Goal: Task Accomplishment & Management: Manage account settings

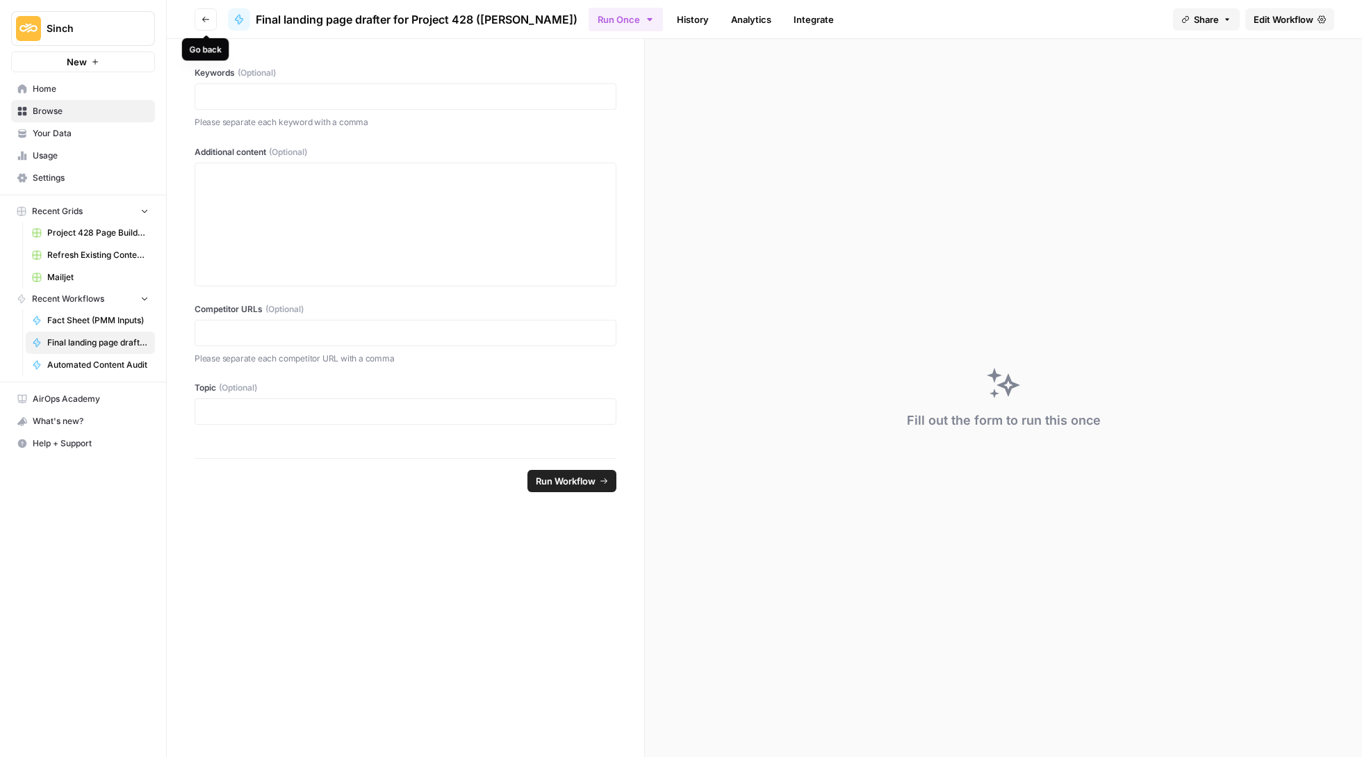
click at [199, 15] on button "Go back" at bounding box center [206, 19] width 22 height 22
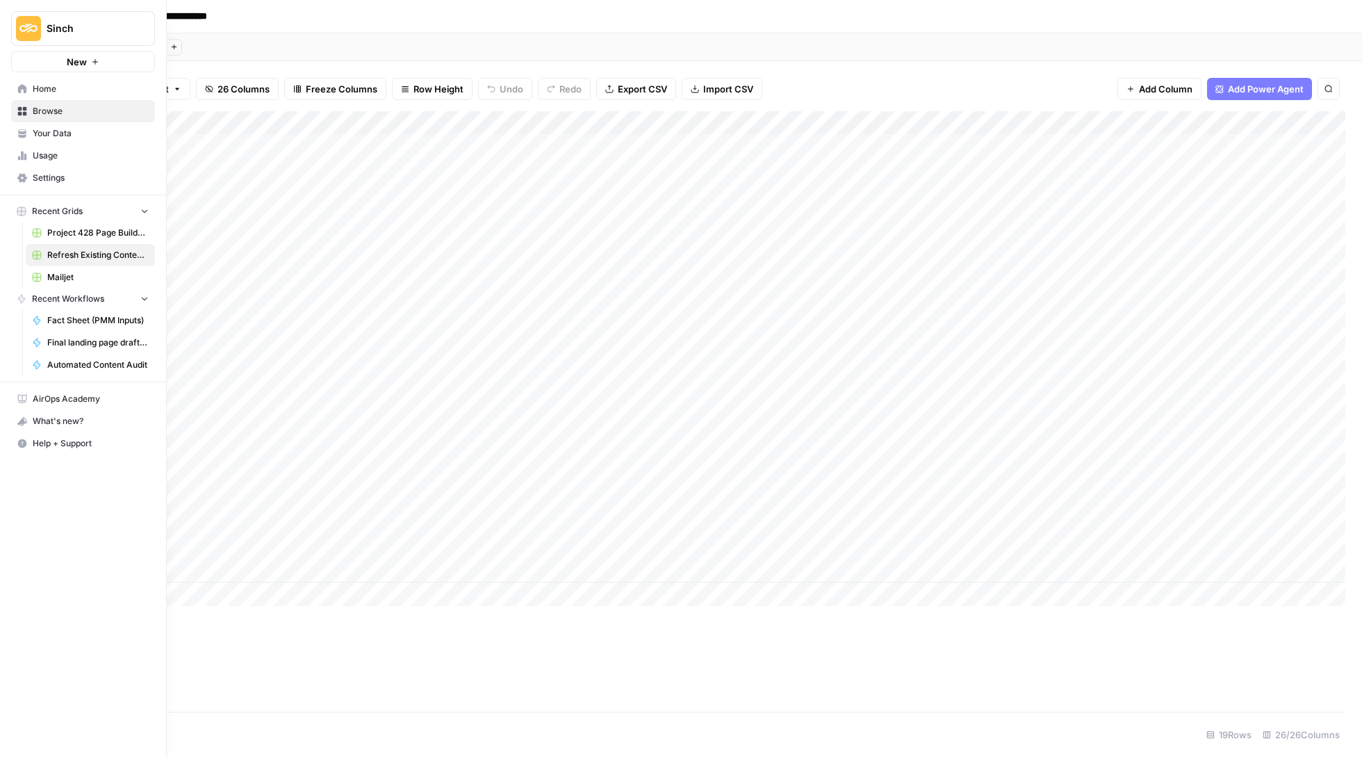
click at [39, 83] on span "Home" at bounding box center [91, 89] width 116 height 13
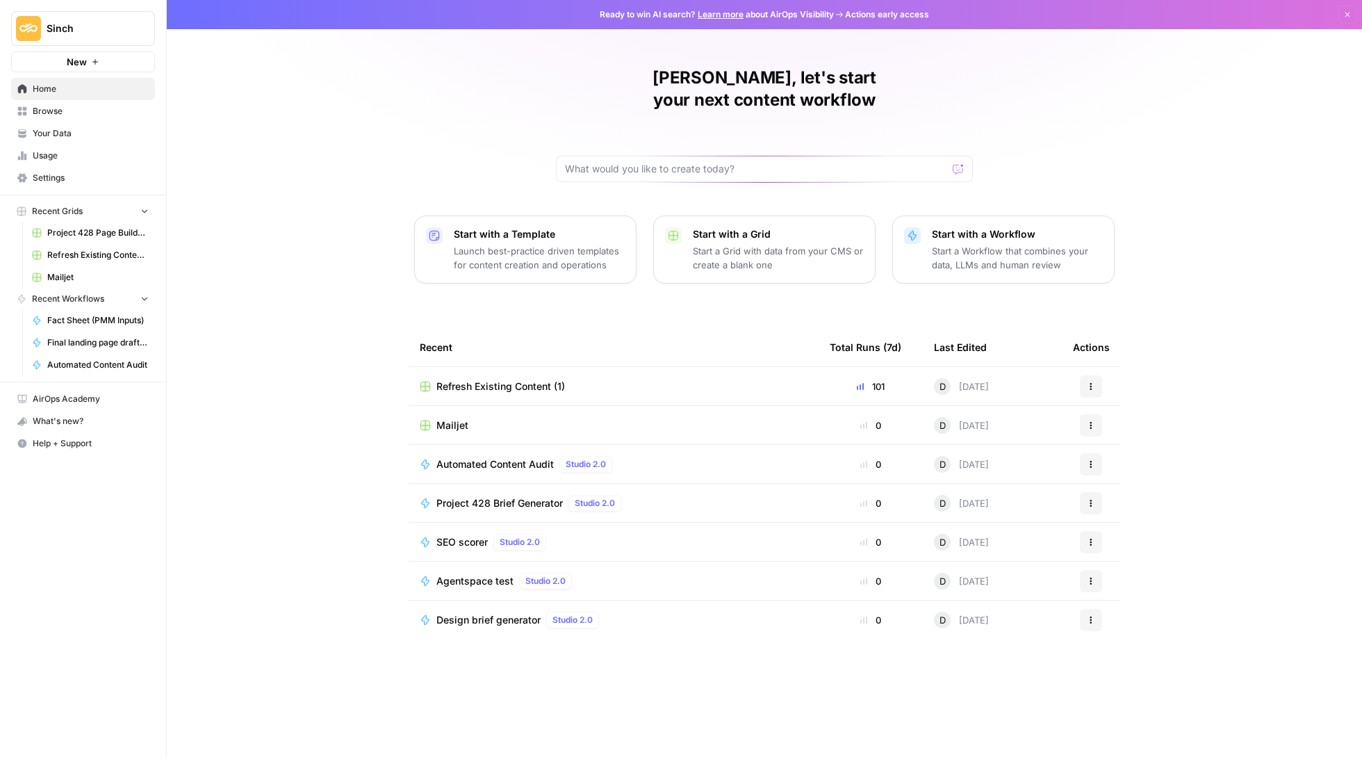
click at [70, 101] on link "Browse" at bounding box center [83, 111] width 144 height 22
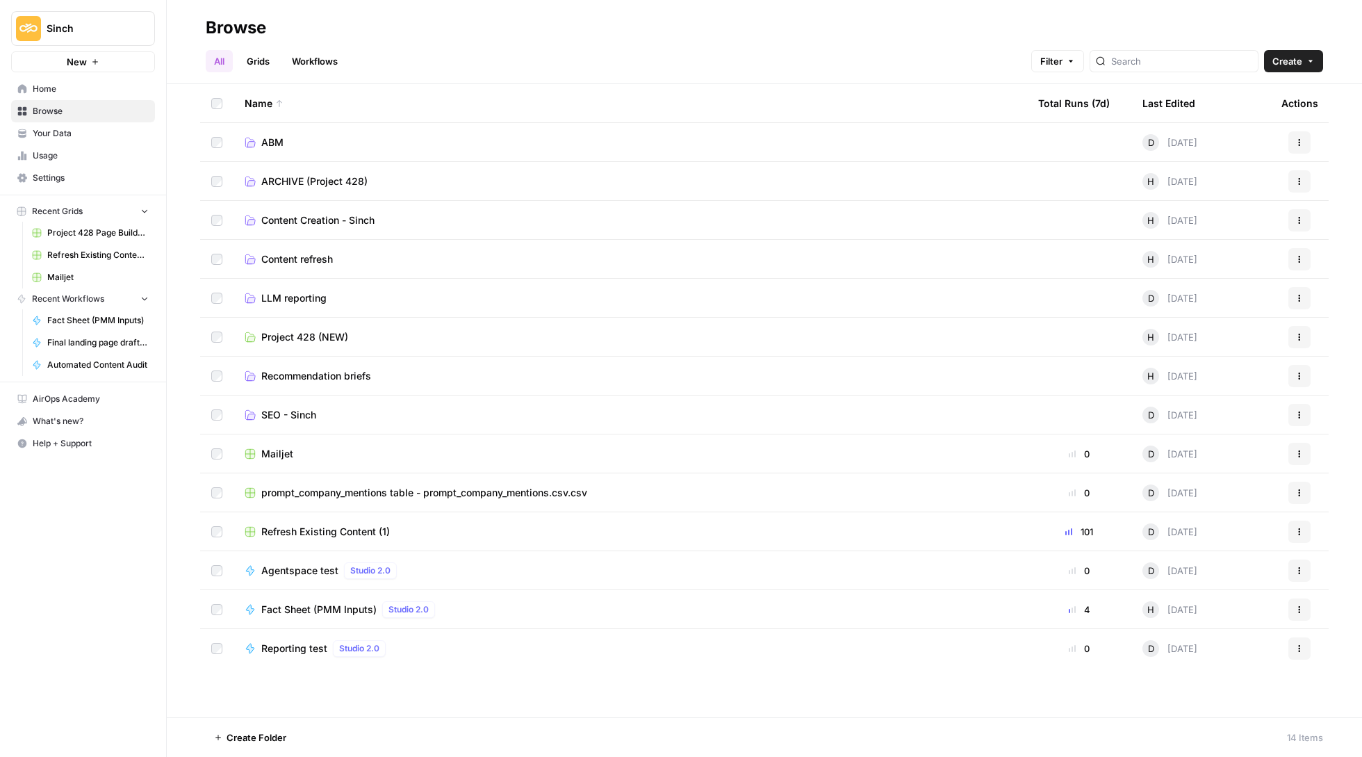
click at [360, 487] on span "prompt_company_mentions table - prompt_company_mentions.csv.csv" at bounding box center [424, 493] width 326 height 14
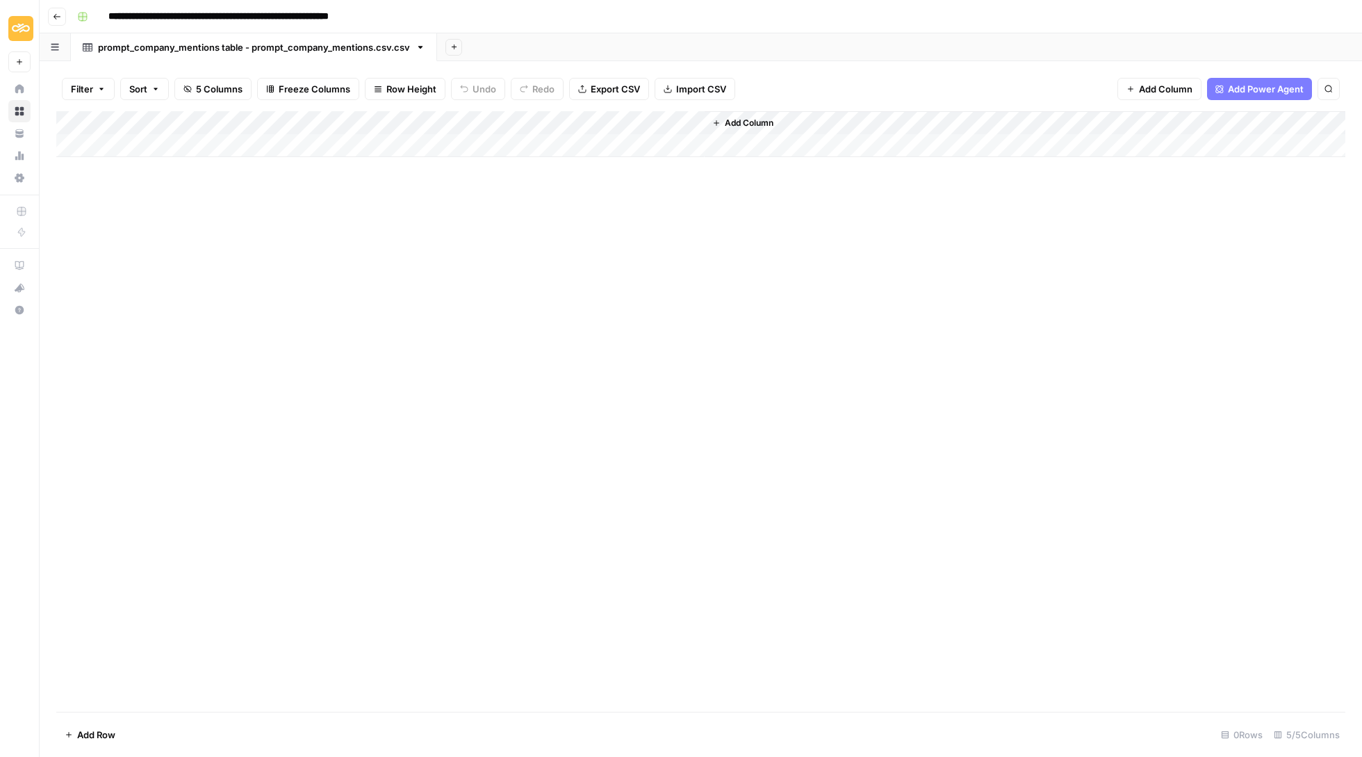
click at [54, 17] on icon "button" at bounding box center [57, 17] width 8 height 8
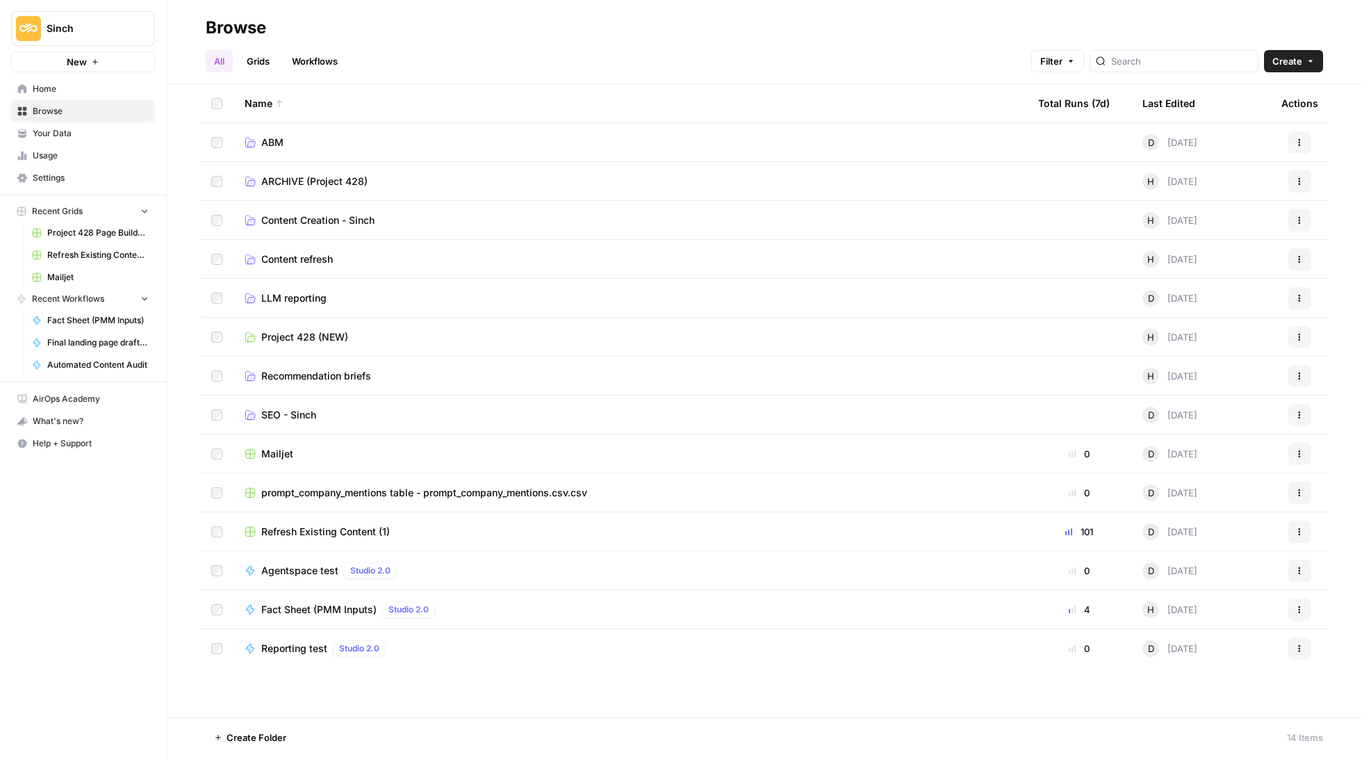
click at [303, 298] on span "LLM reporting" at bounding box center [293, 298] width 65 height 14
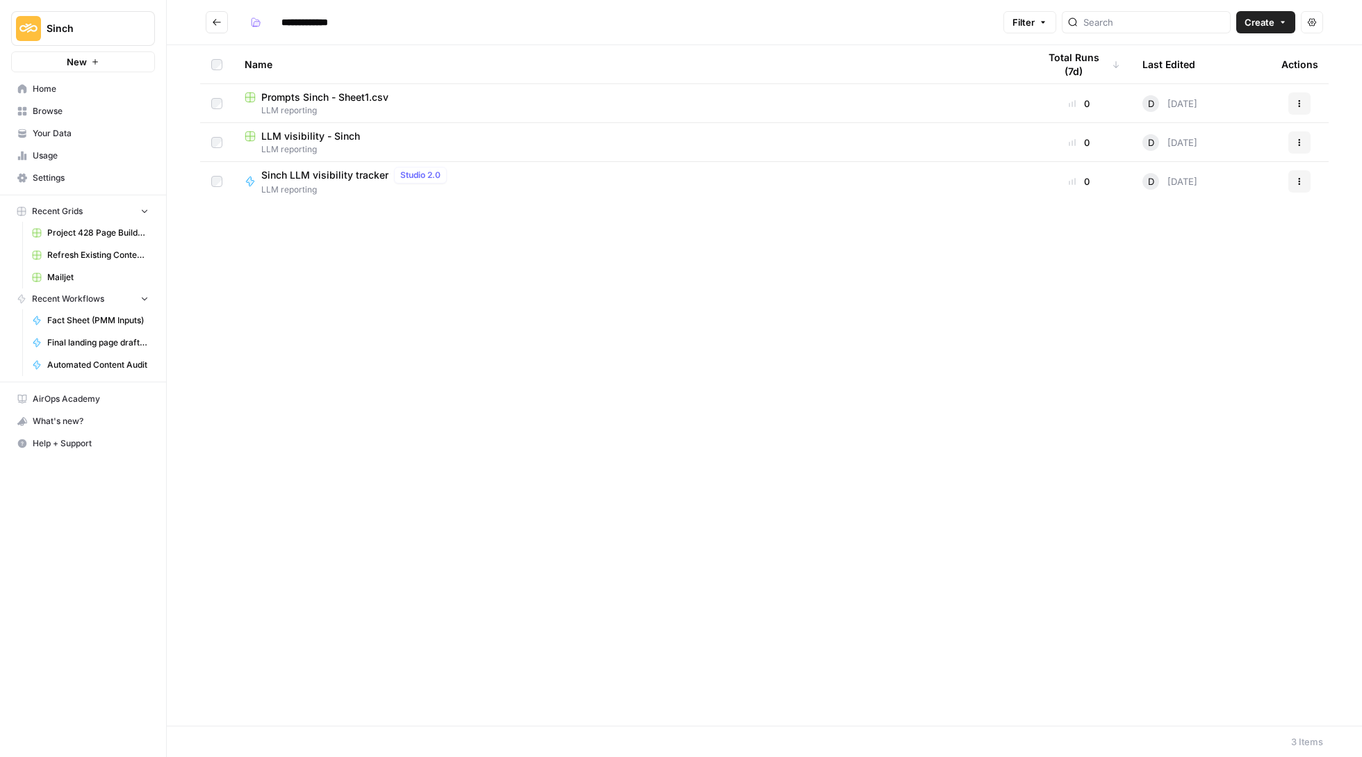
click at [306, 131] on span "LLM visibility - Sinch" at bounding box center [310, 136] width 99 height 14
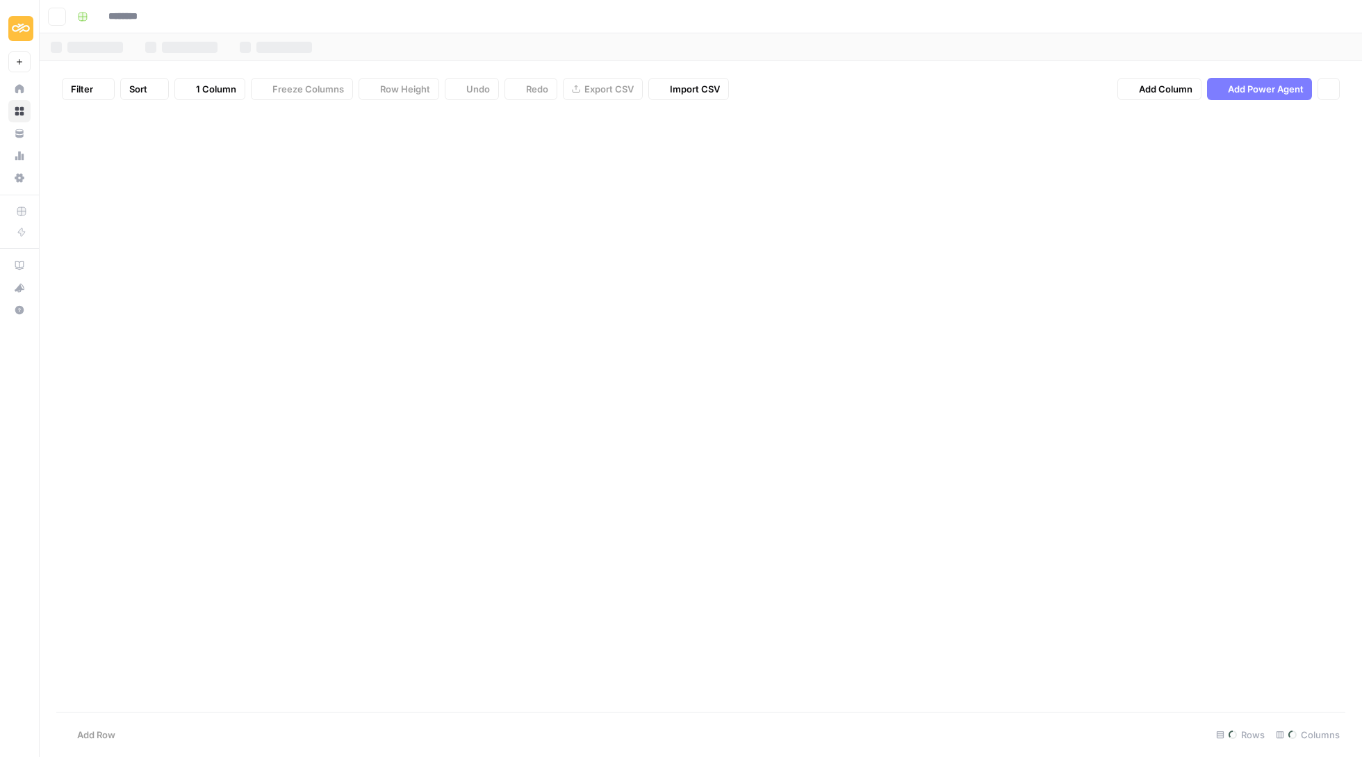
type input "**********"
click at [57, 15] on icon "button" at bounding box center [57, 17] width 8 height 8
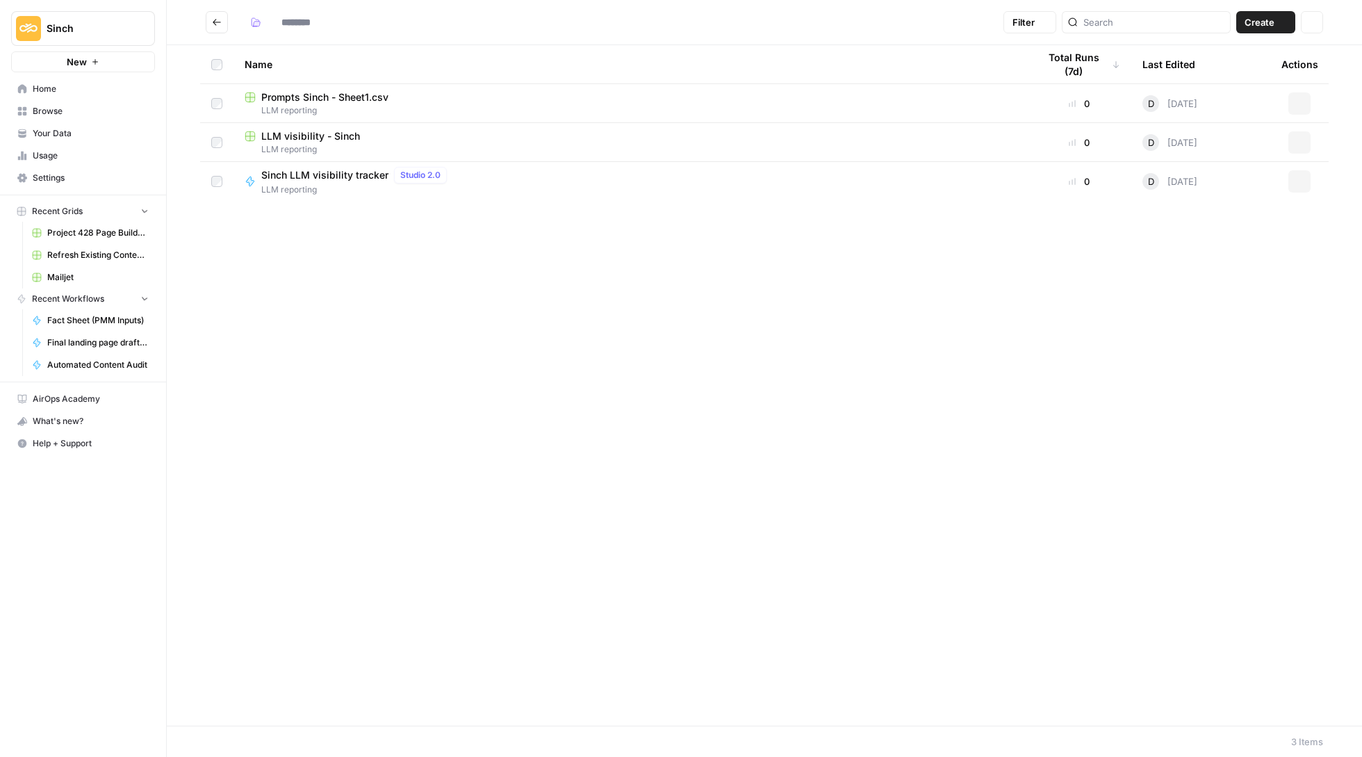
type input "**********"
click at [307, 93] on span "Prompts Sinch - Sheet1.csv" at bounding box center [324, 97] width 127 height 14
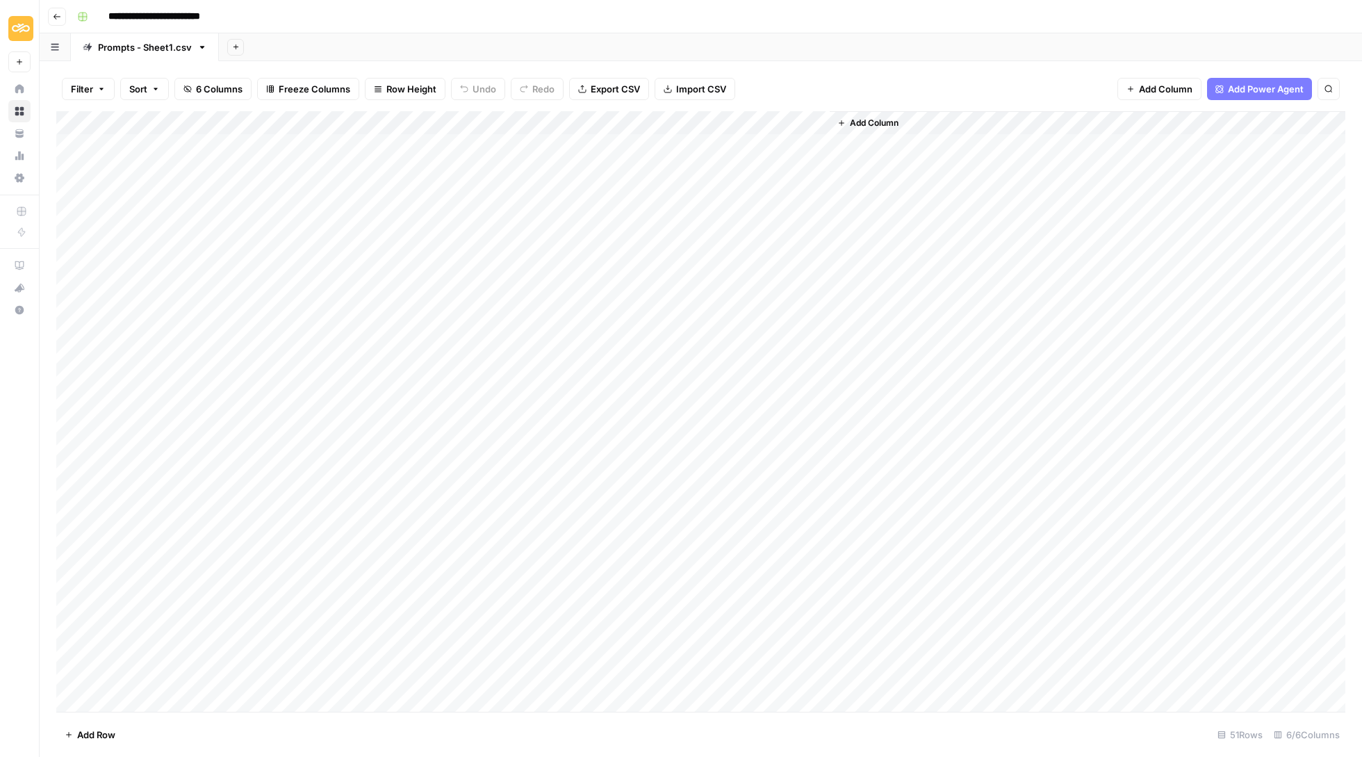
click at [632, 90] on span "Export CSV" at bounding box center [615, 89] width 49 height 14
click at [620, 90] on span "Export CSV" at bounding box center [615, 89] width 49 height 14
click at [634, 139] on div "Add Column" at bounding box center [700, 412] width 1289 height 603
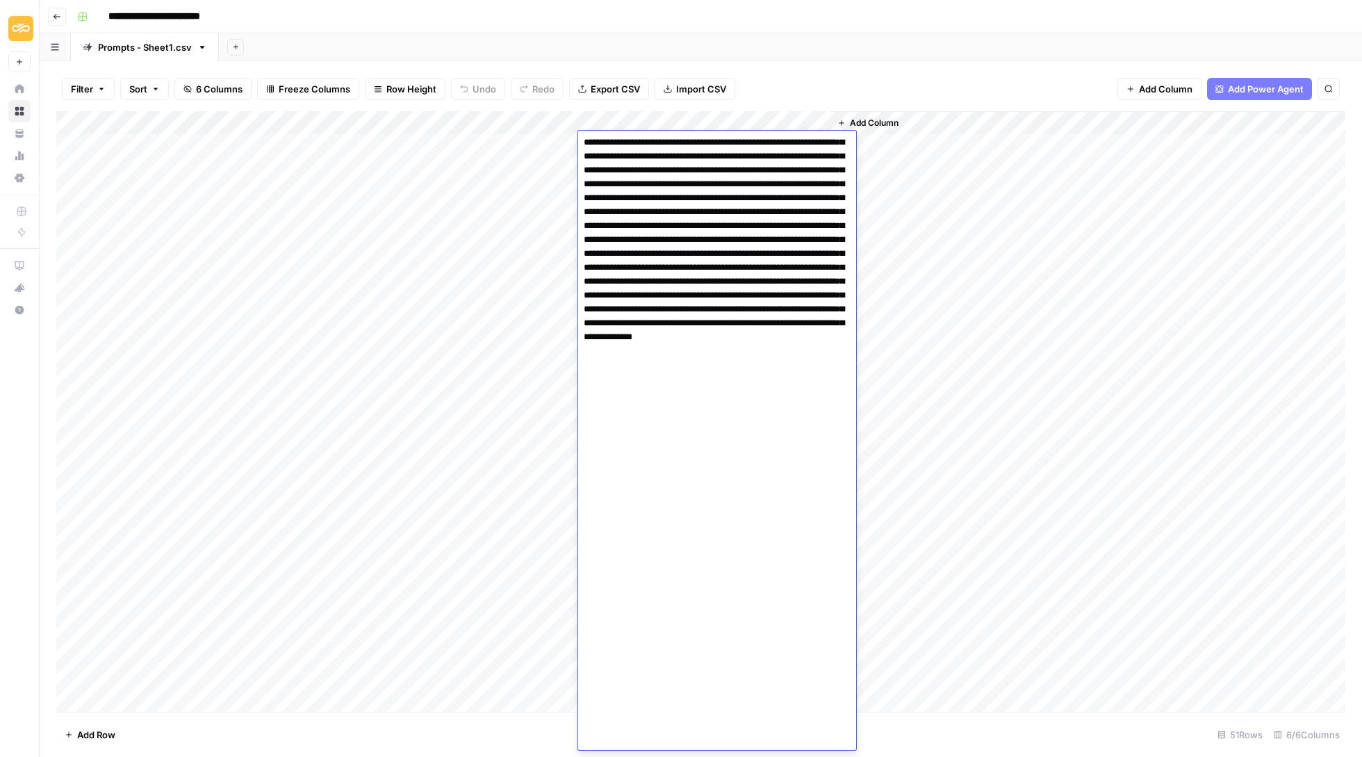
scroll to position [446, 0]
click at [979, 223] on div "Add Column" at bounding box center [1088, 412] width 516 height 603
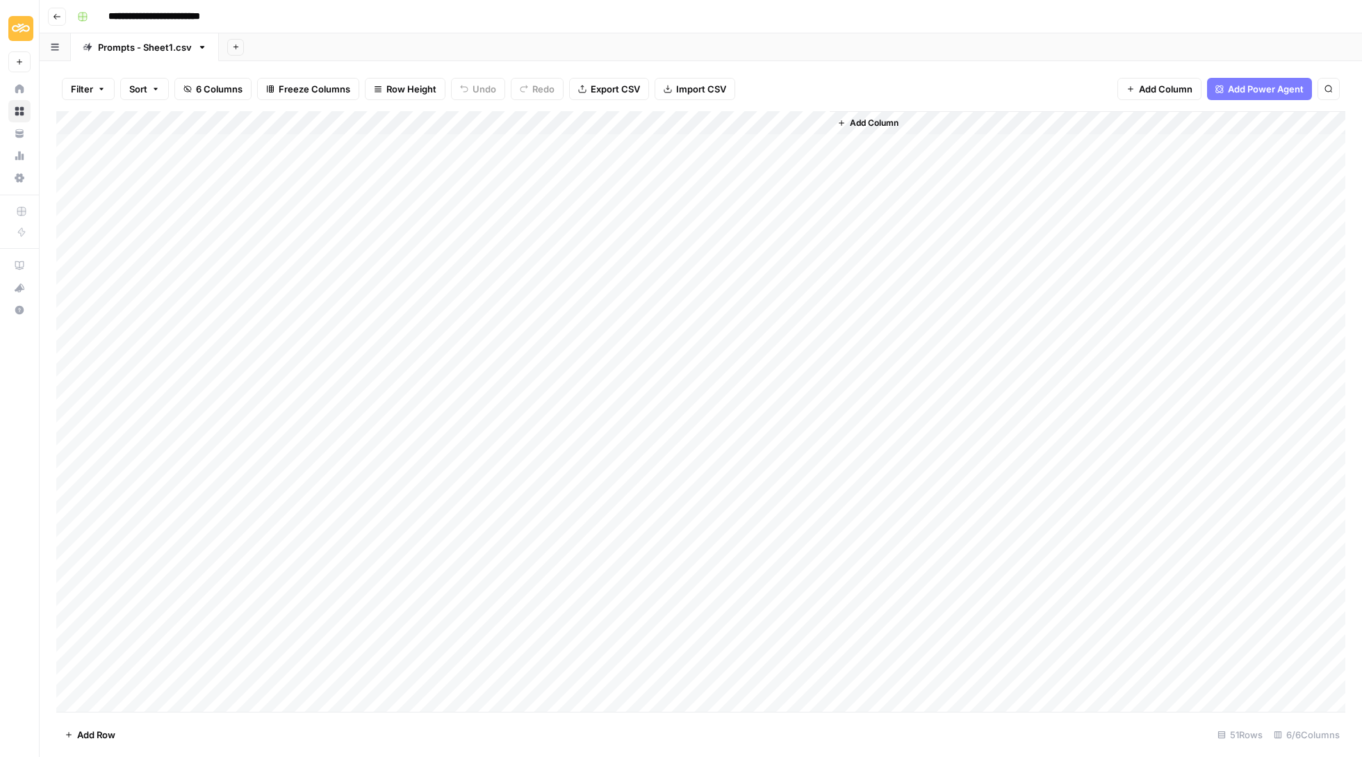
click at [644, 159] on div "Add Column" at bounding box center [700, 412] width 1289 height 603
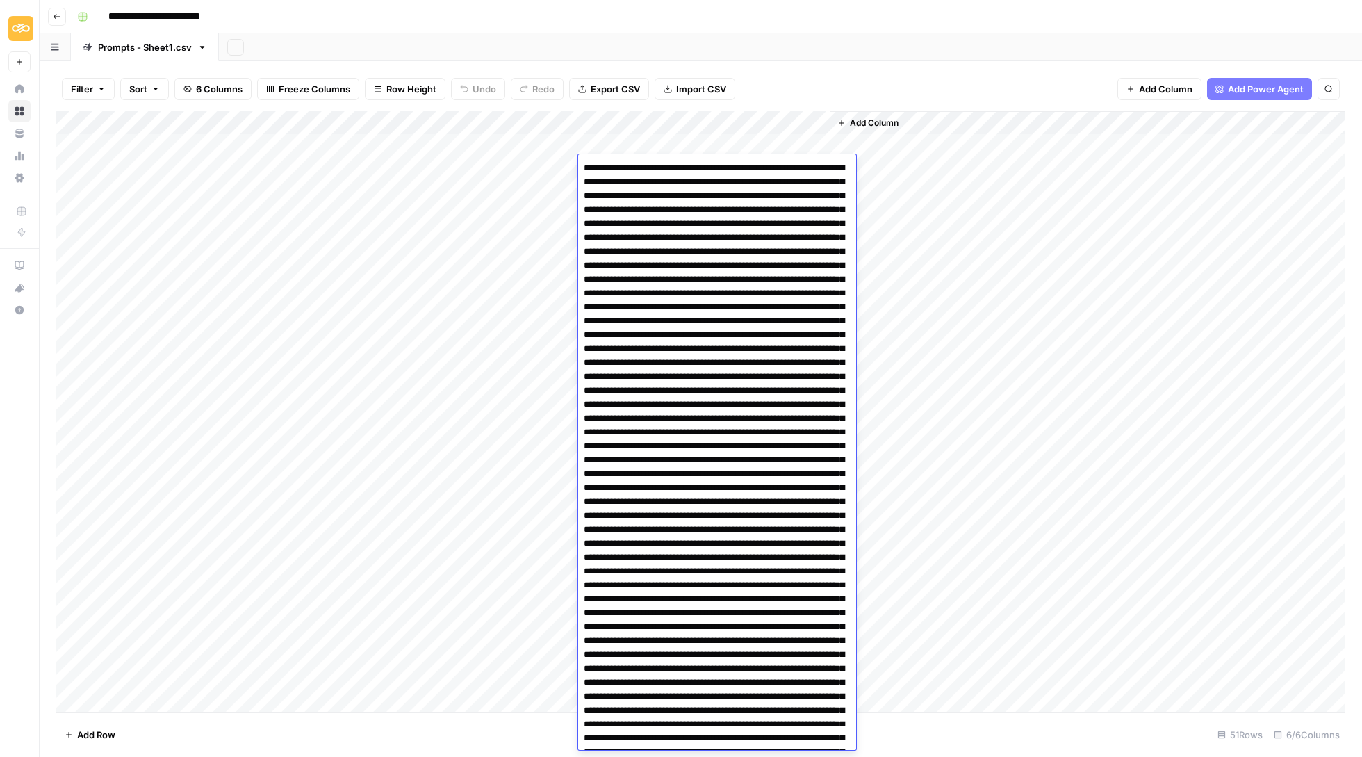
scroll to position [0, 0]
click at [1099, 320] on div "Add Column" at bounding box center [1088, 412] width 516 height 603
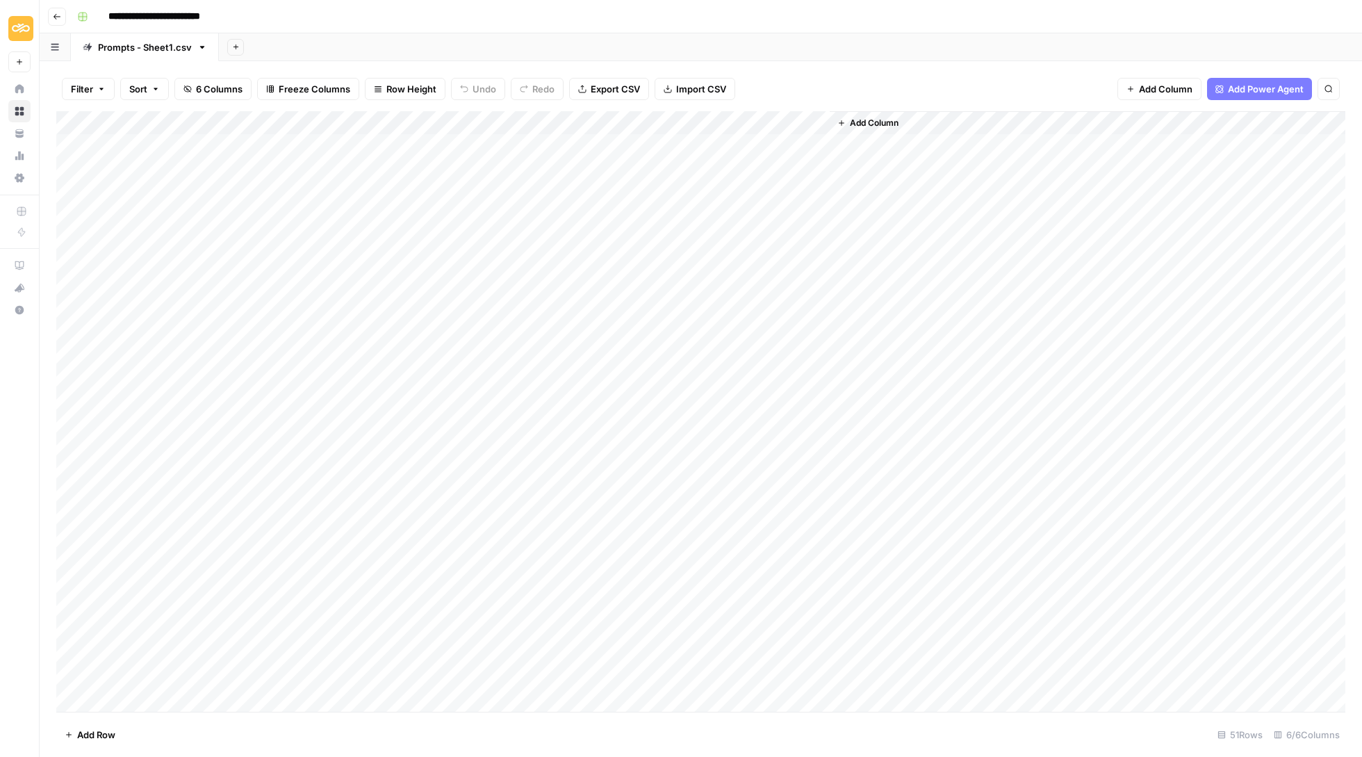
click at [628, 163] on div "Add Column" at bounding box center [700, 412] width 1289 height 603
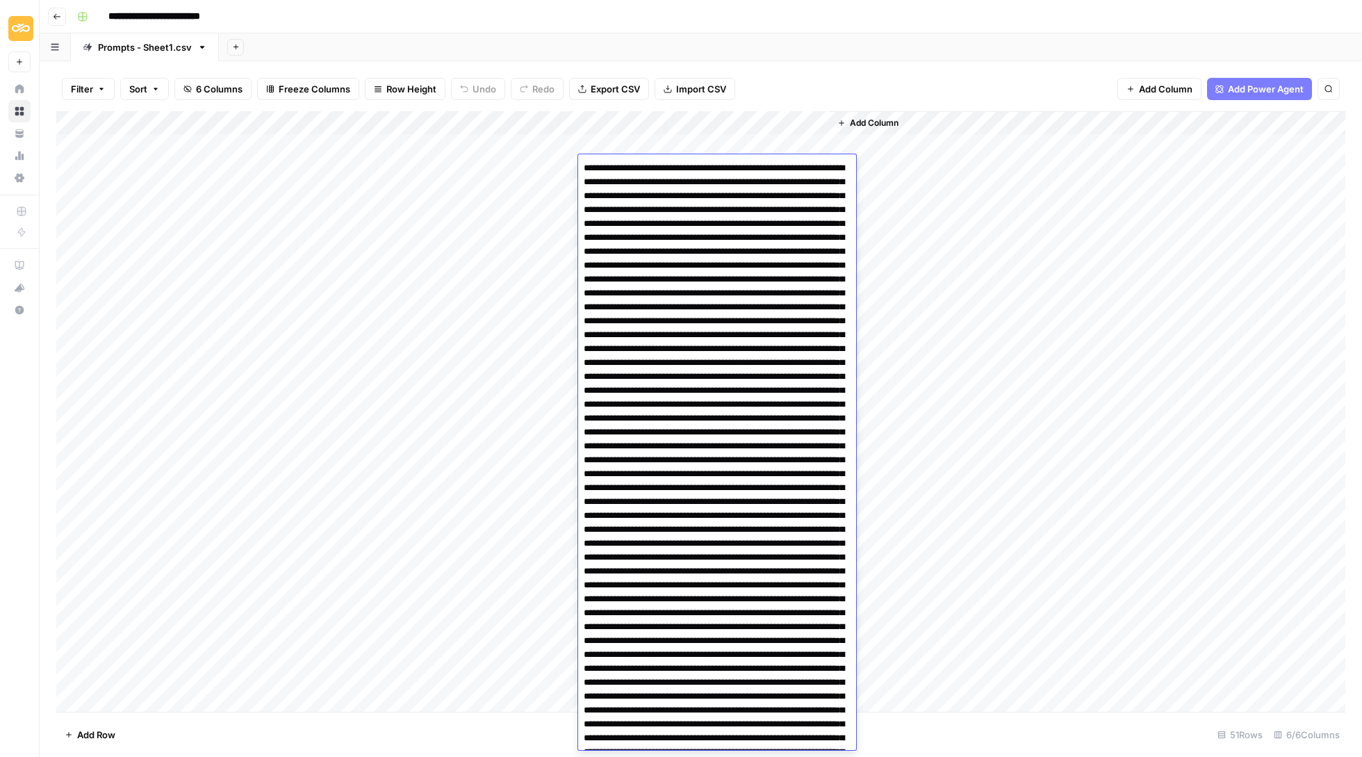
click at [628, 163] on textarea at bounding box center [717, 682] width 278 height 1048
drag, startPoint x: 798, startPoint y: 742, endPoint x: 555, endPoint y: 47, distance: 736.4
click at [555, 47] on body "**********" at bounding box center [681, 378] width 1362 height 757
click at [926, 51] on div "Add Sheet" at bounding box center [790, 47] width 1143 height 28
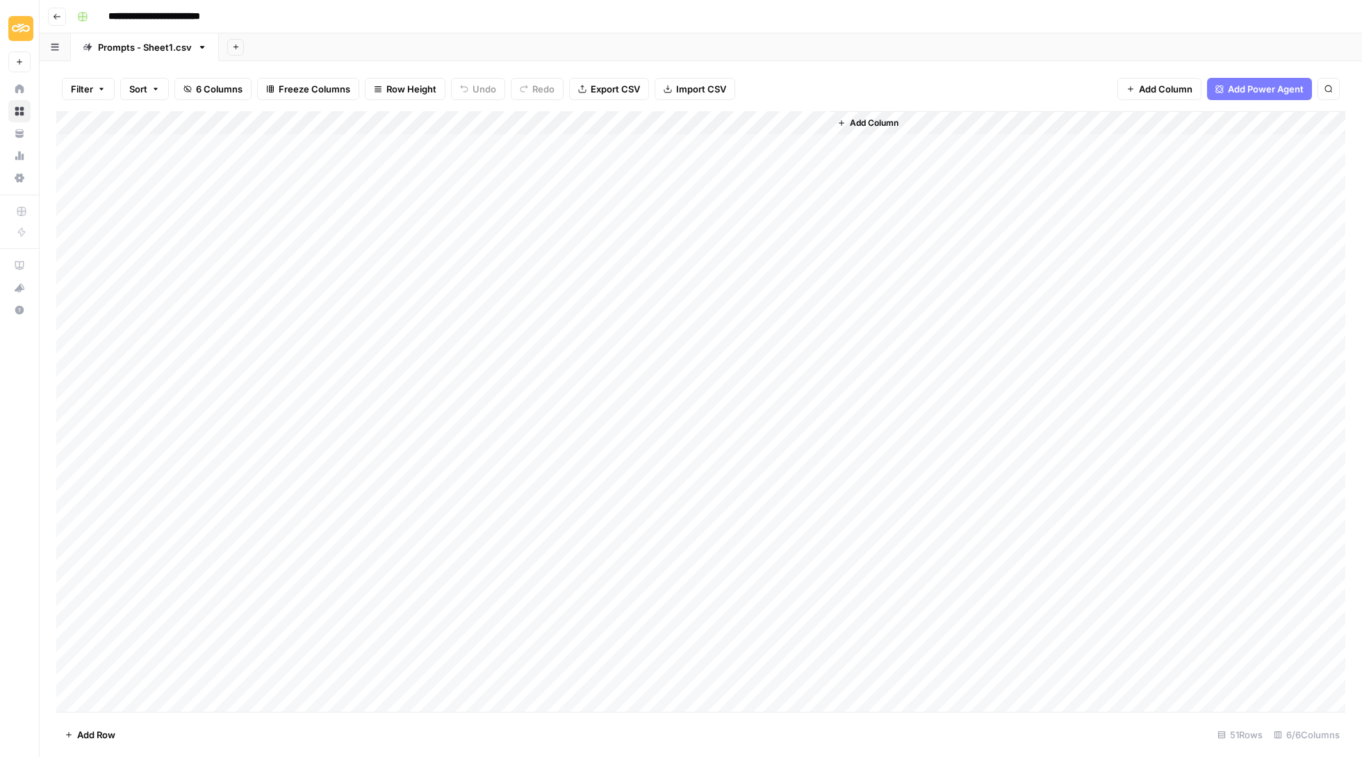
click at [56, 21] on button "Go back" at bounding box center [57, 17] width 18 height 18
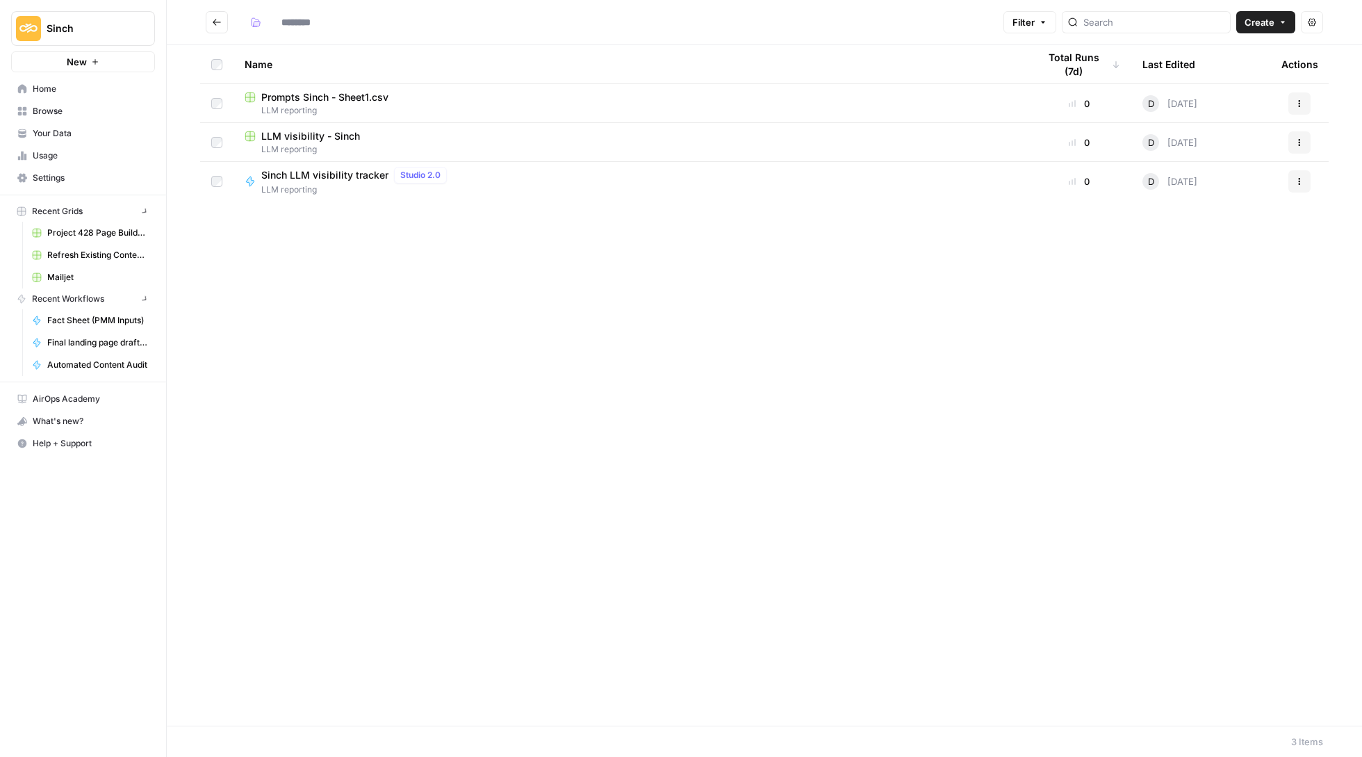
type input "**********"
click at [218, 23] on icon "Go back" at bounding box center [217, 22] width 10 height 10
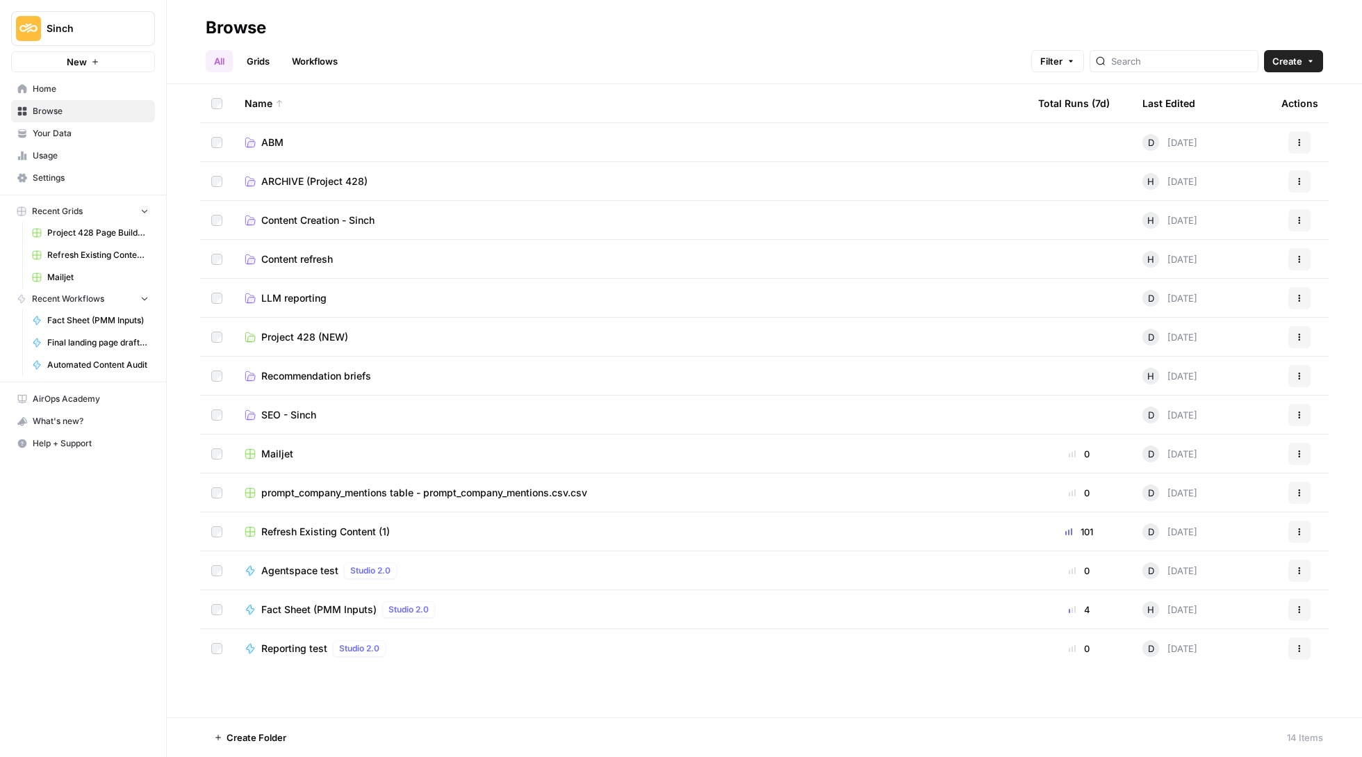
click at [276, 454] on span "Mailjet" at bounding box center [277, 454] width 32 height 14
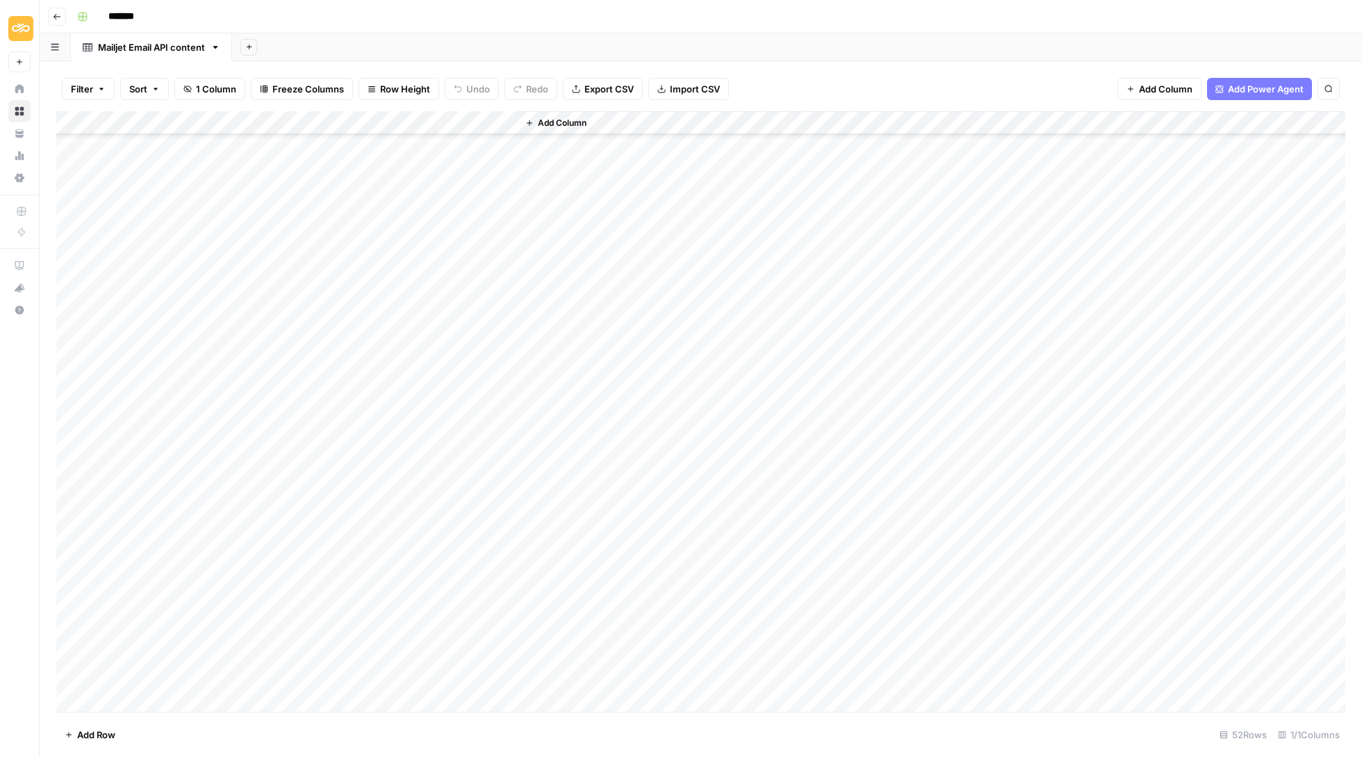
scroll to position [671, 0]
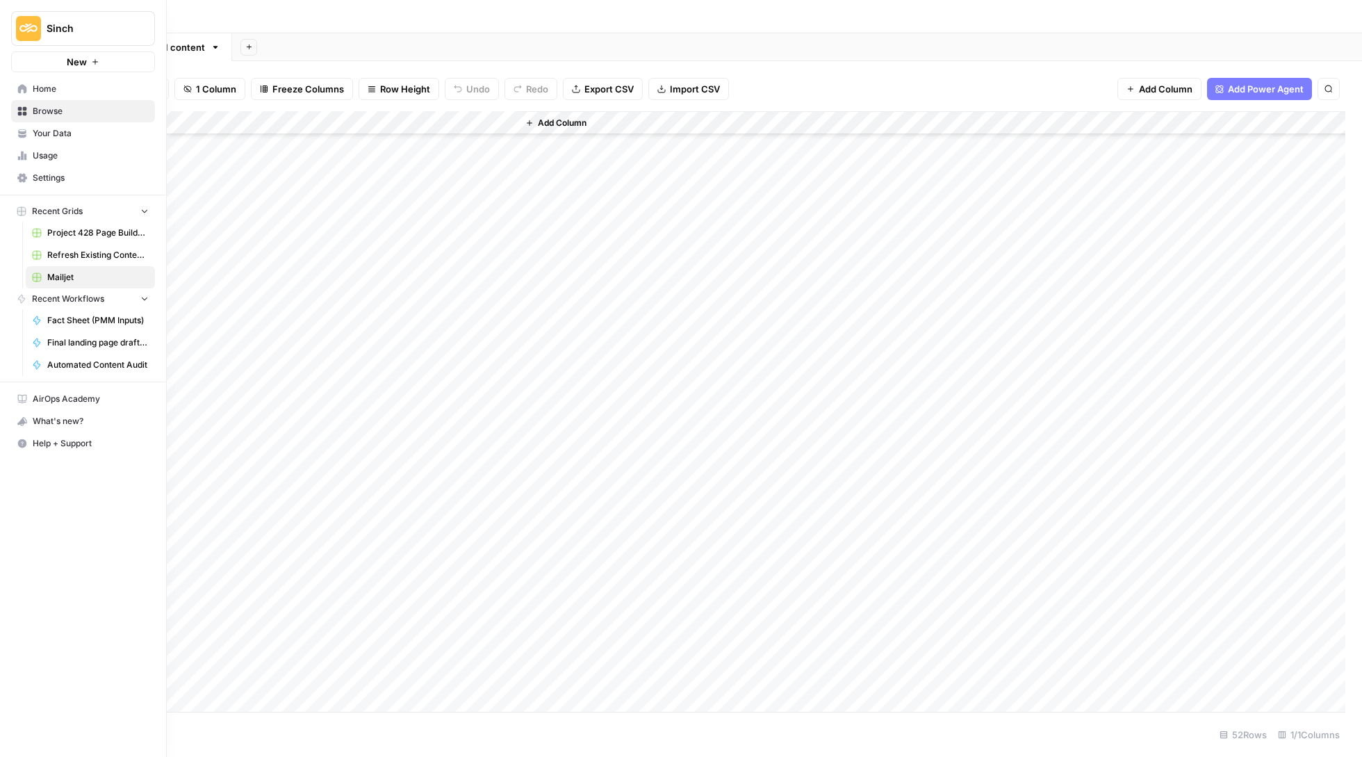
click at [78, 181] on span "Settings" at bounding box center [91, 178] width 116 height 13
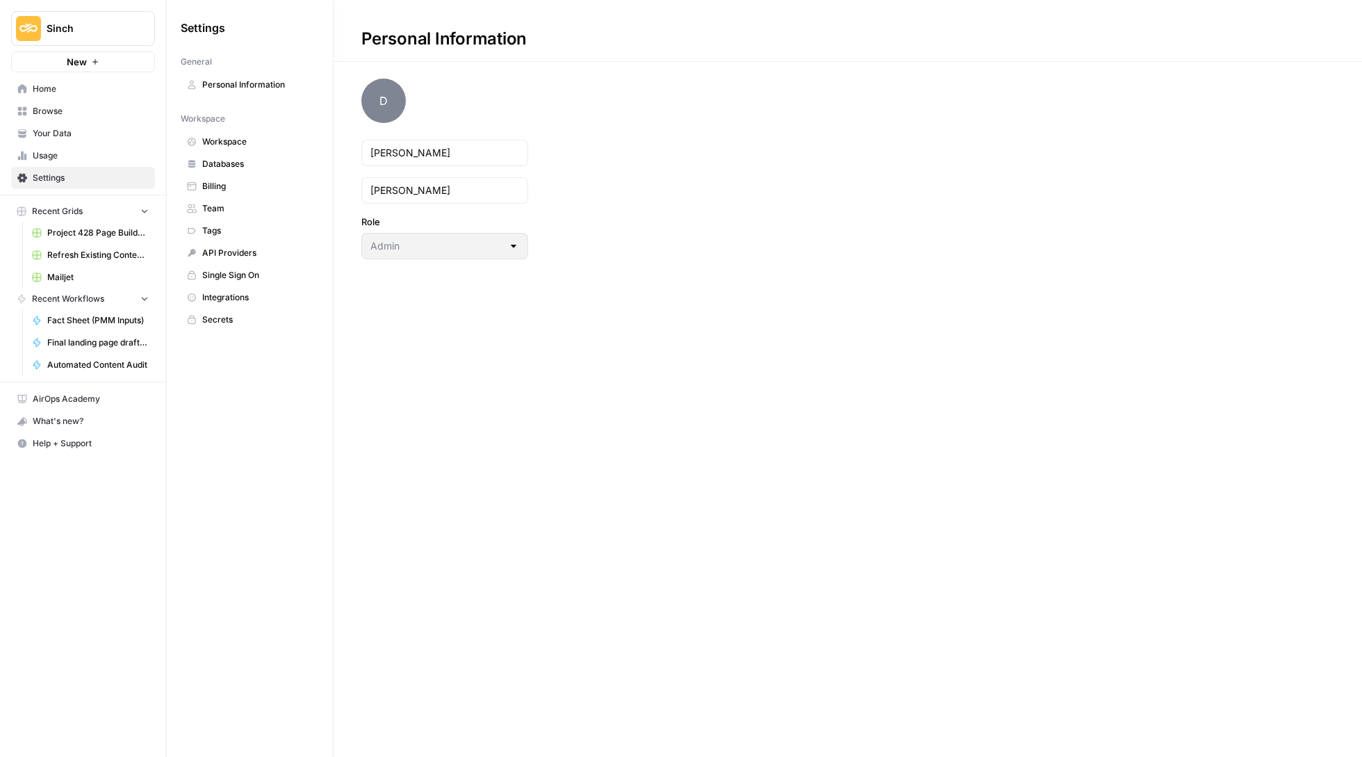
click at [85, 23] on span "Sinch" at bounding box center [89, 29] width 84 height 14
click at [90, 126] on span "Mailjet" at bounding box center [133, 127] width 183 height 14
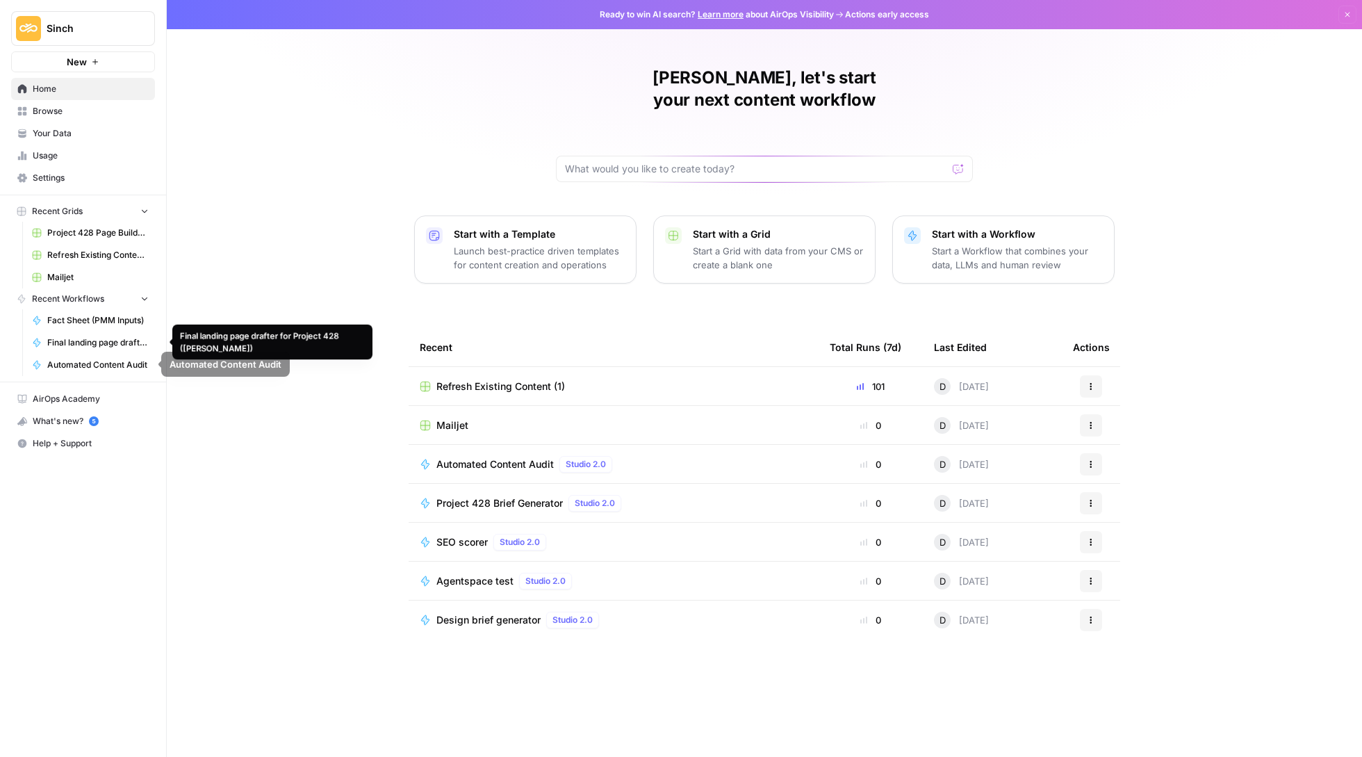
click at [108, 339] on span "Final landing page drafter for Project 428 ([PERSON_NAME])" at bounding box center [97, 342] width 101 height 13
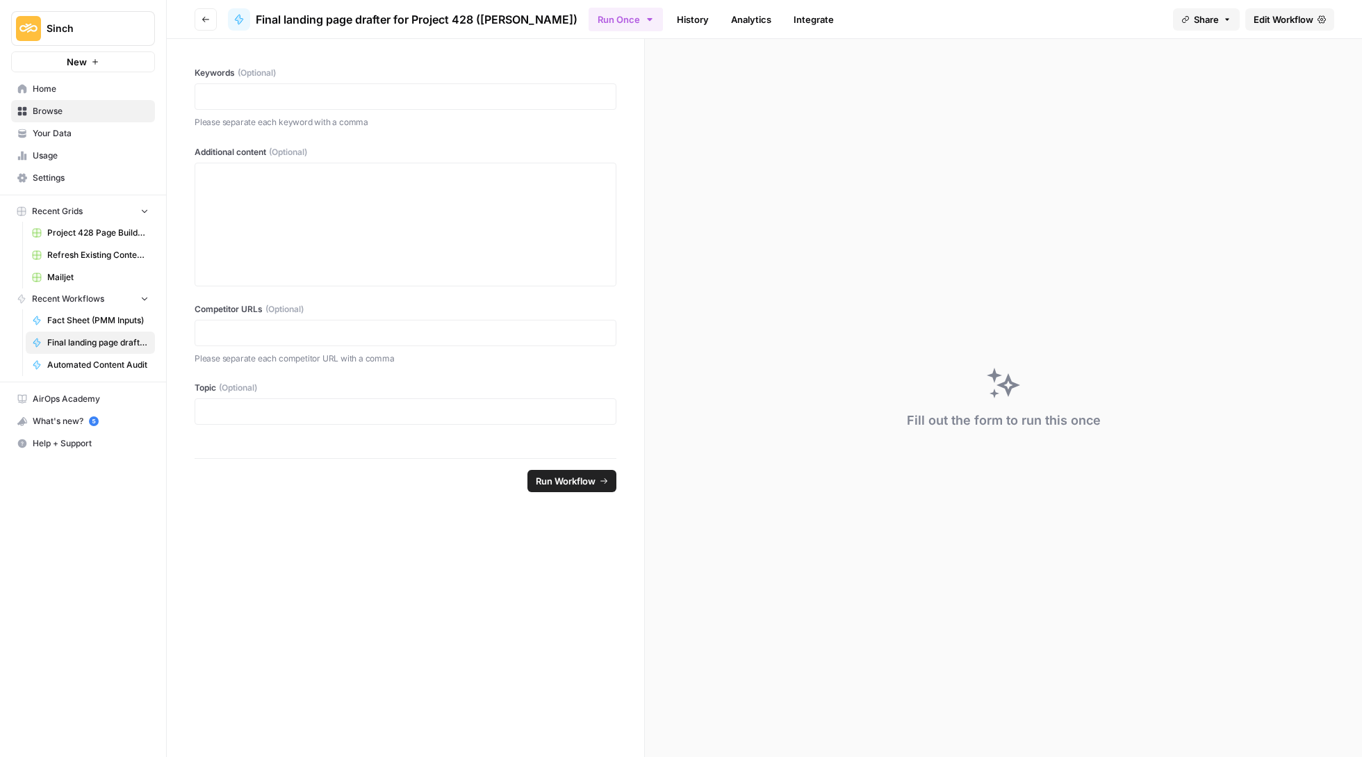
click at [1269, 1] on header "Go back Final landing page drafter for Project 428 ([PERSON_NAME]) Run Once His…" at bounding box center [764, 19] width 1195 height 39
click at [1269, 11] on link "Edit Workflow" at bounding box center [1289, 19] width 89 height 22
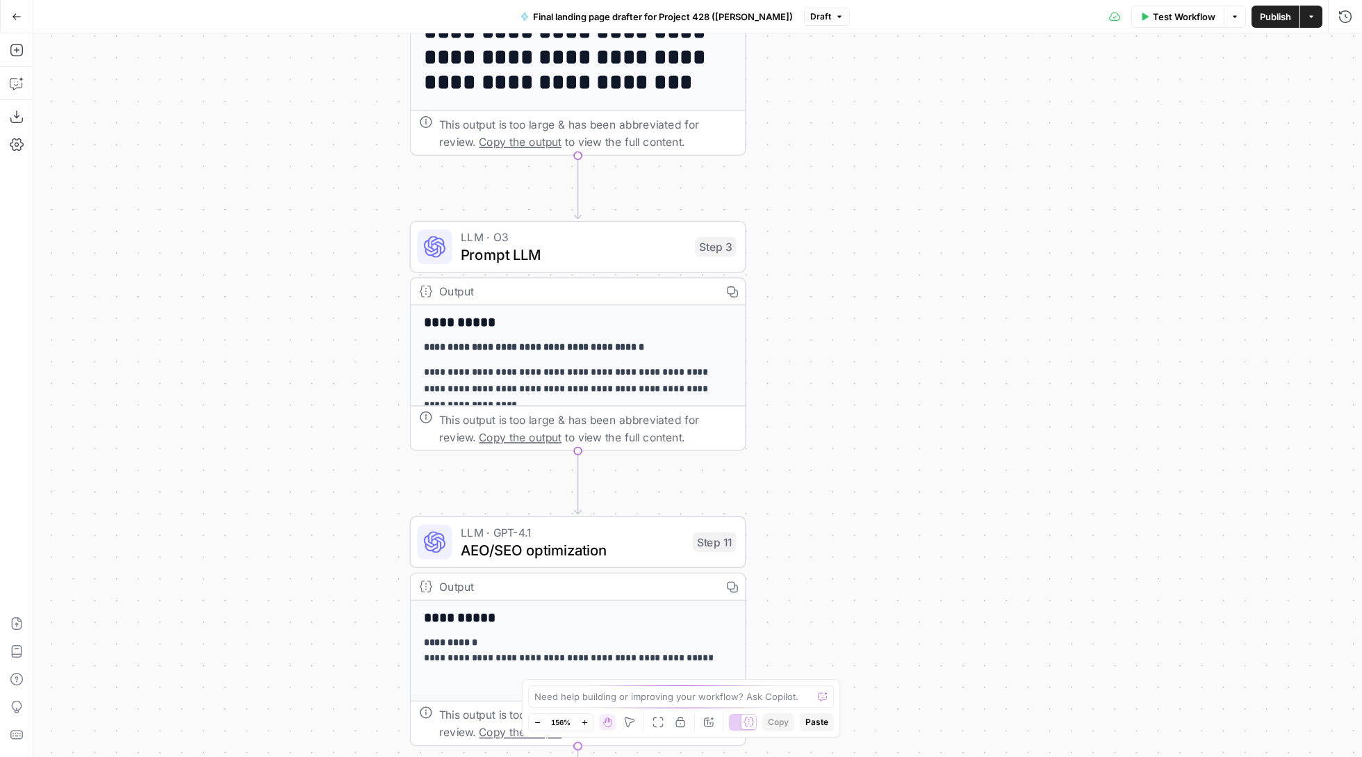
drag, startPoint x: 859, startPoint y: 290, endPoint x: 863, endPoint y: 171, distance: 118.9
click at [863, 171] on div "**********" at bounding box center [697, 395] width 1329 height 724
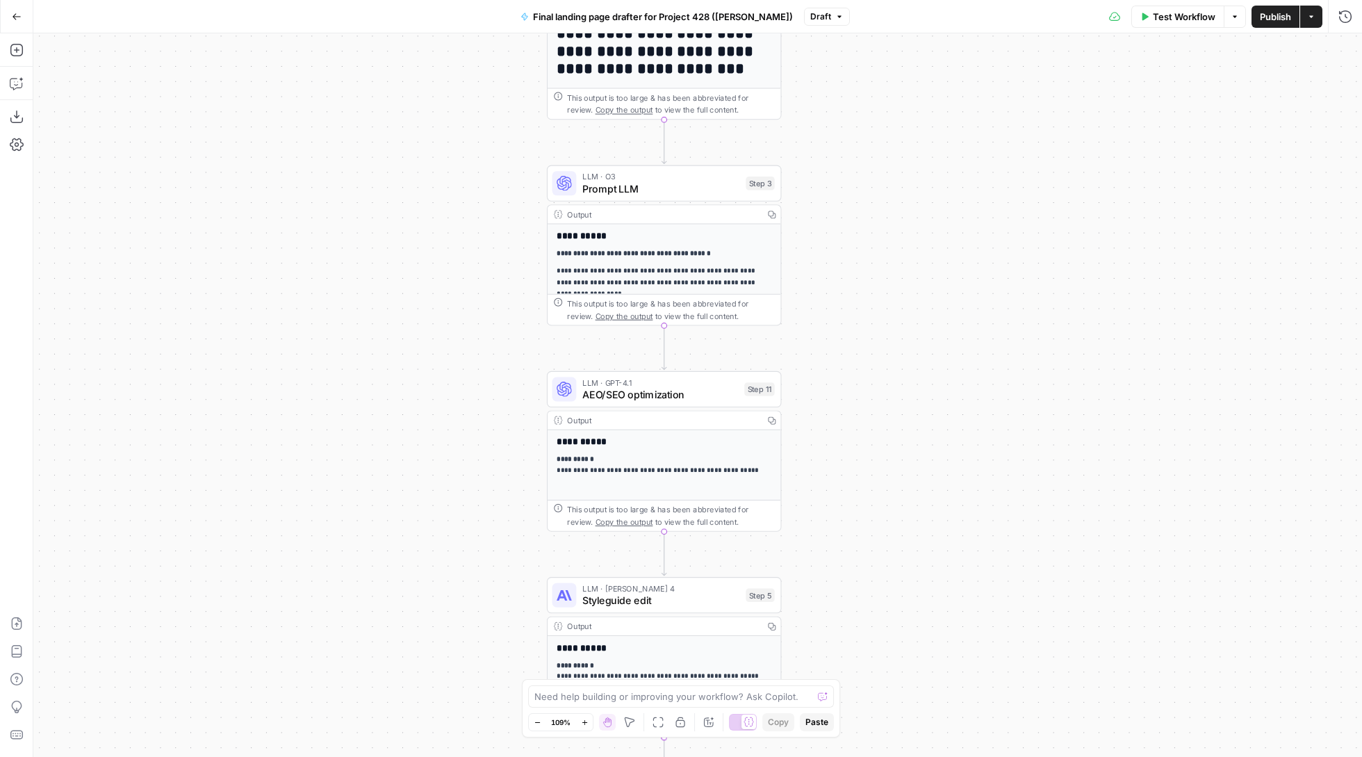
drag, startPoint x: 863, startPoint y: 171, endPoint x: 863, endPoint y: 44, distance: 126.5
click at [863, 44] on div "**********" at bounding box center [697, 395] width 1329 height 724
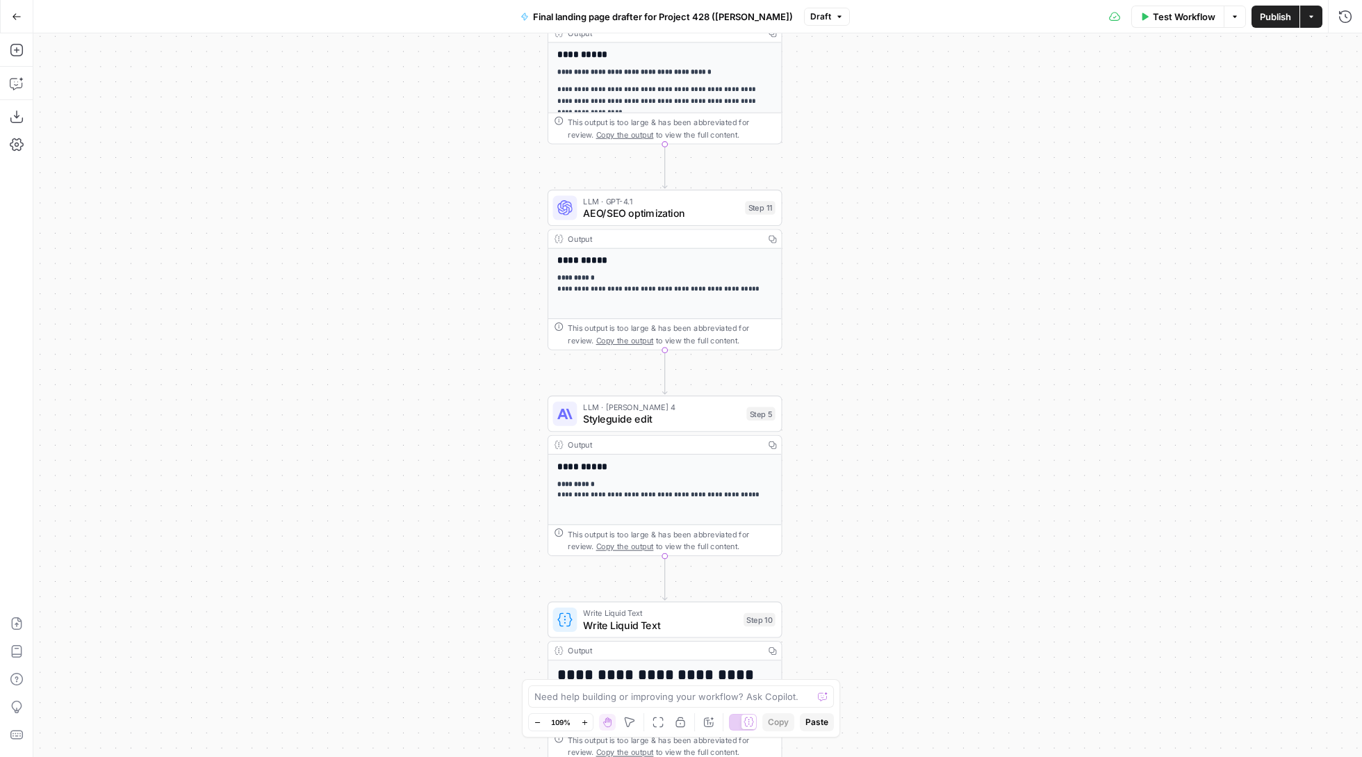
drag, startPoint x: 948, startPoint y: 431, endPoint x: 948, endPoint y: 336, distance: 94.5
click at [948, 336] on div "**********" at bounding box center [697, 395] width 1329 height 724
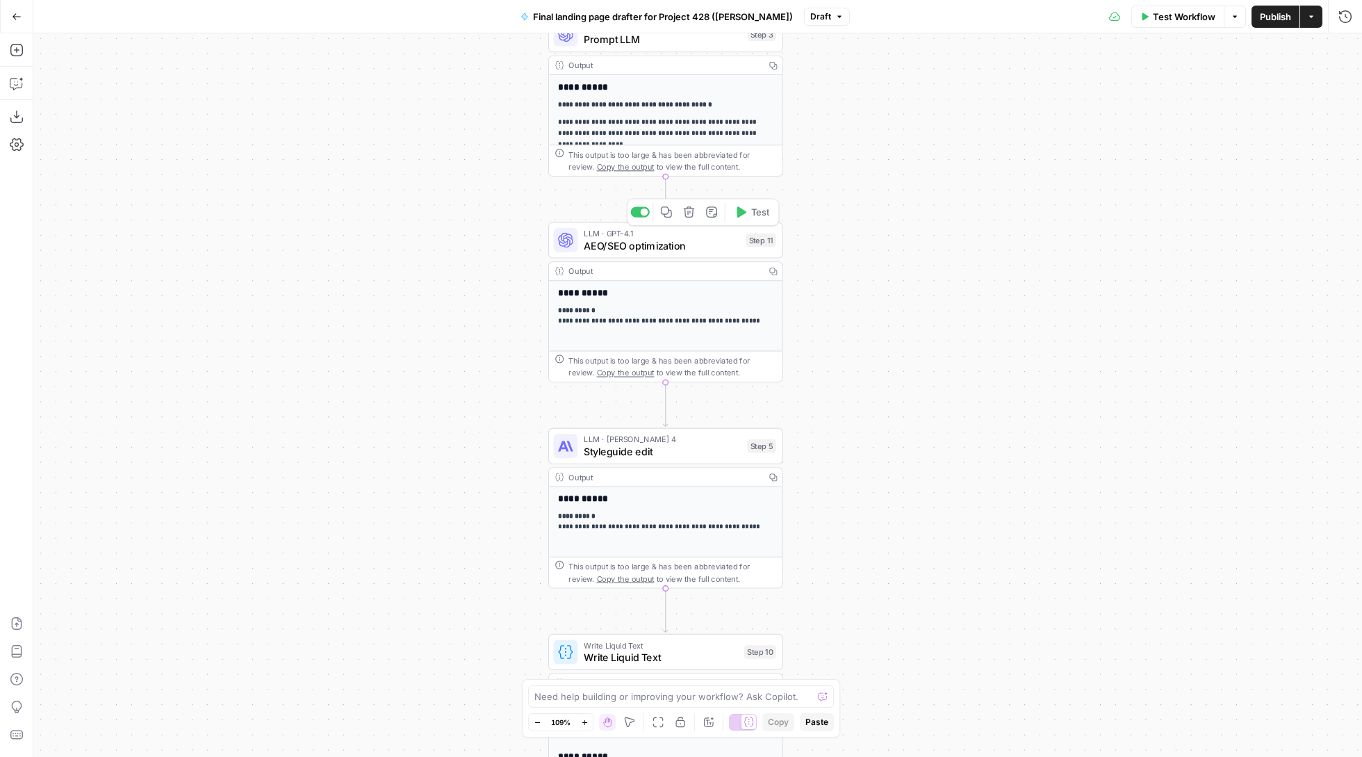
scroll to position [1, 0]
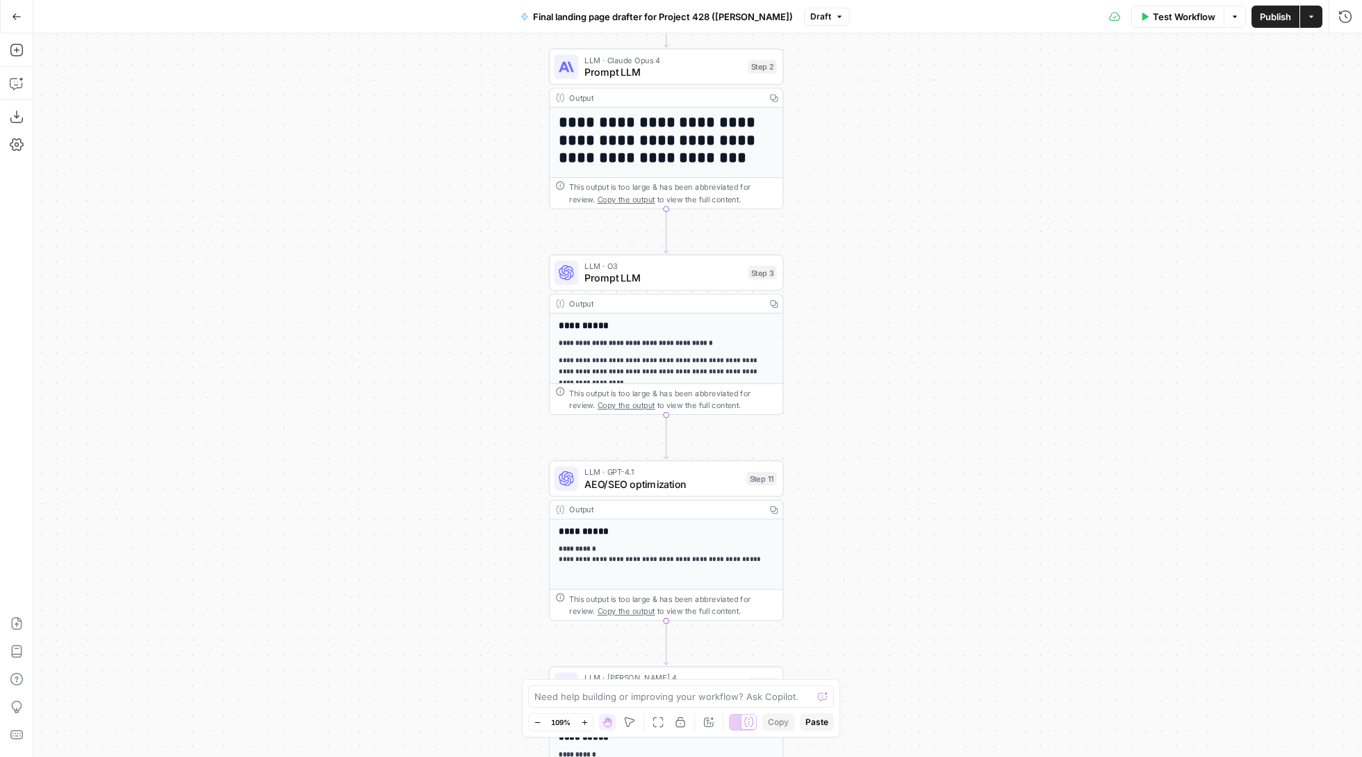
drag, startPoint x: 916, startPoint y: 359, endPoint x: 916, endPoint y: 403, distance: 43.8
click at [916, 403] on div "**********" at bounding box center [697, 395] width 1329 height 724
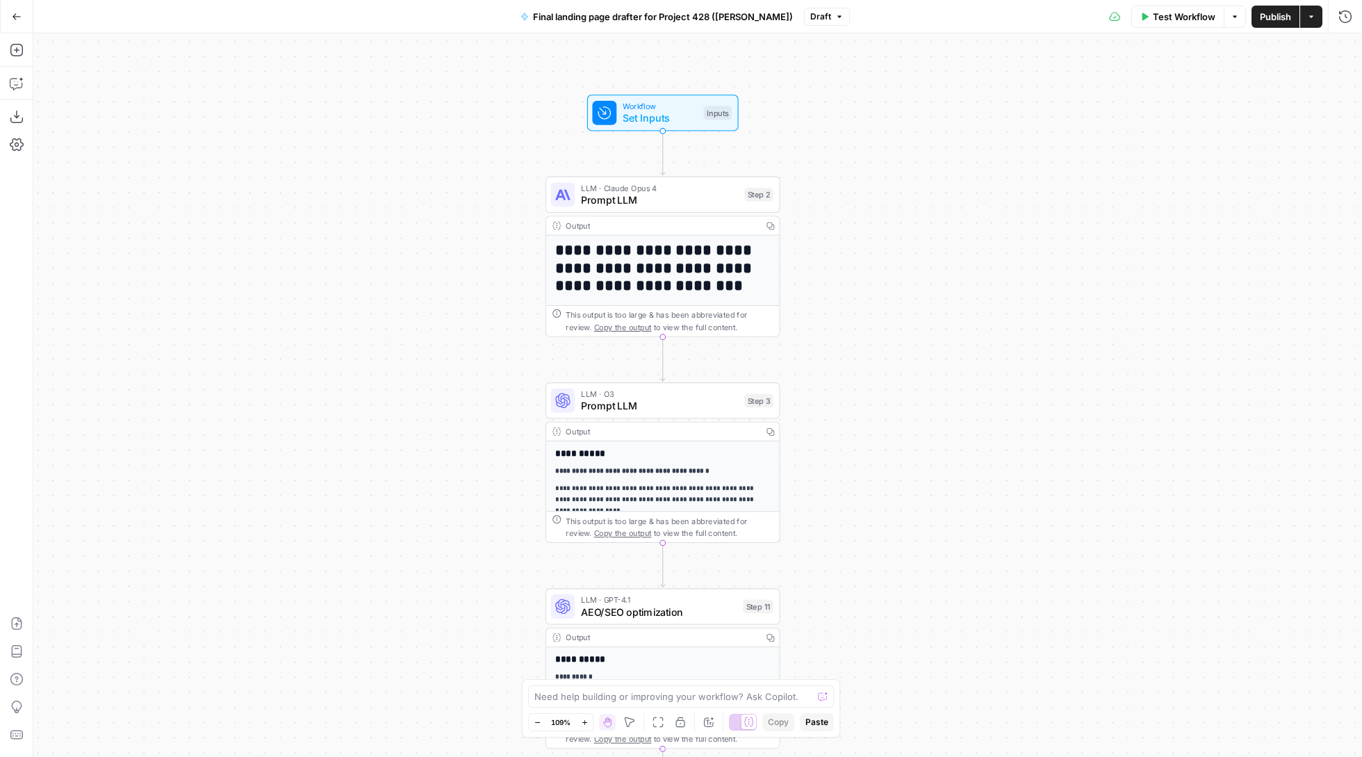
drag, startPoint x: 885, startPoint y: 212, endPoint x: 873, endPoint y: 409, distance: 197.8
click at [873, 410] on div "**********" at bounding box center [697, 395] width 1329 height 724
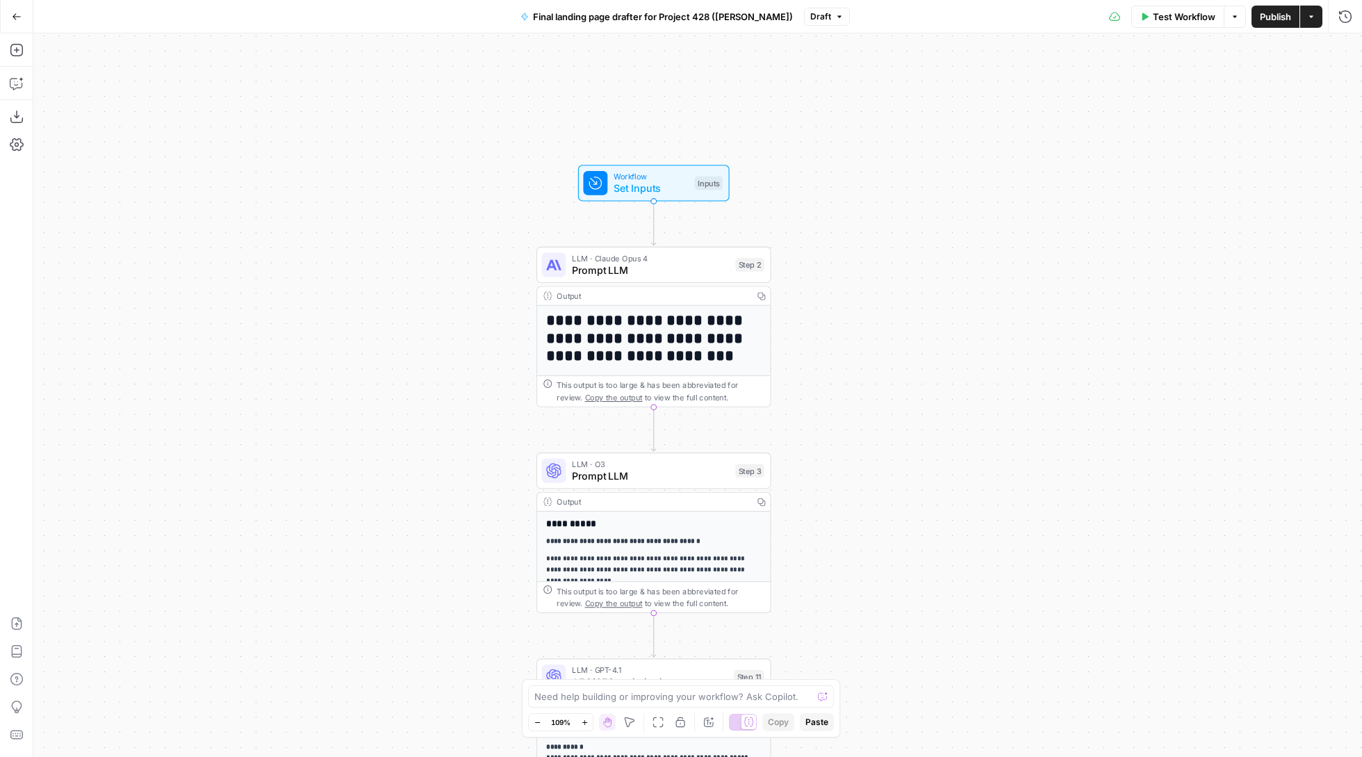
drag, startPoint x: 844, startPoint y: 415, endPoint x: 844, endPoint y: 183, distance: 231.4
click at [844, 183] on div "**********" at bounding box center [697, 395] width 1329 height 724
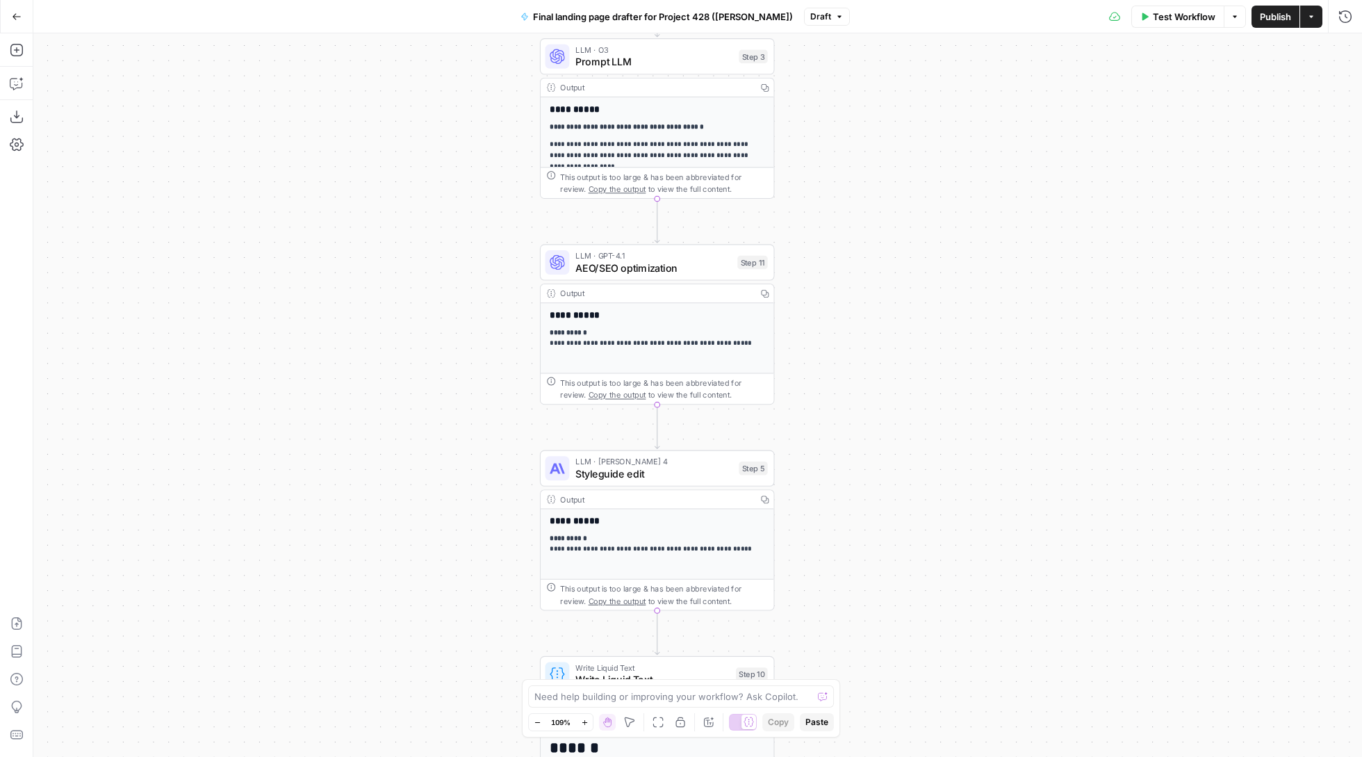
drag, startPoint x: 929, startPoint y: 445, endPoint x: 932, endPoint y: 262, distance: 182.8
click at [932, 262] on div "**********" at bounding box center [697, 395] width 1329 height 724
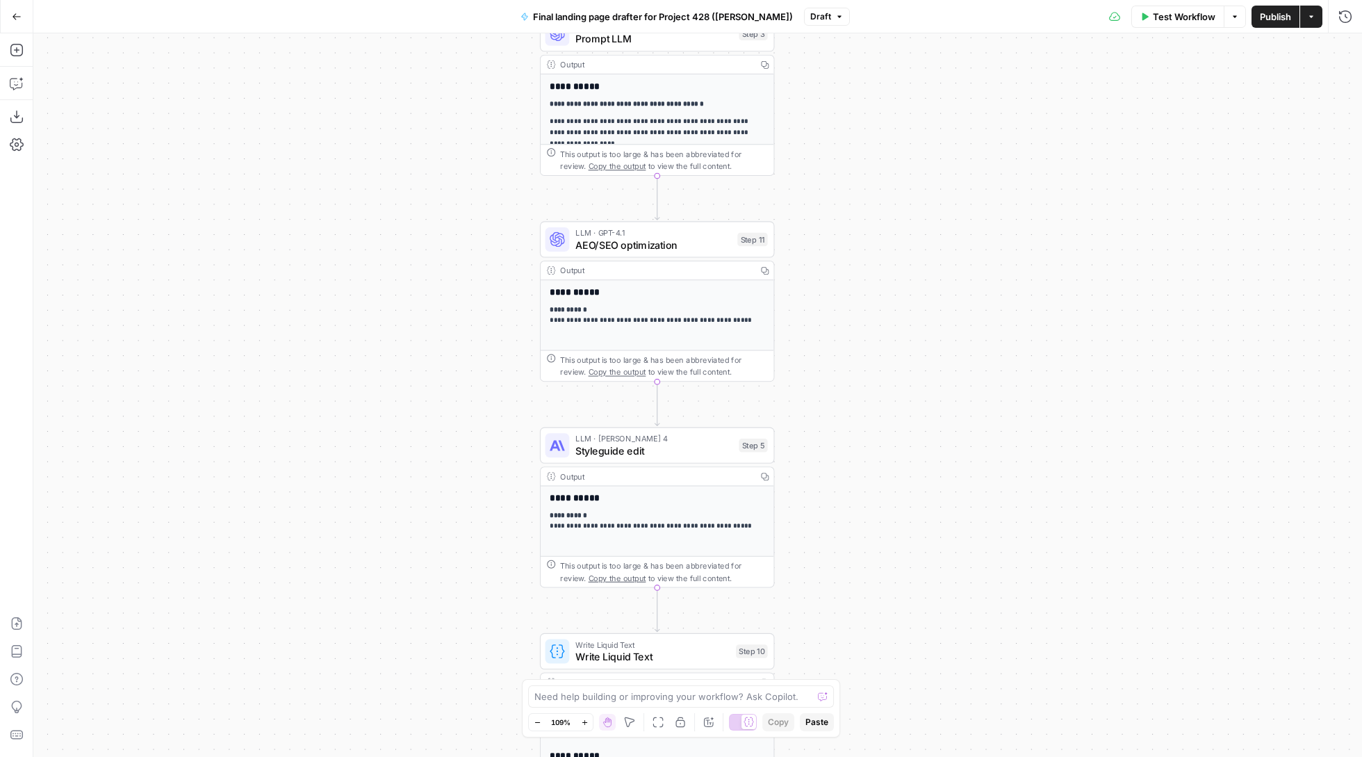
drag, startPoint x: 857, startPoint y: 382, endPoint x: 857, endPoint y: 331, distance: 51.4
click at [857, 331] on div "**********" at bounding box center [697, 395] width 1329 height 724
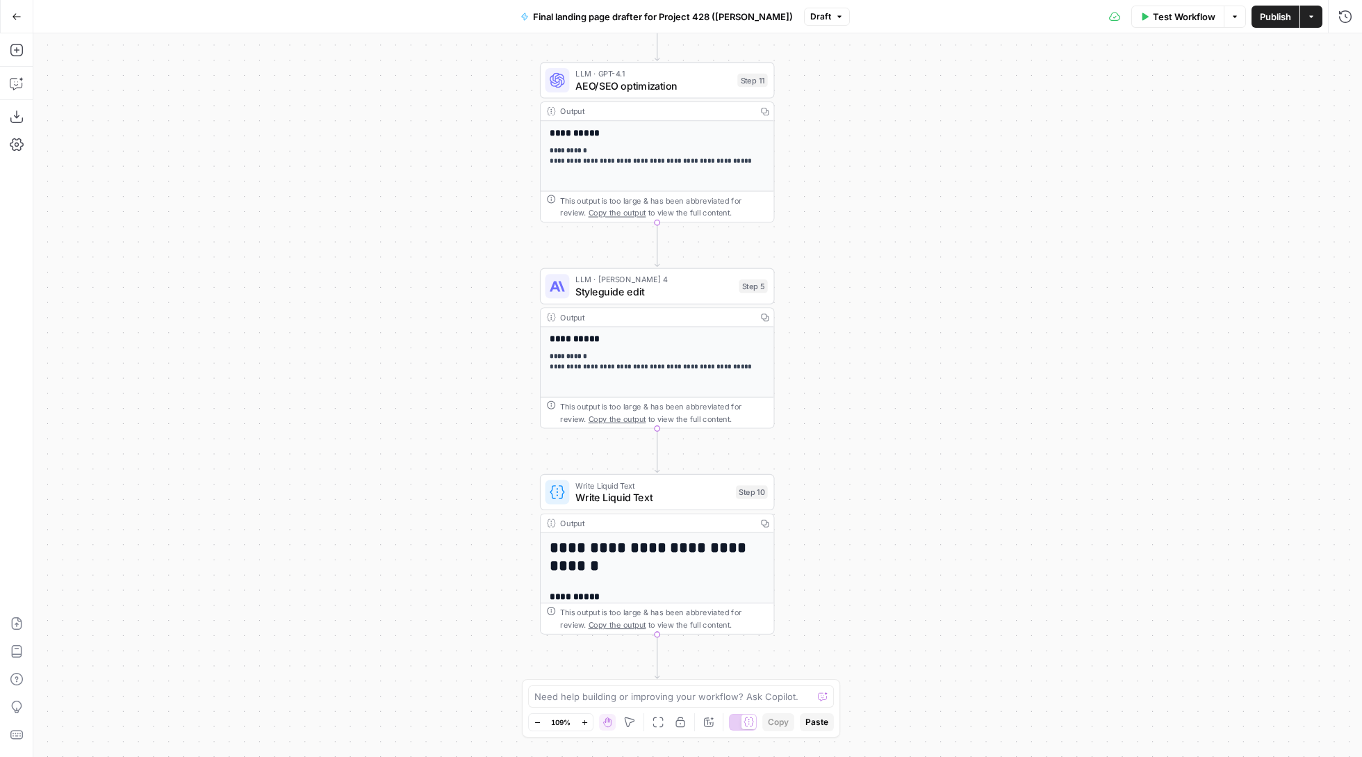
drag, startPoint x: 798, startPoint y: 366, endPoint x: 798, endPoint y: 235, distance: 130.7
click at [798, 235] on div "**********" at bounding box center [697, 395] width 1329 height 724
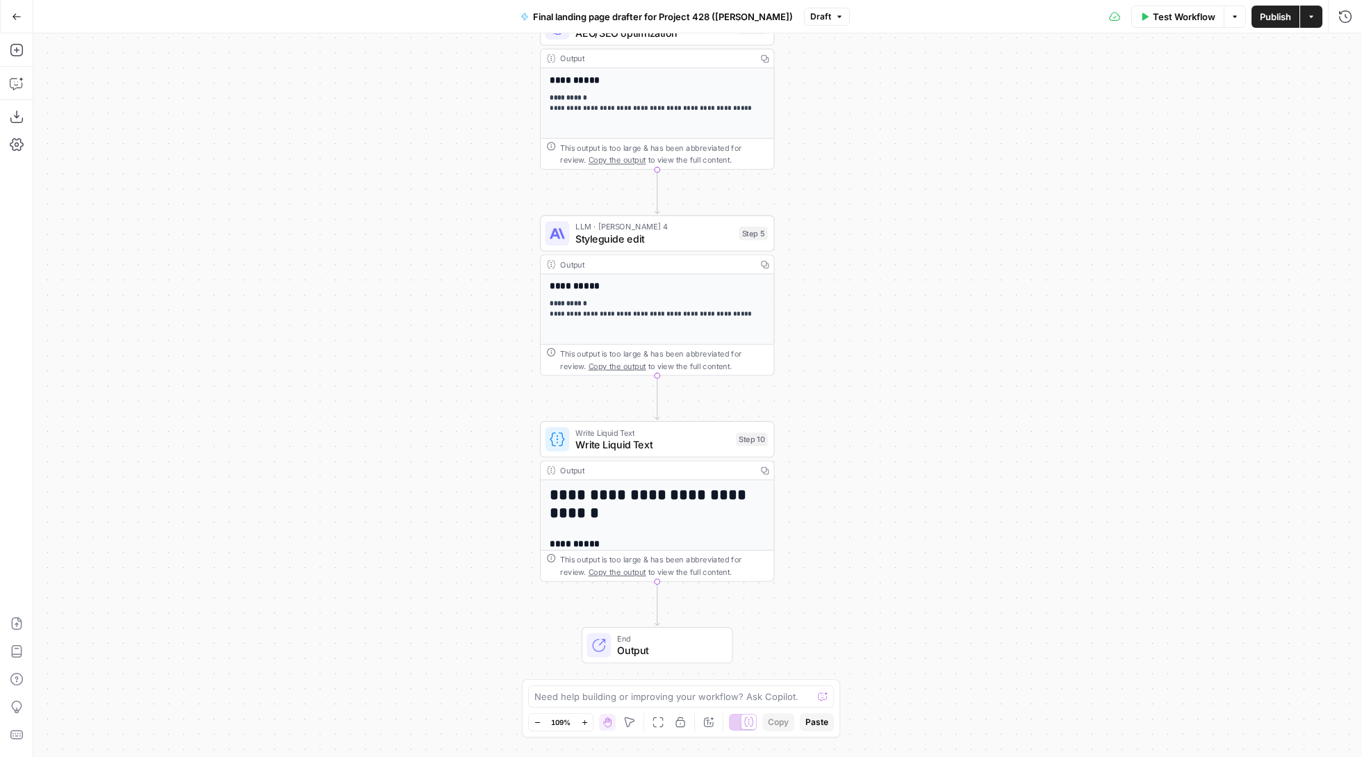
drag, startPoint x: 918, startPoint y: 327, endPoint x: 918, endPoint y: 240, distance: 86.2
click at [918, 240] on div "**********" at bounding box center [697, 395] width 1329 height 724
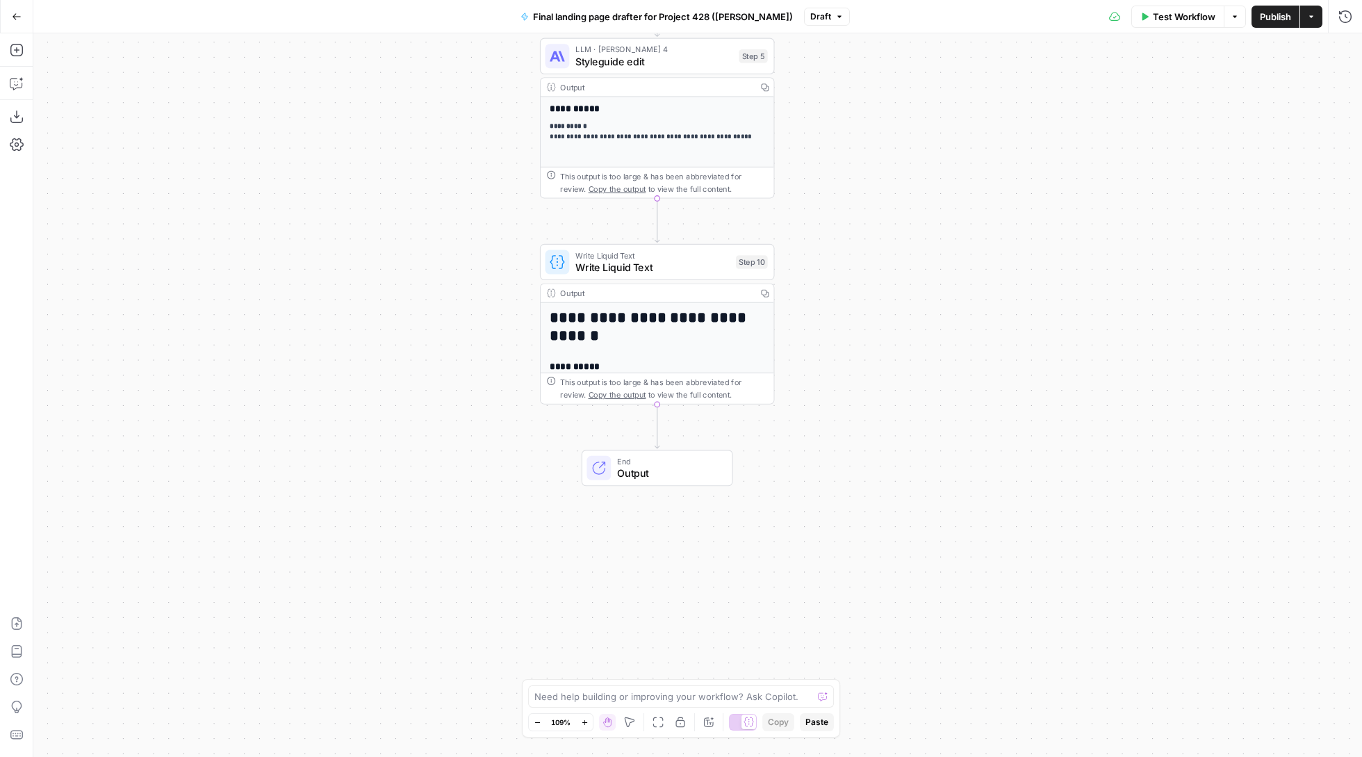
drag, startPoint x: 940, startPoint y: 393, endPoint x: 940, endPoint y: 254, distance: 139.7
click at [940, 254] on div "**********" at bounding box center [697, 395] width 1329 height 724
click at [728, 311] on h1 "**********" at bounding box center [657, 326] width 215 height 34
click at [678, 291] on div "Output" at bounding box center [655, 293] width 190 height 12
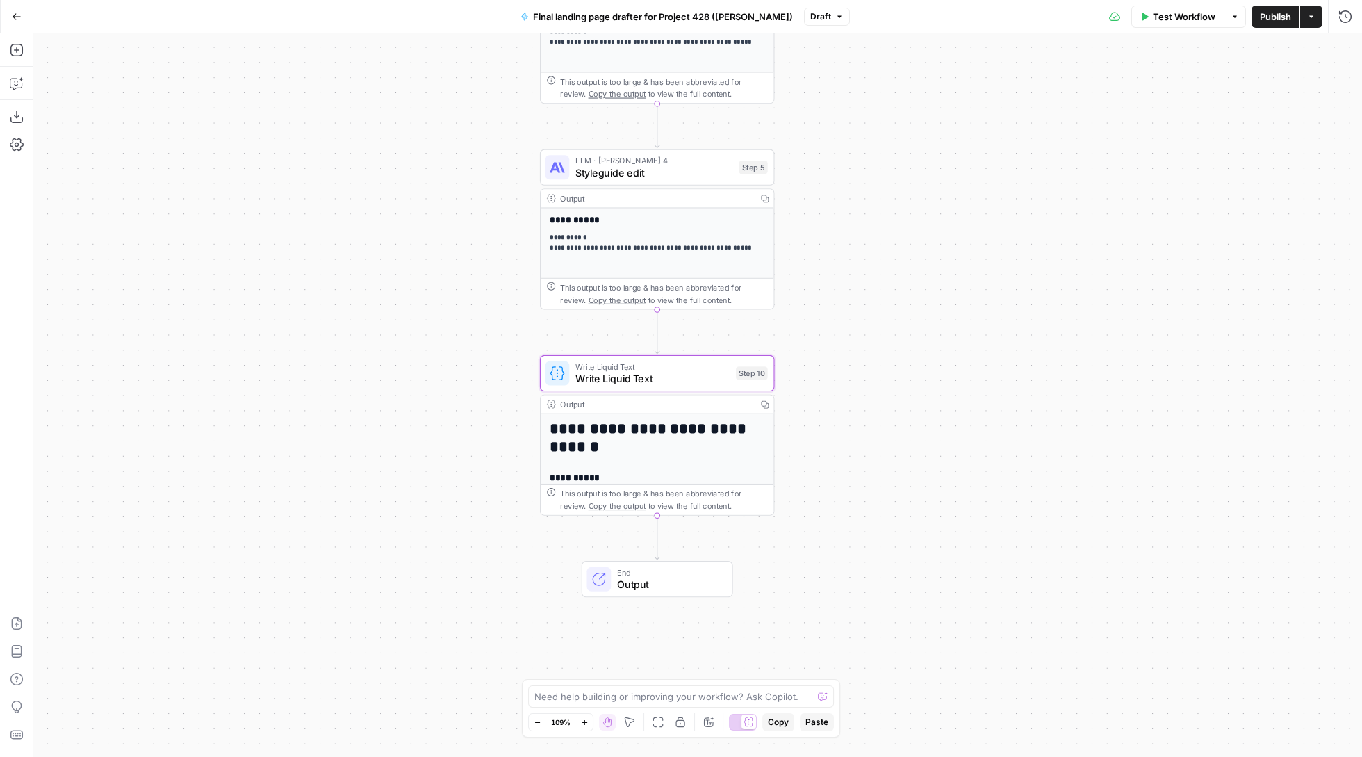
drag, startPoint x: 858, startPoint y: 289, endPoint x: 857, endPoint y: 400, distance: 111.2
click at [857, 400] on div "**********" at bounding box center [697, 395] width 1329 height 724
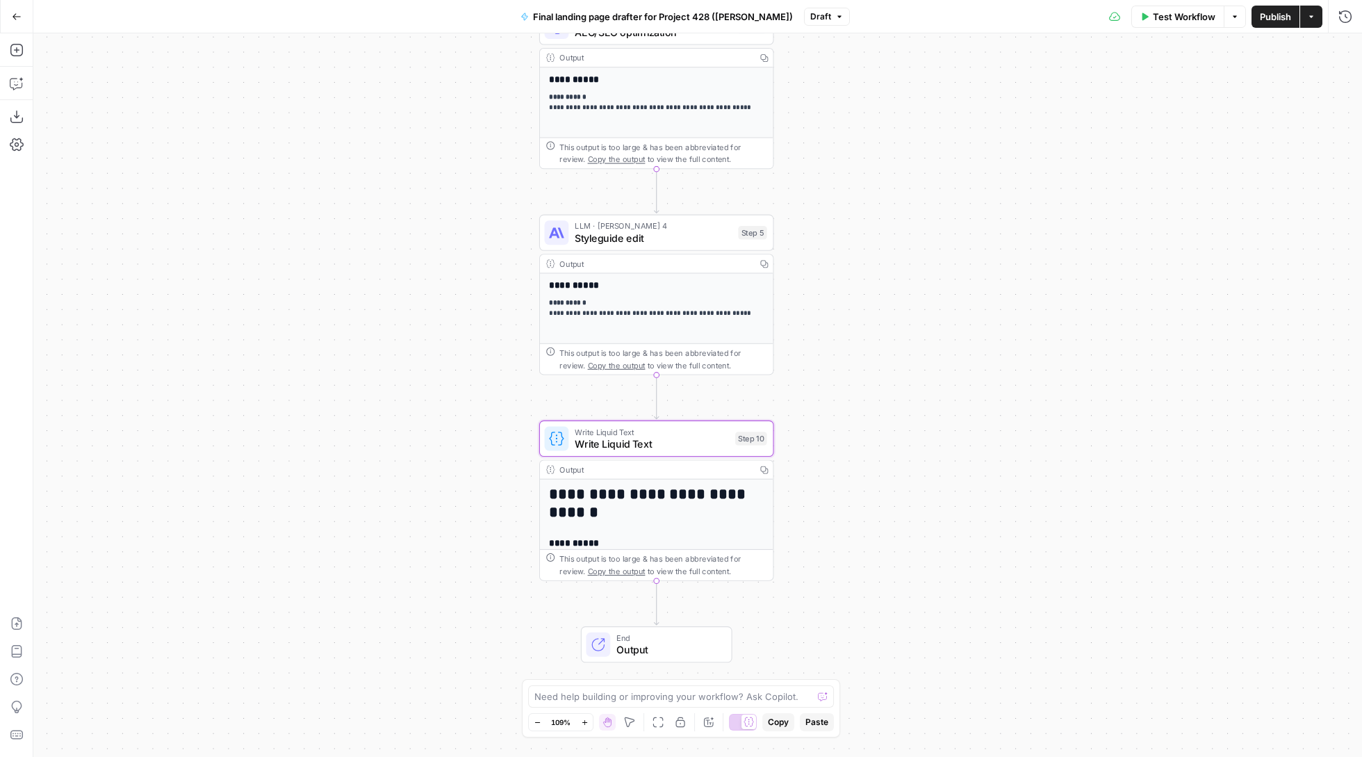
drag, startPoint x: 857, startPoint y: 400, endPoint x: 856, endPoint y: 464, distance: 63.9
click at [856, 464] on div "**********" at bounding box center [697, 395] width 1329 height 724
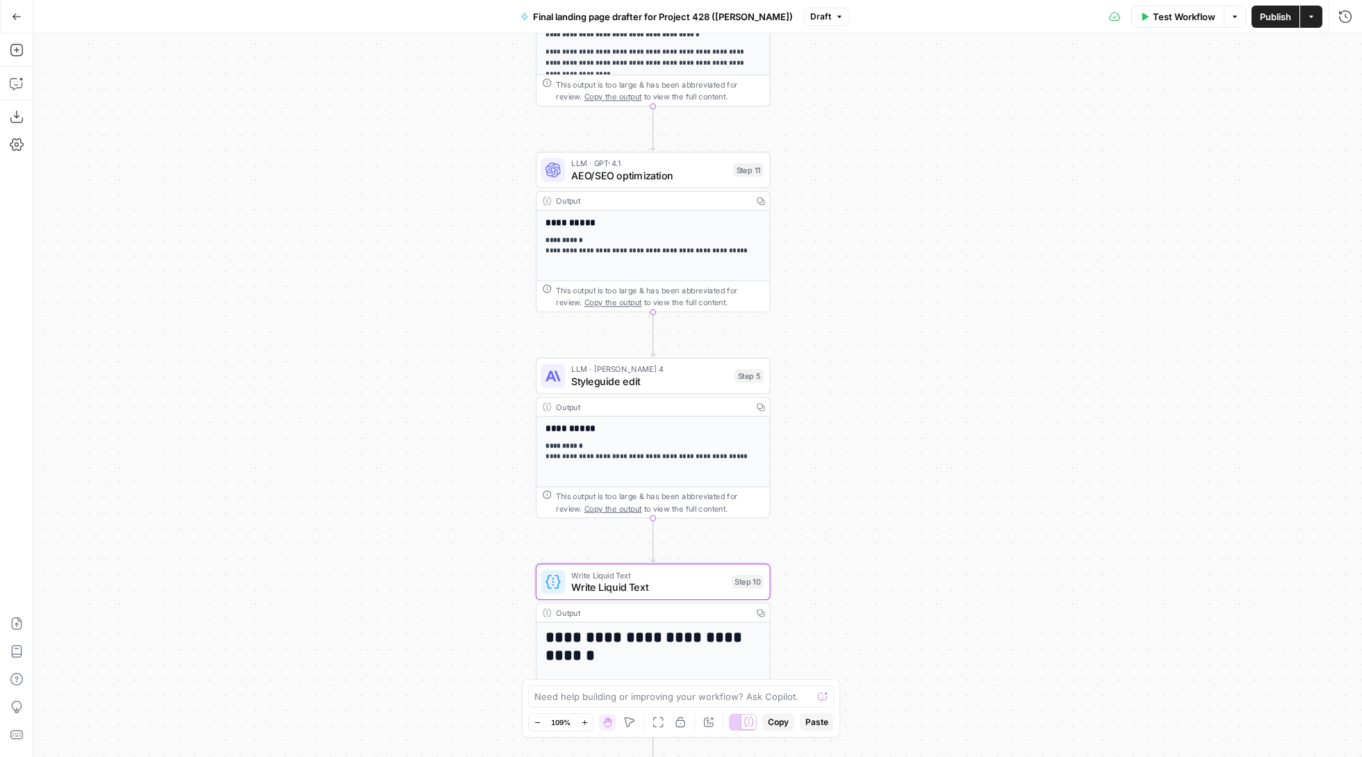
drag, startPoint x: 874, startPoint y: 356, endPoint x: 870, endPoint y: 500, distance: 144.6
click at [870, 500] on div "**********" at bounding box center [697, 395] width 1329 height 724
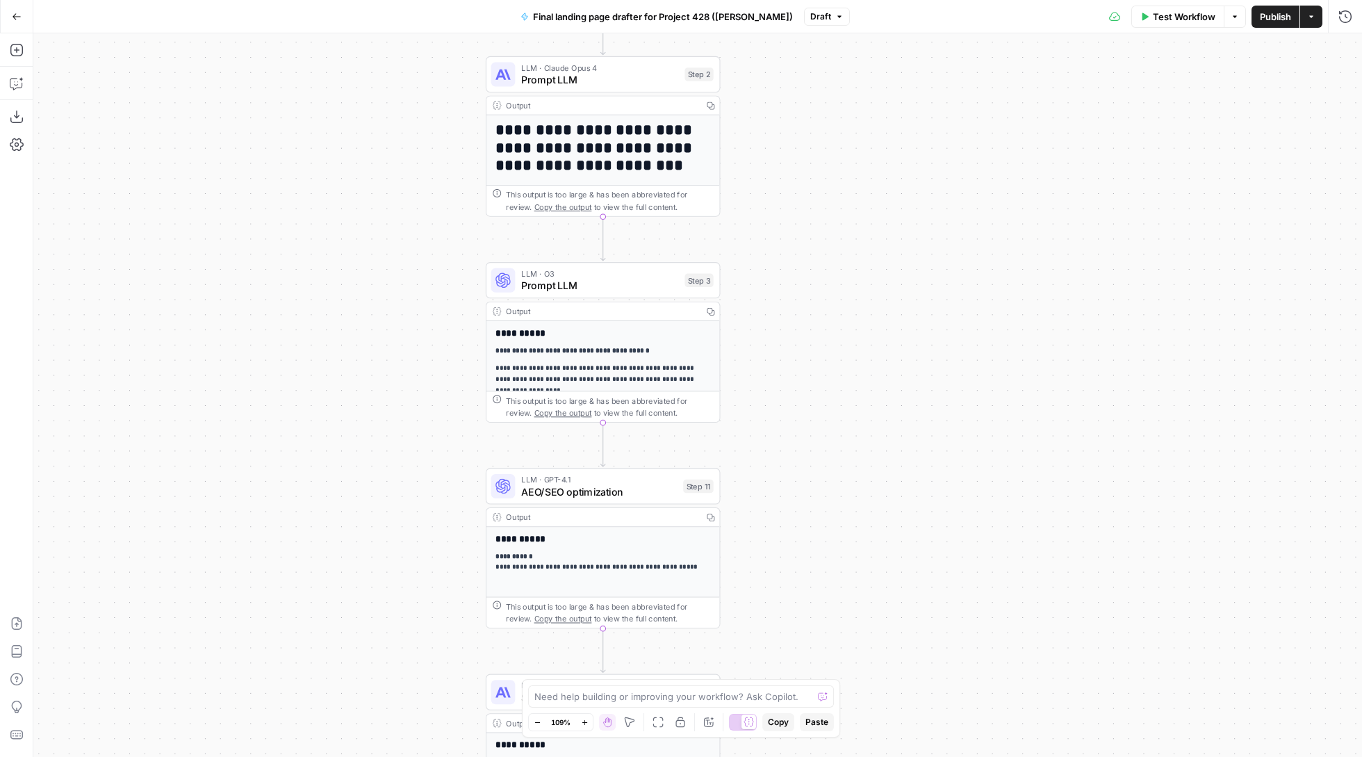
drag, startPoint x: 937, startPoint y: 226, endPoint x: 888, endPoint y: 543, distance: 320.8
click at [888, 543] on div "**********" at bounding box center [697, 395] width 1329 height 724
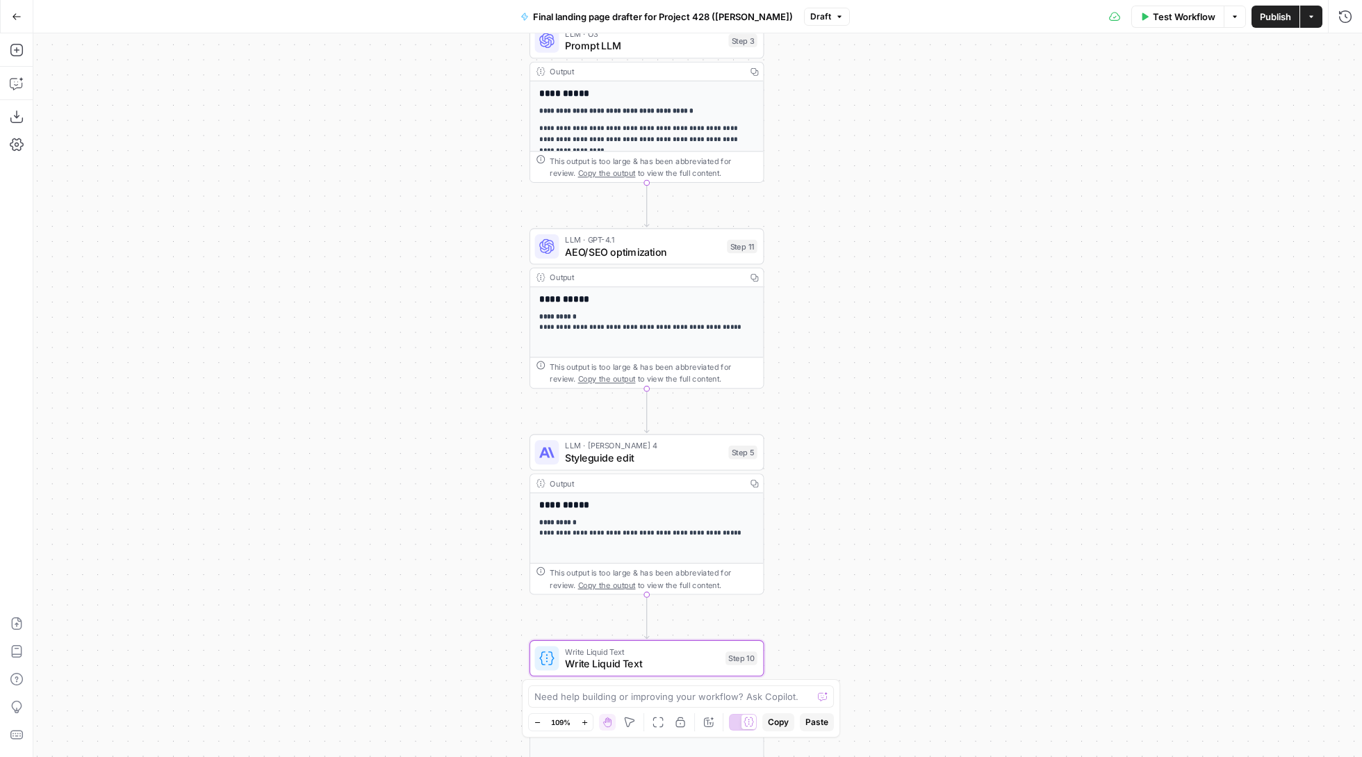
drag, startPoint x: 888, startPoint y: 467, endPoint x: 955, endPoint y: 163, distance: 311.8
click at [952, 168] on div "**********" at bounding box center [697, 395] width 1329 height 724
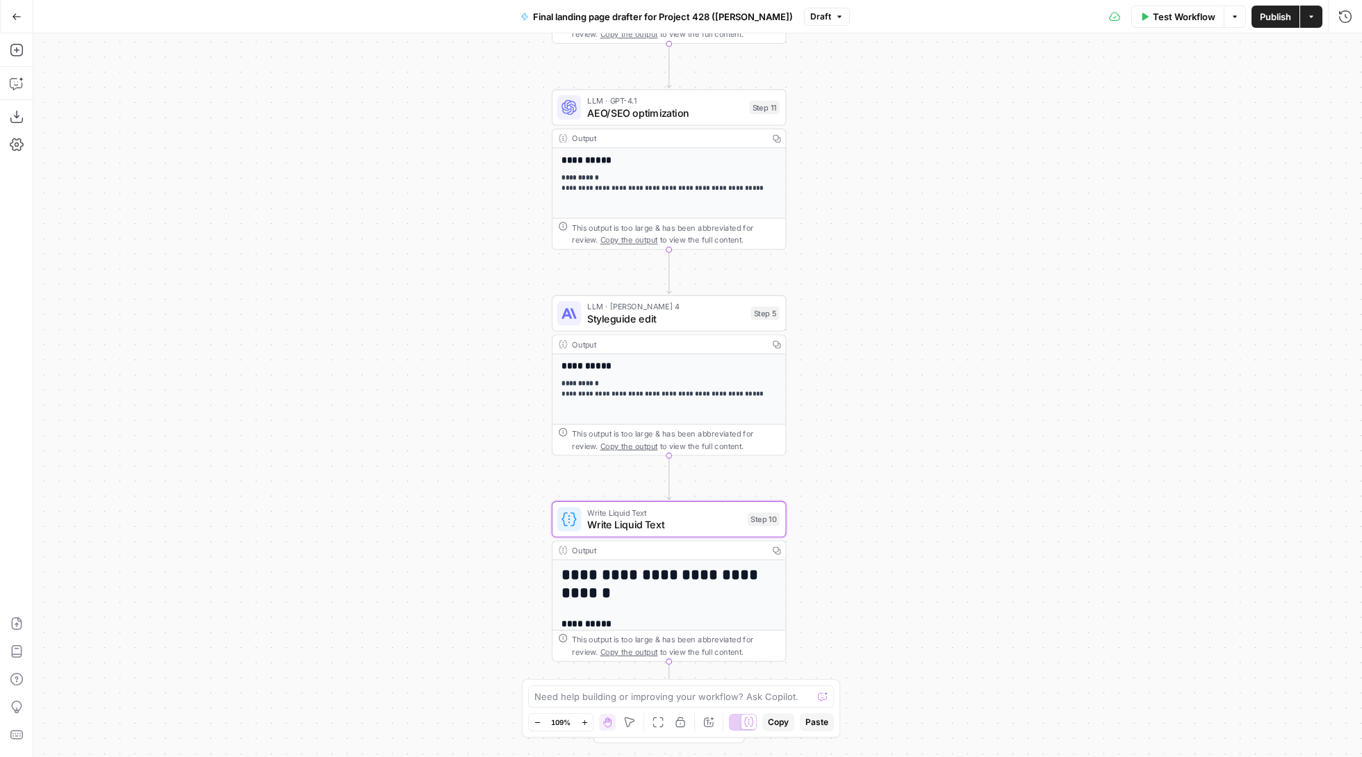
drag, startPoint x: 941, startPoint y: 117, endPoint x: 949, endPoint y: -6, distance: 122.6
click at [949, 0] on html "**********" at bounding box center [681, 378] width 1362 height 757
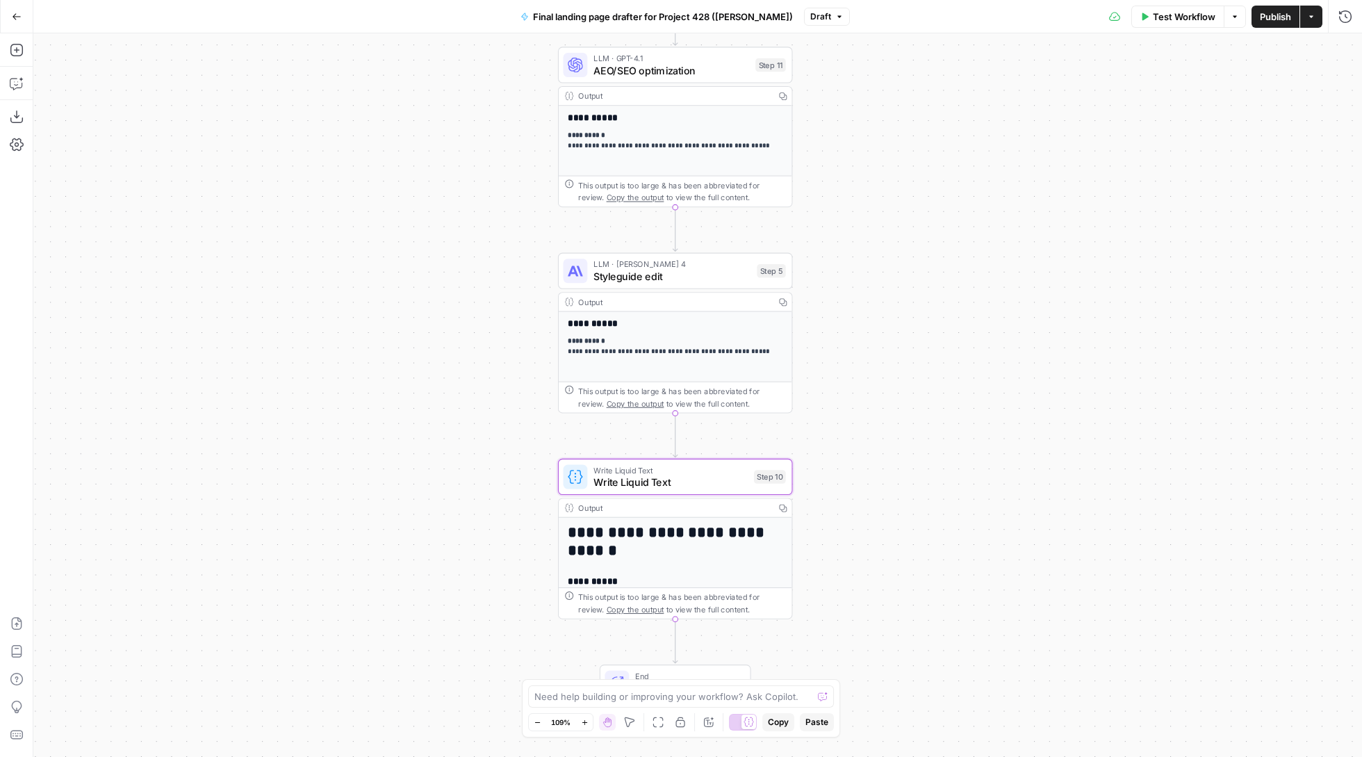
drag, startPoint x: 924, startPoint y: 262, endPoint x: 924, endPoint y: 113, distance: 149.4
click at [924, 113] on div "**********" at bounding box center [697, 395] width 1329 height 724
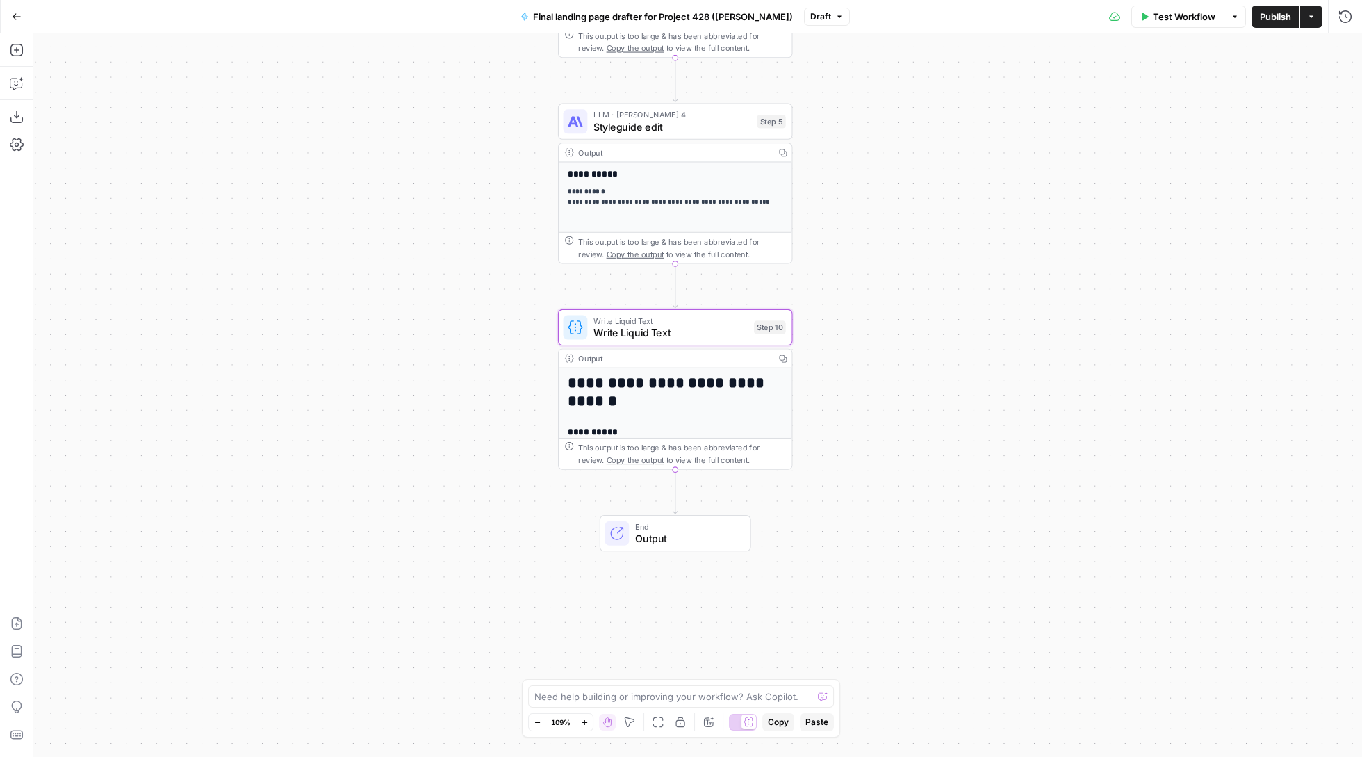
click at [643, 334] on span "Write Liquid Text" at bounding box center [671, 332] width 154 height 15
click at [1346, 53] on icon "button" at bounding box center [1345, 50] width 8 height 8
click at [1346, 19] on icon "button" at bounding box center [1346, 17] width 14 height 14
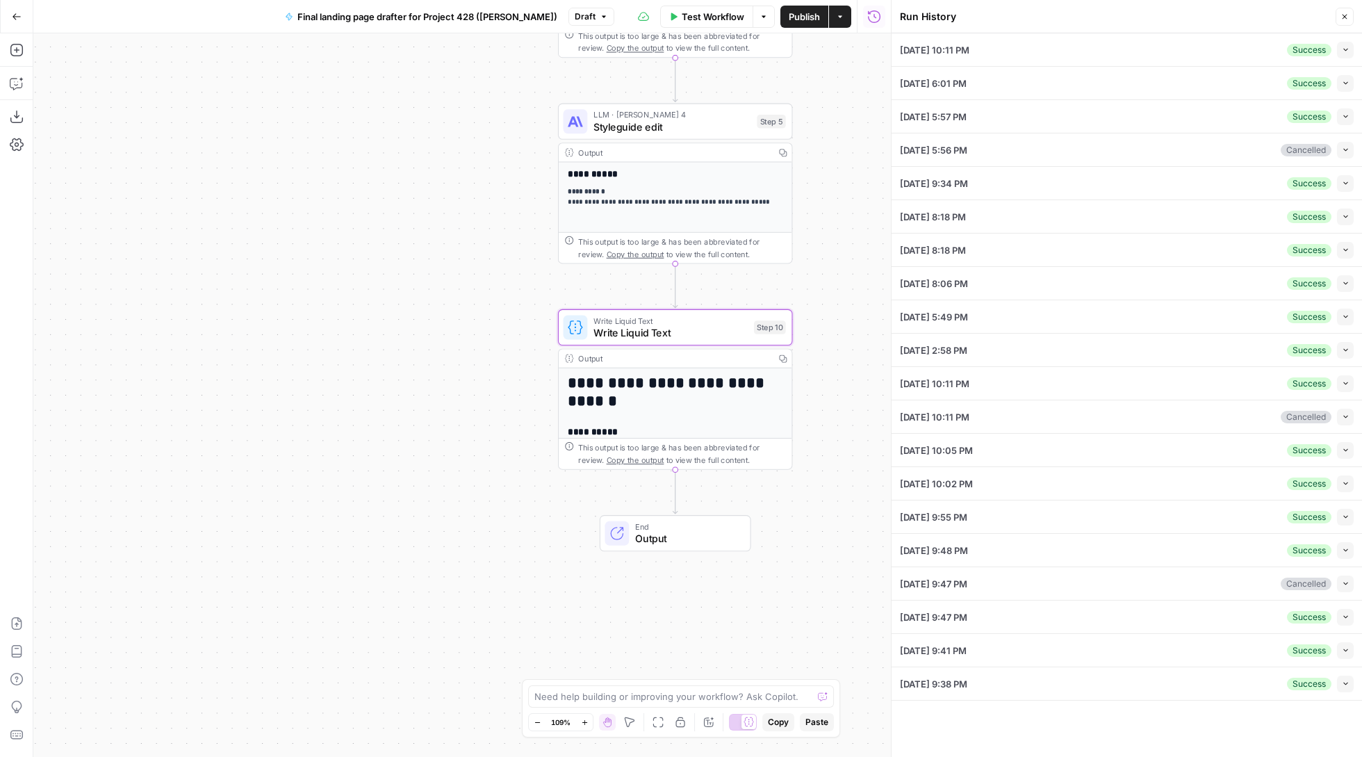
click at [1343, 50] on icon "button" at bounding box center [1346, 50] width 8 height 8
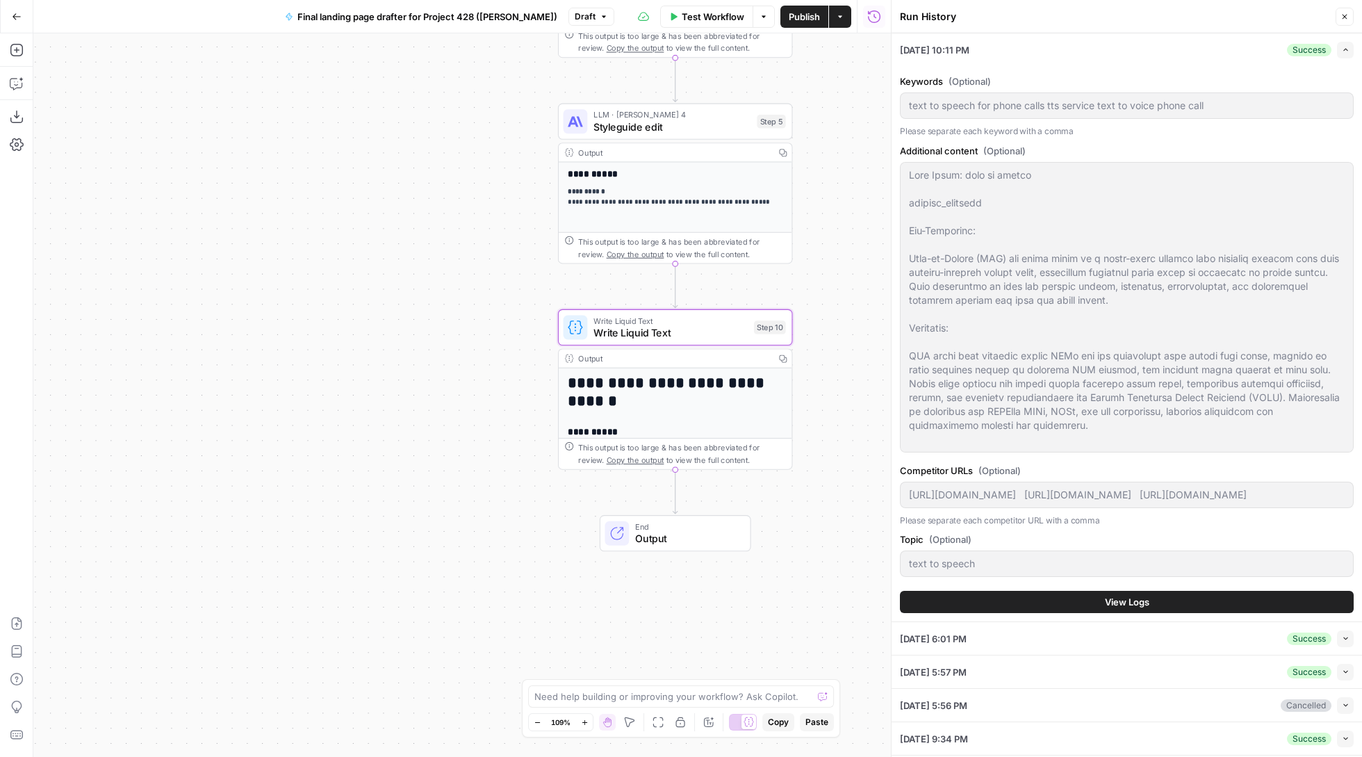
click at [1076, 601] on button "View Logs" at bounding box center [1127, 602] width 454 height 22
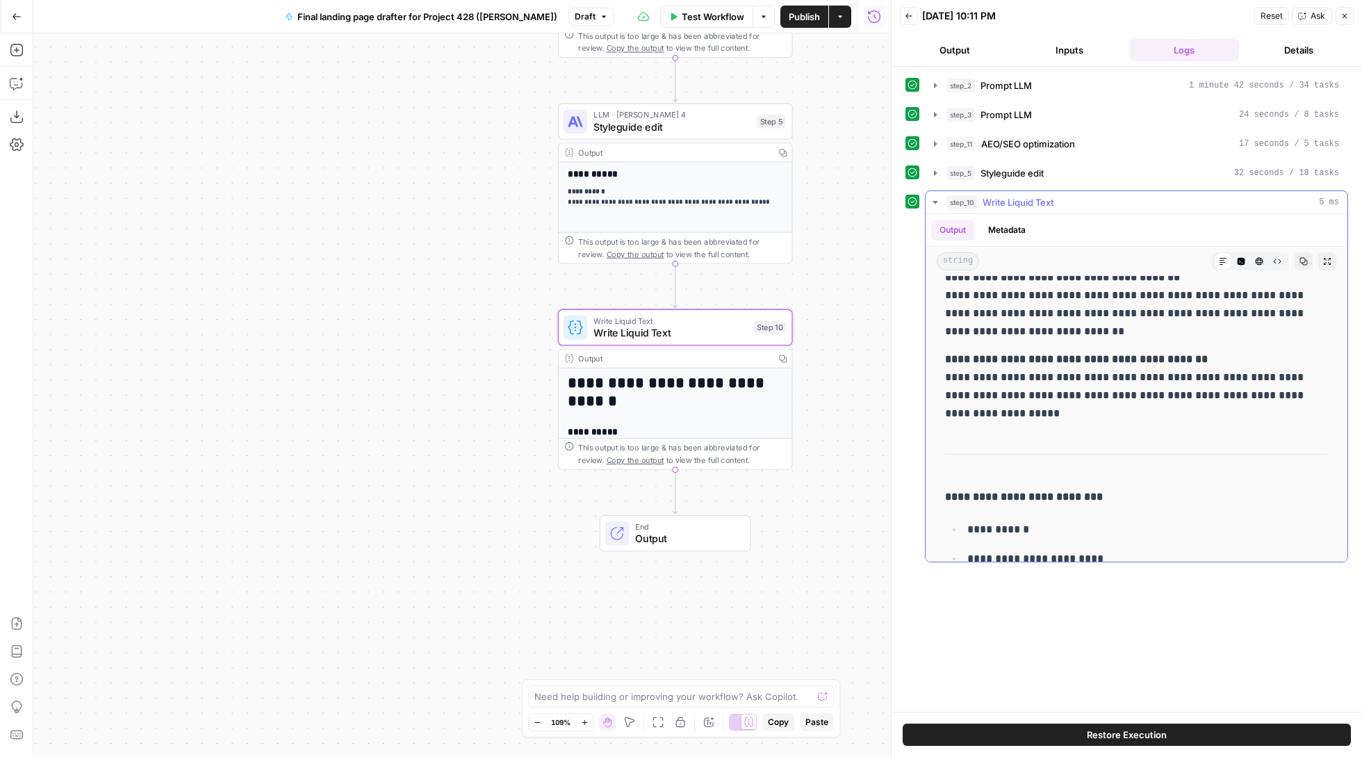
scroll to position [3618, 0]
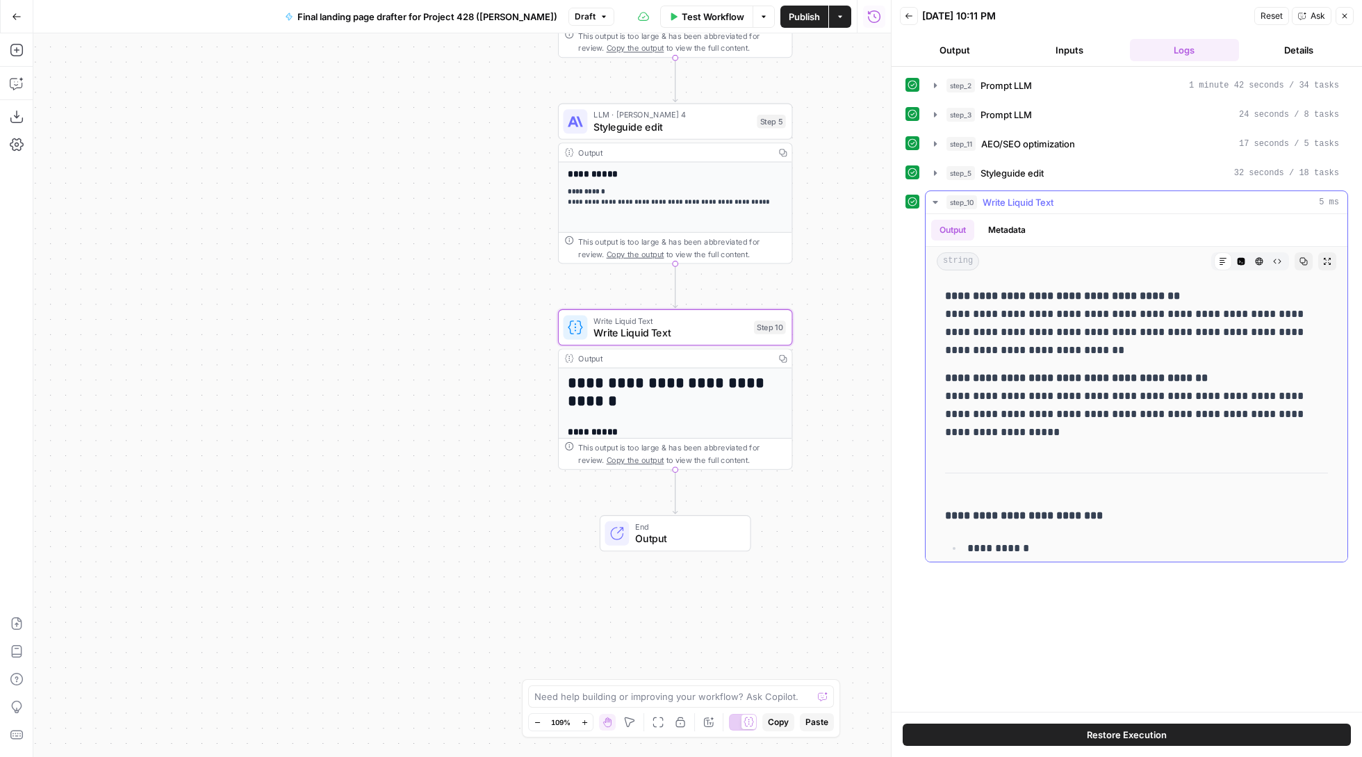
click at [1243, 265] on icon "button" at bounding box center [1242, 262] width 8 height 8
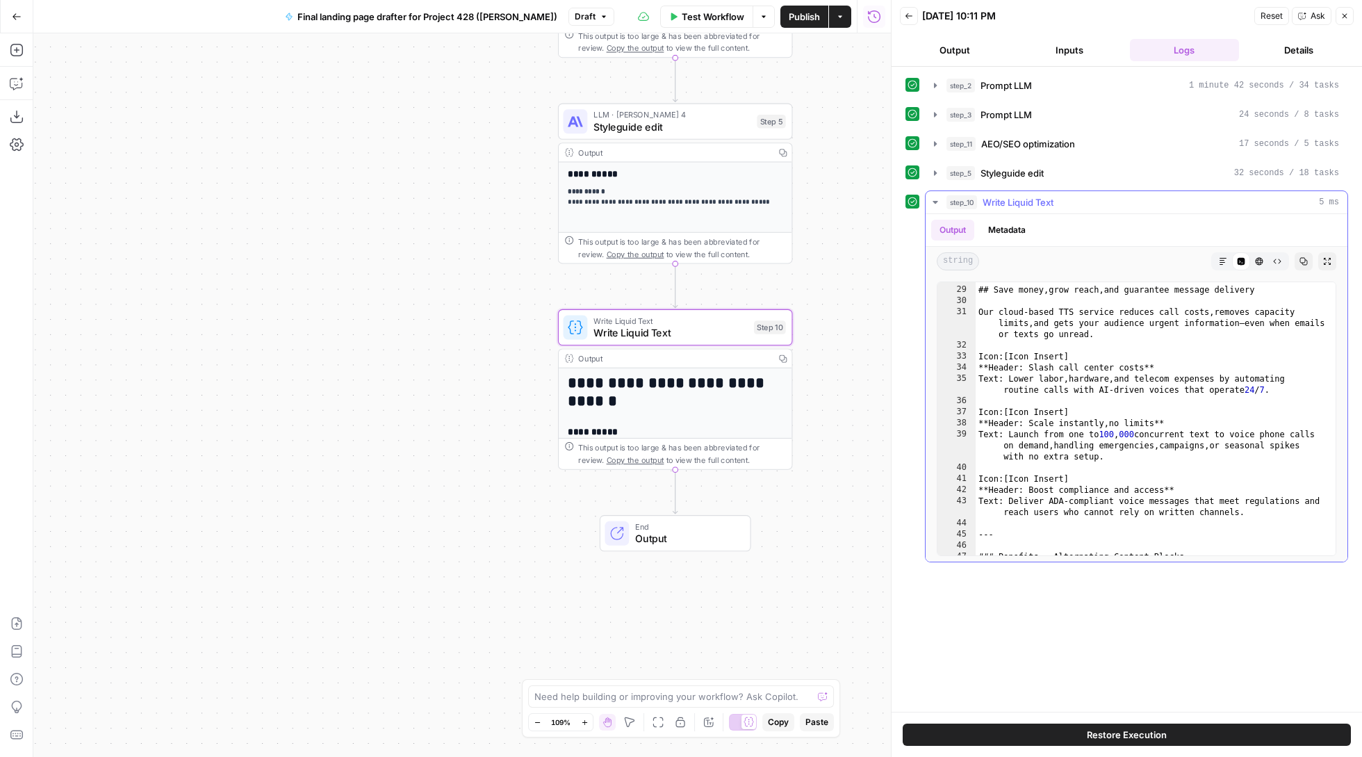
scroll to position [353, 0]
click at [1257, 265] on icon "button" at bounding box center [1260, 262] width 8 height 8
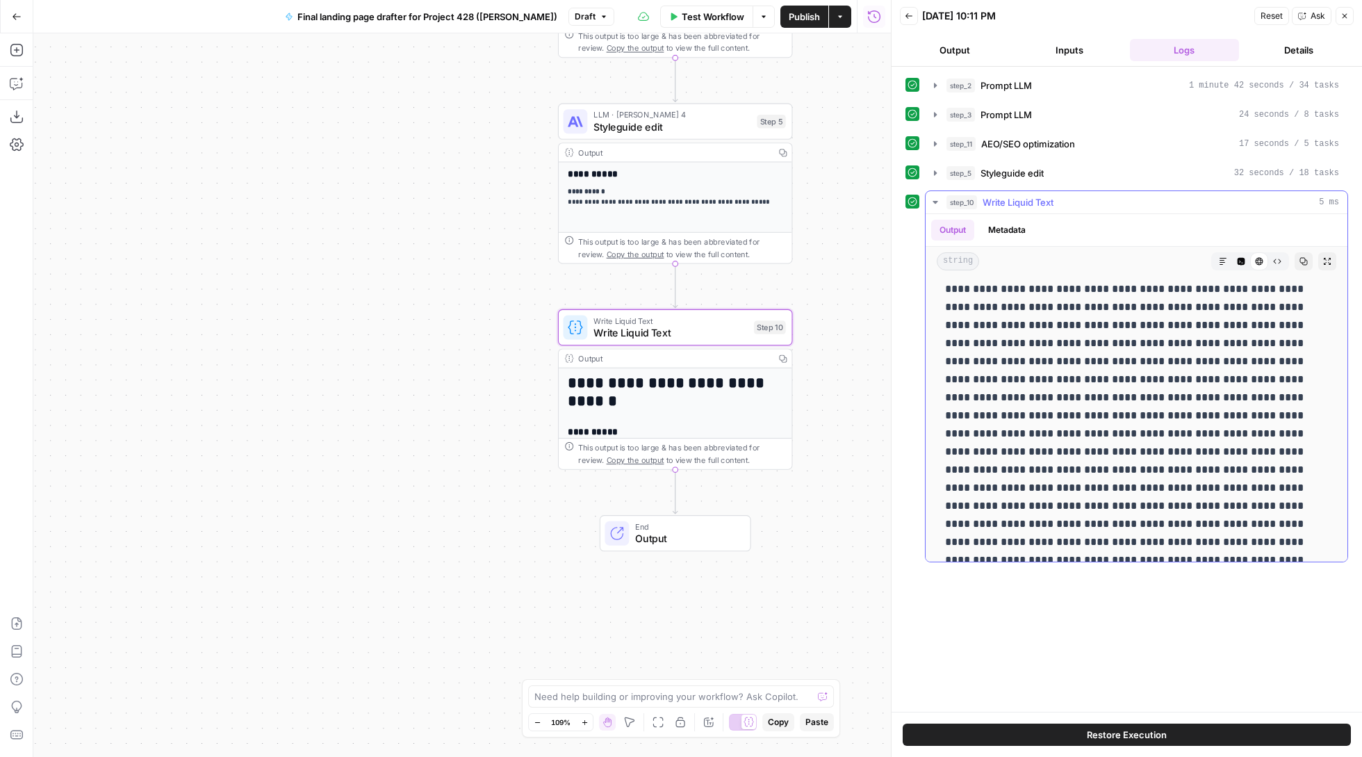
scroll to position [493, 0]
click at [1240, 265] on icon "button" at bounding box center [1242, 262] width 8 height 8
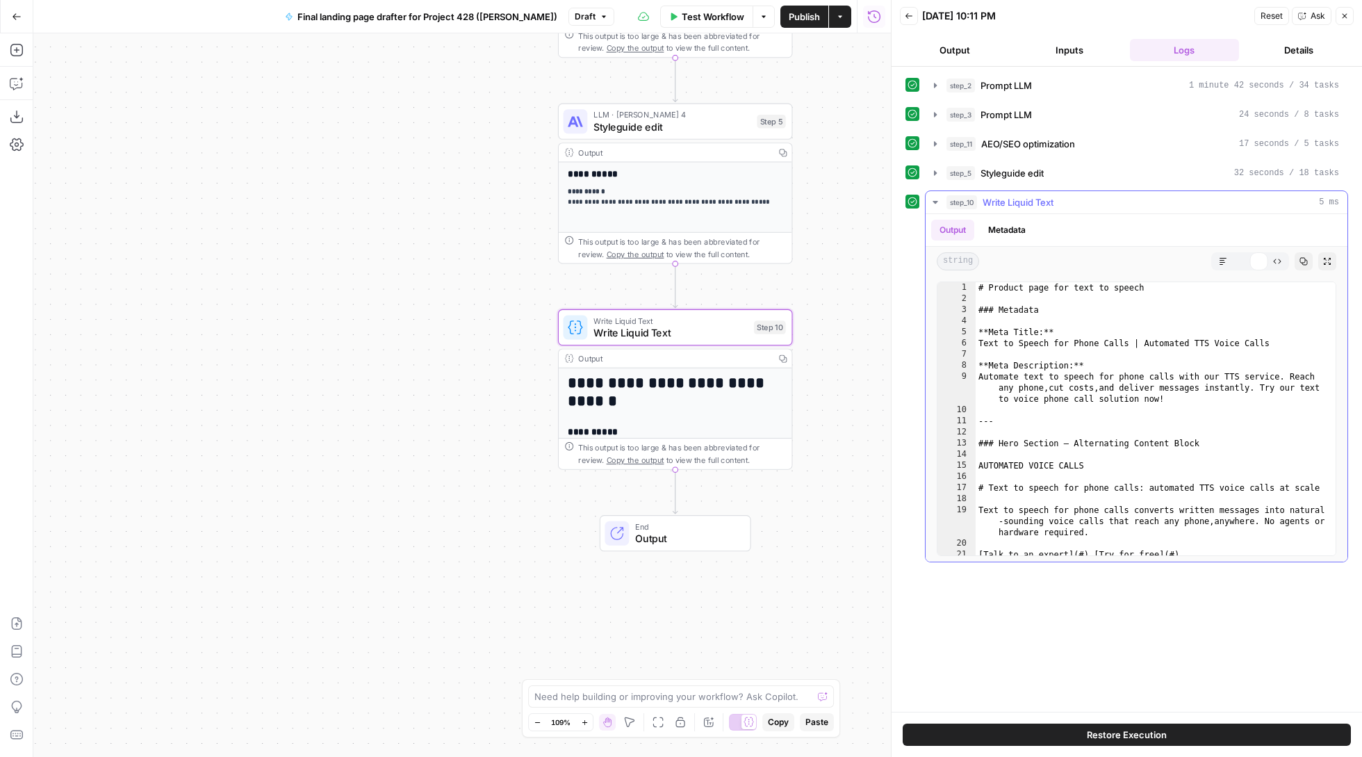
scroll to position [0, 0]
click at [1271, 267] on button "Raw Output" at bounding box center [1277, 261] width 18 height 18
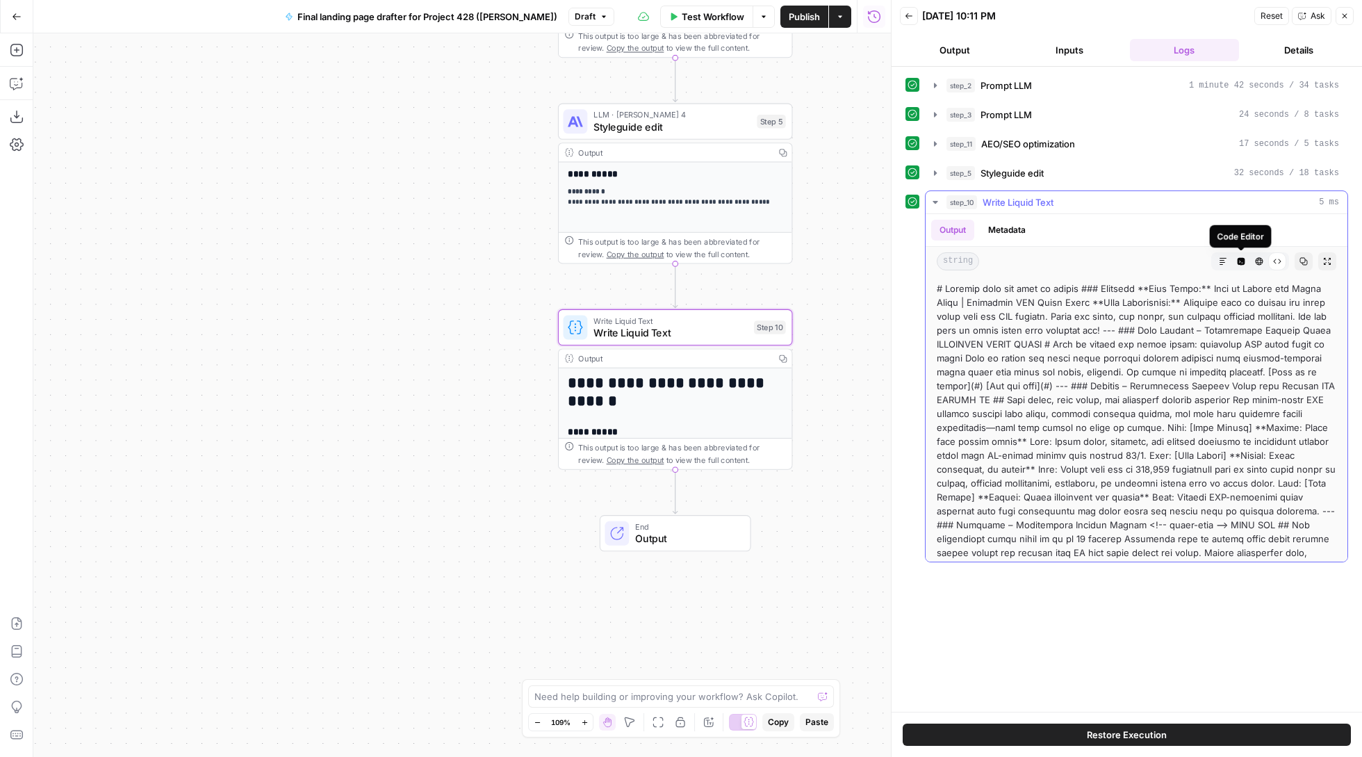
click at [1235, 265] on button "Code Editor" at bounding box center [1241, 261] width 18 height 18
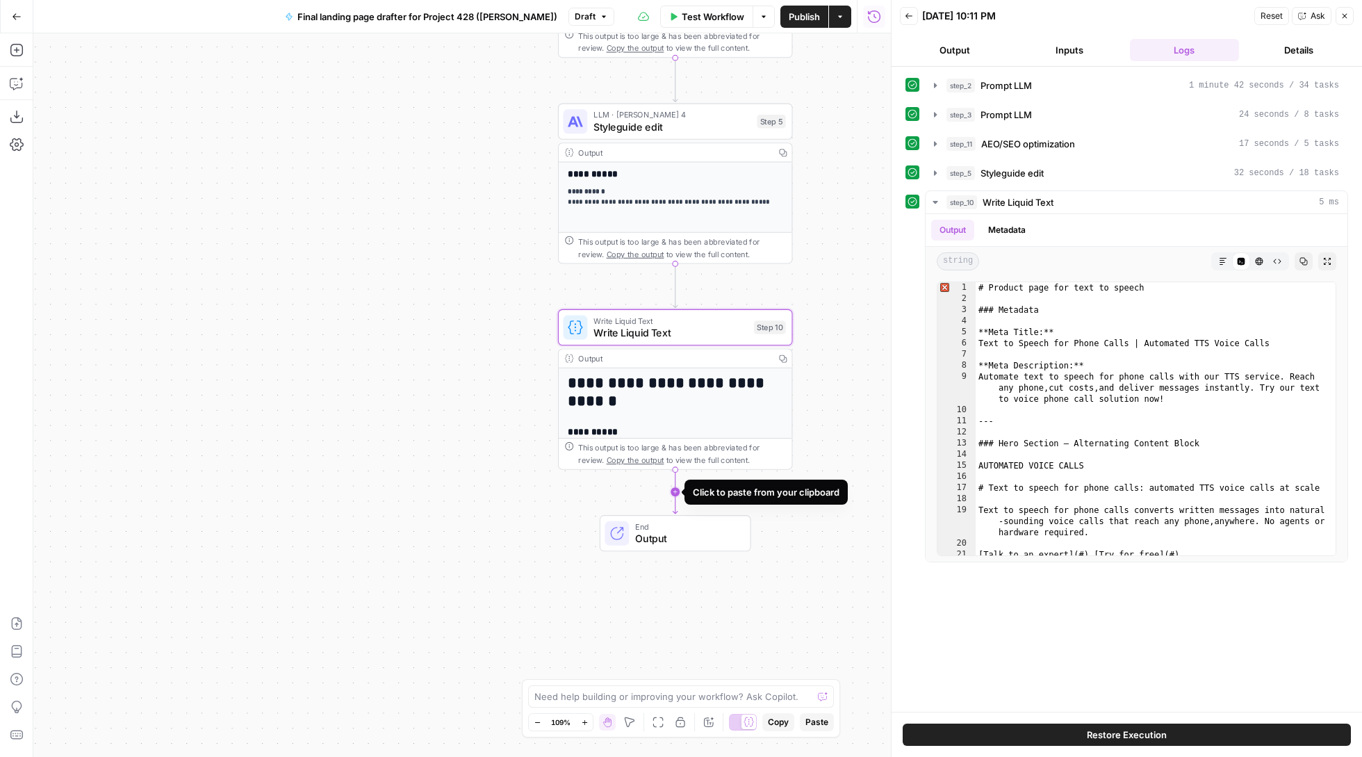
click at [676, 487] on icon "Edge from step_10 to end" at bounding box center [675, 491] width 5 height 43
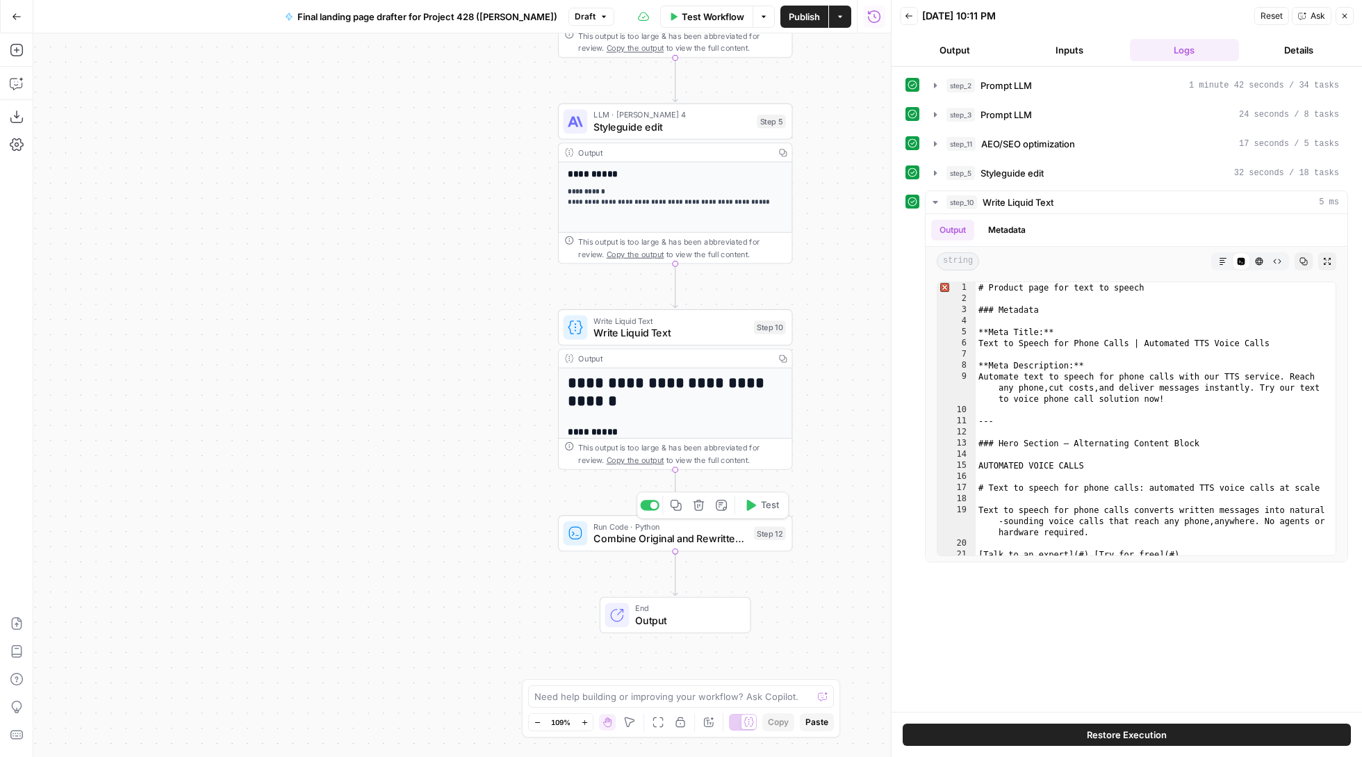
click at [695, 512] on button "Delete step" at bounding box center [698, 505] width 19 height 19
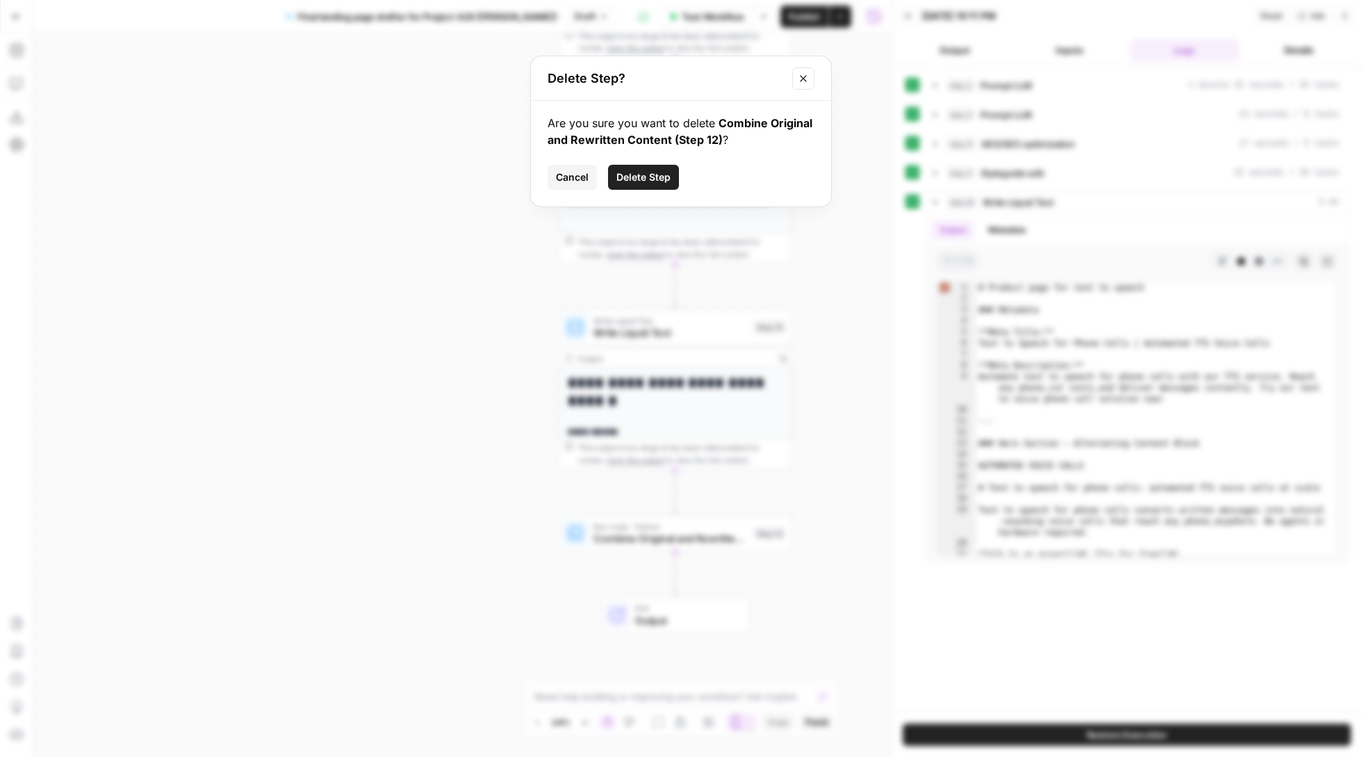
click at [640, 177] on span "Delete Step" at bounding box center [643, 177] width 54 height 14
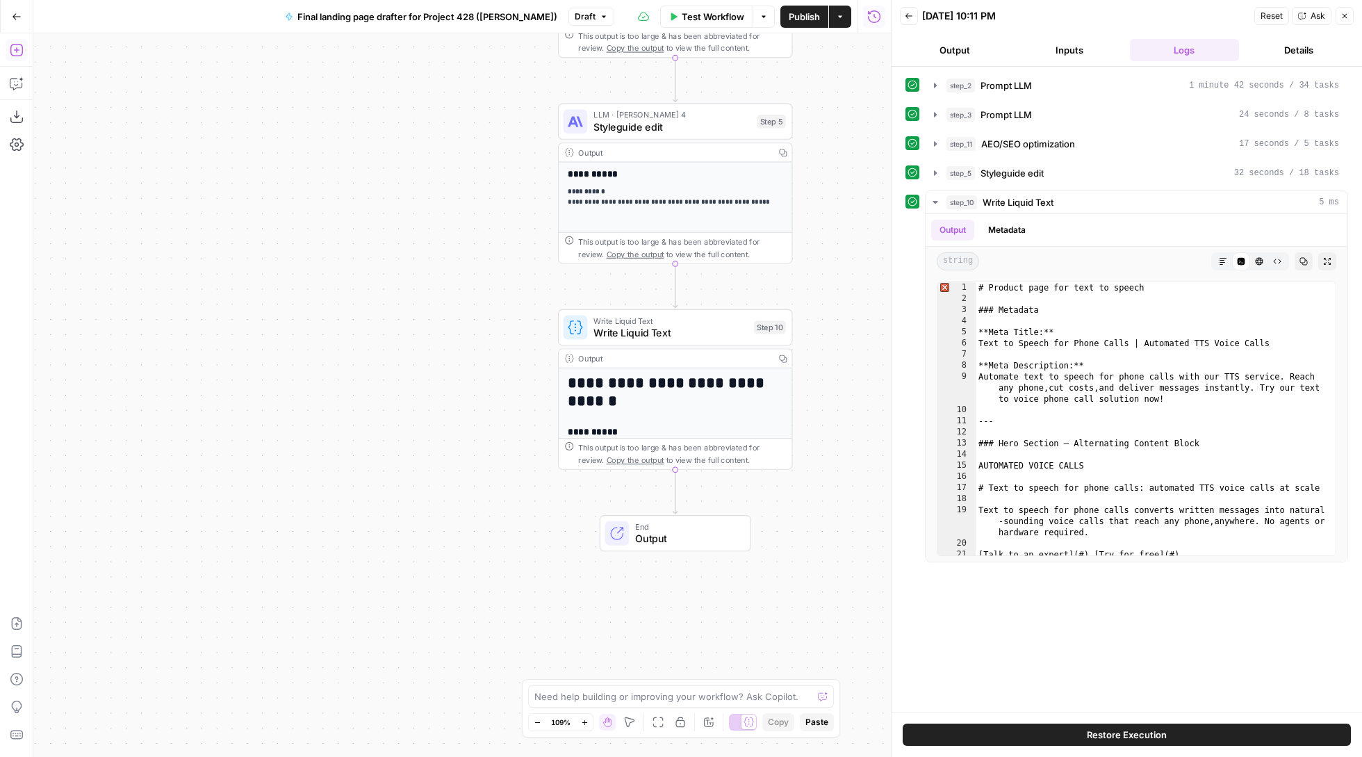
click at [21, 54] on icon "button" at bounding box center [16, 50] width 13 height 13
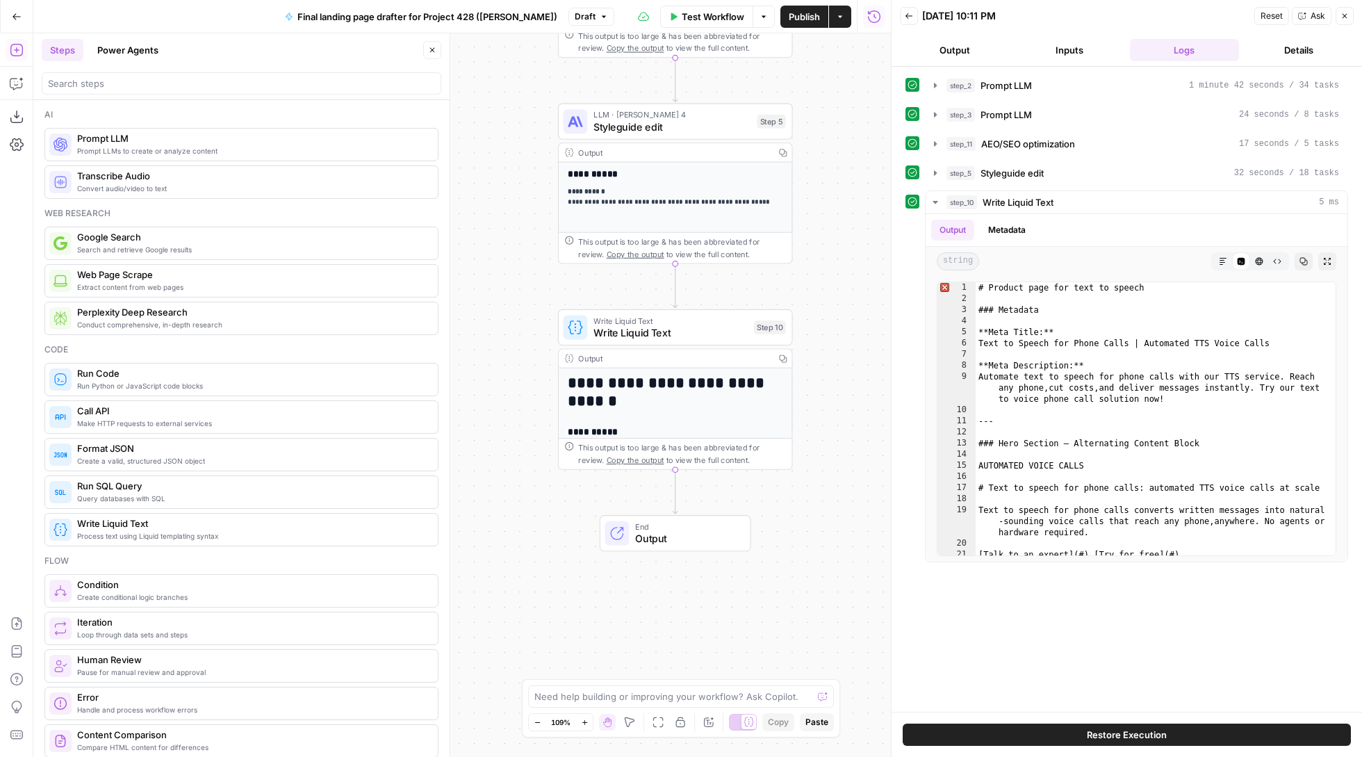
click at [1355, 13] on header "Back 08/12/25 at 10:11 PM Reset Ask Close Output Inputs Logs Details" at bounding box center [1127, 33] width 471 height 67
click at [1346, 15] on icon "button" at bounding box center [1345, 16] width 8 height 8
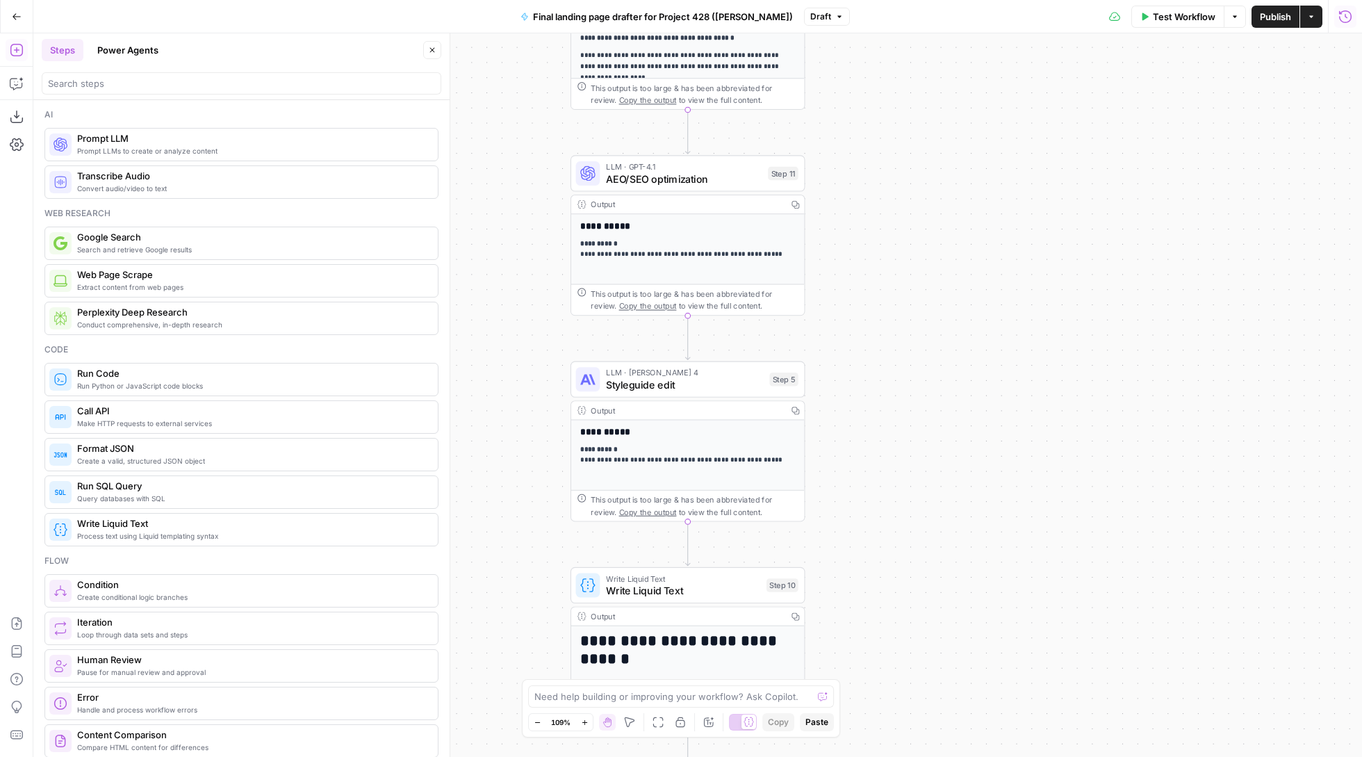
drag, startPoint x: 954, startPoint y: 129, endPoint x: 973, endPoint y: 413, distance: 284.9
click at [973, 413] on div "**********" at bounding box center [697, 395] width 1329 height 724
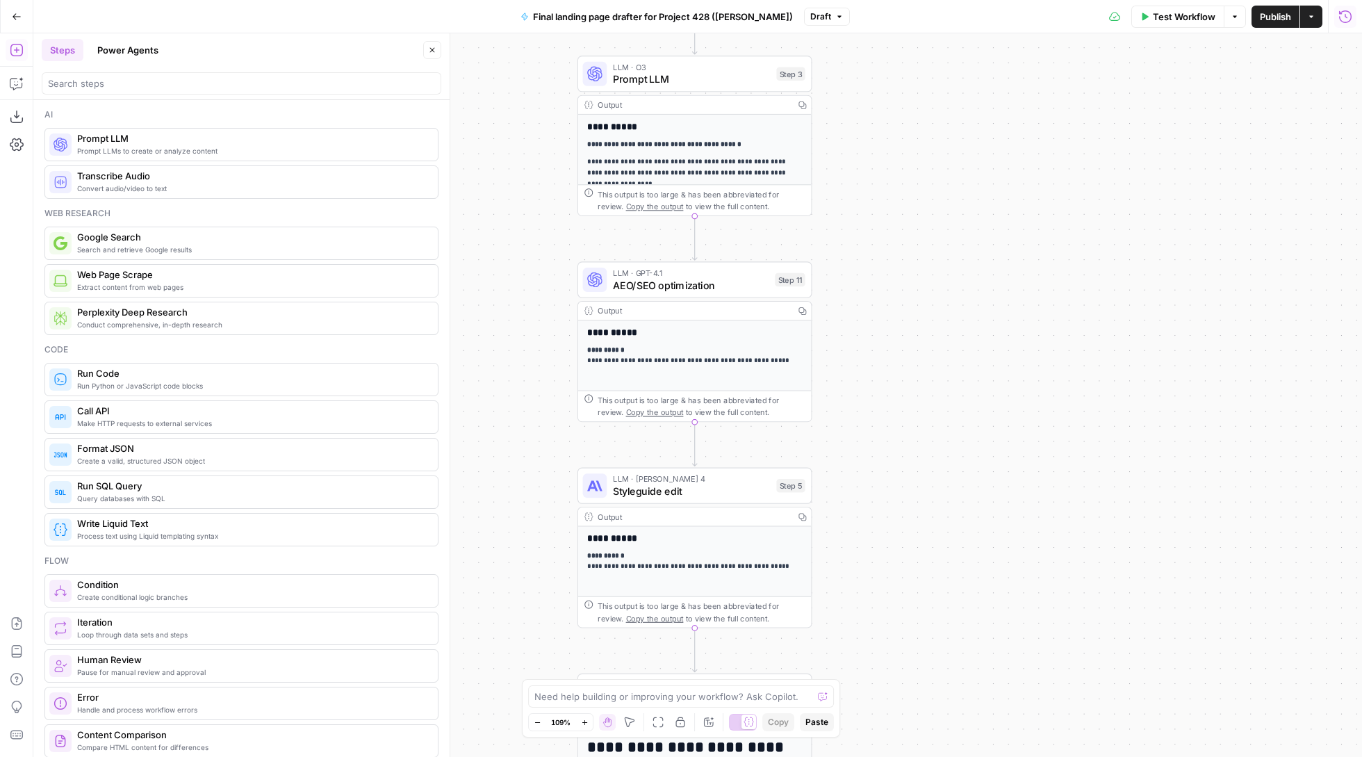
drag, startPoint x: 977, startPoint y: 334, endPoint x: 977, endPoint y: 398, distance: 63.9
click at [977, 401] on div "**********" at bounding box center [697, 395] width 1329 height 724
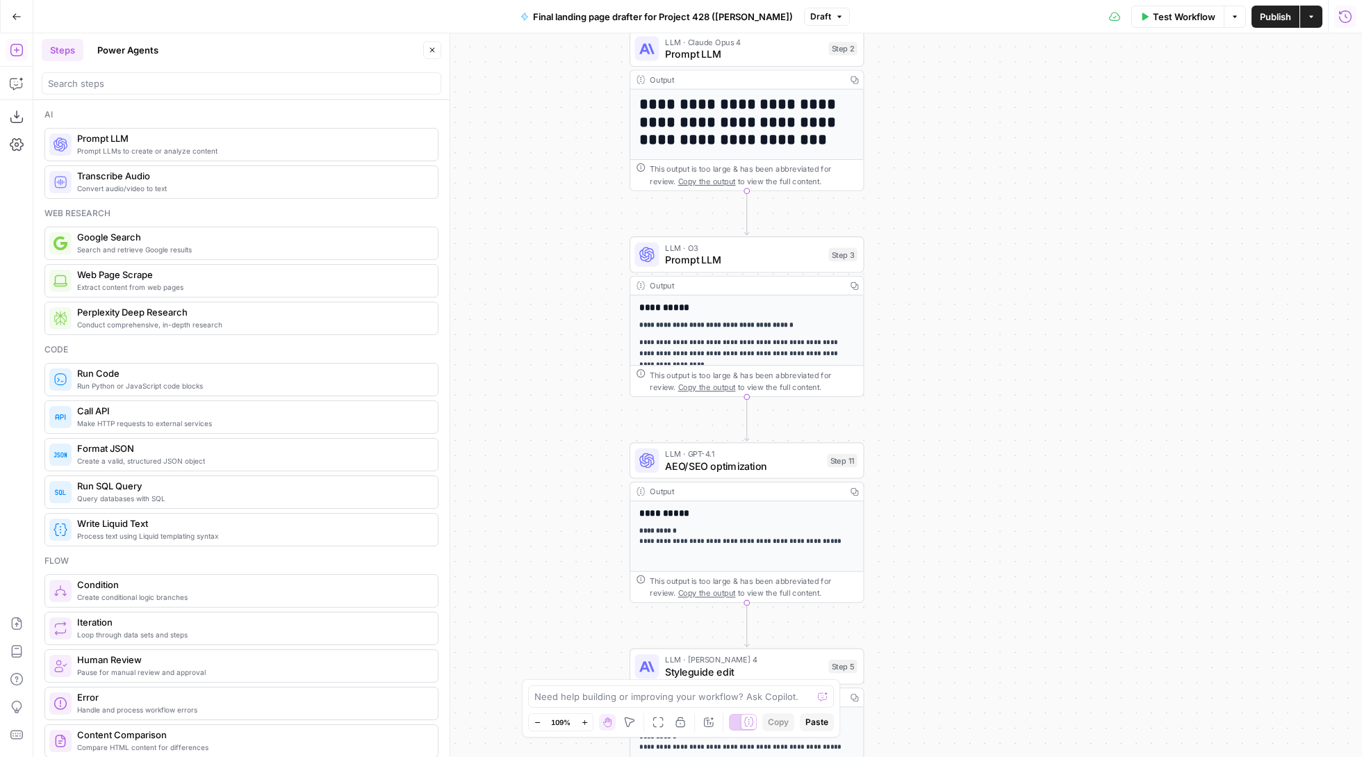
drag, startPoint x: 943, startPoint y: 304, endPoint x: 995, endPoint y: 418, distance: 125.3
click at [995, 418] on div "**********" at bounding box center [697, 395] width 1329 height 724
drag, startPoint x: 1136, startPoint y: 296, endPoint x: 1136, endPoint y: 532, distance: 235.6
click at [1136, 531] on div "**********" at bounding box center [697, 395] width 1329 height 724
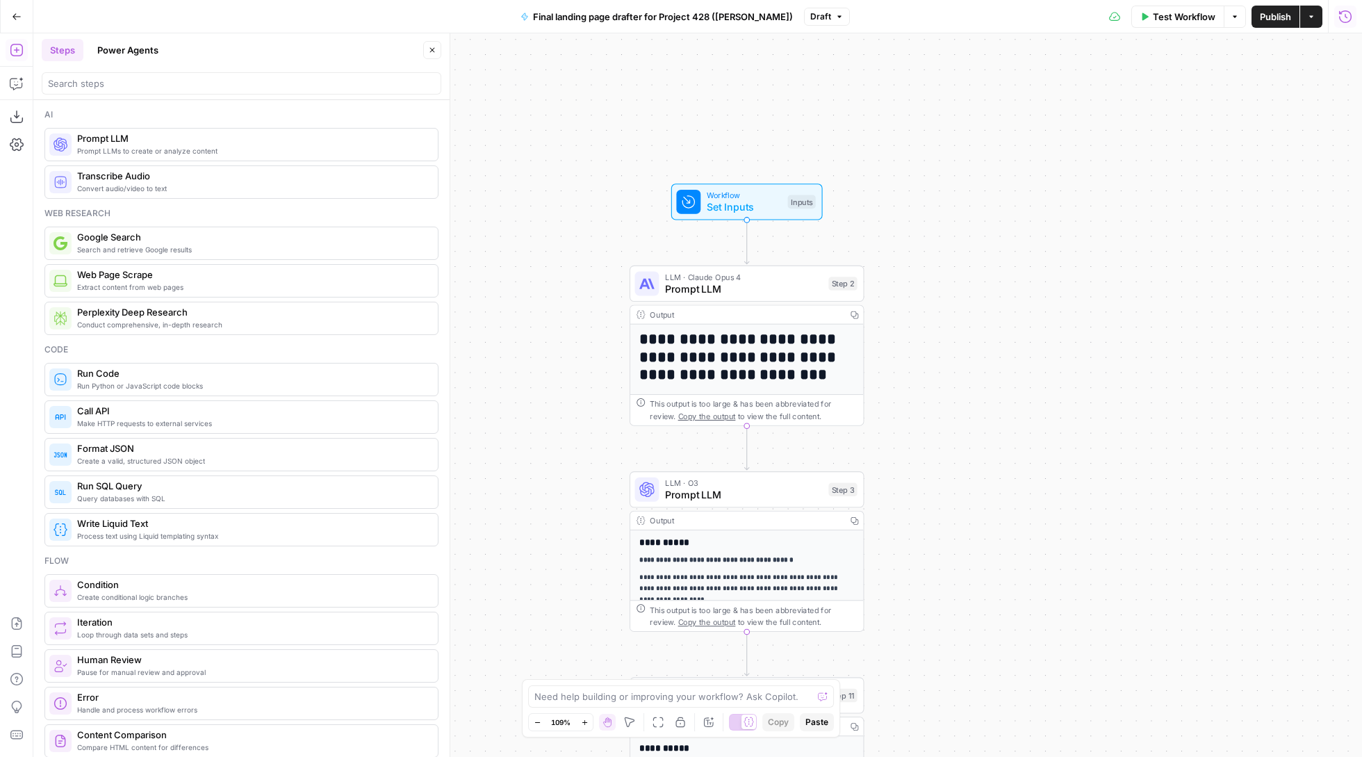
drag, startPoint x: 1119, startPoint y: 523, endPoint x: 1119, endPoint y: 343, distance: 180.0
click at [1119, 343] on div "**********" at bounding box center [697, 395] width 1329 height 724
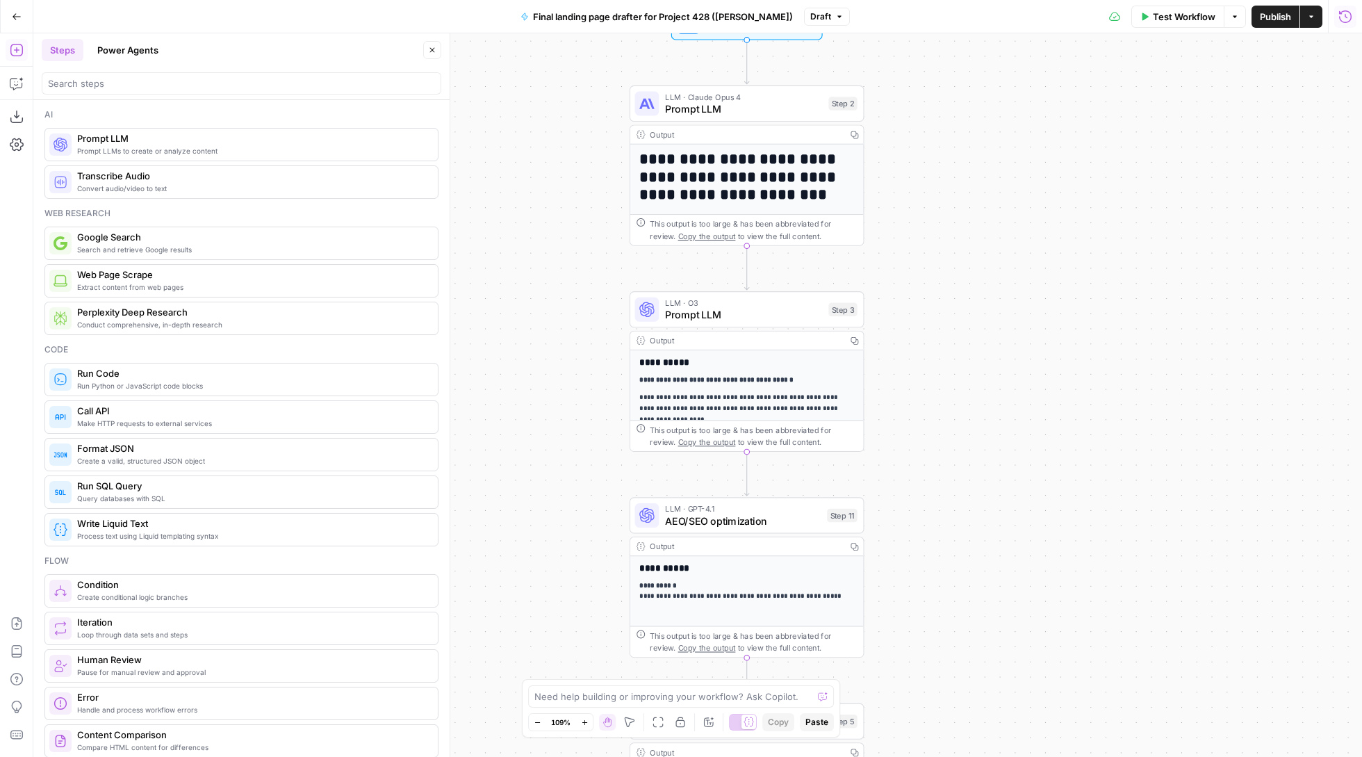
click at [709, 370] on div "**********" at bounding box center [746, 622] width 233 height 544
click at [745, 318] on span "Prompt LLM" at bounding box center [744, 314] width 158 height 15
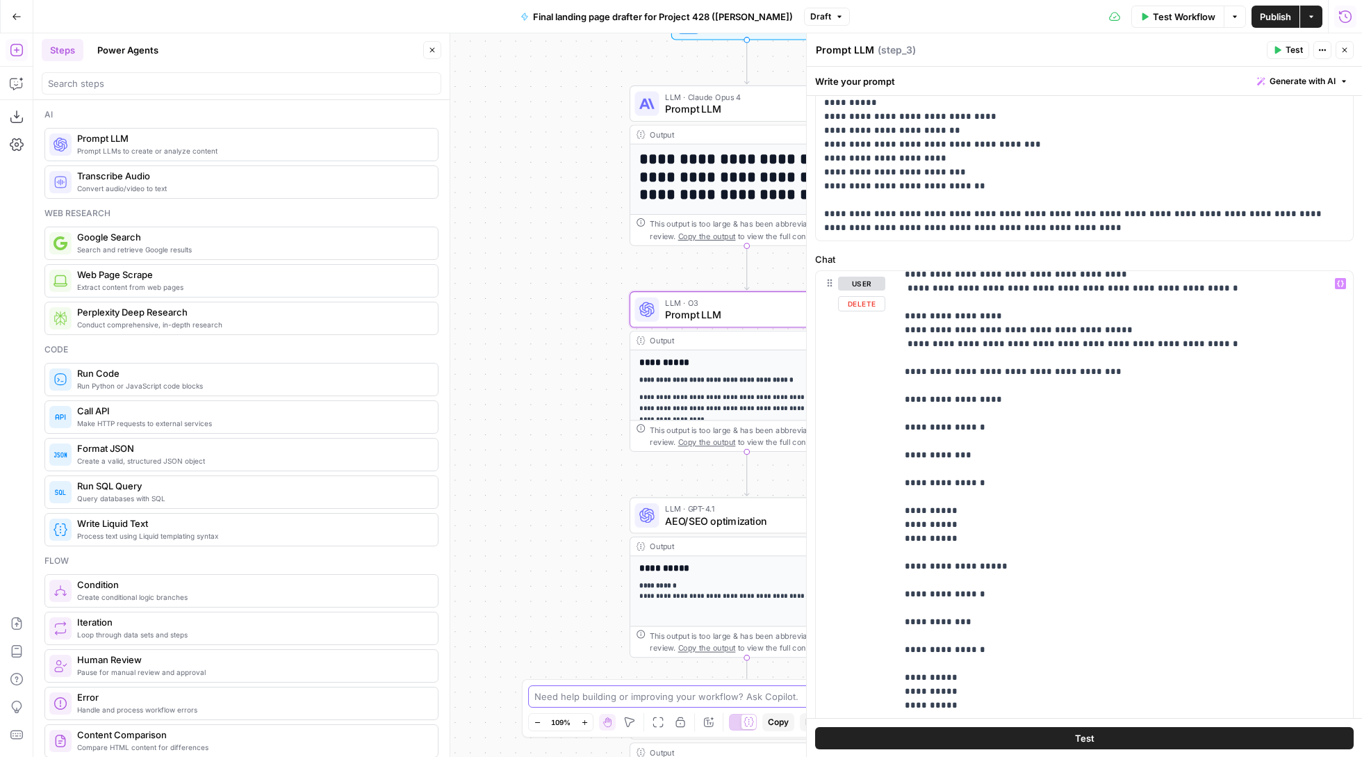
scroll to position [934, 0]
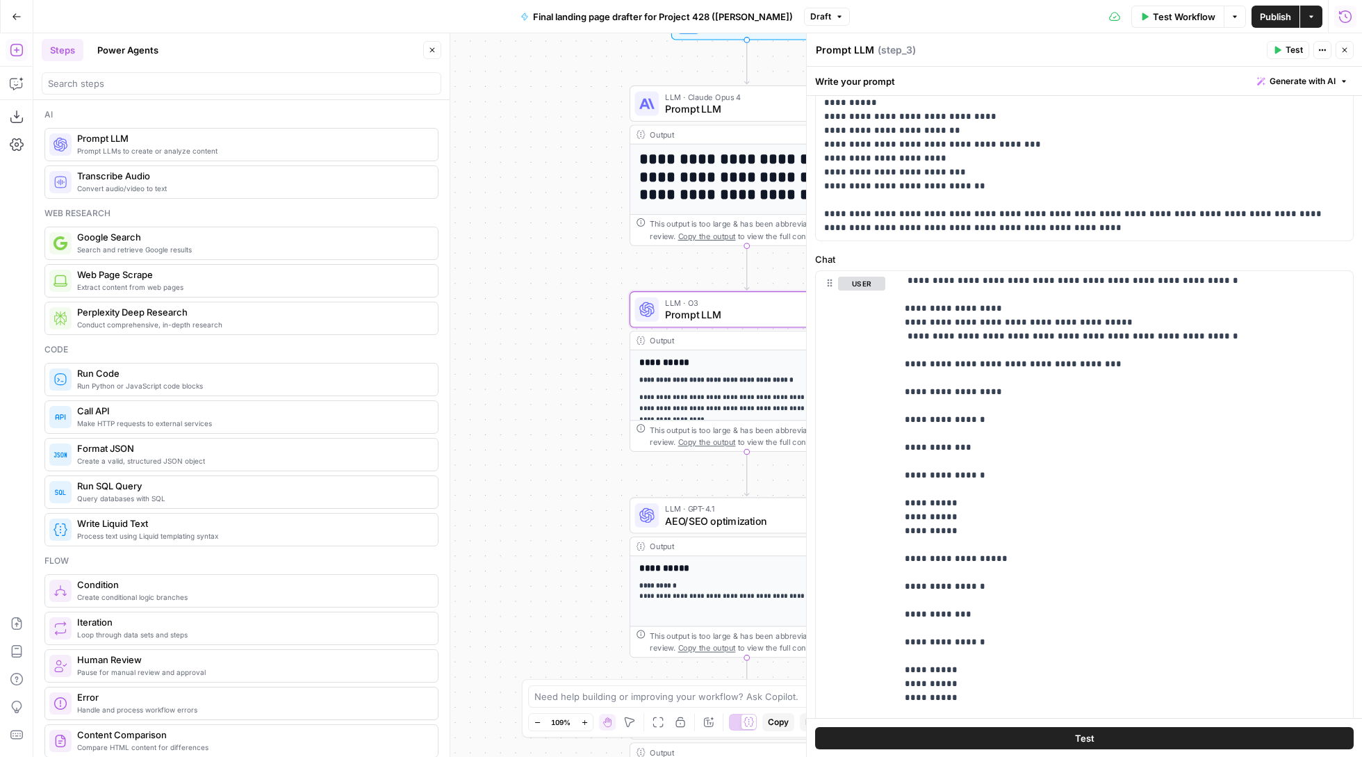
click at [1347, 54] on button "Close" at bounding box center [1345, 50] width 18 height 18
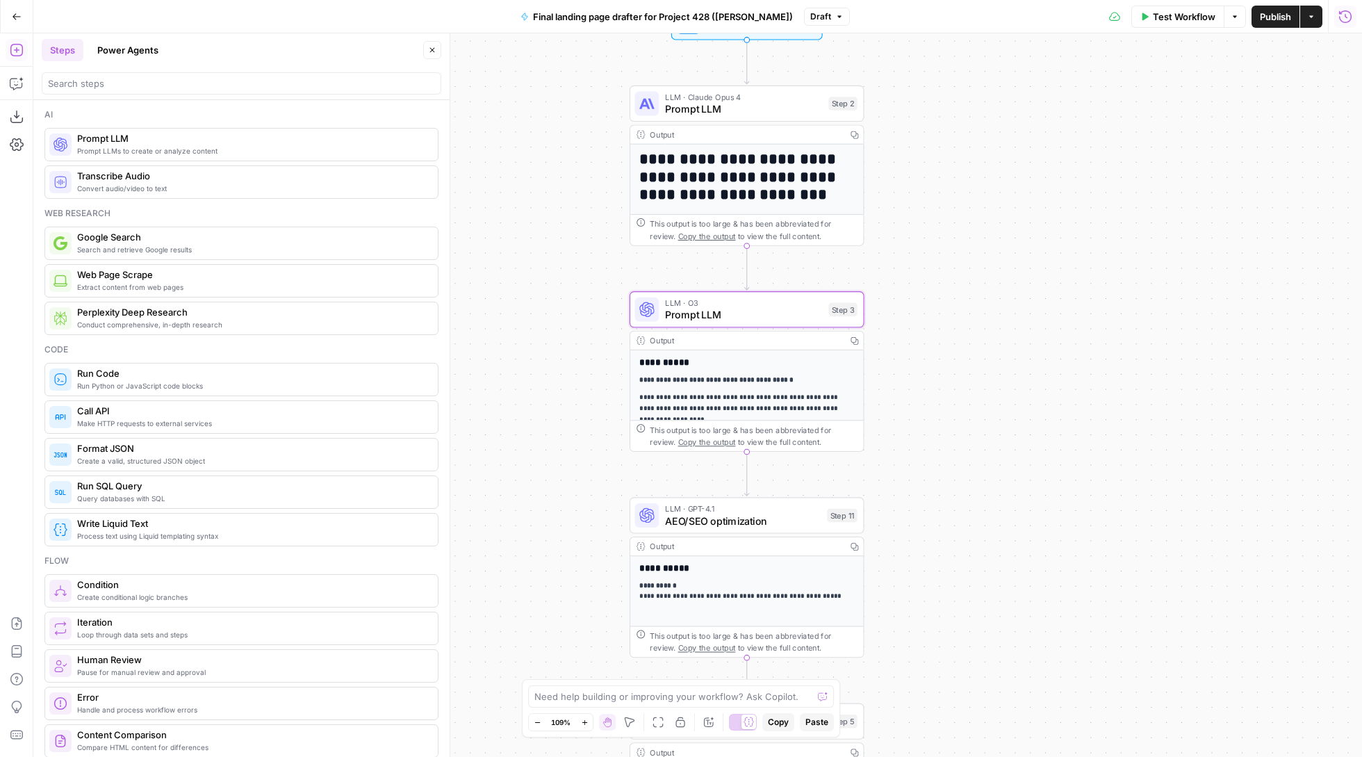
drag, startPoint x: 1132, startPoint y: 211, endPoint x: 1132, endPoint y: 157, distance: 54.2
click at [1132, 189] on div "**********" at bounding box center [697, 395] width 1329 height 724
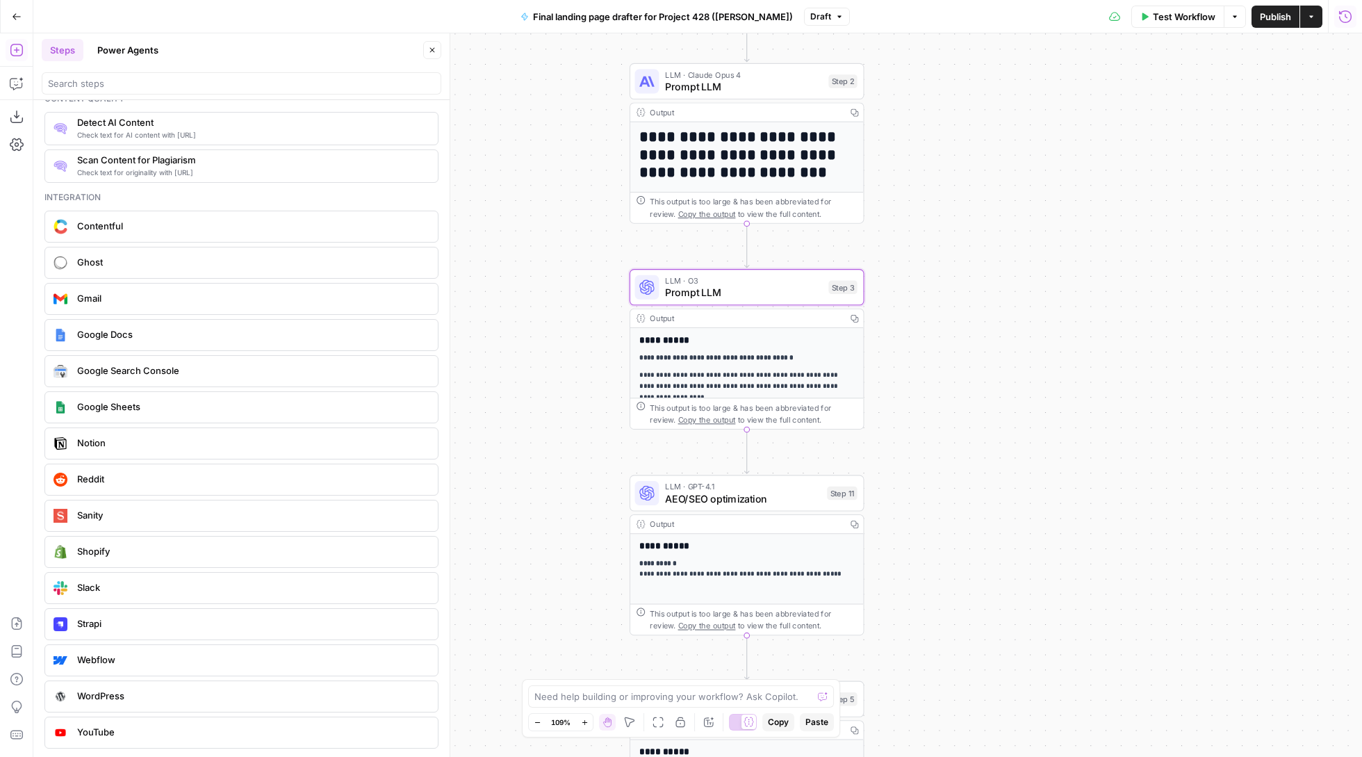
scroll to position [2401, 0]
click at [7, 18] on button "Go Back" at bounding box center [16, 16] width 25 height 25
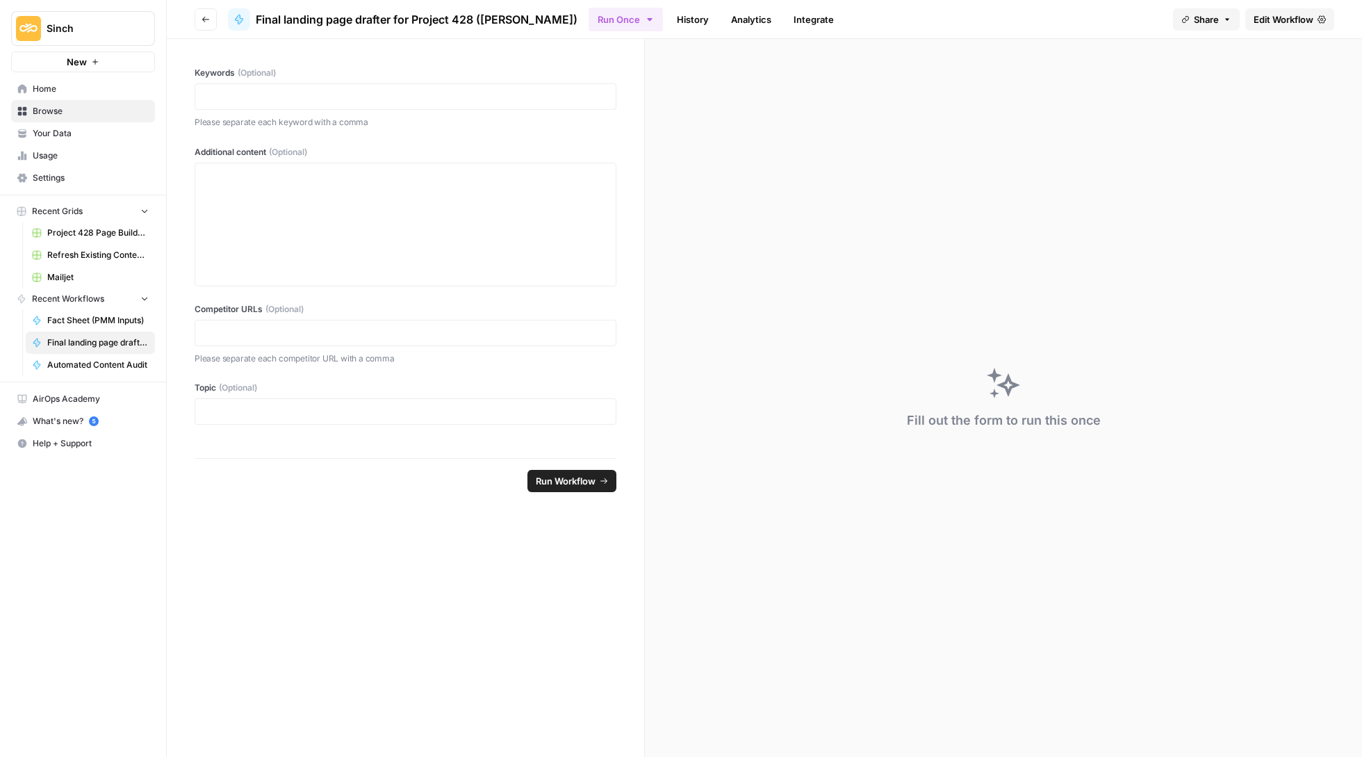
click at [206, 15] on icon "button" at bounding box center [206, 19] width 8 height 8
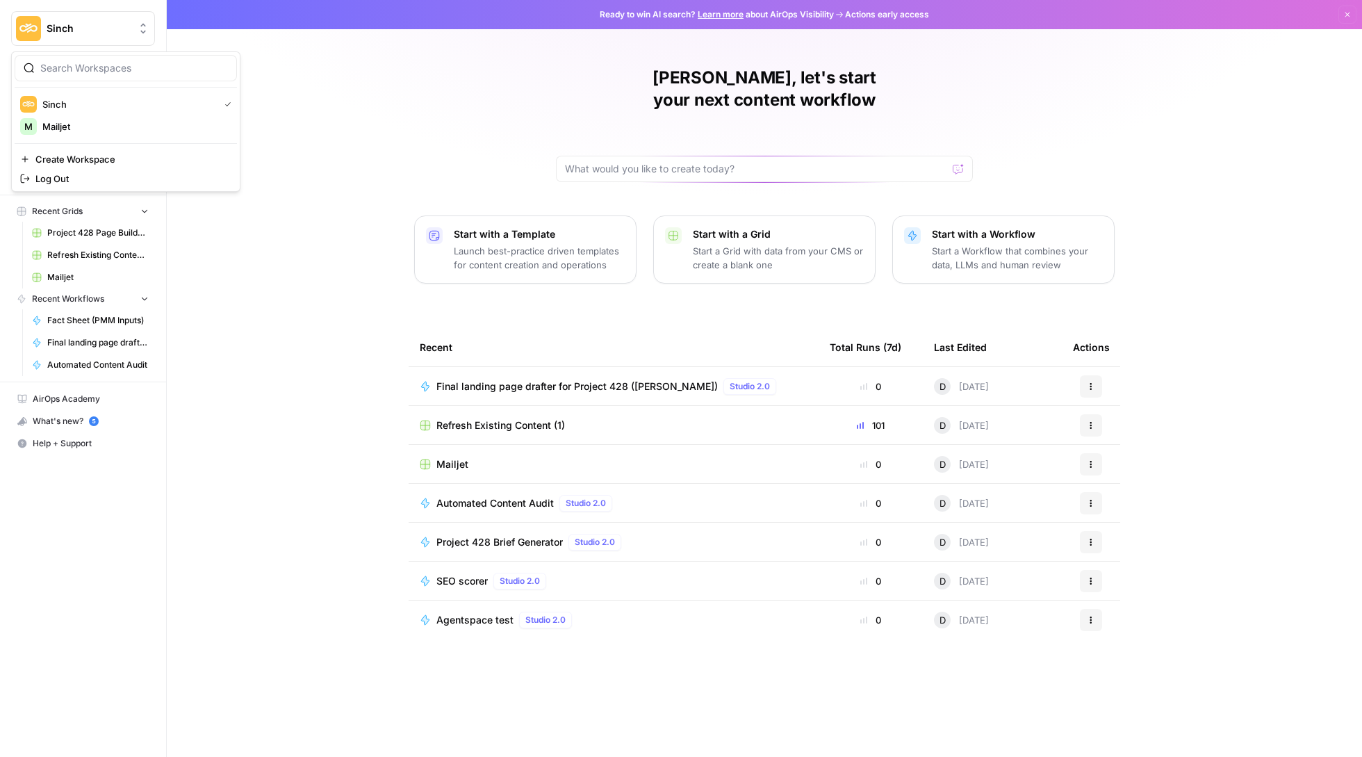
click at [70, 42] on button "Sinch" at bounding box center [83, 28] width 144 height 35
click at [79, 126] on span "Mailjet" at bounding box center [133, 127] width 183 height 14
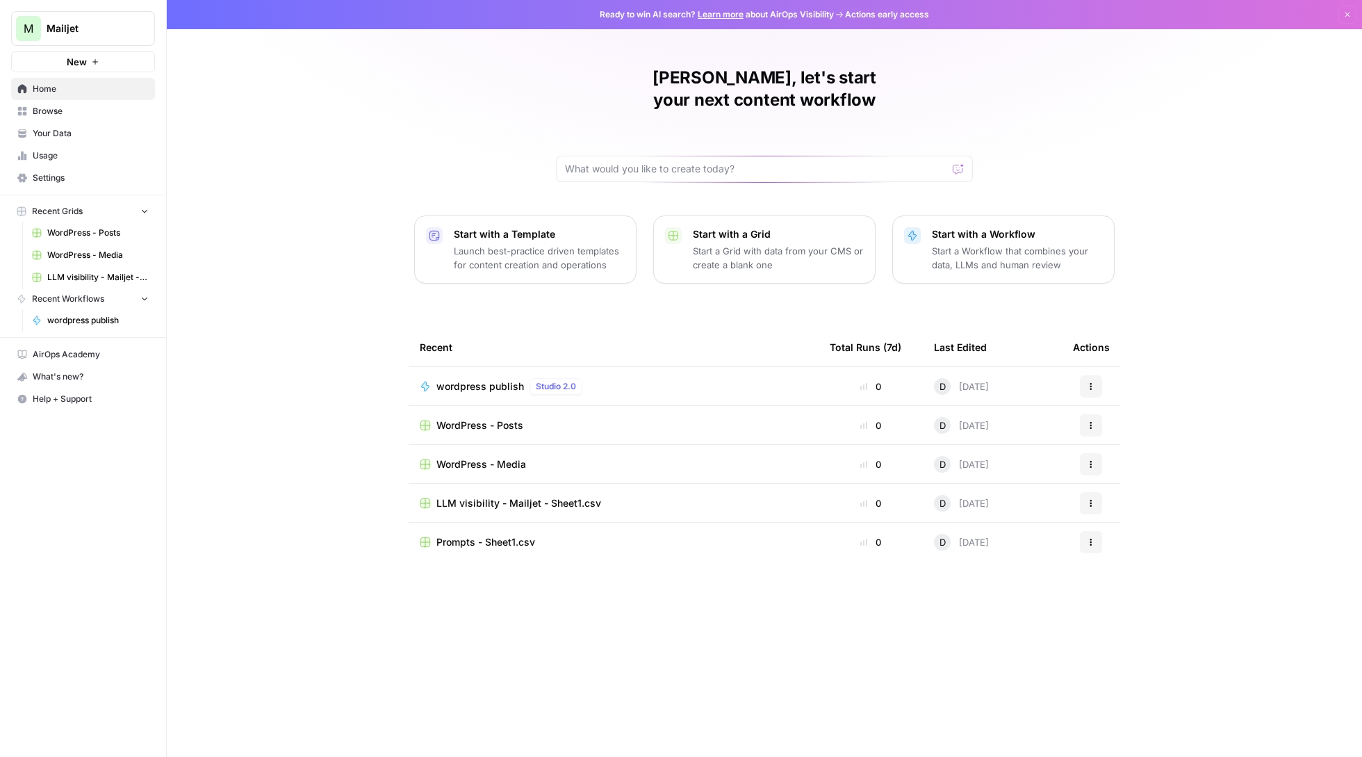
click at [484, 418] on span "WordPress - Posts" at bounding box center [479, 425] width 87 height 14
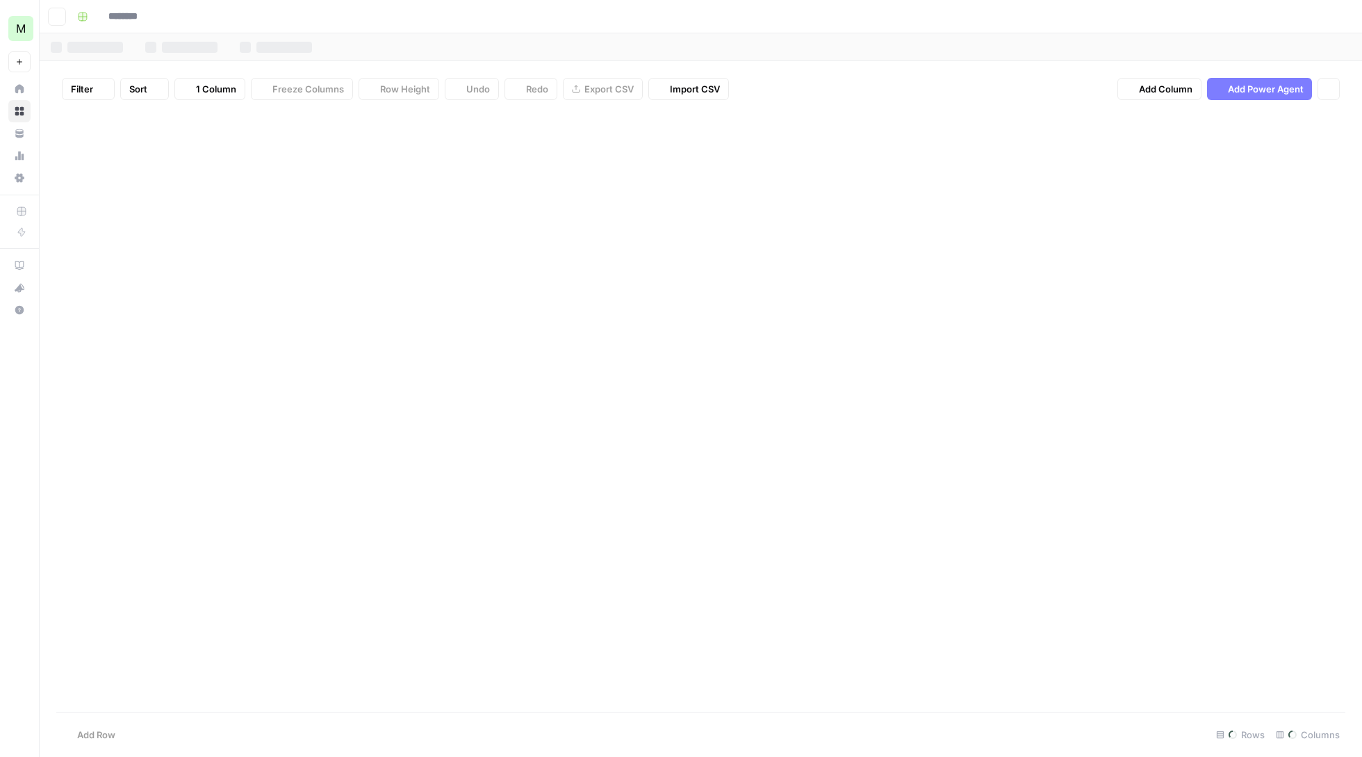
type input "**********"
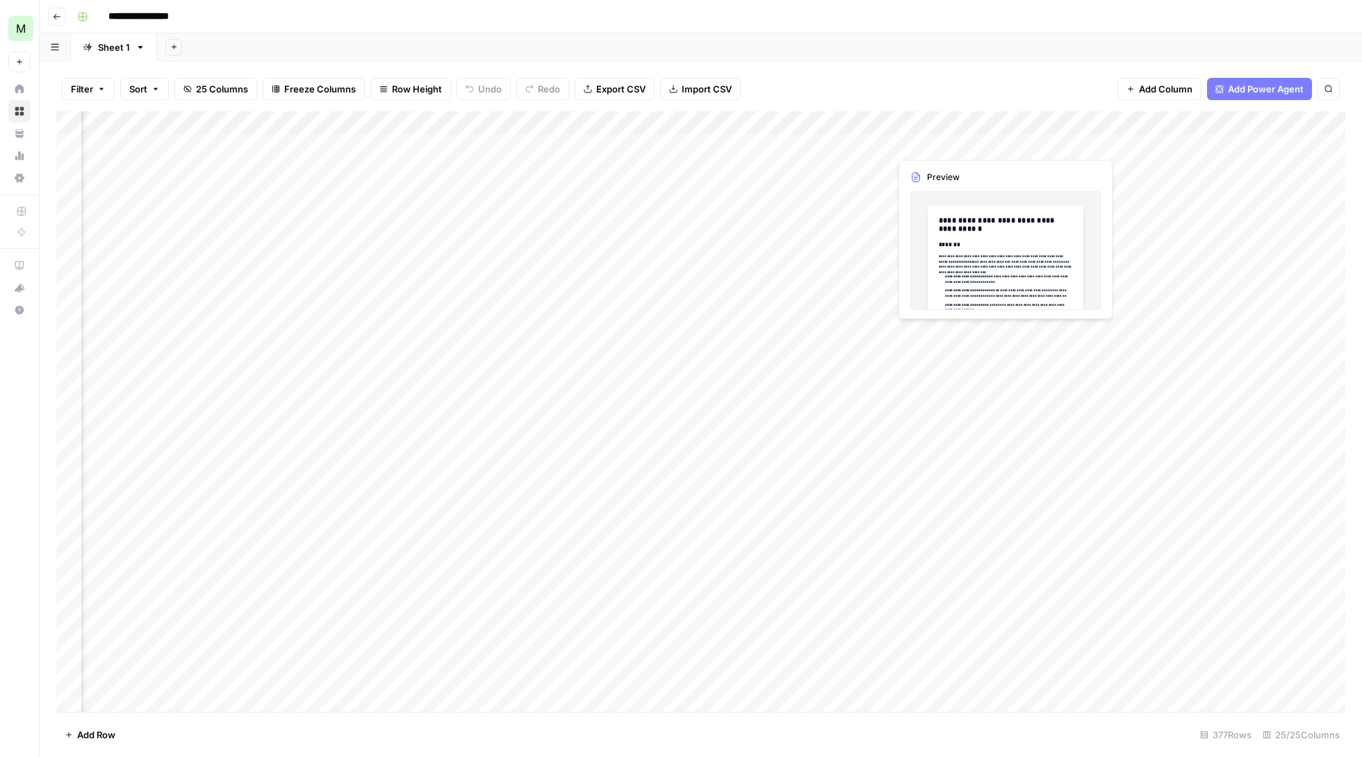
click at [941, 140] on div "Add Column" at bounding box center [700, 412] width 1289 height 603
click at [940, 138] on div "Add Column" at bounding box center [700, 412] width 1289 height 603
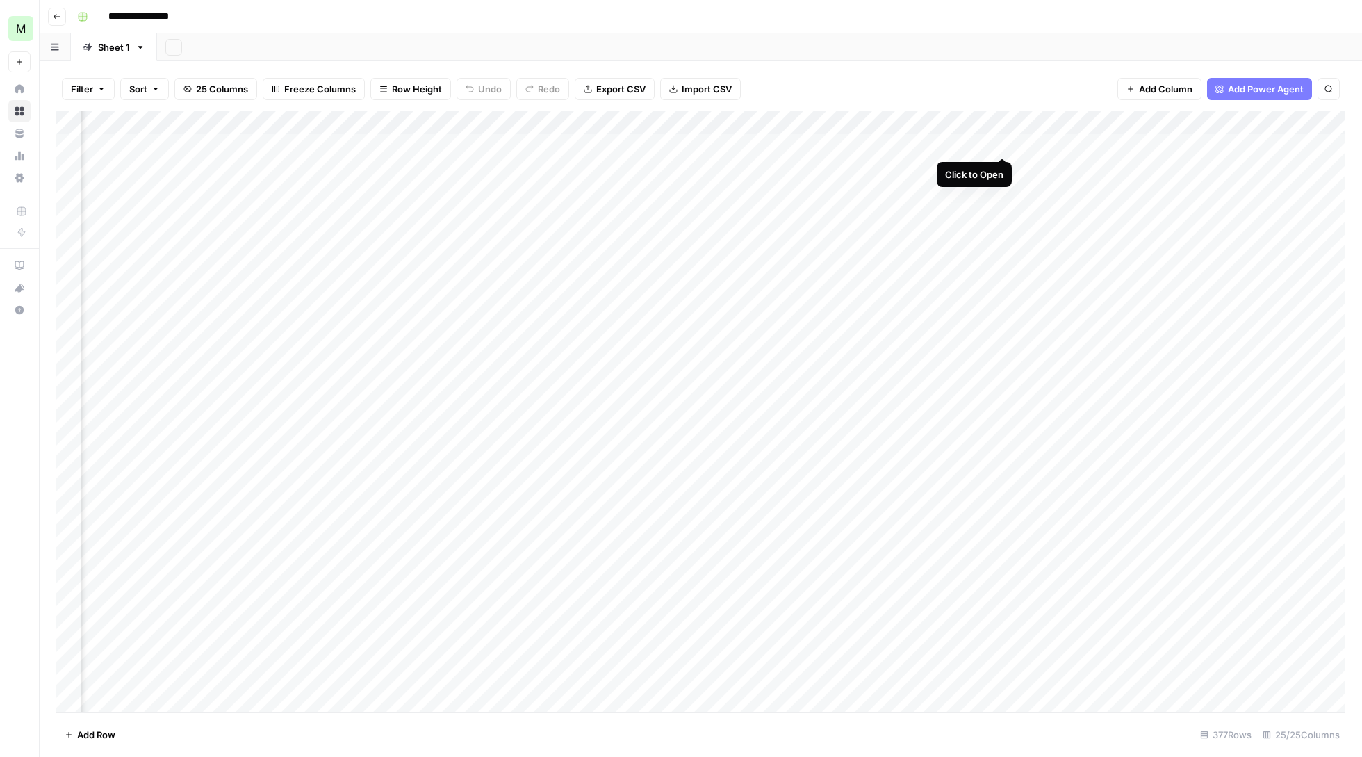
click at [1002, 140] on div "Add Column" at bounding box center [700, 412] width 1289 height 603
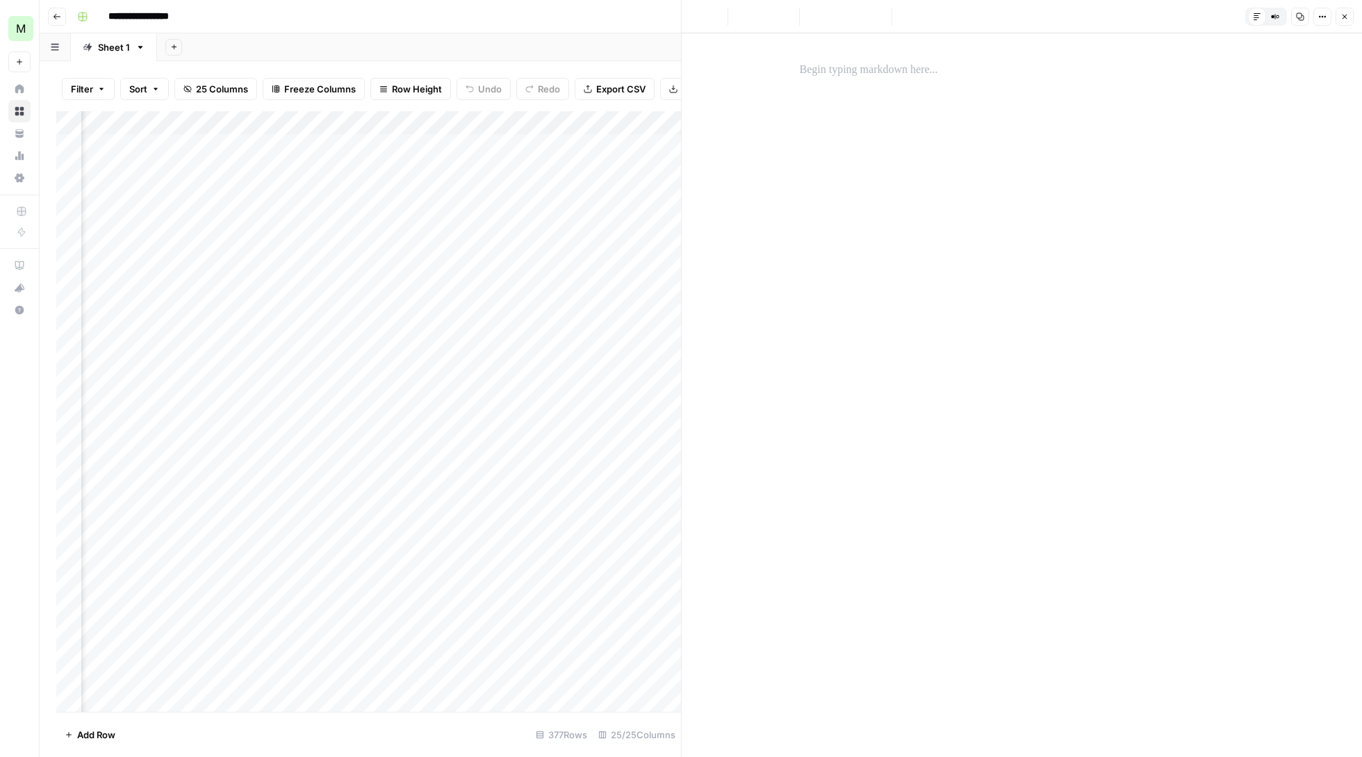
scroll to position [124, 0]
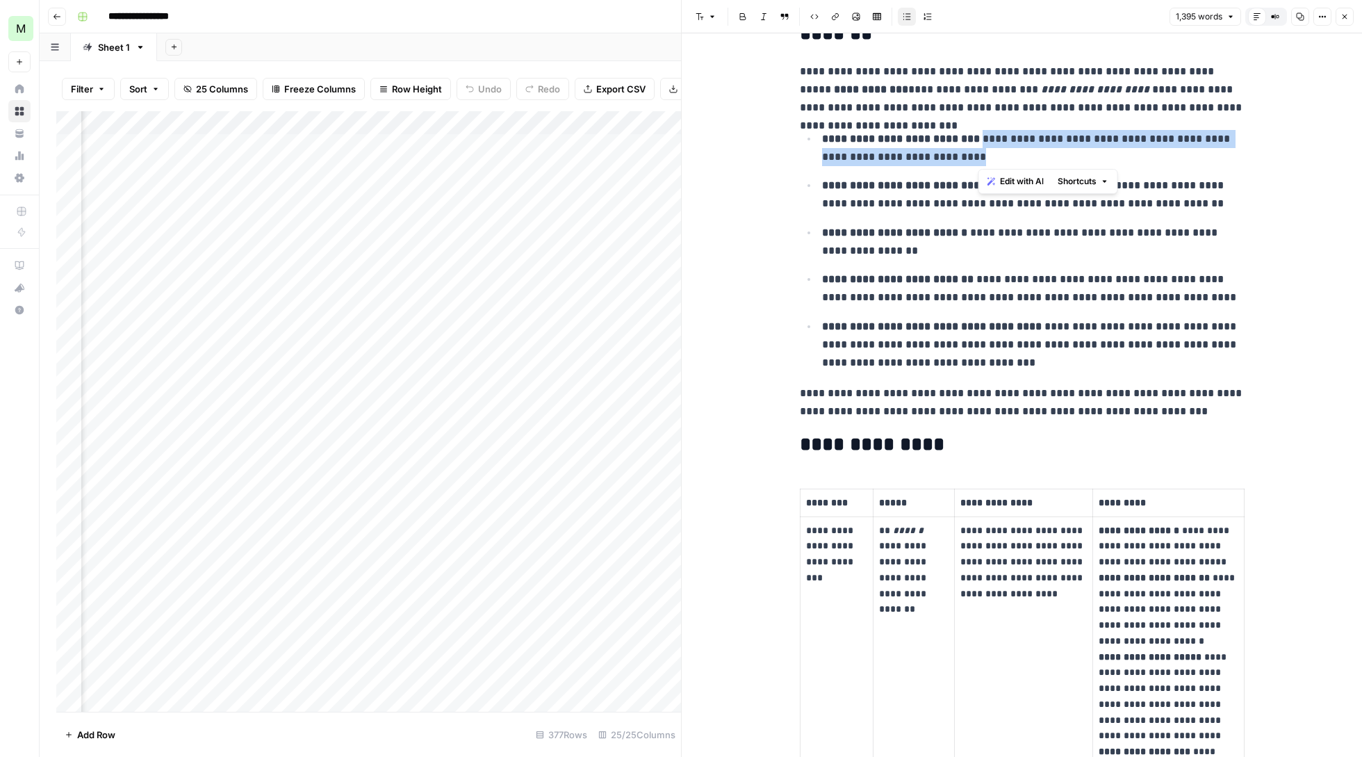
drag, startPoint x: 992, startPoint y: 154, endPoint x: 983, endPoint y: 134, distance: 21.8
click at [983, 134] on p "**********" at bounding box center [1033, 147] width 423 height 35
click at [1062, 236] on p "**********" at bounding box center [1033, 241] width 423 height 35
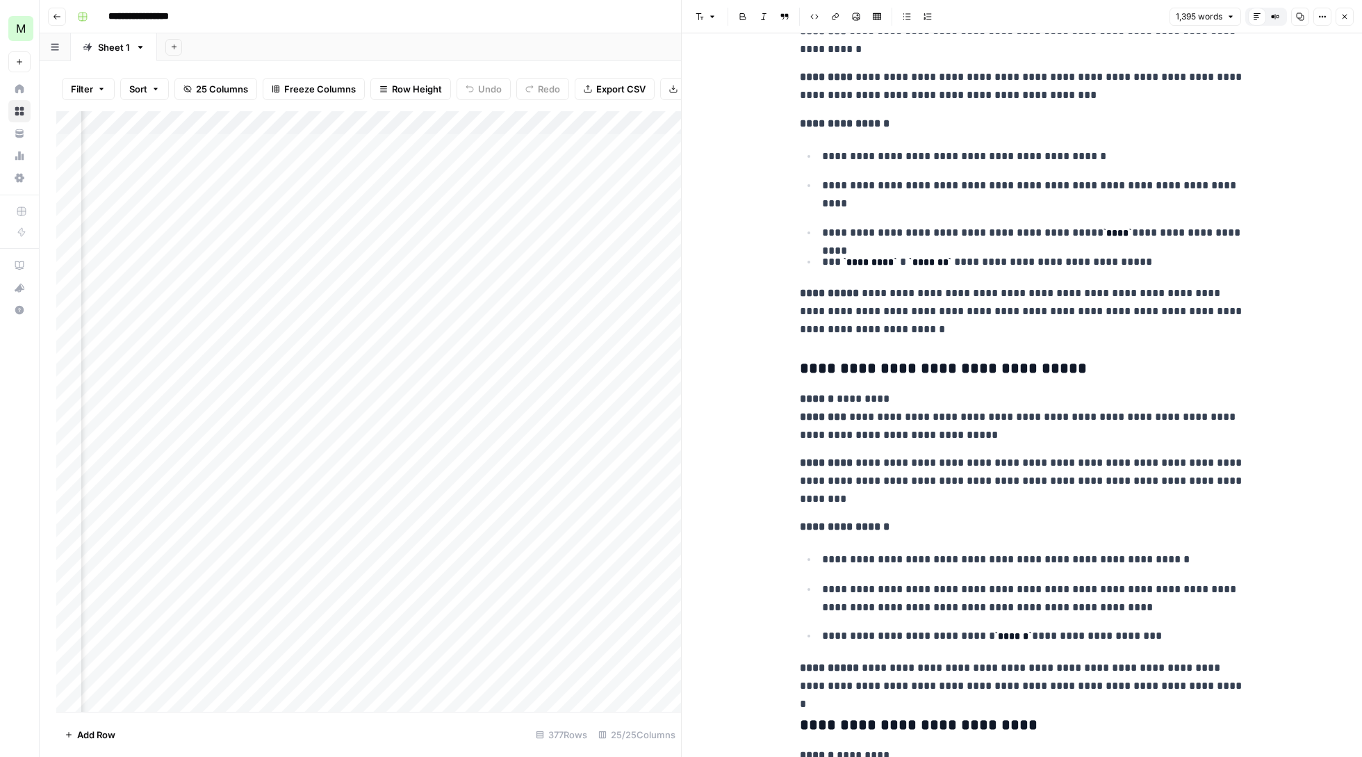
scroll to position [3176, 0]
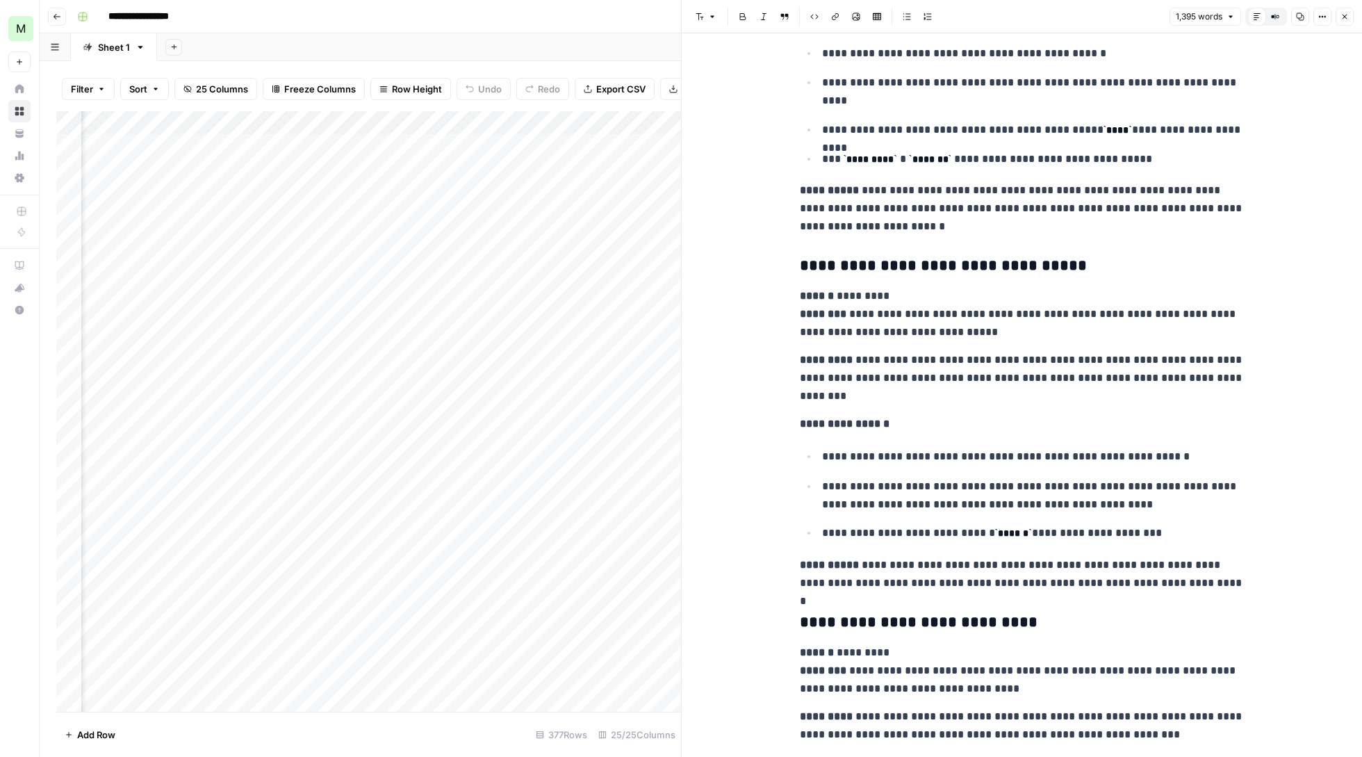
click at [1346, 8] on button "Close" at bounding box center [1345, 17] width 18 height 18
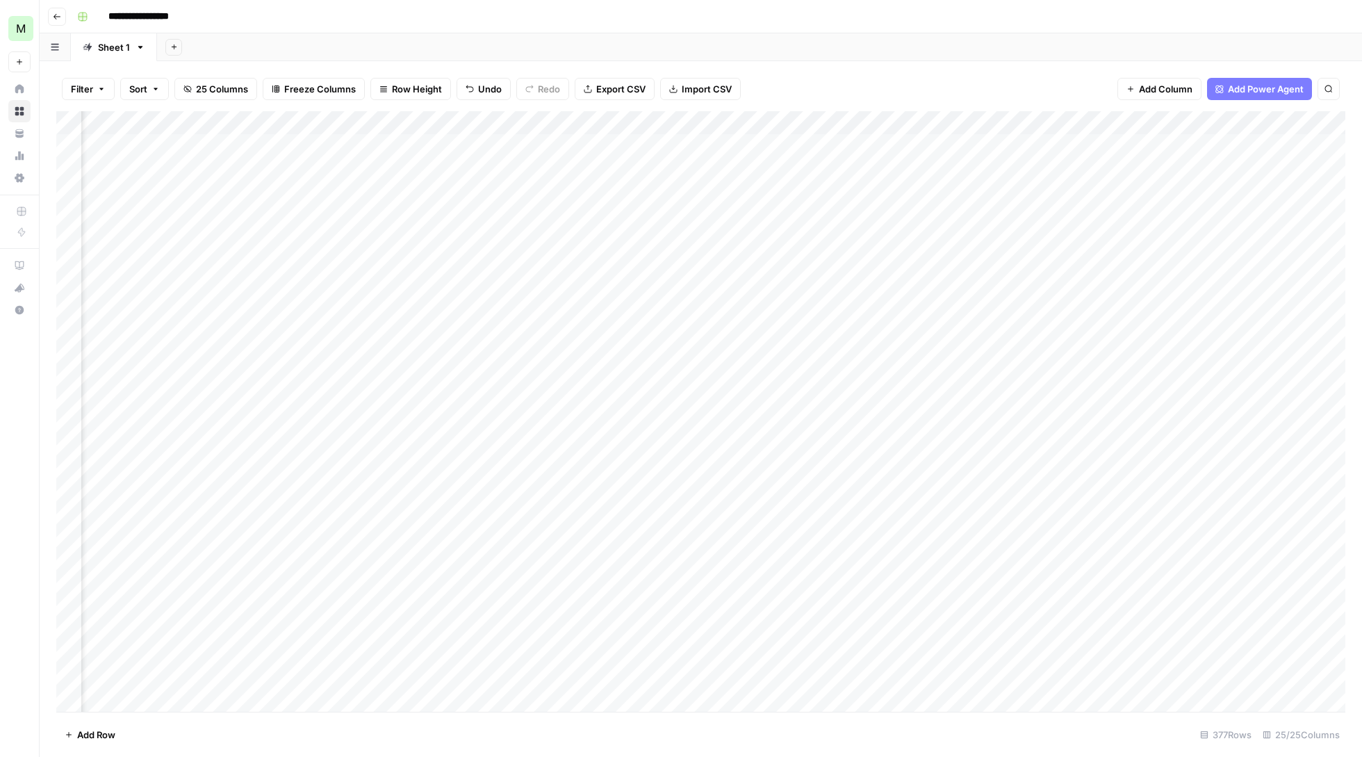
click at [951, 140] on div "Add Column" at bounding box center [700, 412] width 1289 height 603
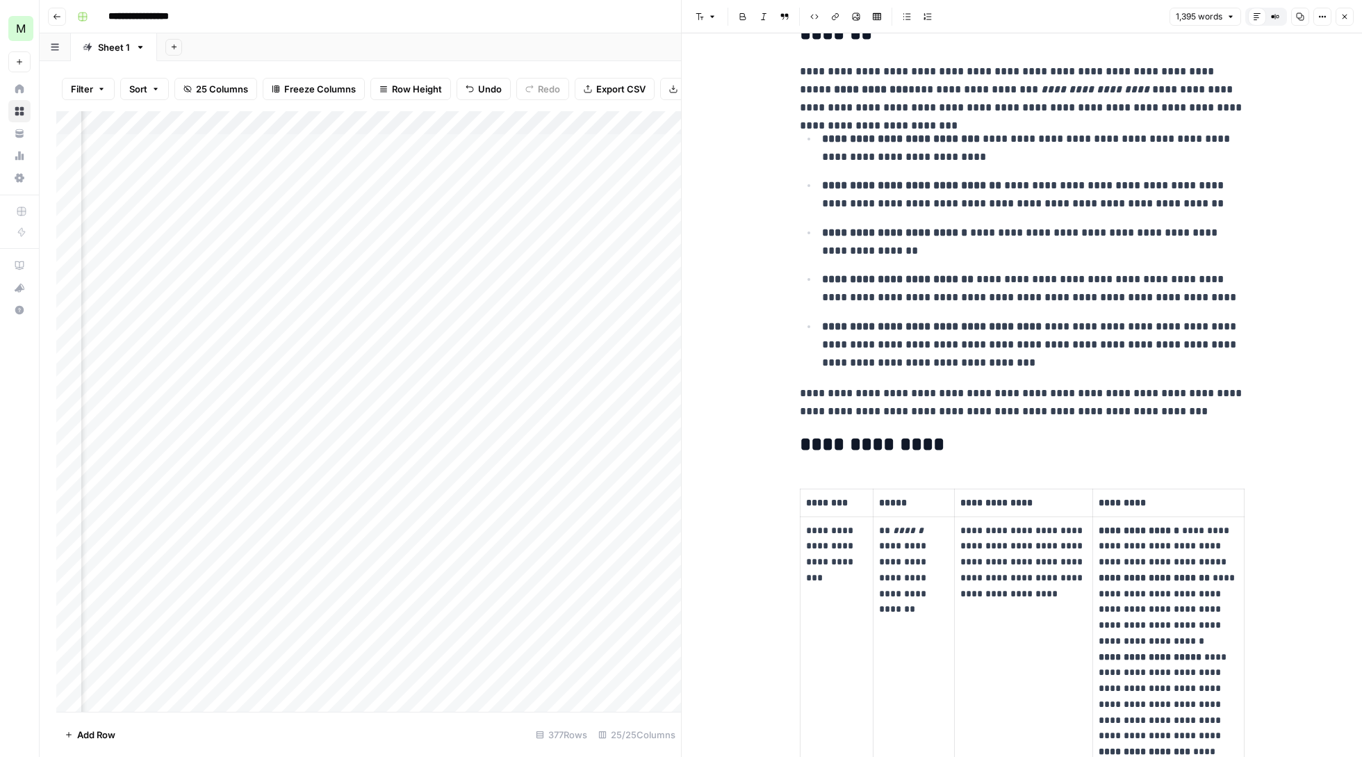
scroll to position [124, 0]
click at [1343, 13] on icon "button" at bounding box center [1345, 17] width 8 height 8
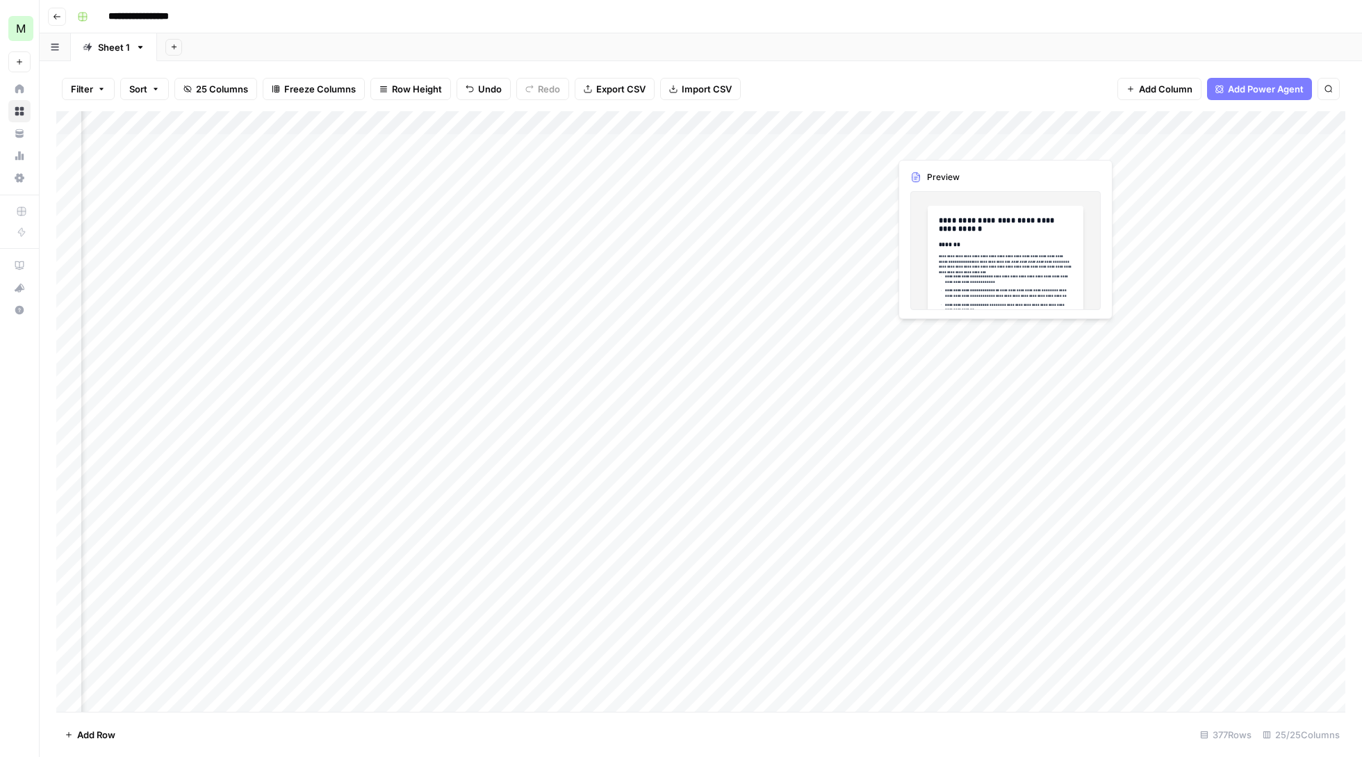
click at [951, 140] on div "Add Column" at bounding box center [700, 412] width 1289 height 603
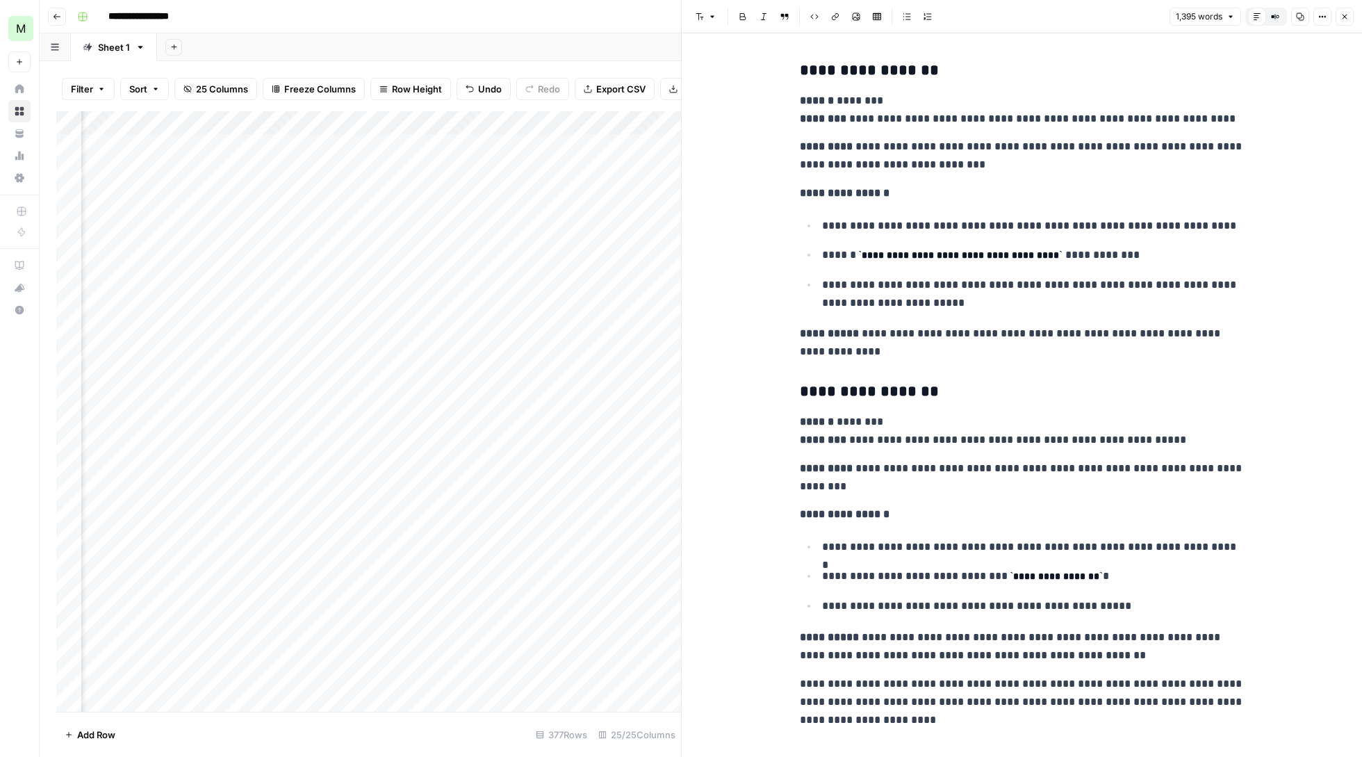
scroll to position [4078, 0]
click at [1343, 15] on icon "button" at bounding box center [1345, 17] width 8 height 8
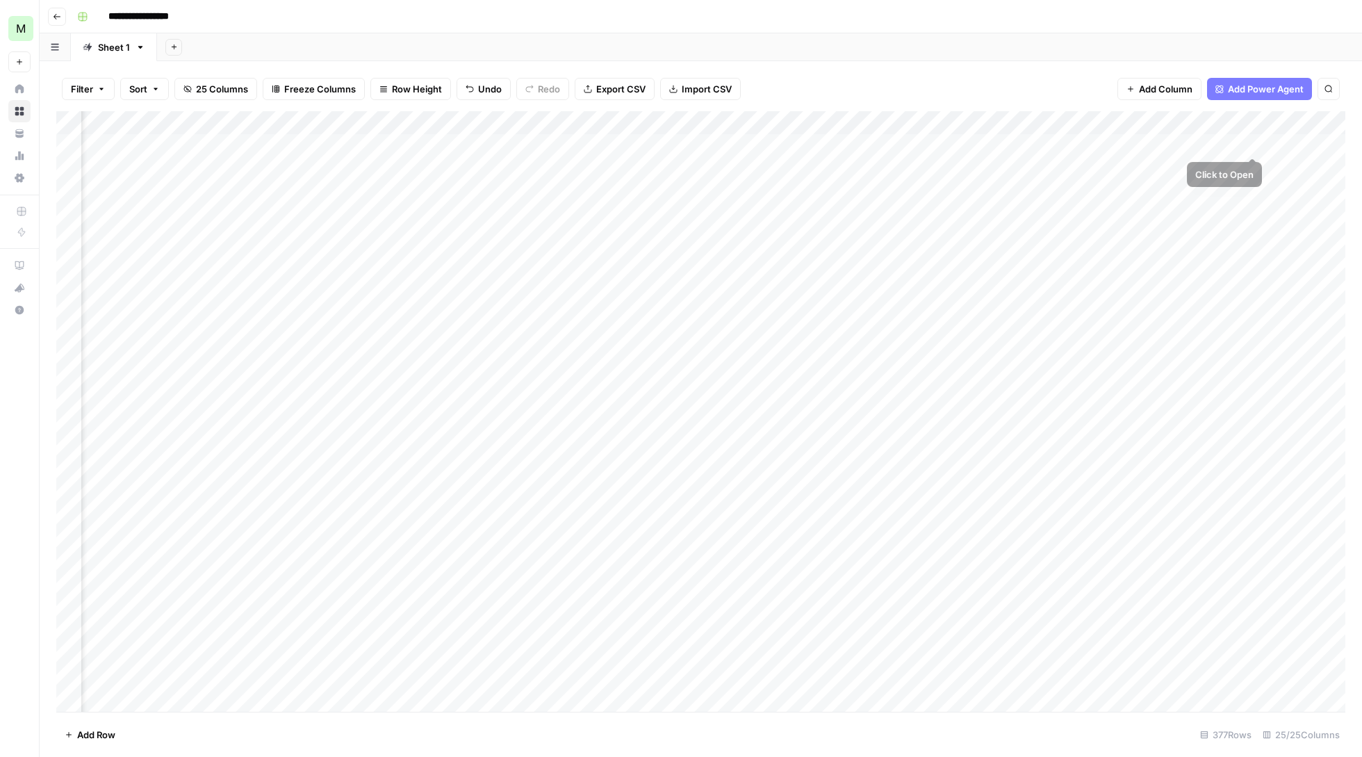
click at [1258, 146] on div "Add Column" at bounding box center [700, 412] width 1289 height 603
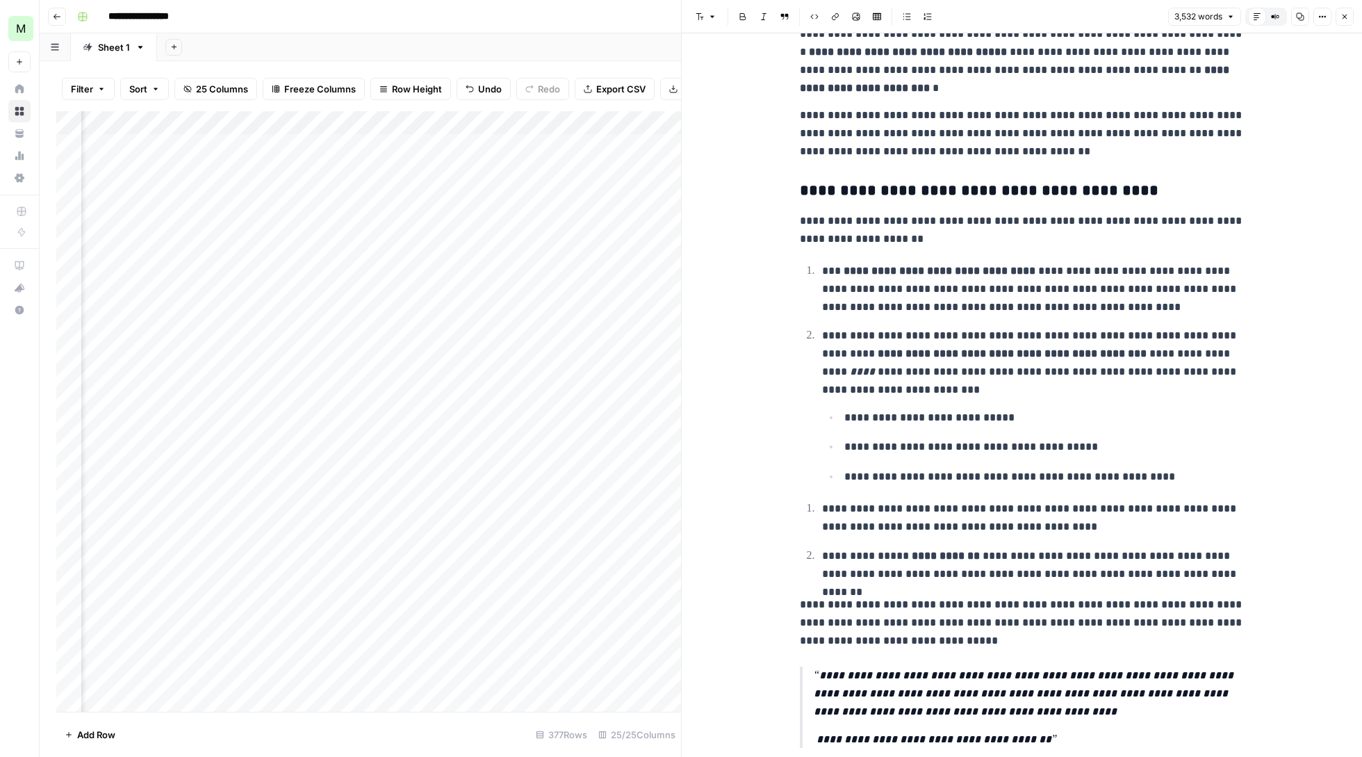
scroll to position [3609, 0]
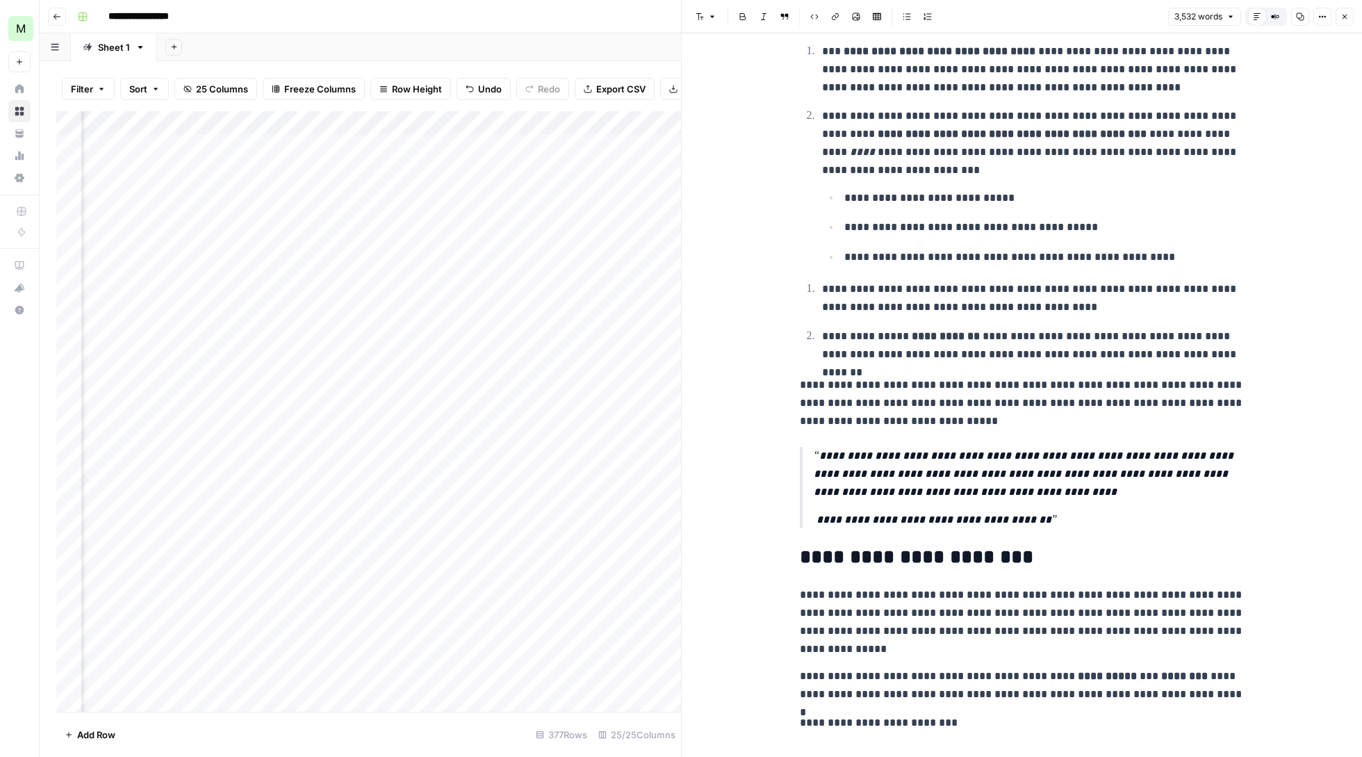
click at [1346, 9] on button "Close" at bounding box center [1345, 17] width 18 height 18
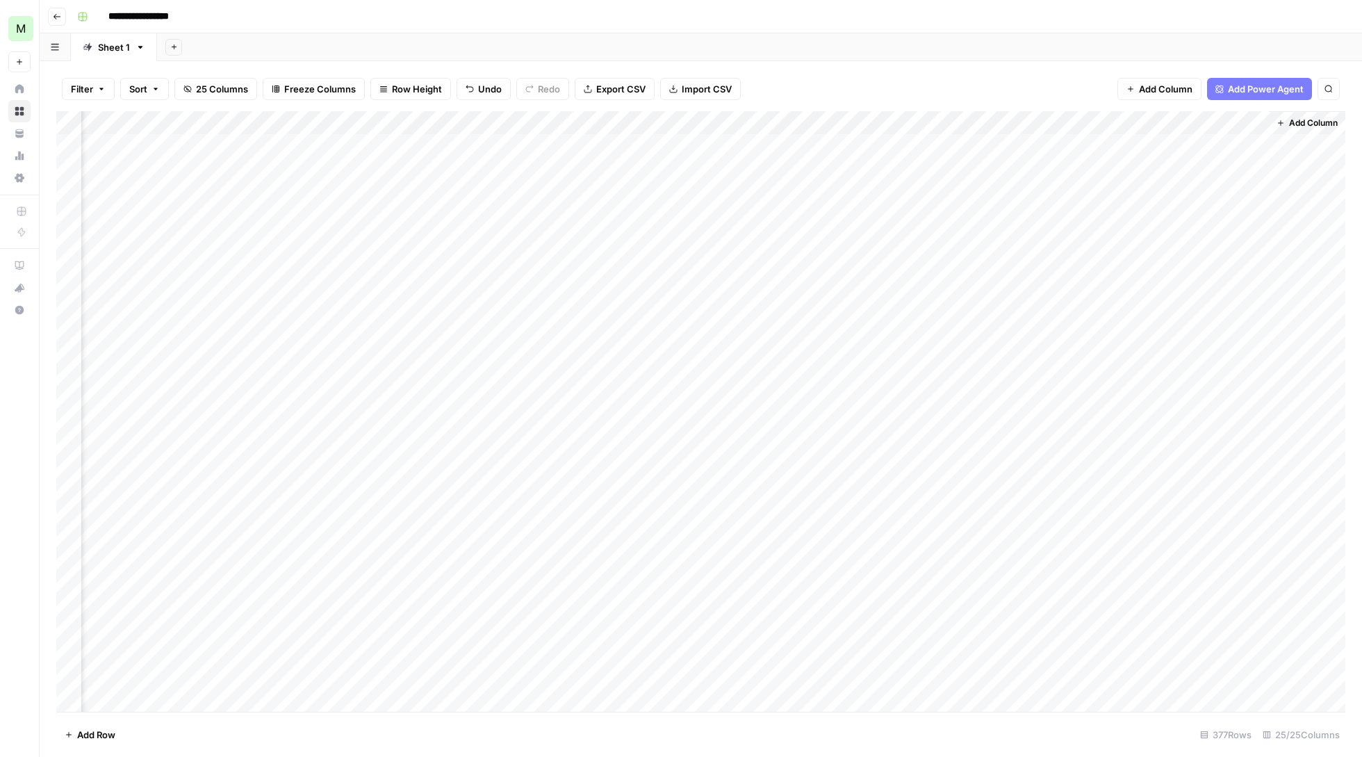
scroll to position [0, 1941]
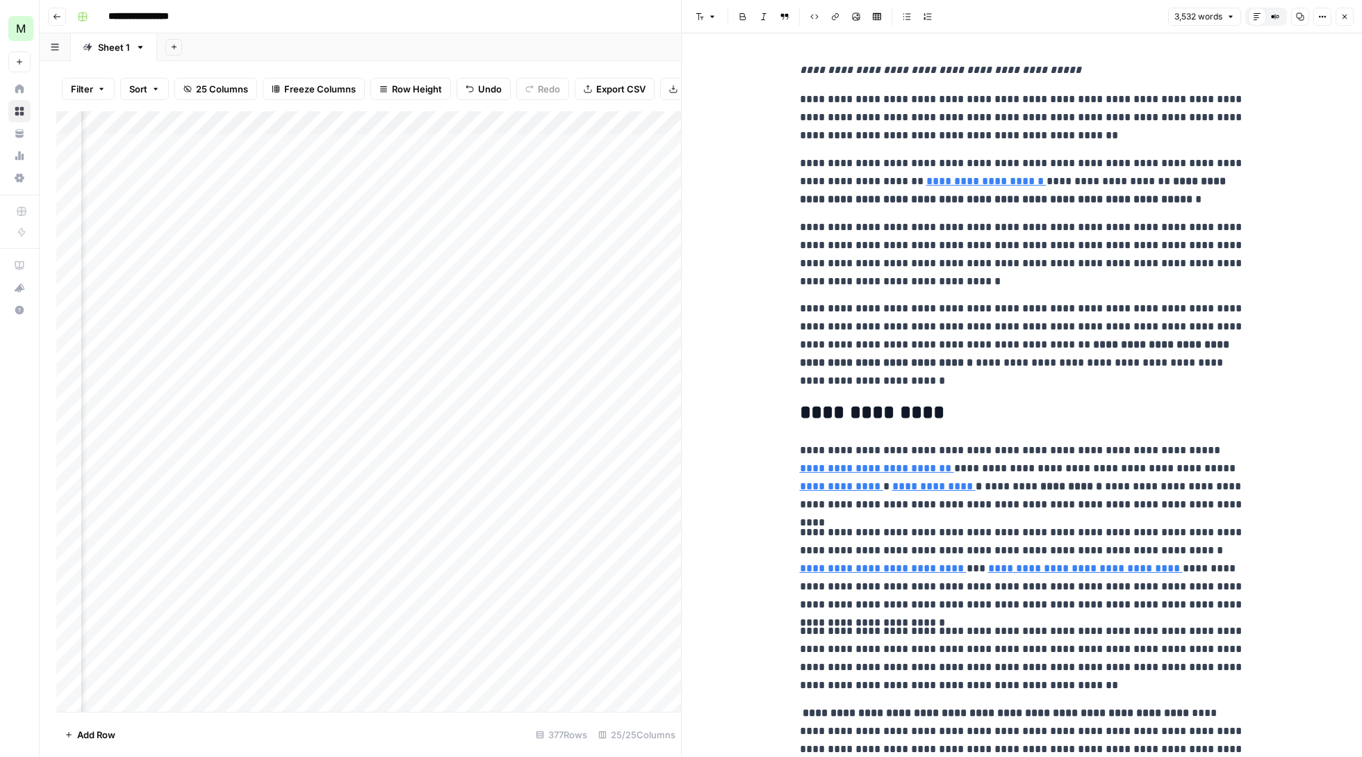
click at [1349, 15] on button "Close" at bounding box center [1345, 17] width 18 height 18
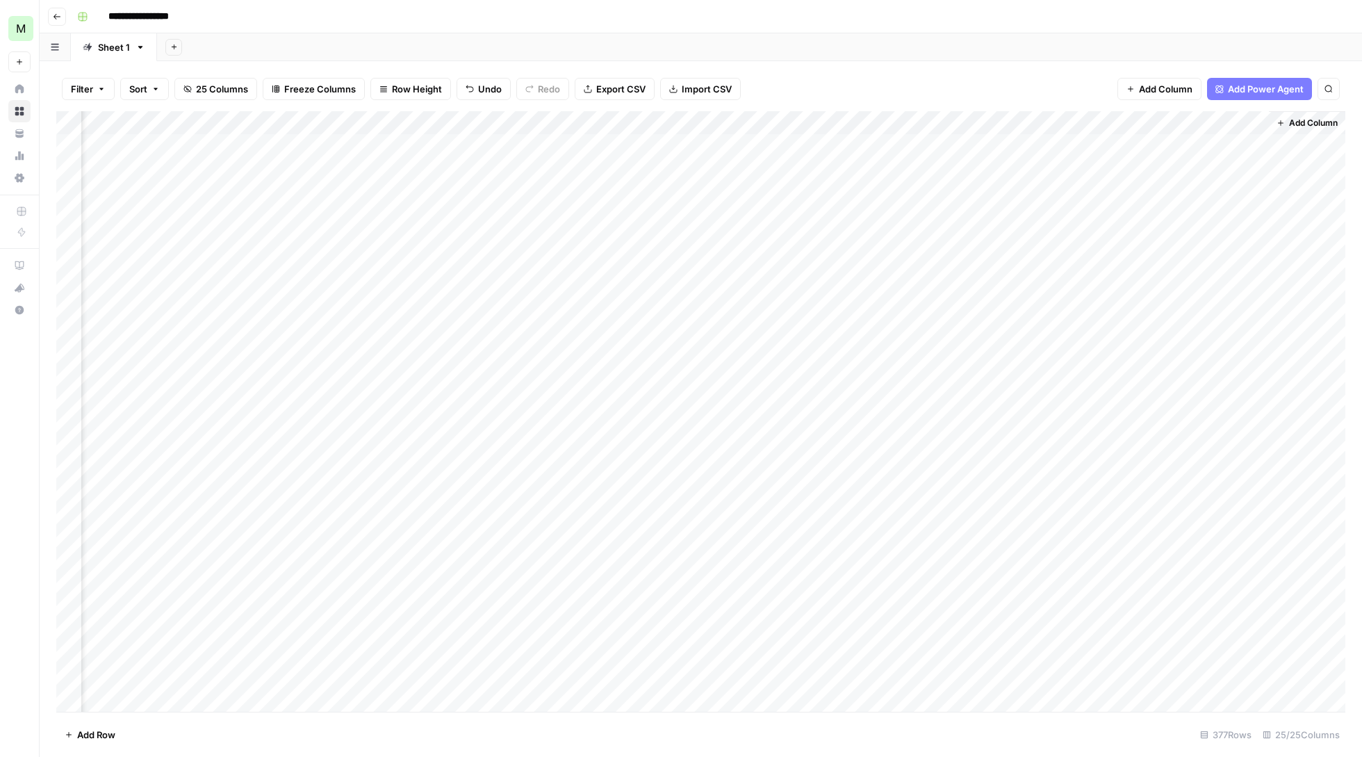
click at [1200, 120] on div "Add Column" at bounding box center [700, 412] width 1289 height 603
click at [1072, 185] on div "Add Column" at bounding box center [700, 412] width 1289 height 603
click at [1106, 657] on div "Add Column" at bounding box center [700, 412] width 1289 height 603
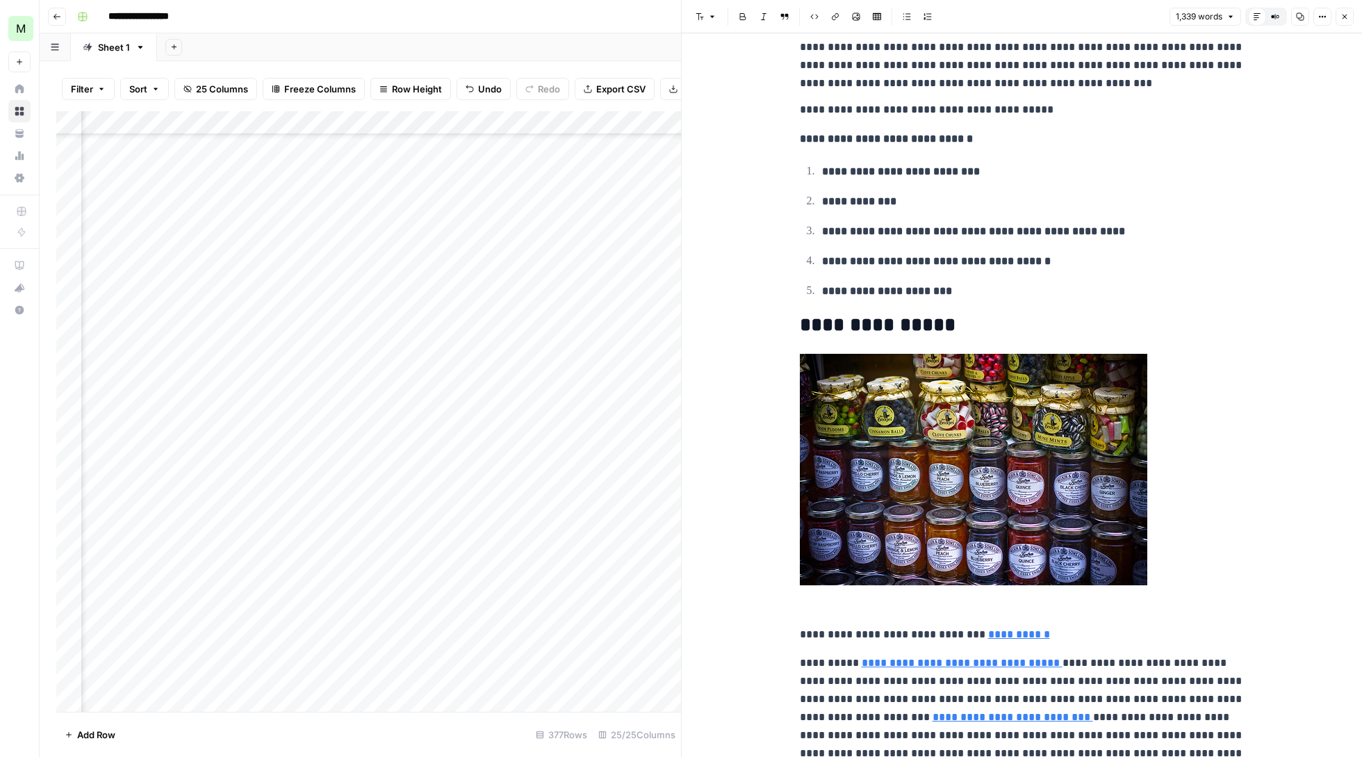
scroll to position [913, 0]
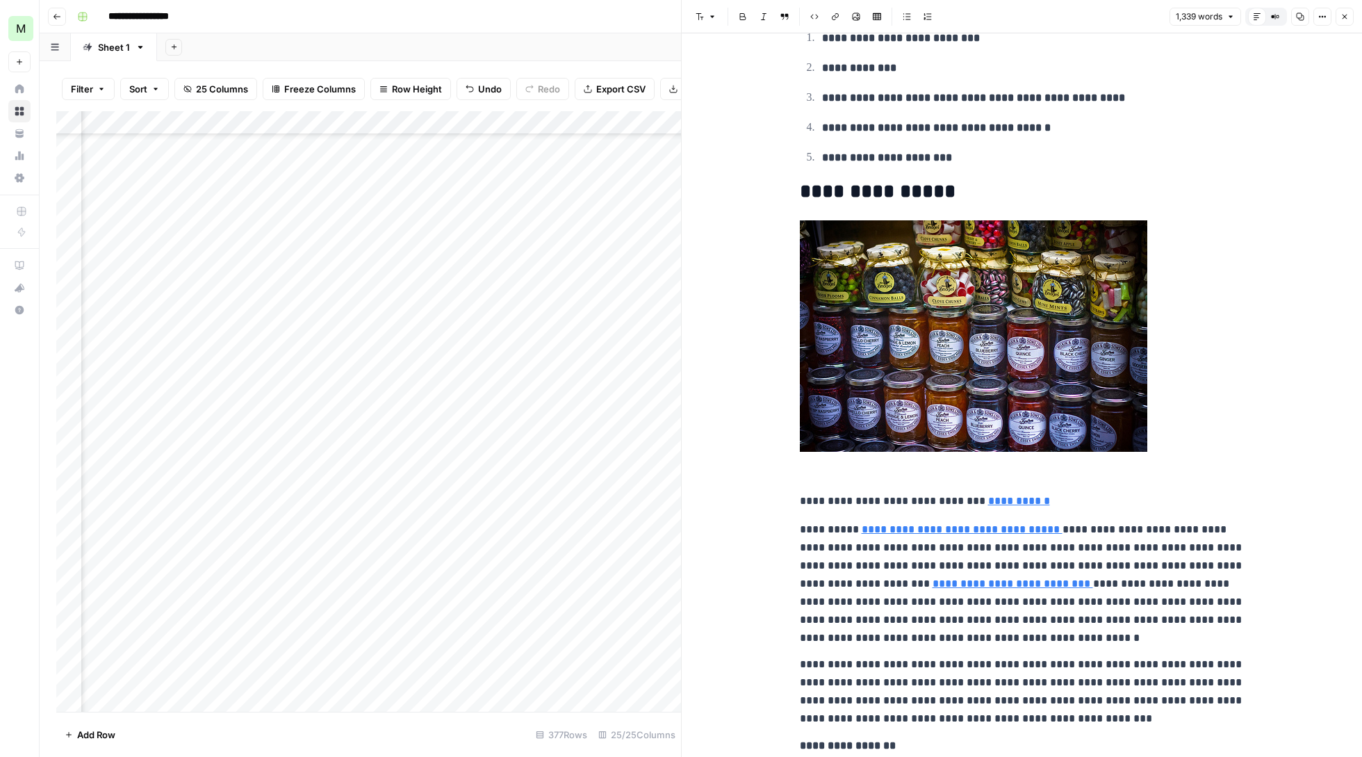
click at [1341, 14] on icon "button" at bounding box center [1345, 17] width 8 height 8
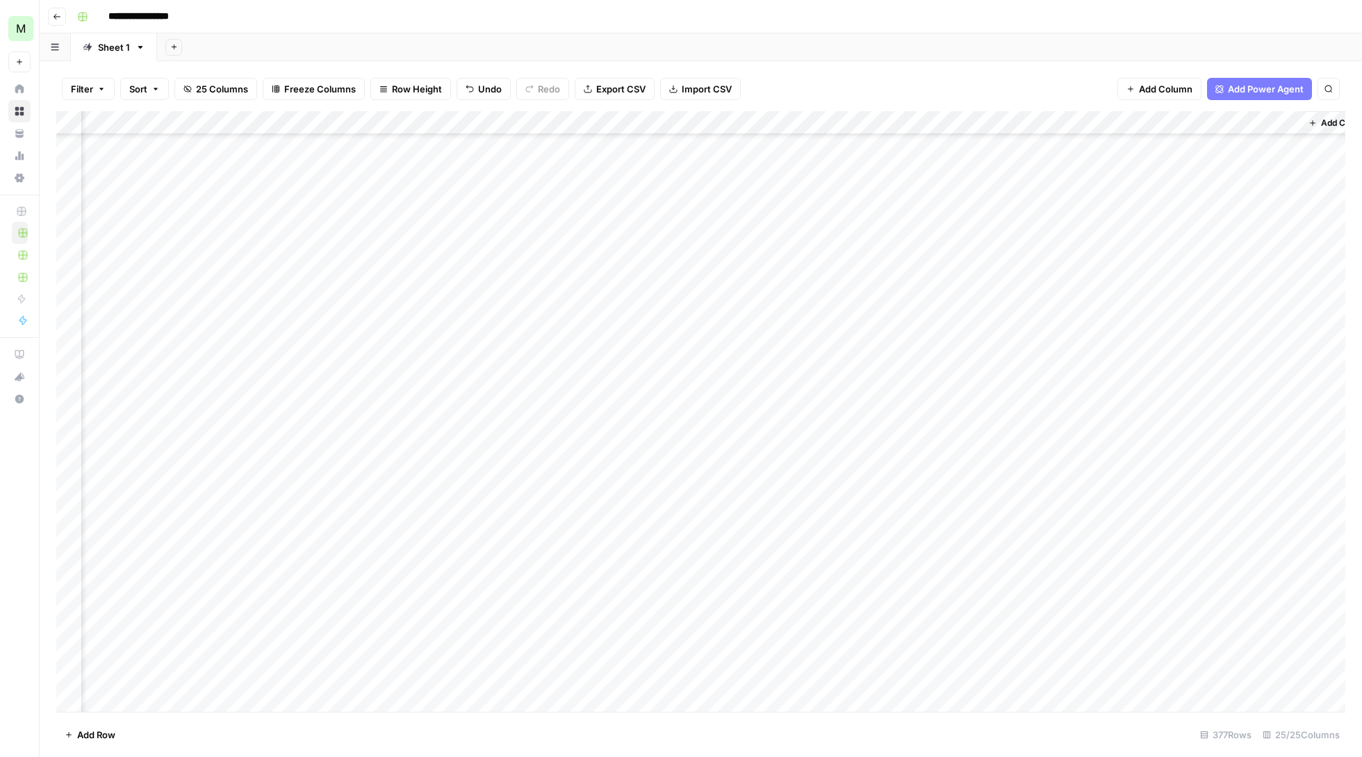
click at [58, 13] on icon "button" at bounding box center [57, 17] width 8 height 8
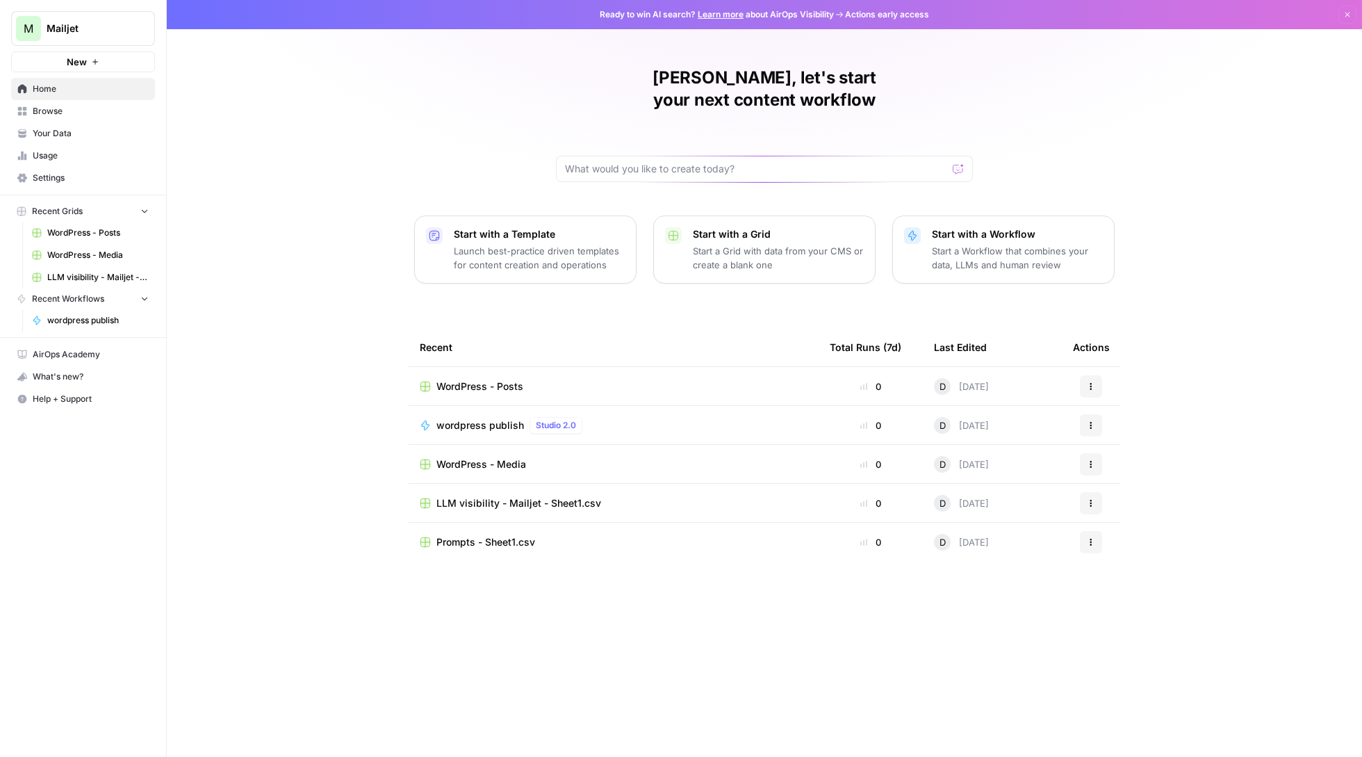
click at [489, 418] on span "wordpress publish" at bounding box center [480, 425] width 88 height 14
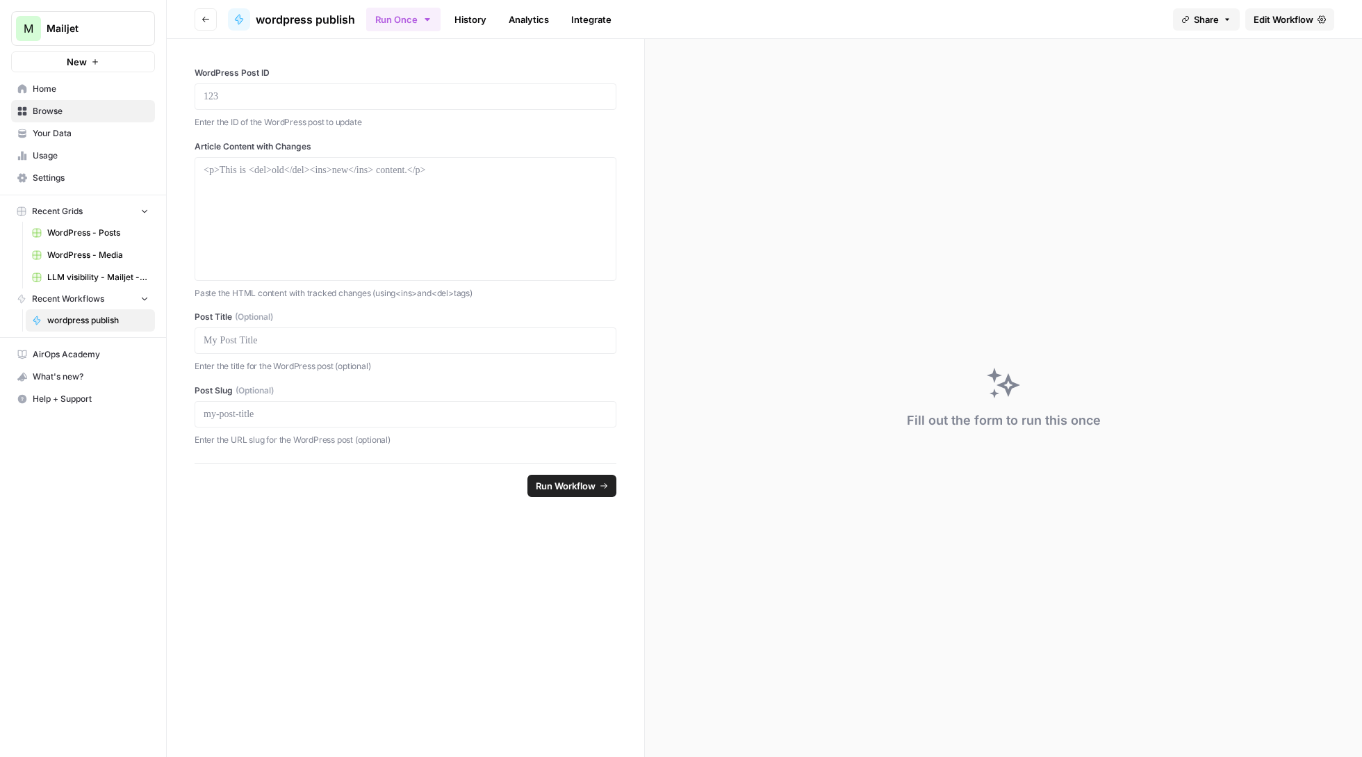
click at [1284, 15] on span "Edit Workflow" at bounding box center [1284, 20] width 60 height 14
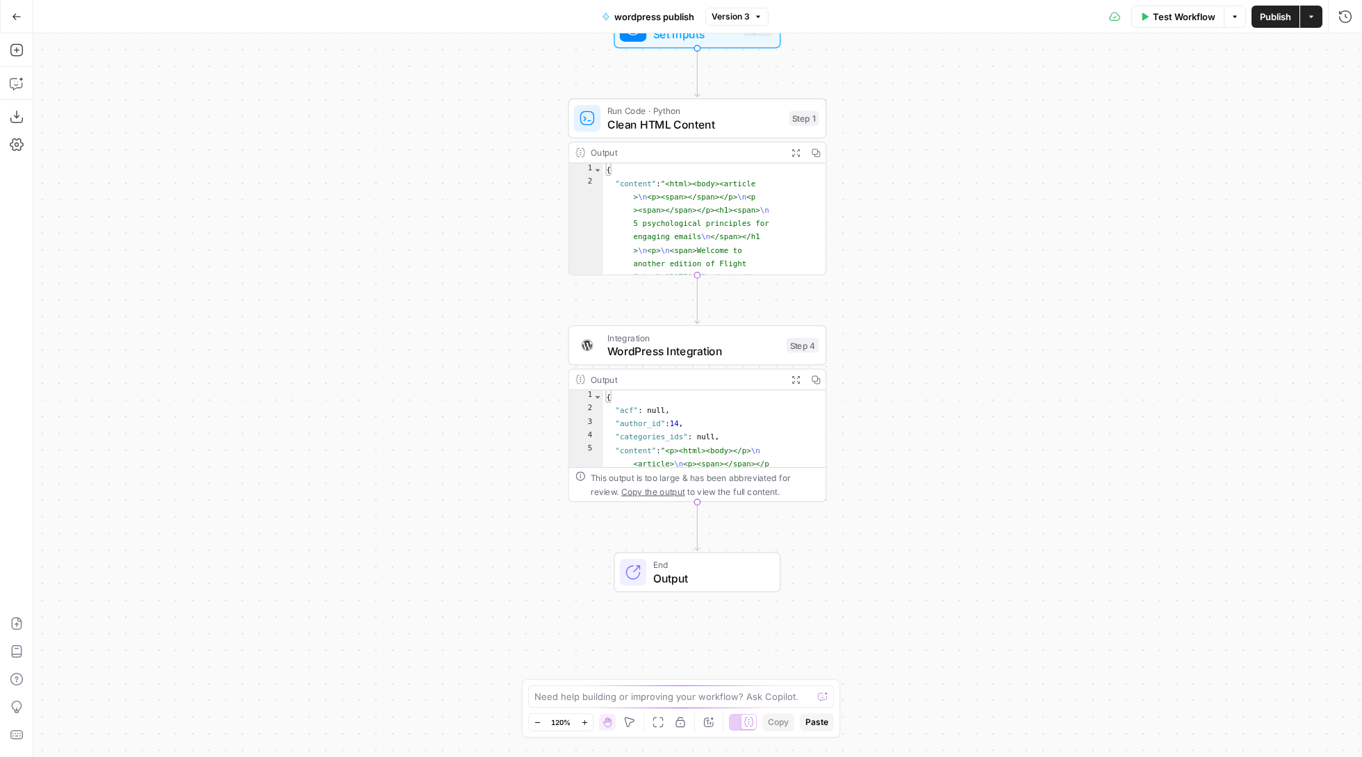
drag, startPoint x: 907, startPoint y: 359, endPoint x: 909, endPoint y: 231, distance: 127.9
click at [909, 231] on div "Workflow Set Inputs Inputs Run Code · Python Clean HTML Content Step 1 Output E…" at bounding box center [697, 395] width 1329 height 724
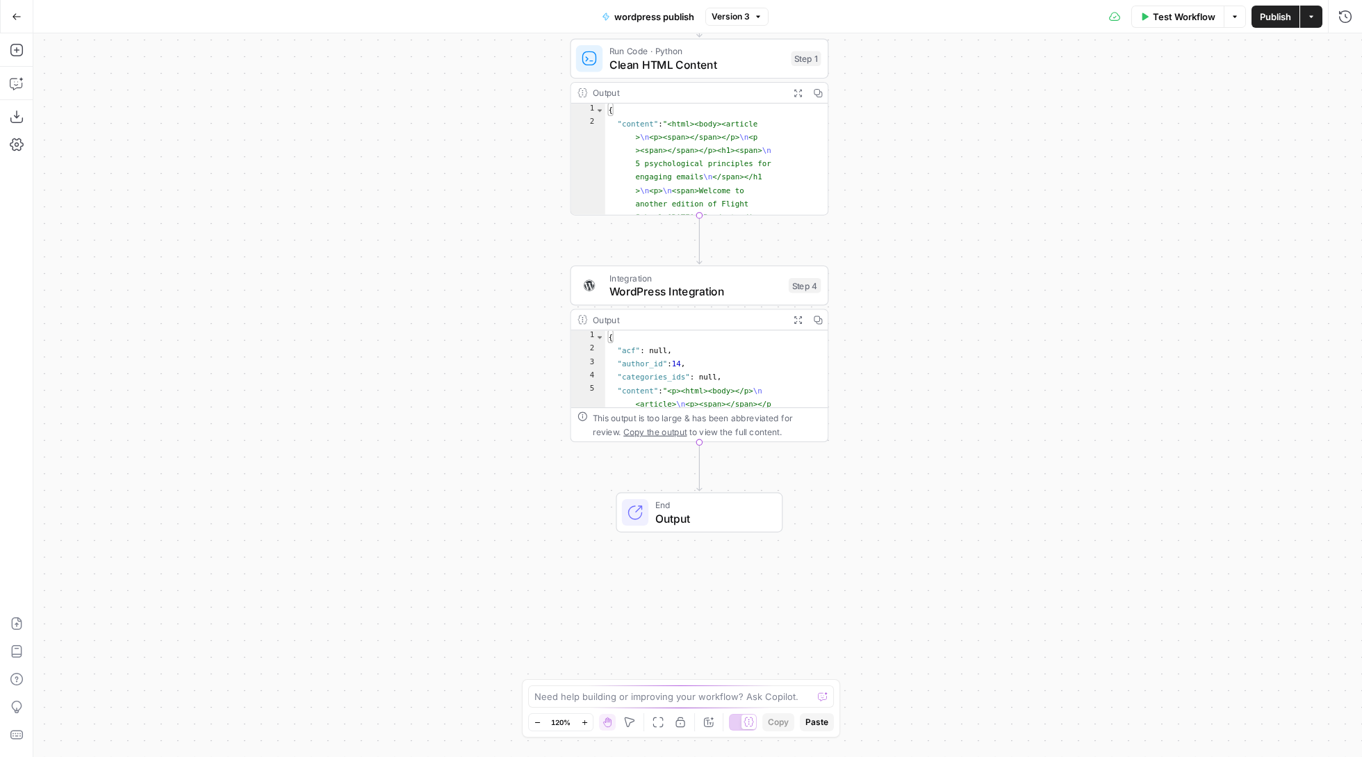
drag, startPoint x: 938, startPoint y: 250, endPoint x: 938, endPoint y: 187, distance: 63.2
click at [938, 187] on div "Workflow Set Inputs Inputs Run Code · Python Clean HTML Content Step 1 Output E…" at bounding box center [697, 395] width 1329 height 724
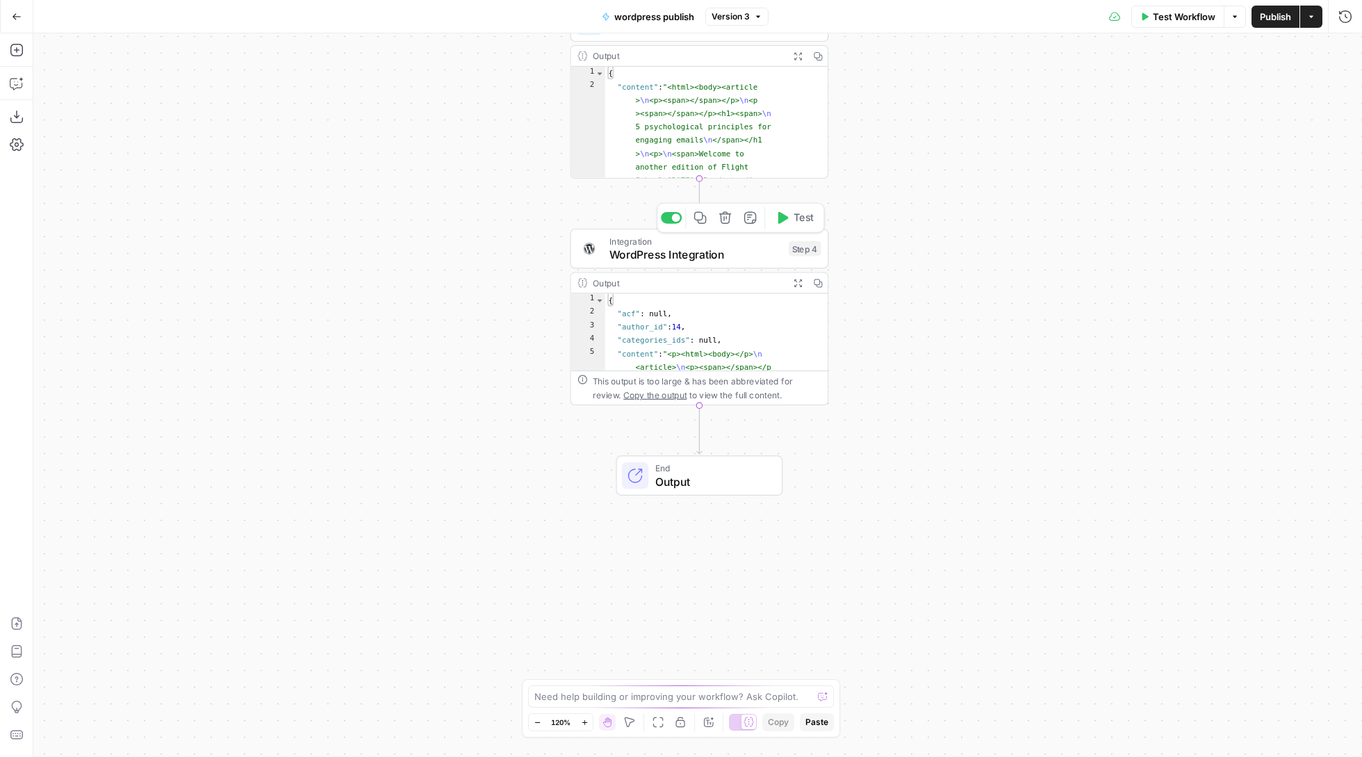
click at [689, 259] on span "WordPress Integration" at bounding box center [696, 254] width 172 height 17
type input "WordPress 1"
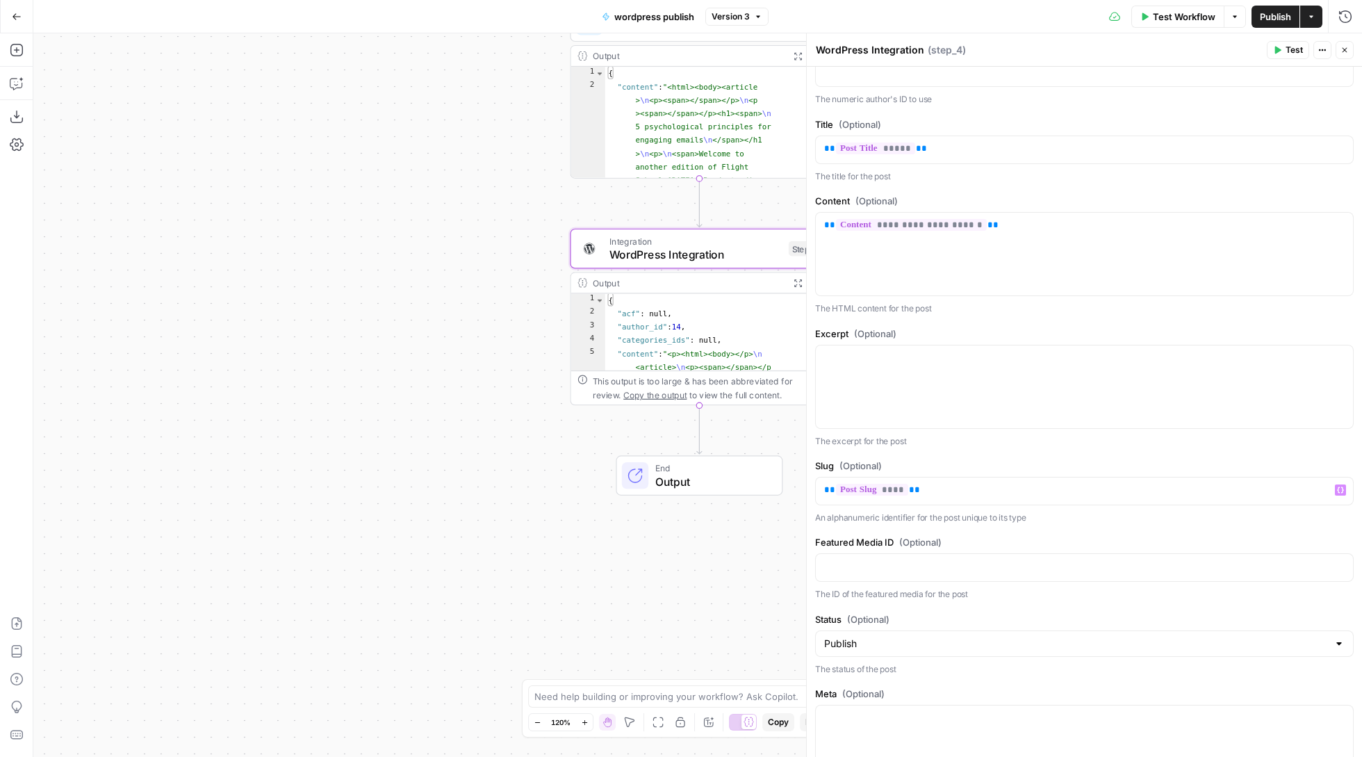
scroll to position [304, 0]
click at [1346, 42] on button "Close" at bounding box center [1345, 50] width 18 height 18
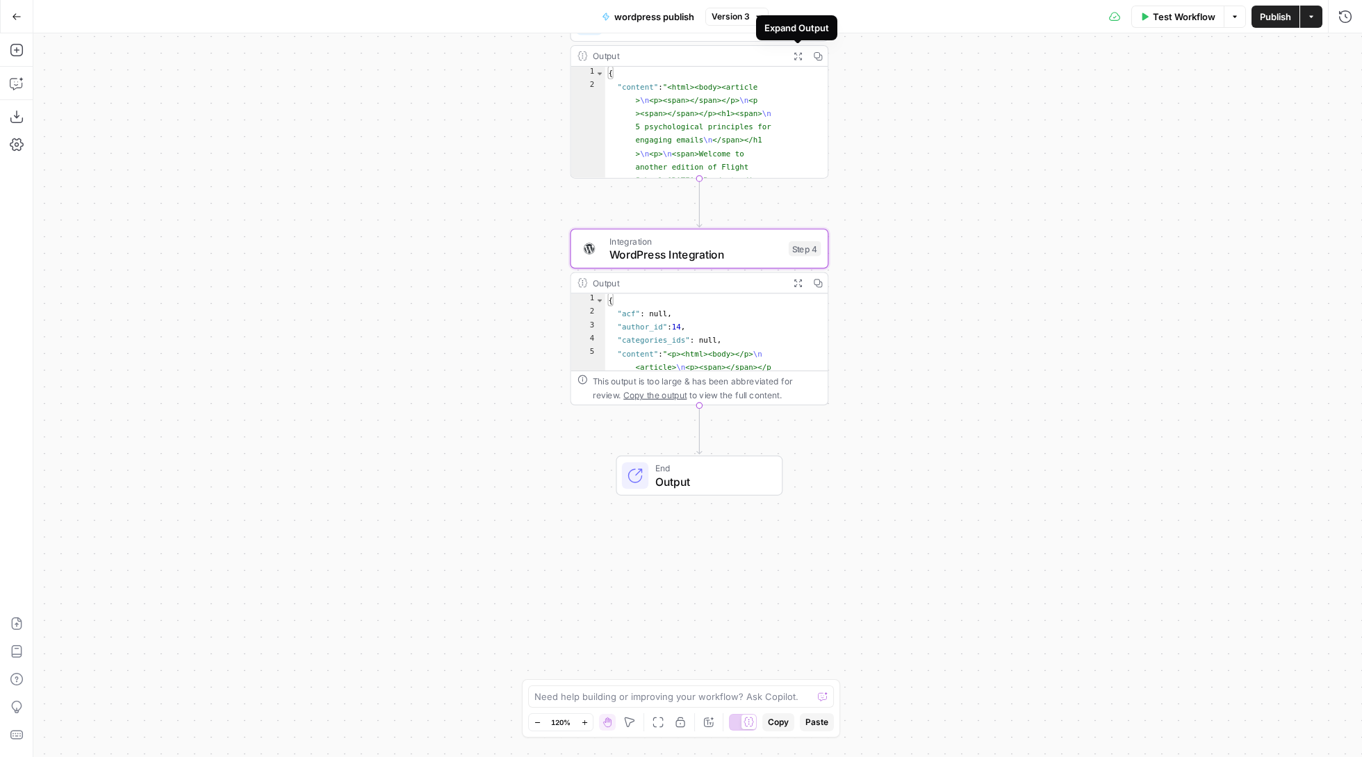
click at [796, 56] on icon "button" at bounding box center [797, 55] width 9 height 9
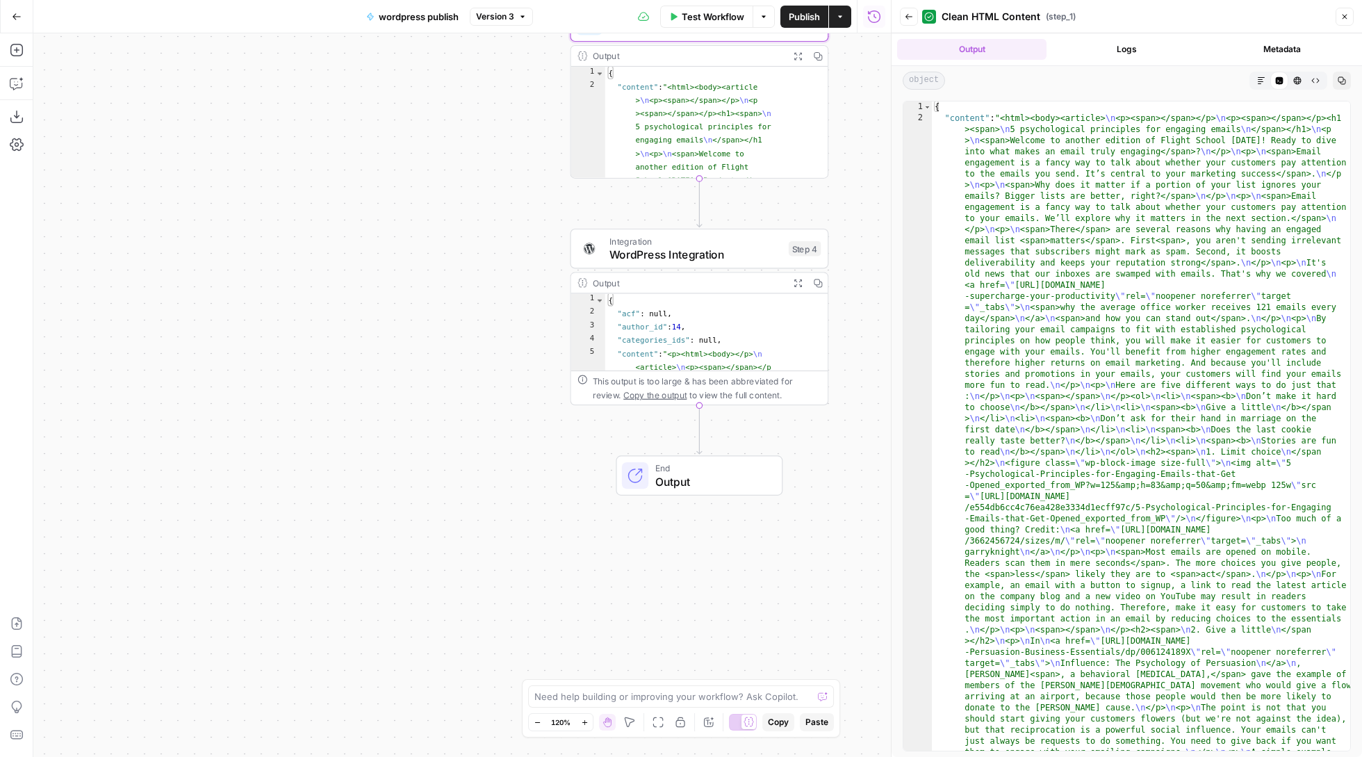
scroll to position [0, 0]
click at [1347, 17] on icon "button" at bounding box center [1345, 17] width 8 height 8
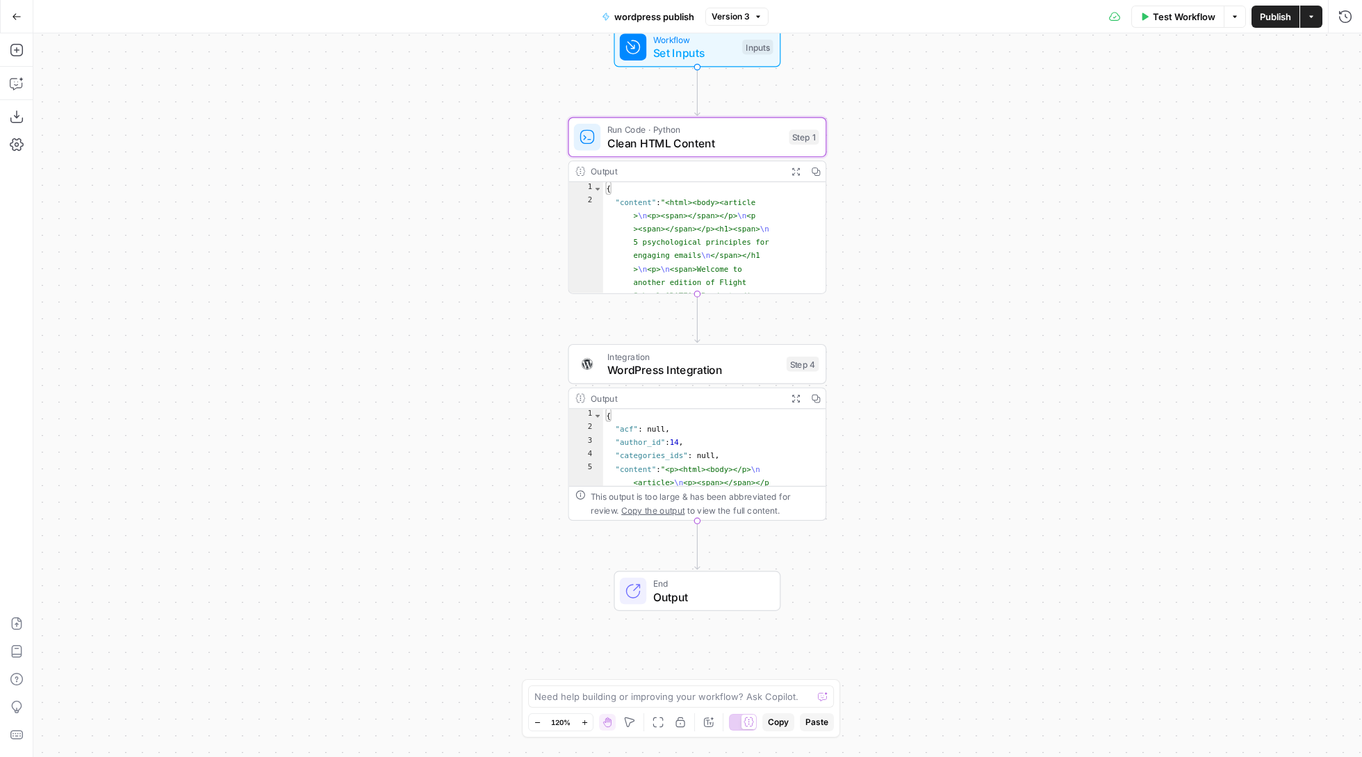
drag, startPoint x: 1251, startPoint y: 173, endPoint x: 1251, endPoint y: 286, distance: 113.3
click at [1250, 287] on div "Workflow Set Inputs Inputs Run Code · Python Clean HTML Content Step 1 Output E…" at bounding box center [697, 395] width 1329 height 724
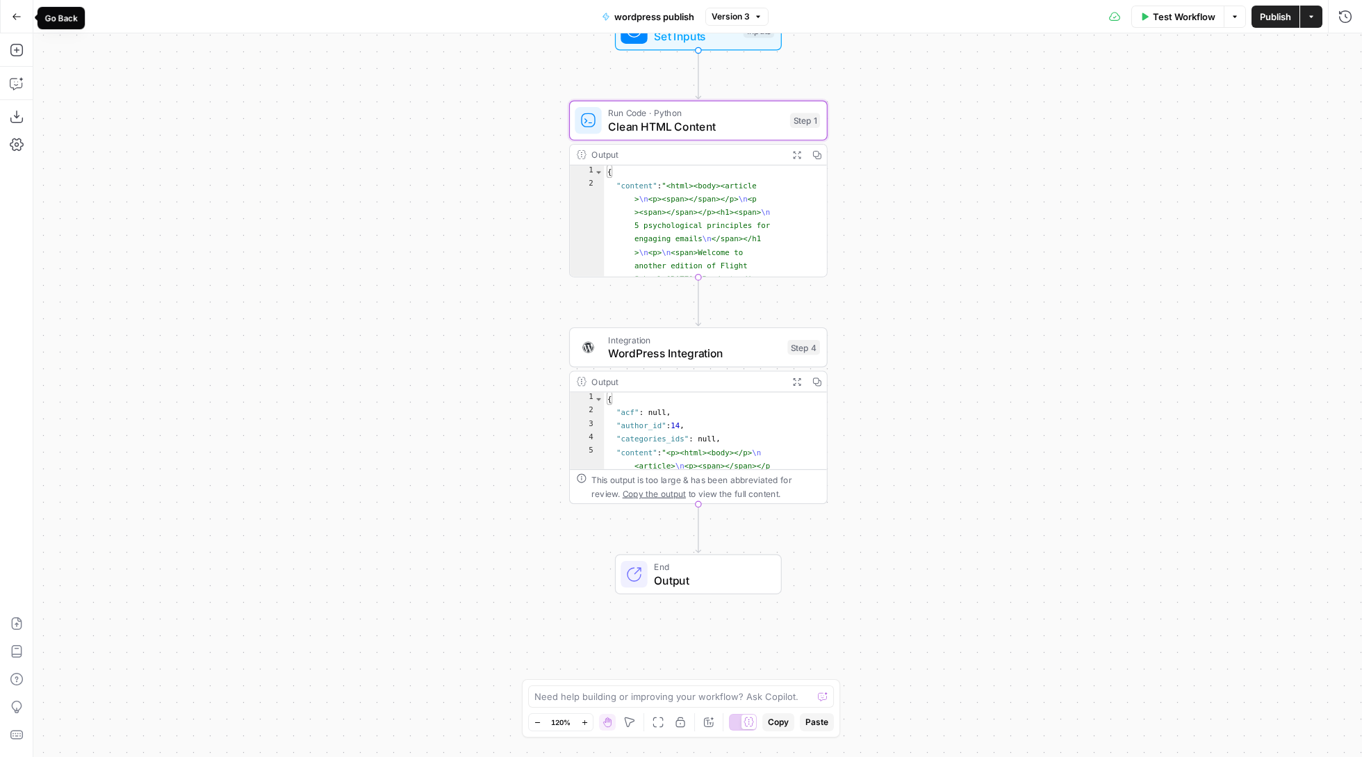
click at [17, 8] on button "Go Back" at bounding box center [16, 16] width 25 height 25
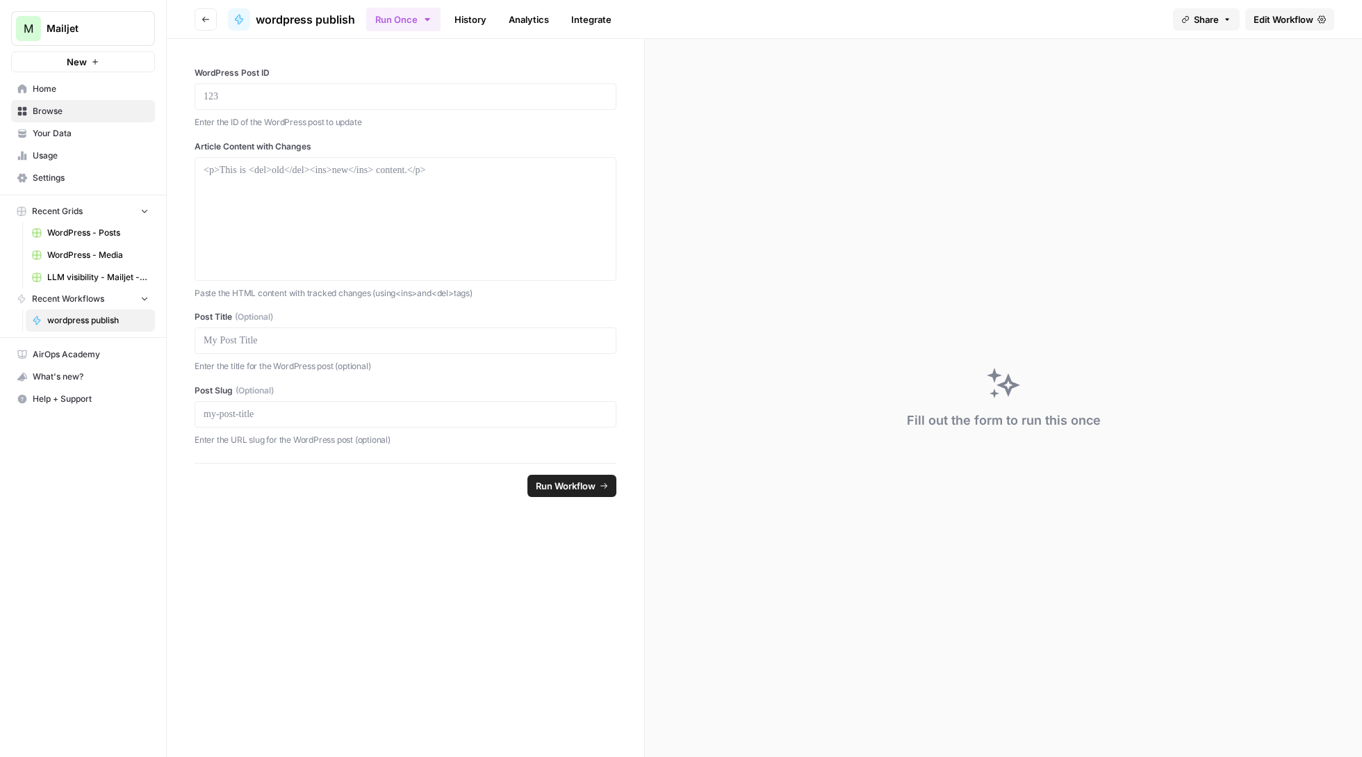
click at [203, 26] on button "Go back" at bounding box center [206, 19] width 22 height 22
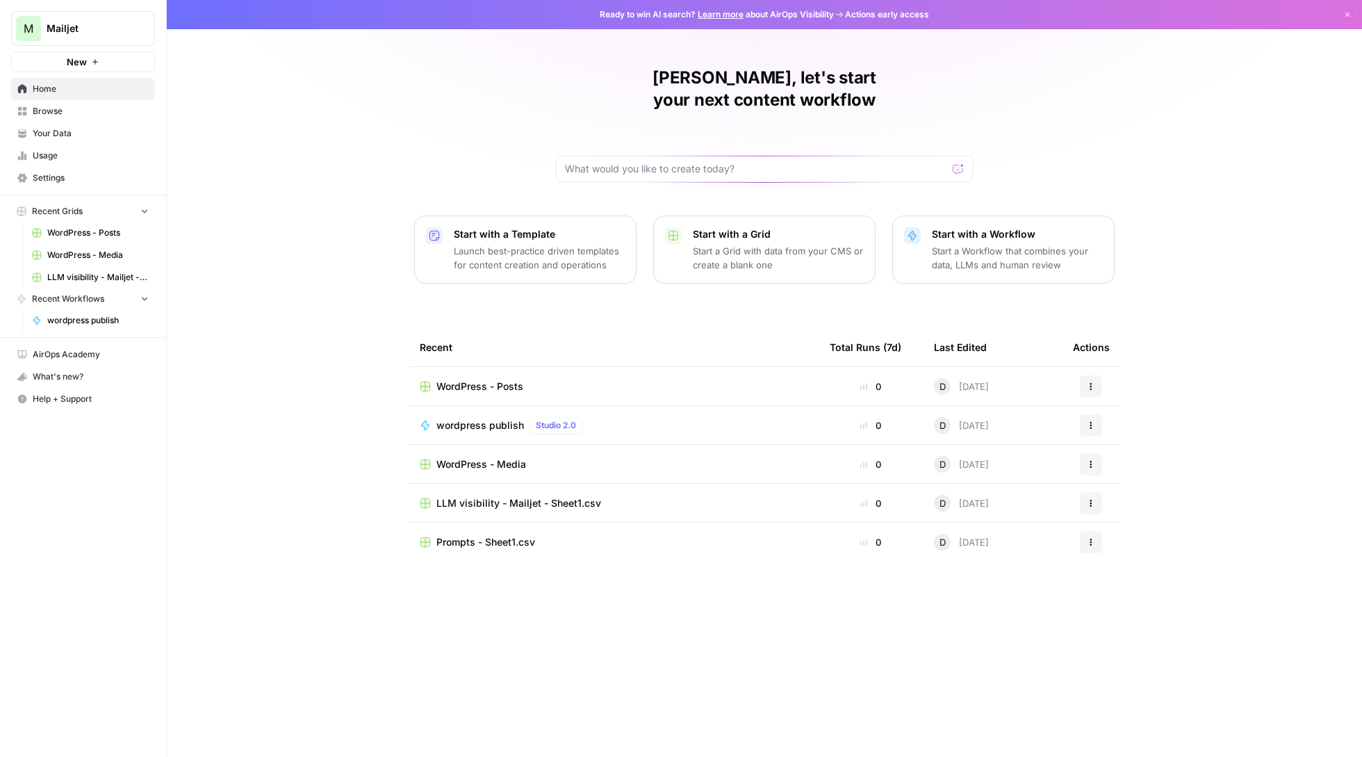
click at [70, 40] on button "M Mailjet" at bounding box center [83, 28] width 144 height 35
click at [87, 117] on button "Sinch" at bounding box center [126, 126] width 222 height 22
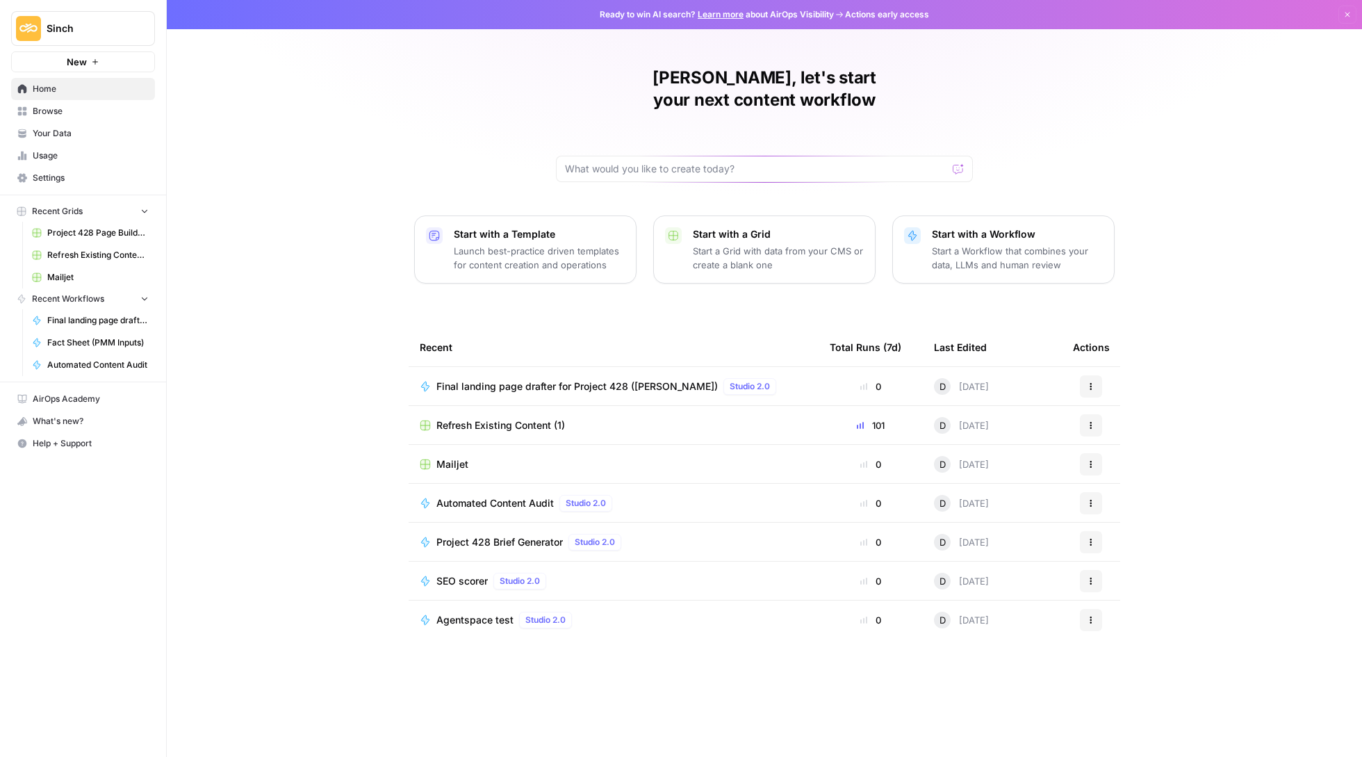
click at [40, 112] on span "Browse" at bounding box center [91, 111] width 116 height 13
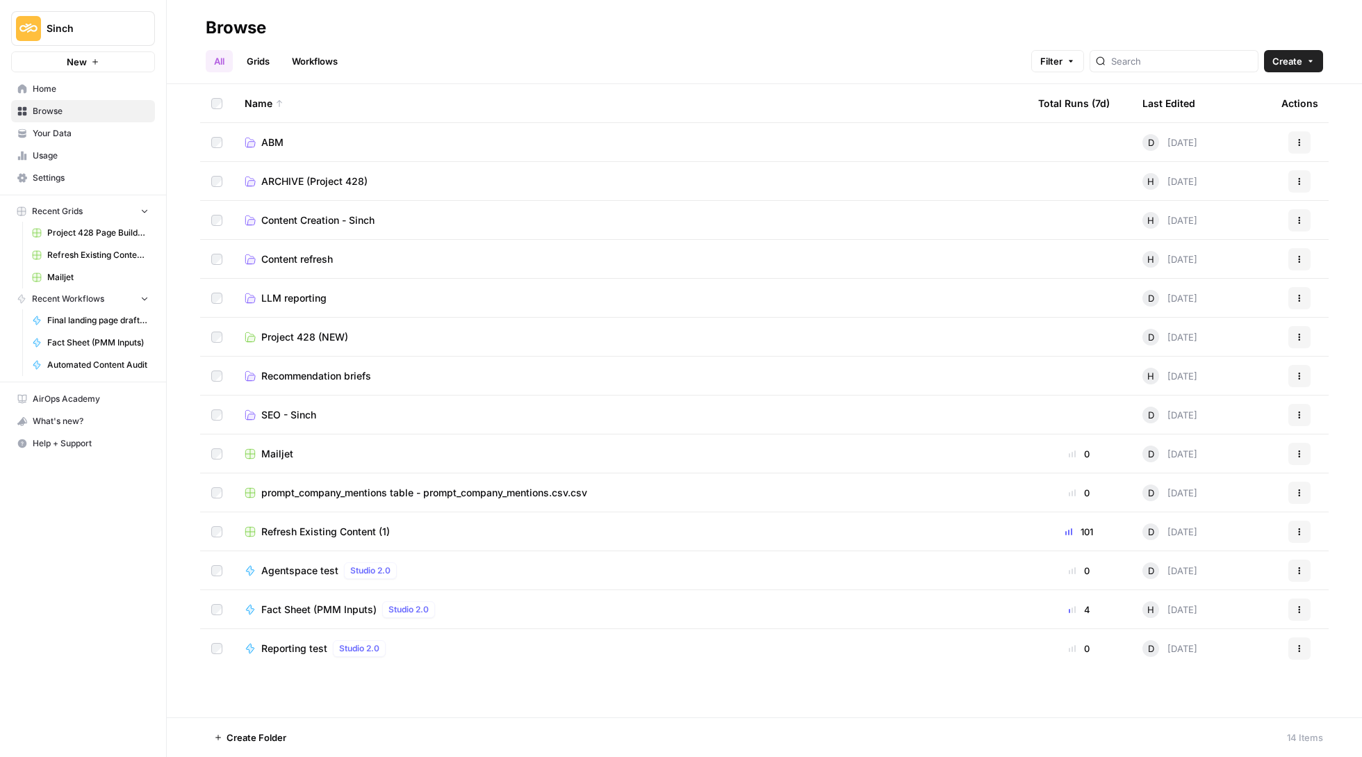
click at [304, 537] on span "Refresh Existing Content (1)" at bounding box center [325, 532] width 129 height 14
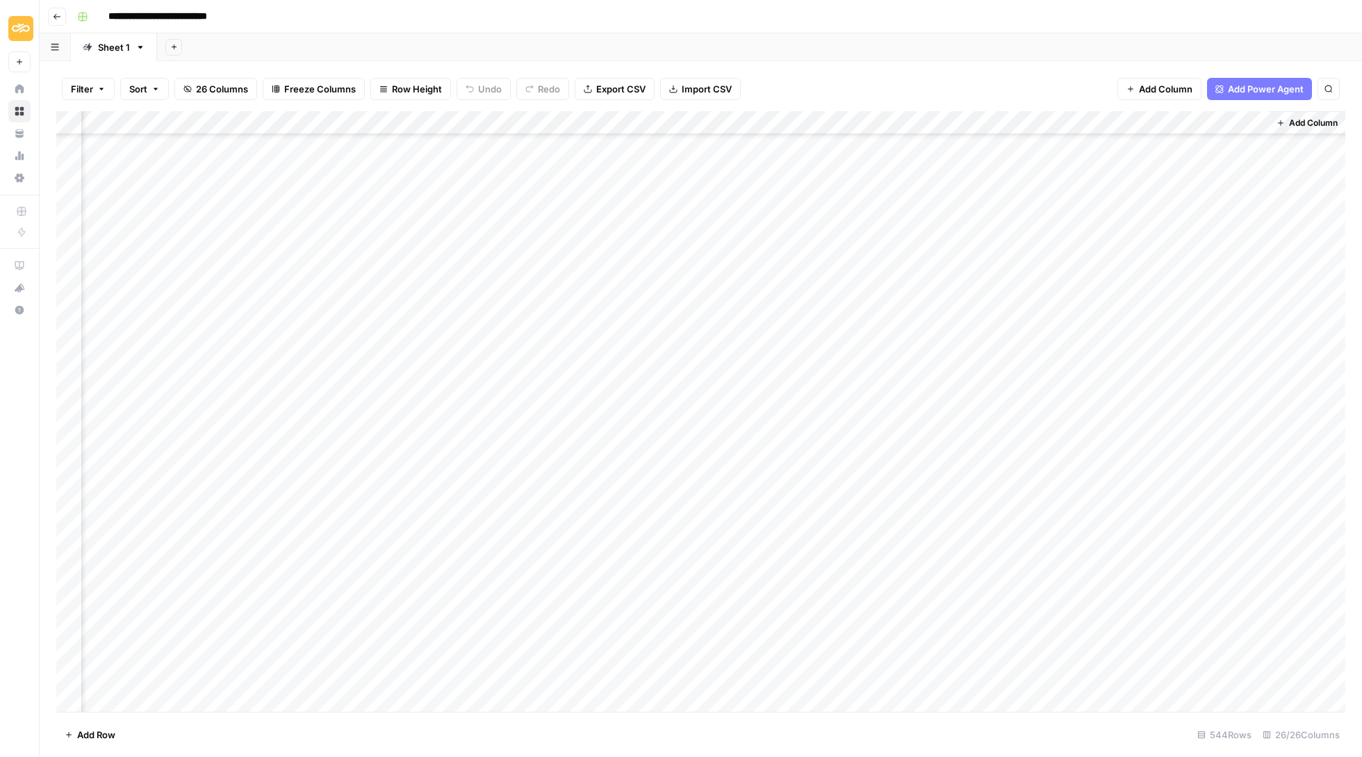
scroll to position [203, 1808]
click at [196, 324] on div "Add Column" at bounding box center [700, 412] width 1289 height 603
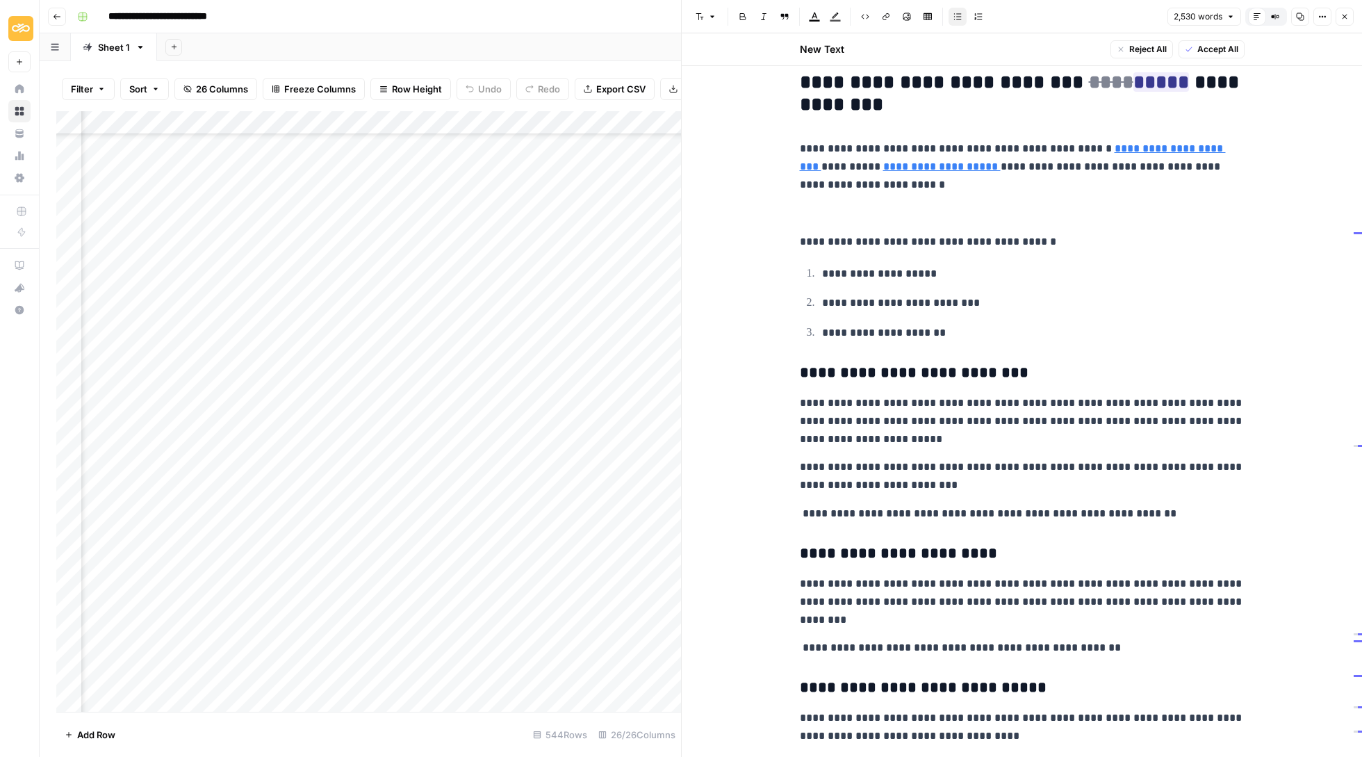
scroll to position [4377, 0]
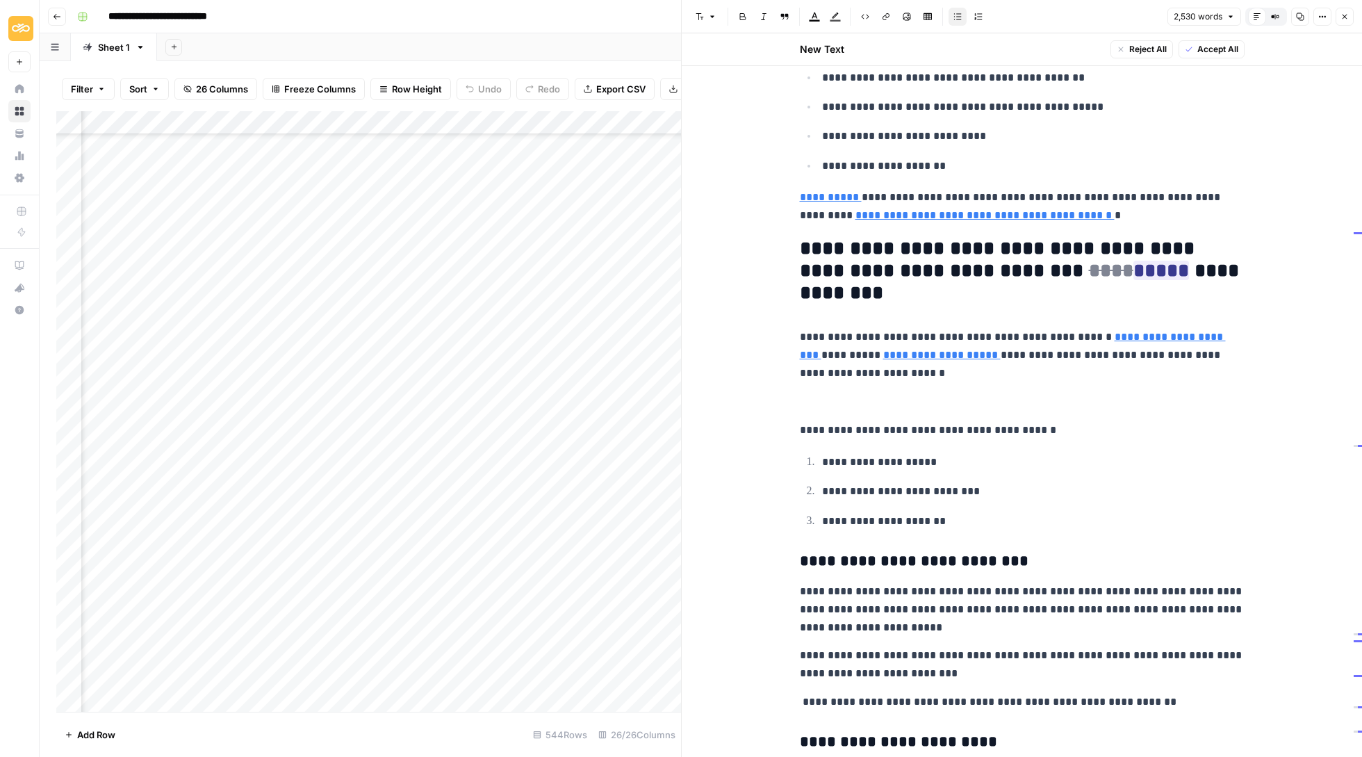
click at [1349, 18] on button "Close" at bounding box center [1345, 17] width 18 height 18
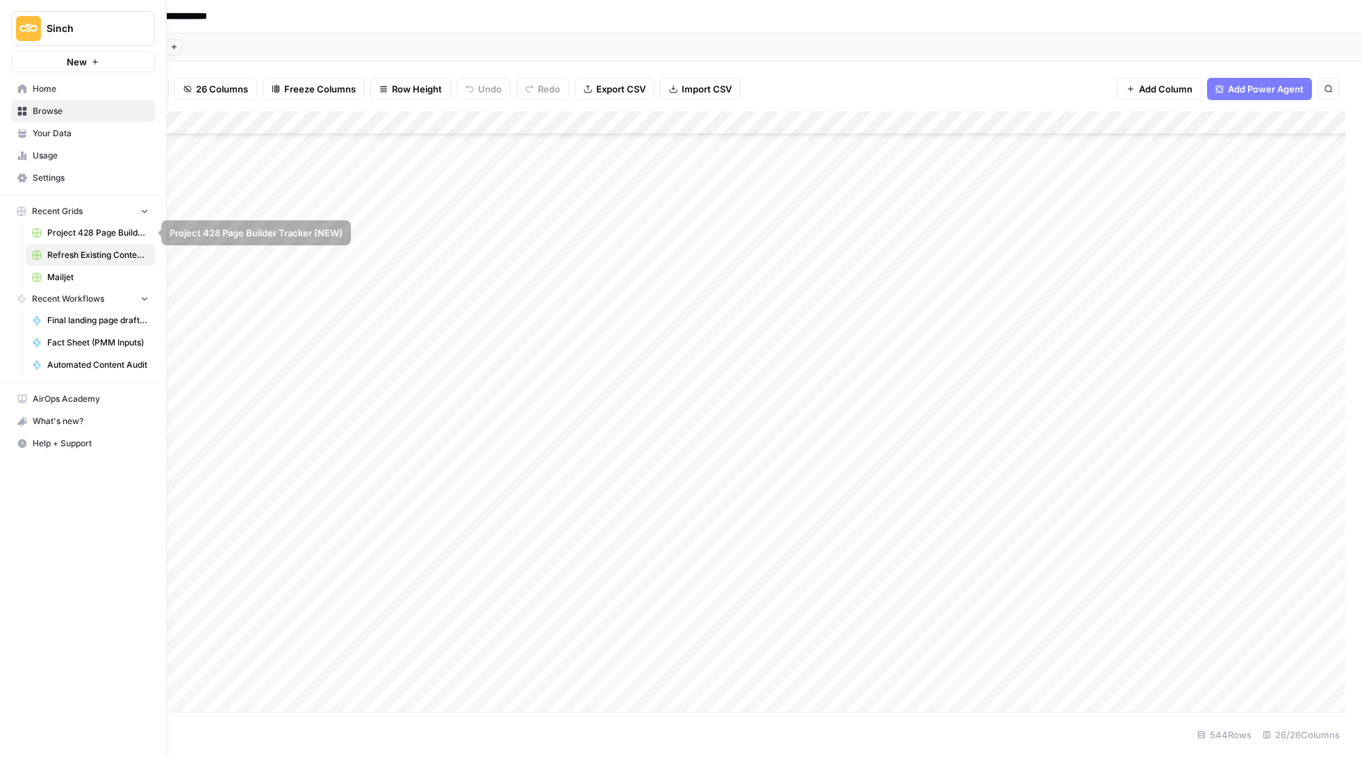
click at [71, 170] on link "Settings" at bounding box center [83, 178] width 144 height 22
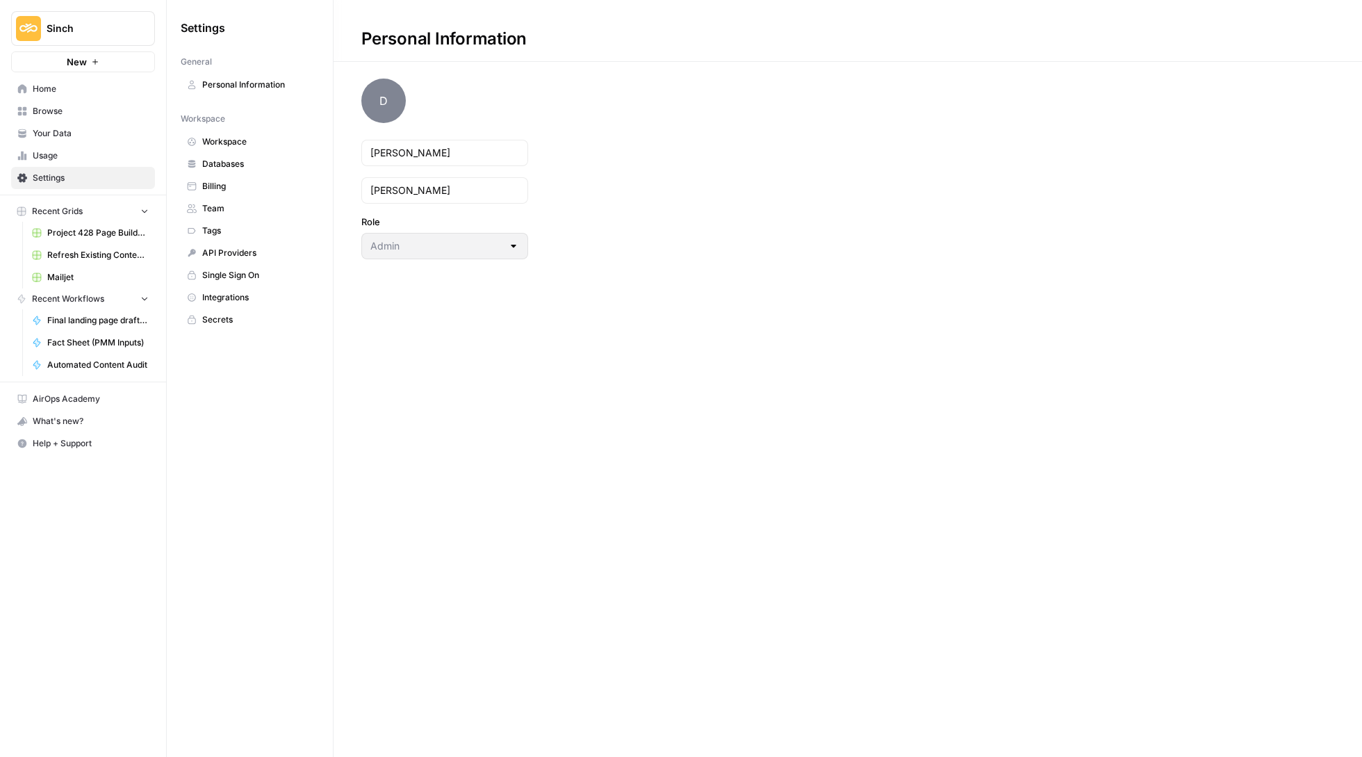
click at [257, 295] on span "Integrations" at bounding box center [257, 297] width 111 height 13
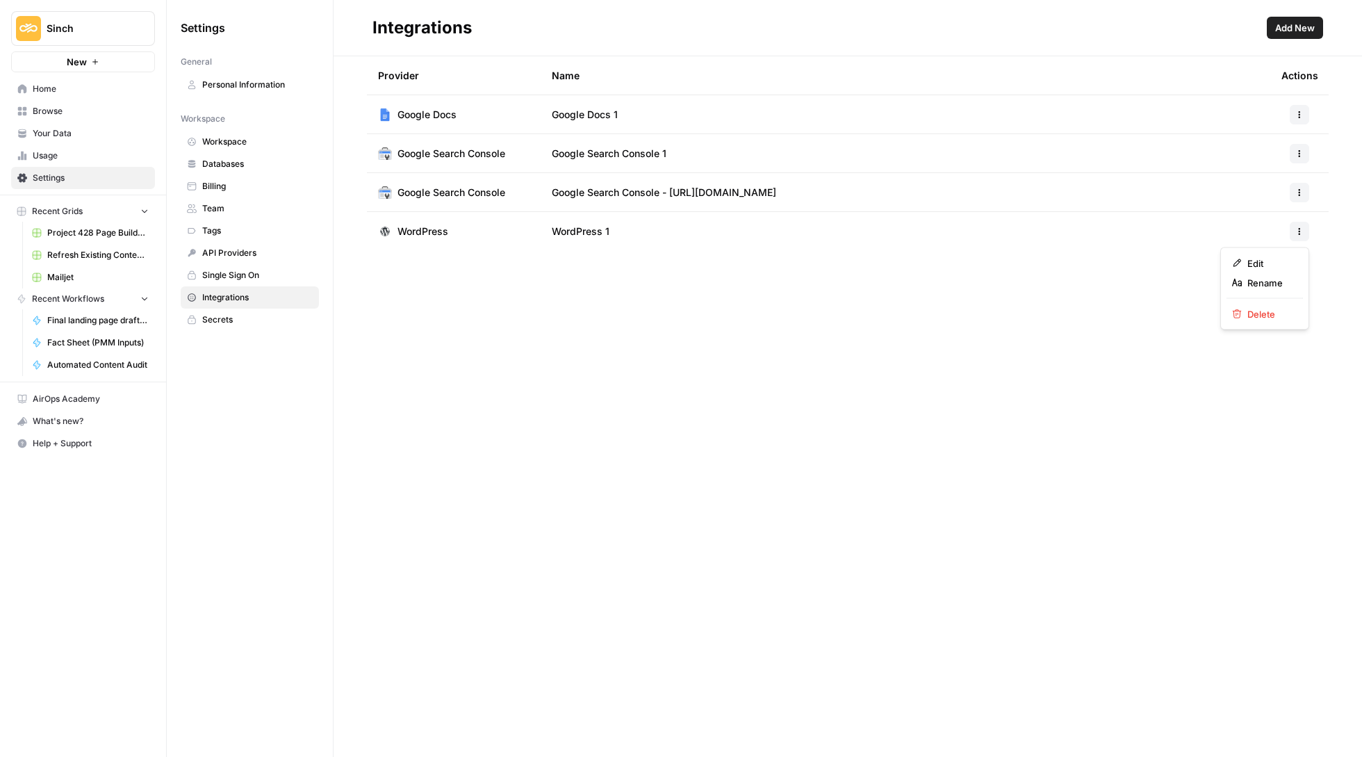
click at [1297, 229] on icon "button" at bounding box center [1300, 231] width 8 height 8
click at [1260, 259] on span "Edit" at bounding box center [1270, 263] width 44 height 14
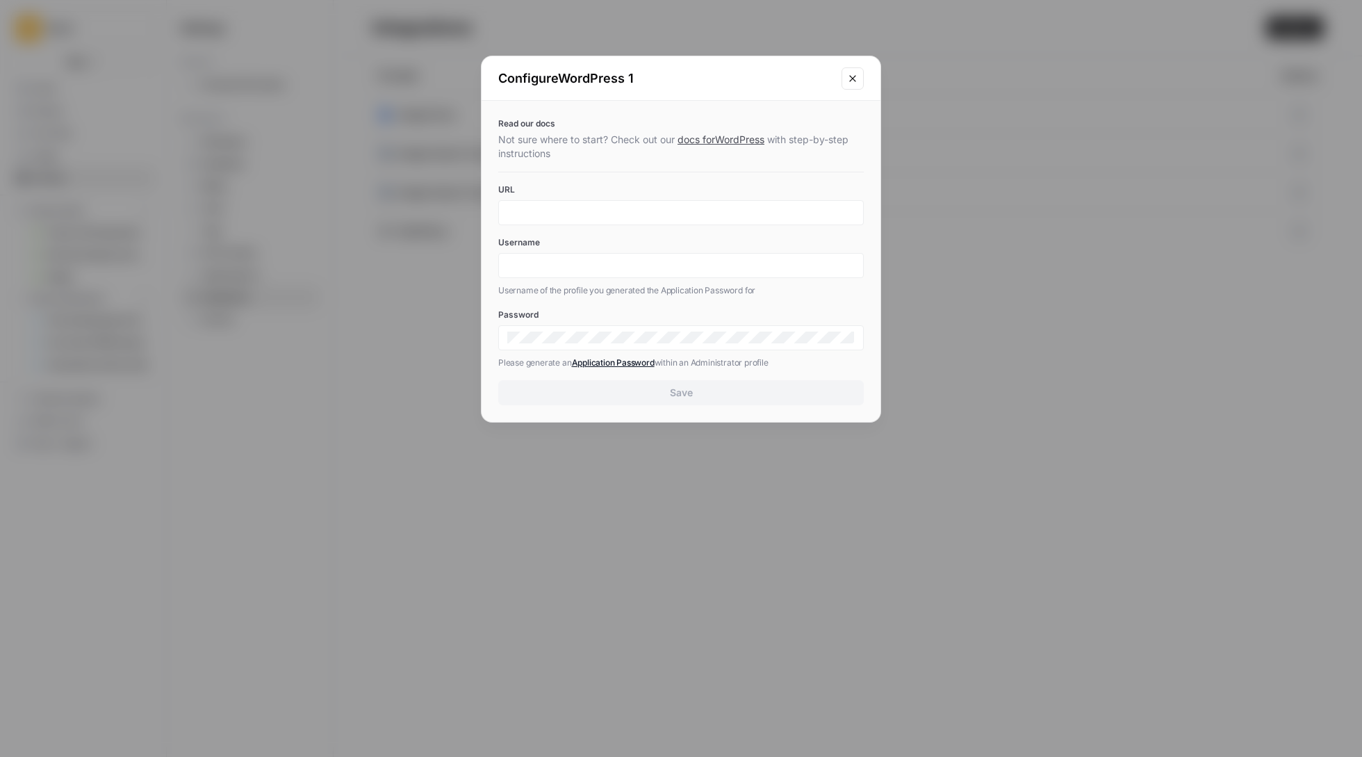
click at [847, 76] on icon "Close modal" at bounding box center [852, 78] width 11 height 11
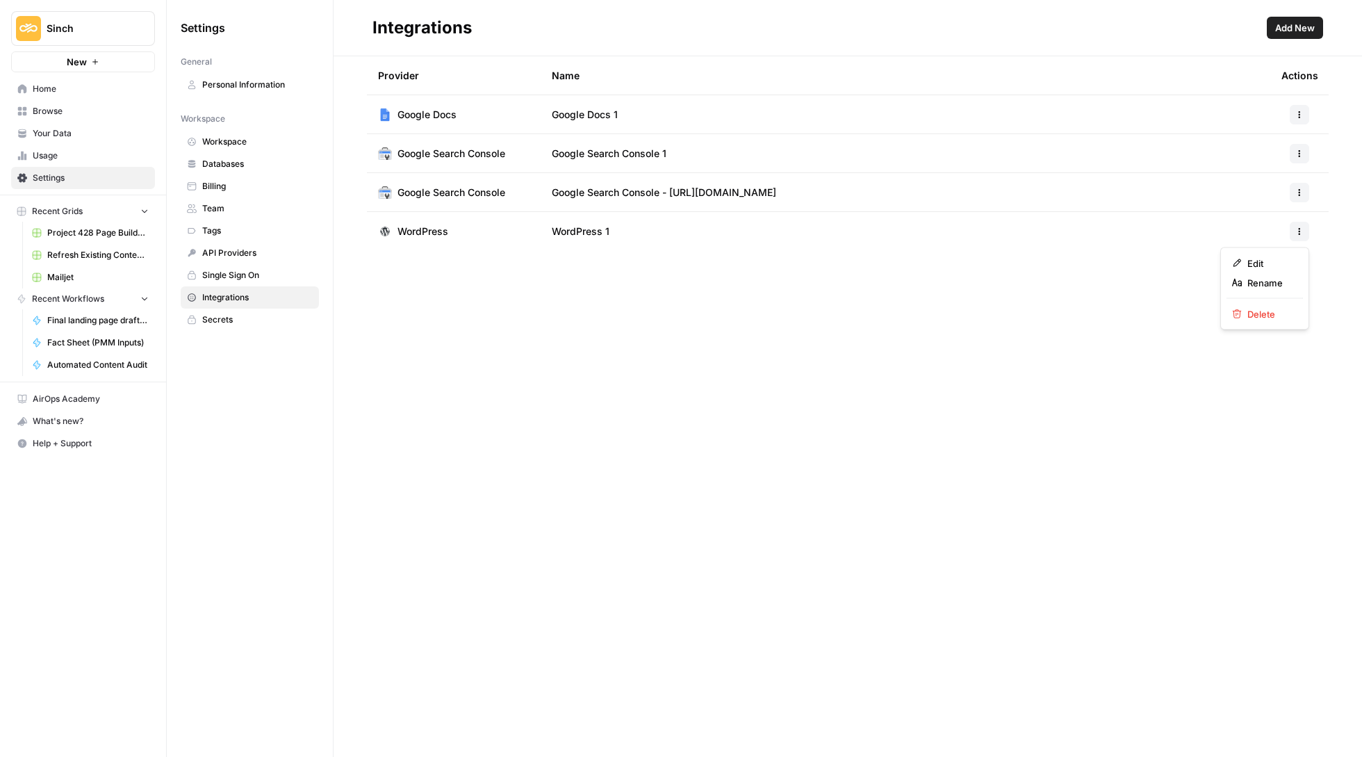
click at [1293, 231] on button "button" at bounding box center [1299, 231] width 19 height 19
click at [1283, 307] on span "Delete" at bounding box center [1270, 314] width 44 height 14
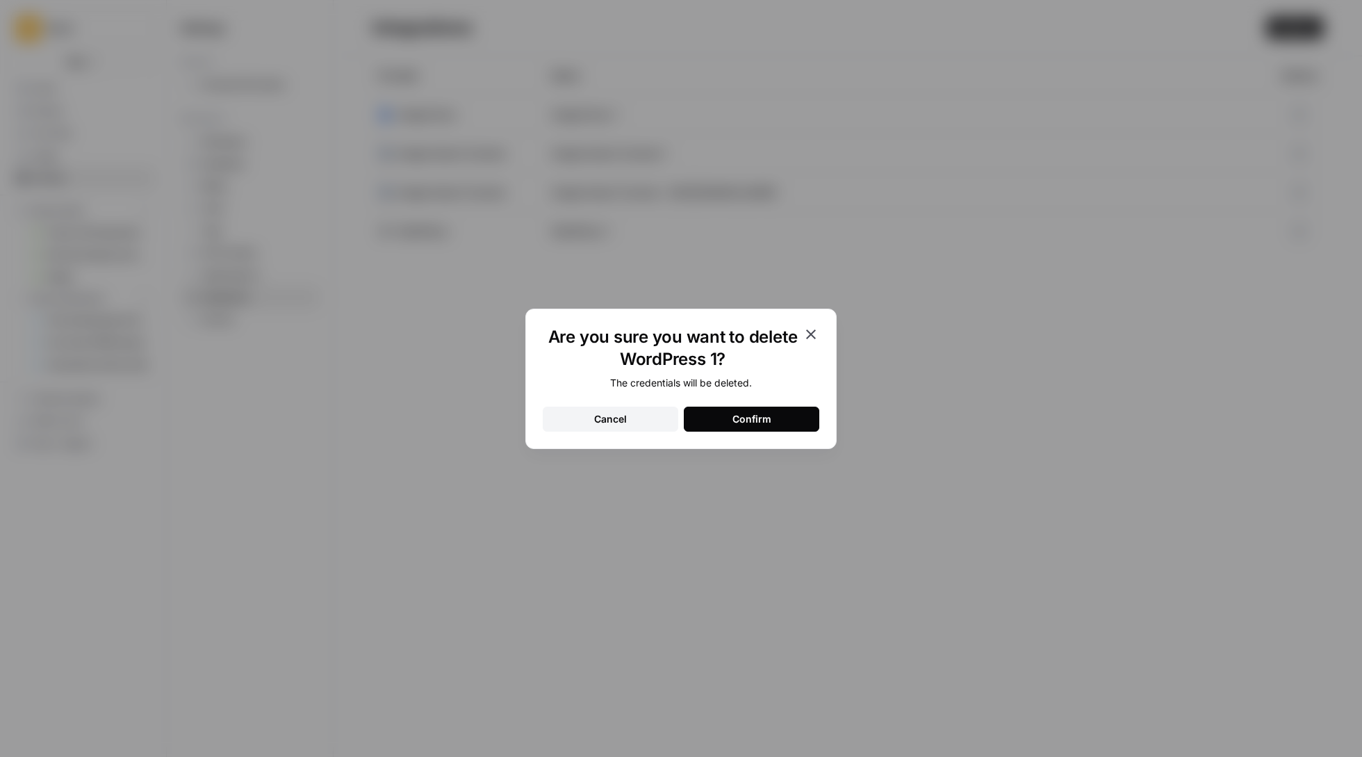
click at [619, 421] on div "Cancel" at bounding box center [610, 419] width 33 height 14
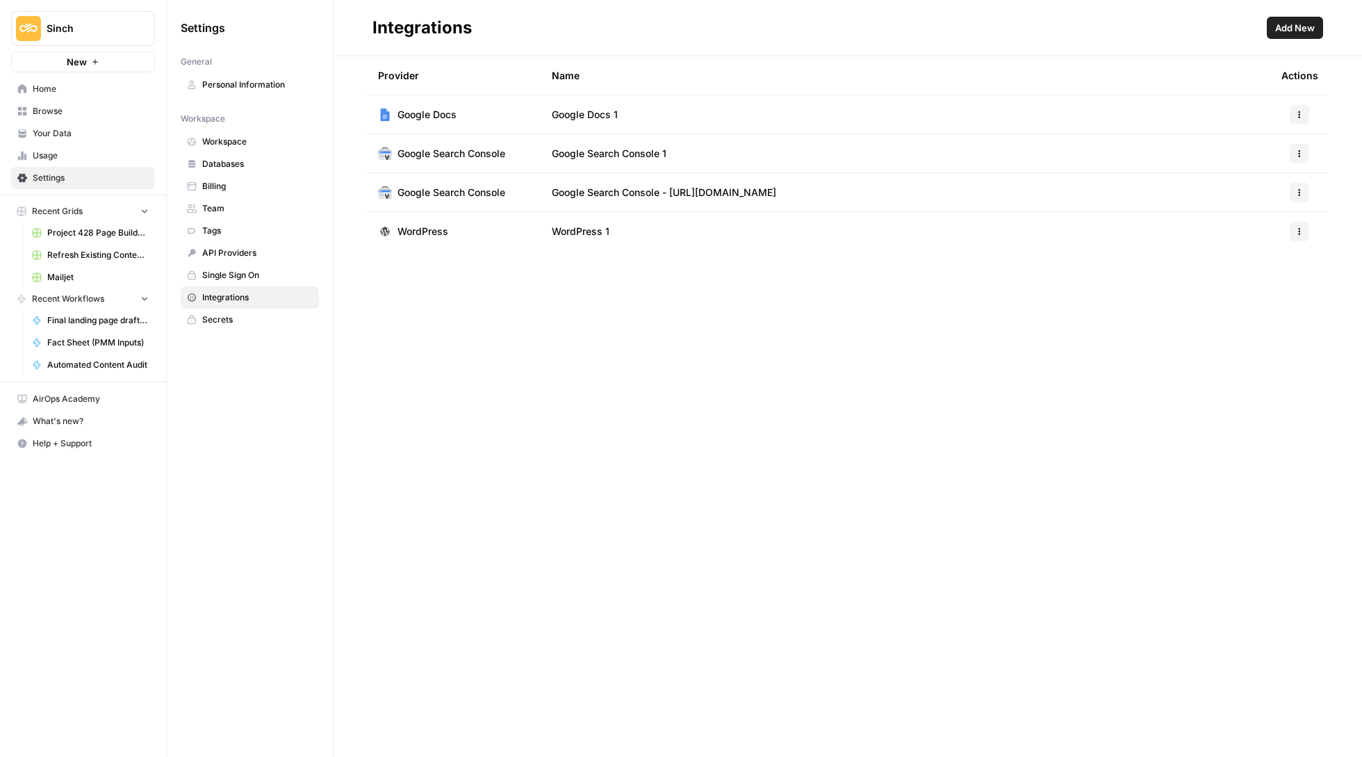
click at [104, 249] on span "Refresh Existing Content (1)" at bounding box center [97, 255] width 101 height 13
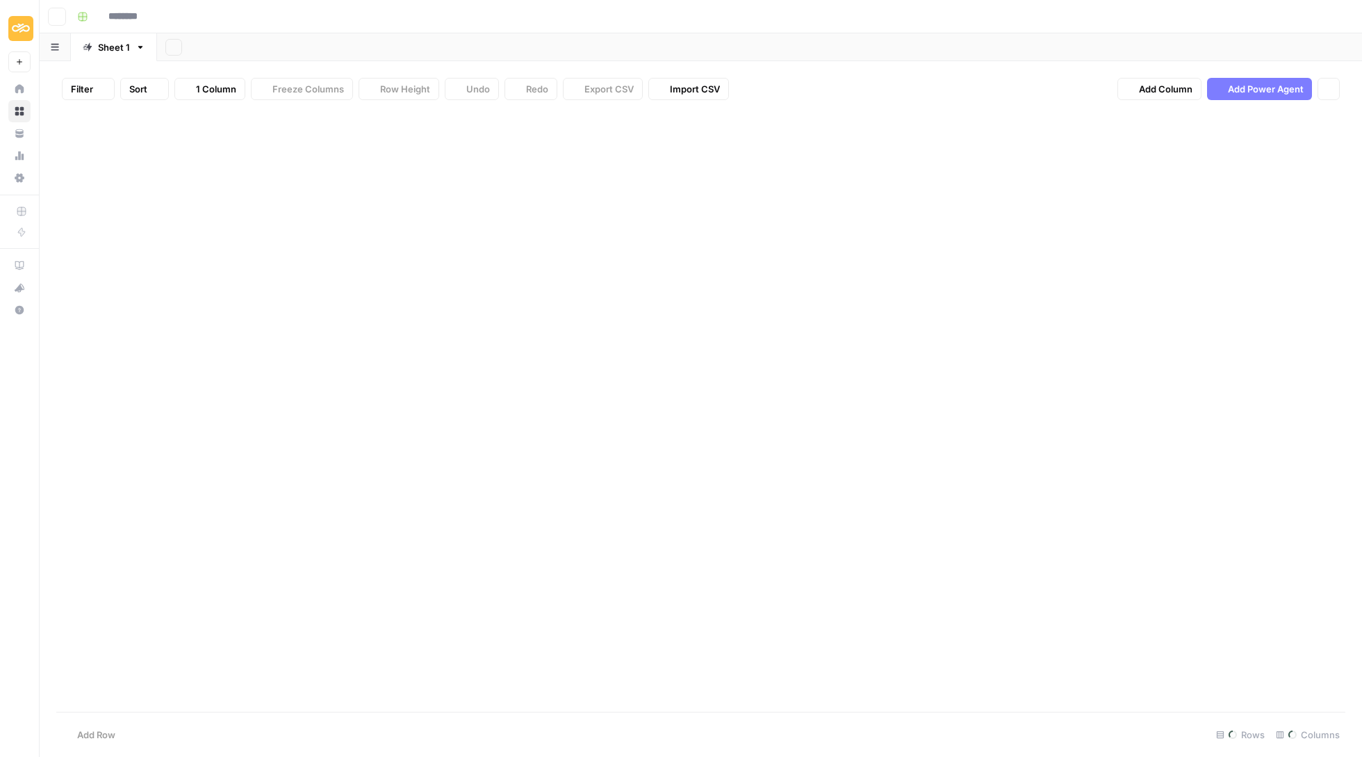
type input "**********"
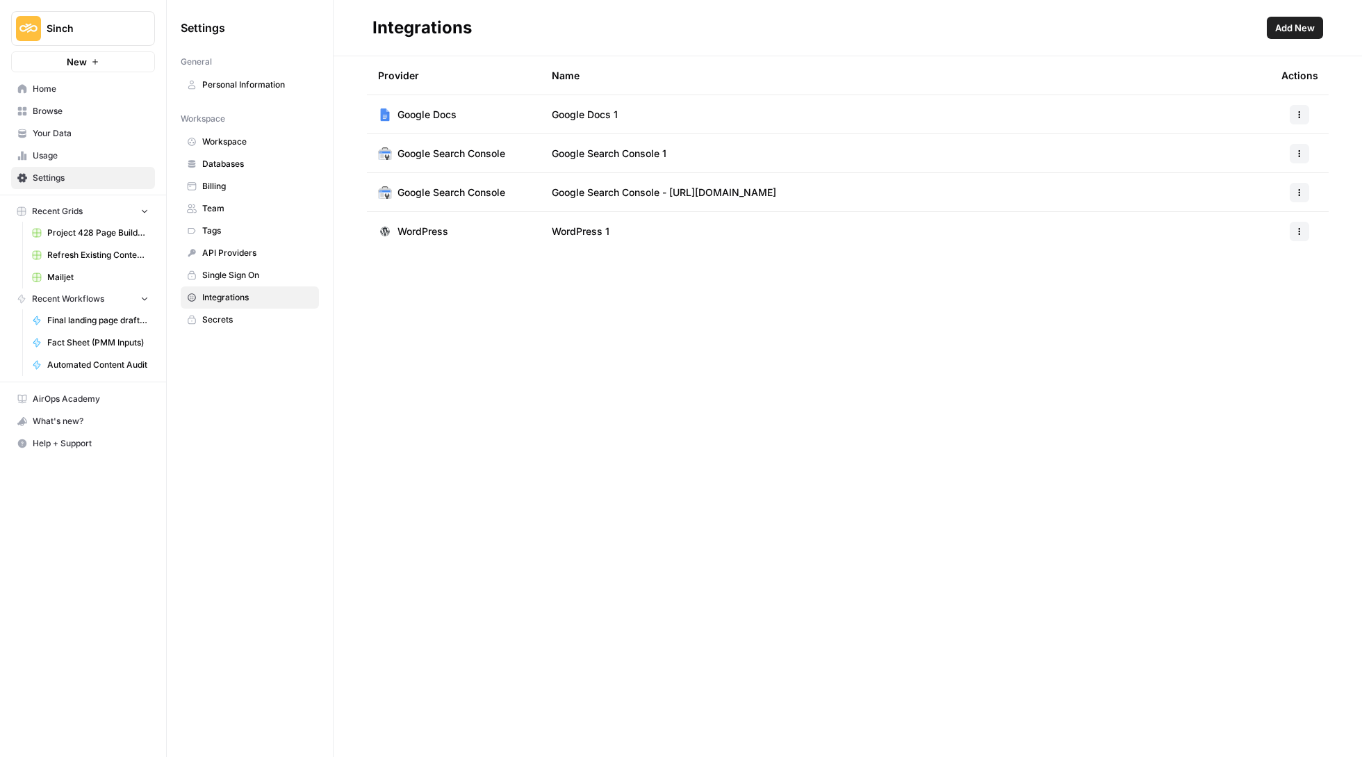
click at [212, 295] on span "Integrations" at bounding box center [257, 297] width 111 height 13
click at [96, 252] on span "Refresh Existing Content (1)" at bounding box center [97, 255] width 101 height 13
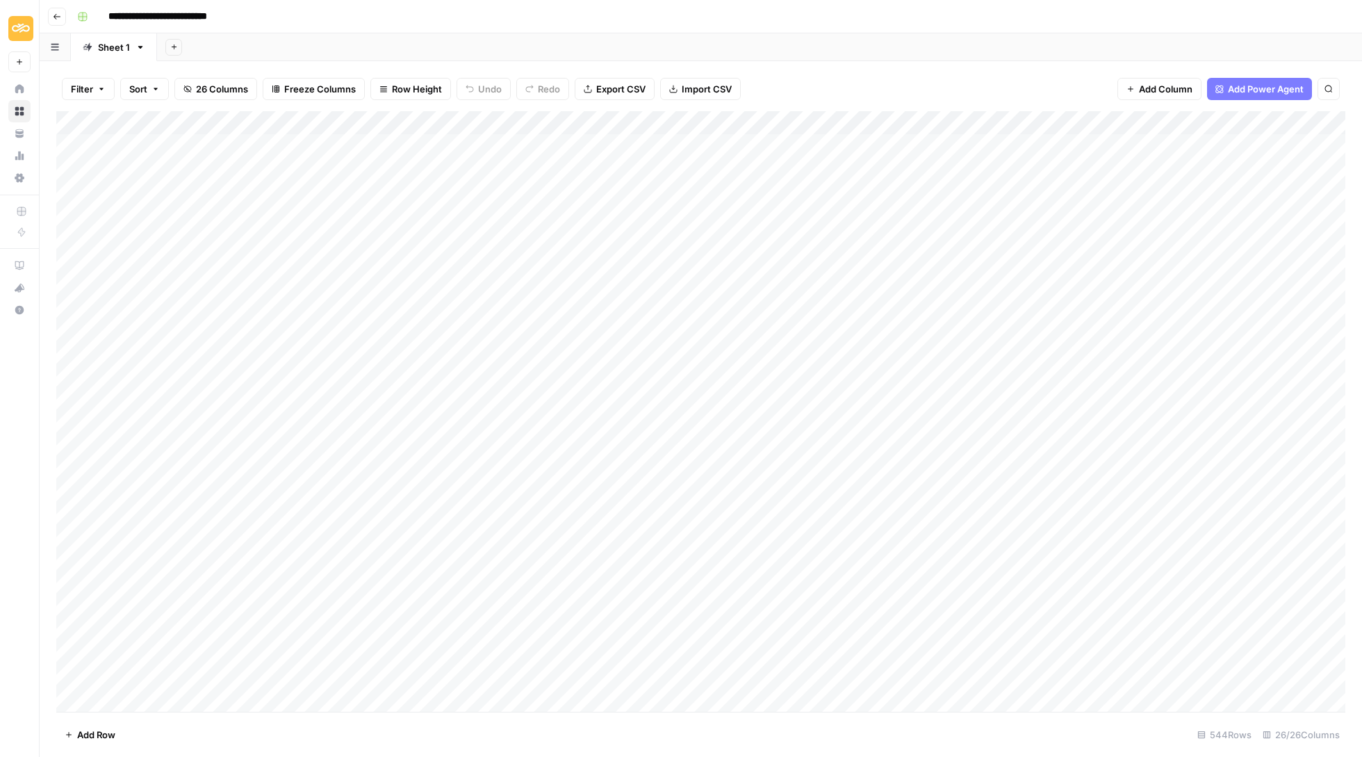
click at [516, 521] on div "Add Column" at bounding box center [700, 412] width 1289 height 603
click at [623, 443] on div "Add Column" at bounding box center [700, 412] width 1289 height 603
click at [758, 507] on div "Add Column" at bounding box center [700, 412] width 1289 height 603
click at [748, 520] on div "Add Column" at bounding box center [700, 412] width 1289 height 603
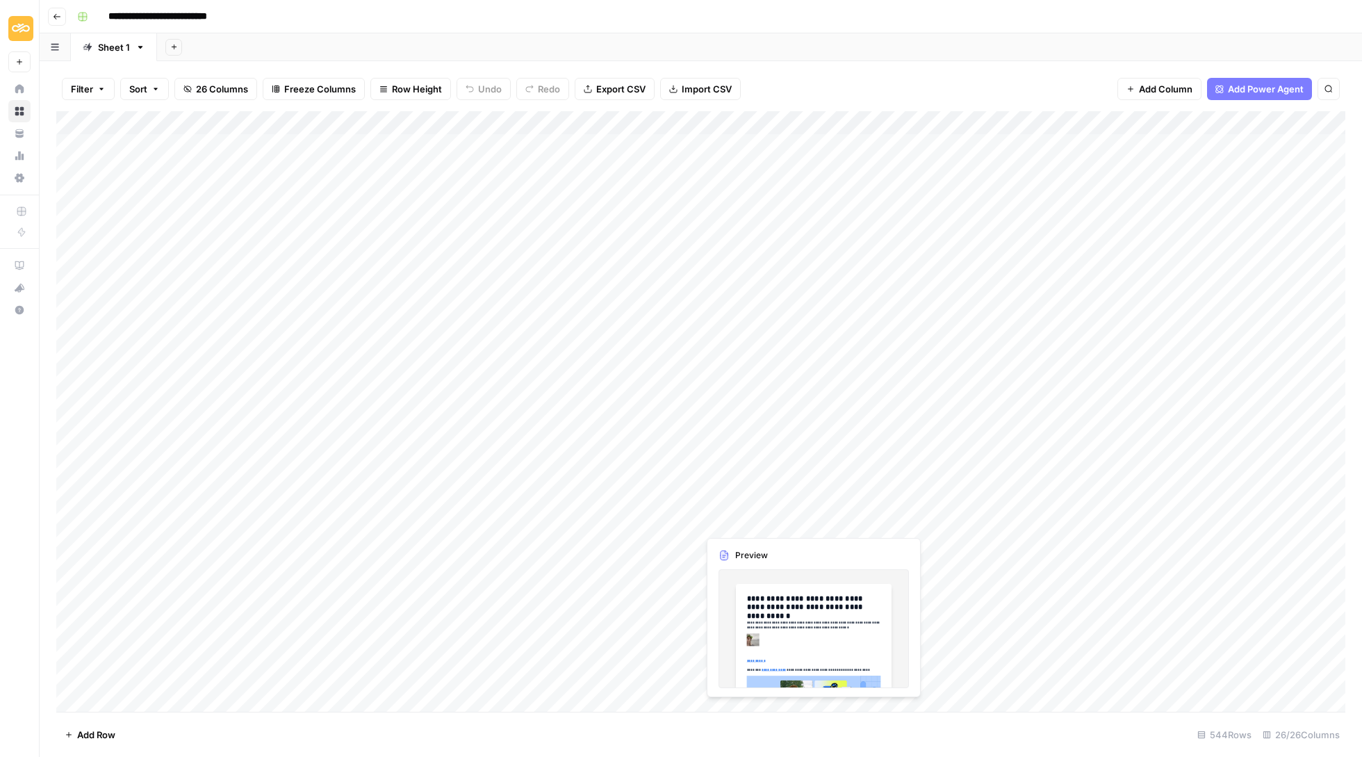
click at [748, 520] on div "Add Column" at bounding box center [700, 412] width 1289 height 603
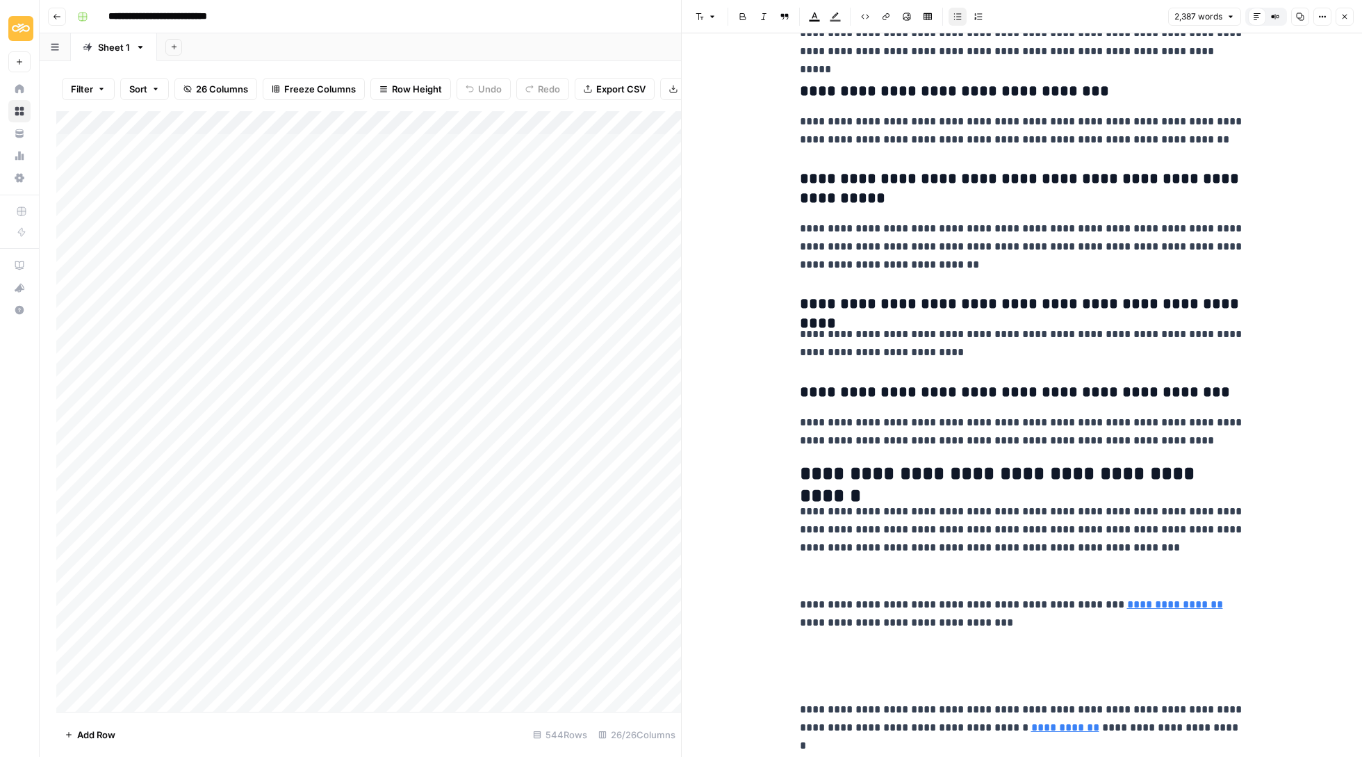
scroll to position [6640, 0]
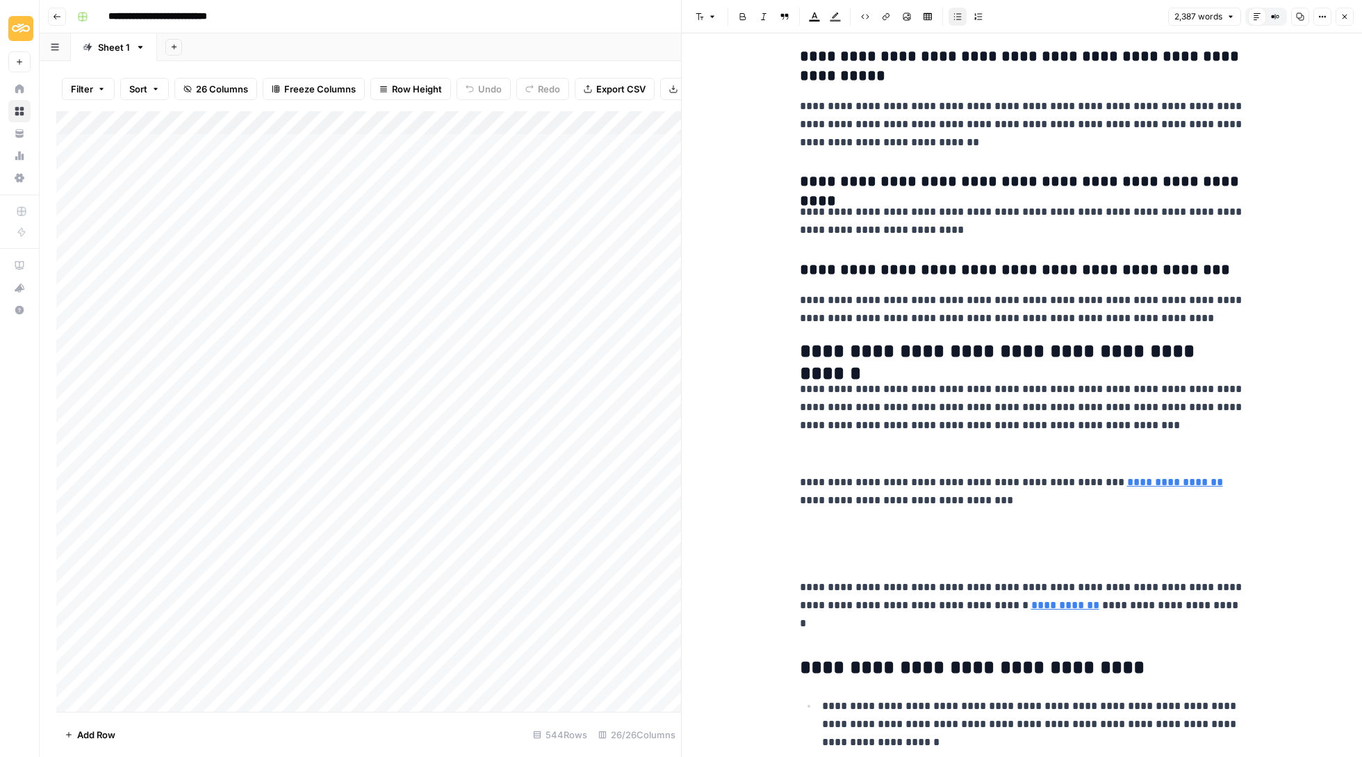
click at [1349, 14] on button "Close" at bounding box center [1345, 17] width 18 height 18
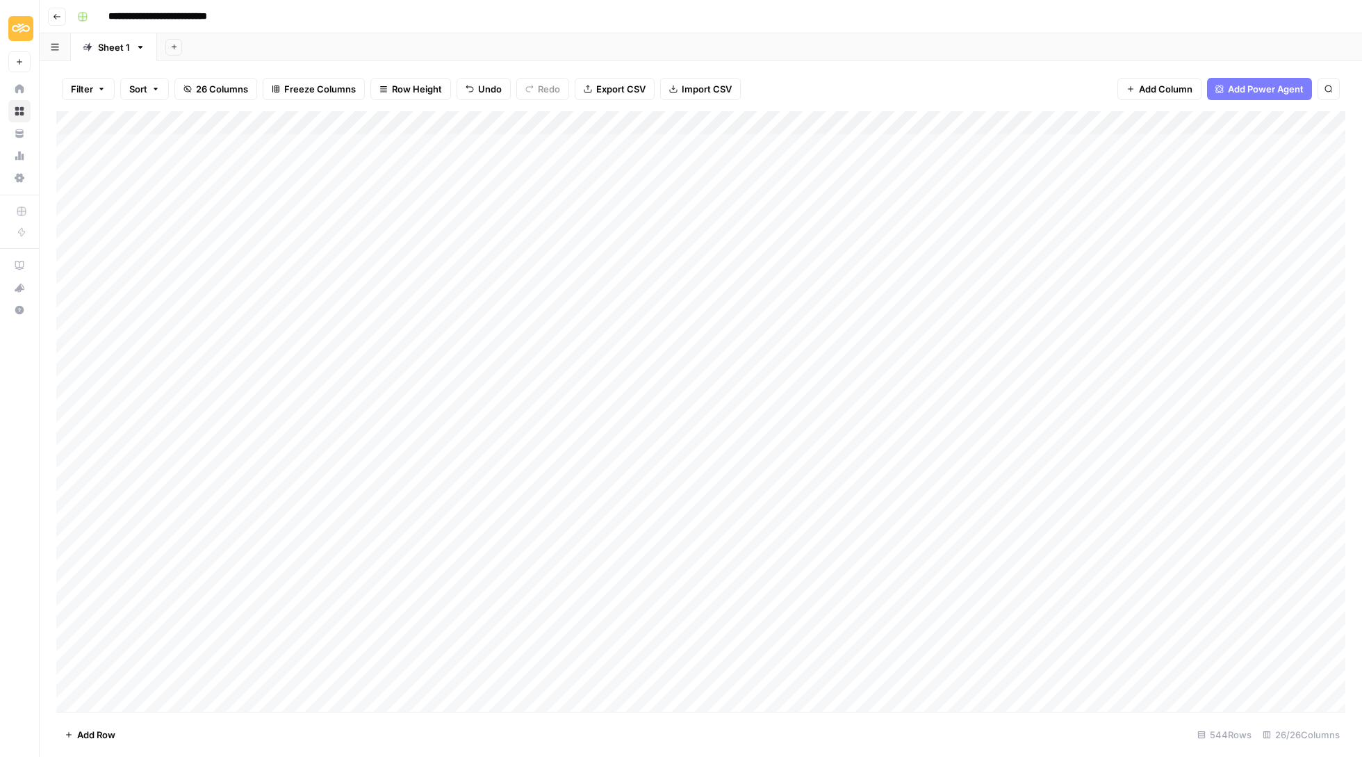
click at [56, 17] on icon "button" at bounding box center [57, 17] width 8 height 8
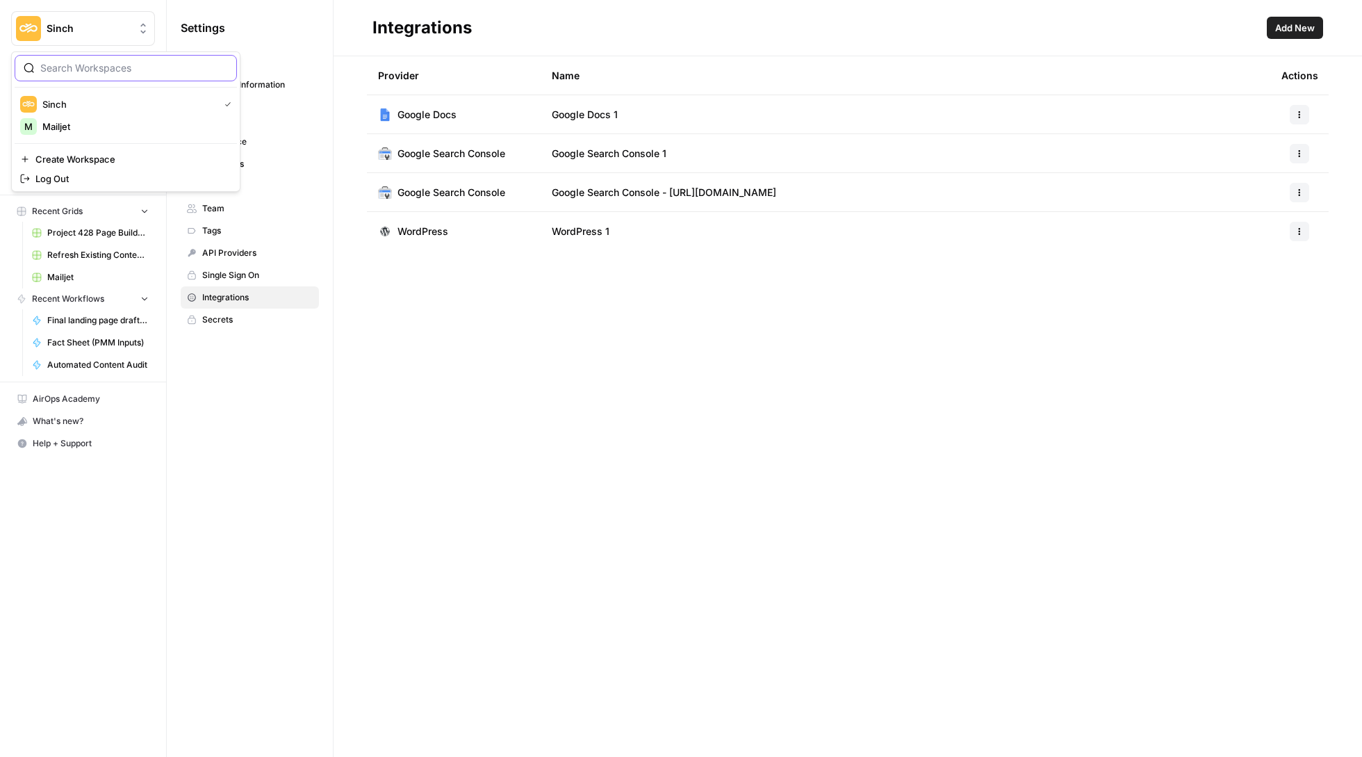
click at [79, 17] on button "Sinch" at bounding box center [83, 28] width 144 height 35
click at [92, 125] on span "Mailjet" at bounding box center [133, 127] width 183 height 14
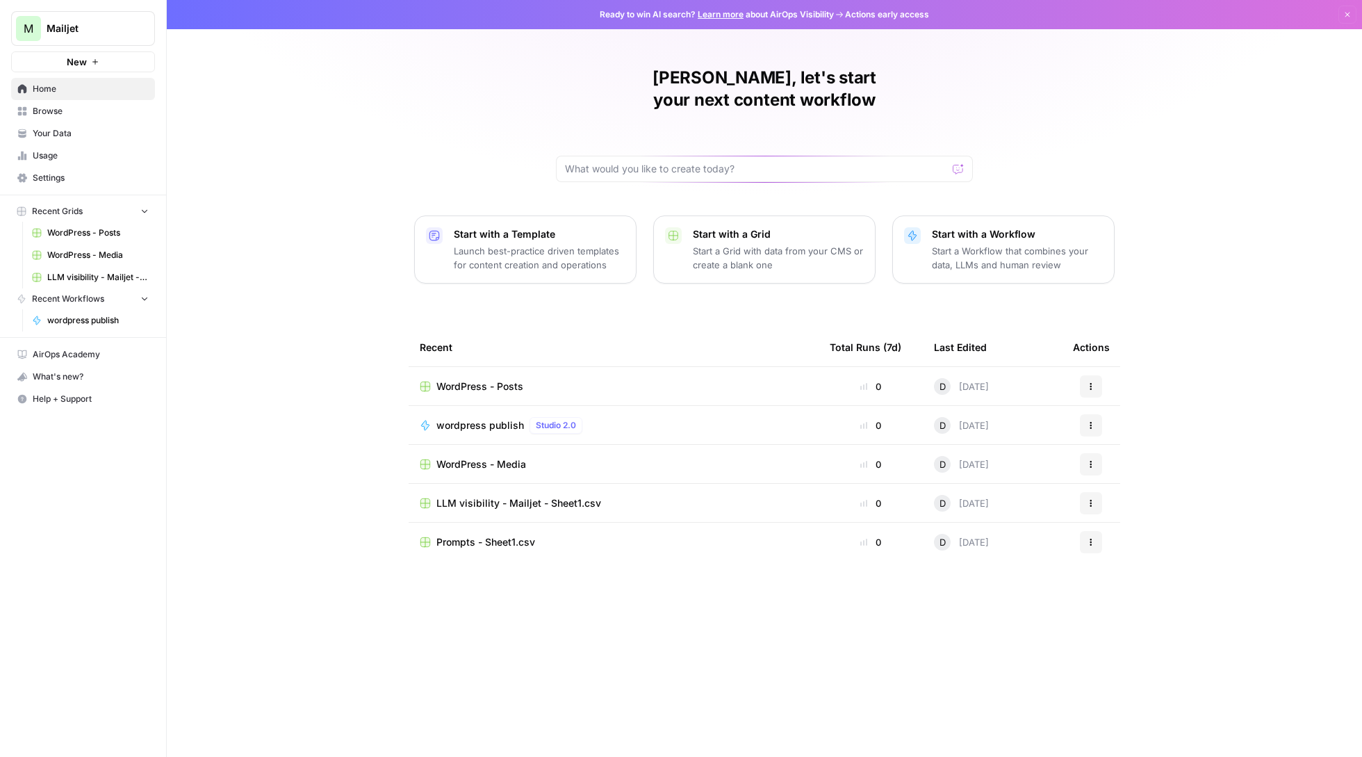
click at [502, 379] on span "WordPress - Posts" at bounding box center [479, 386] width 87 height 14
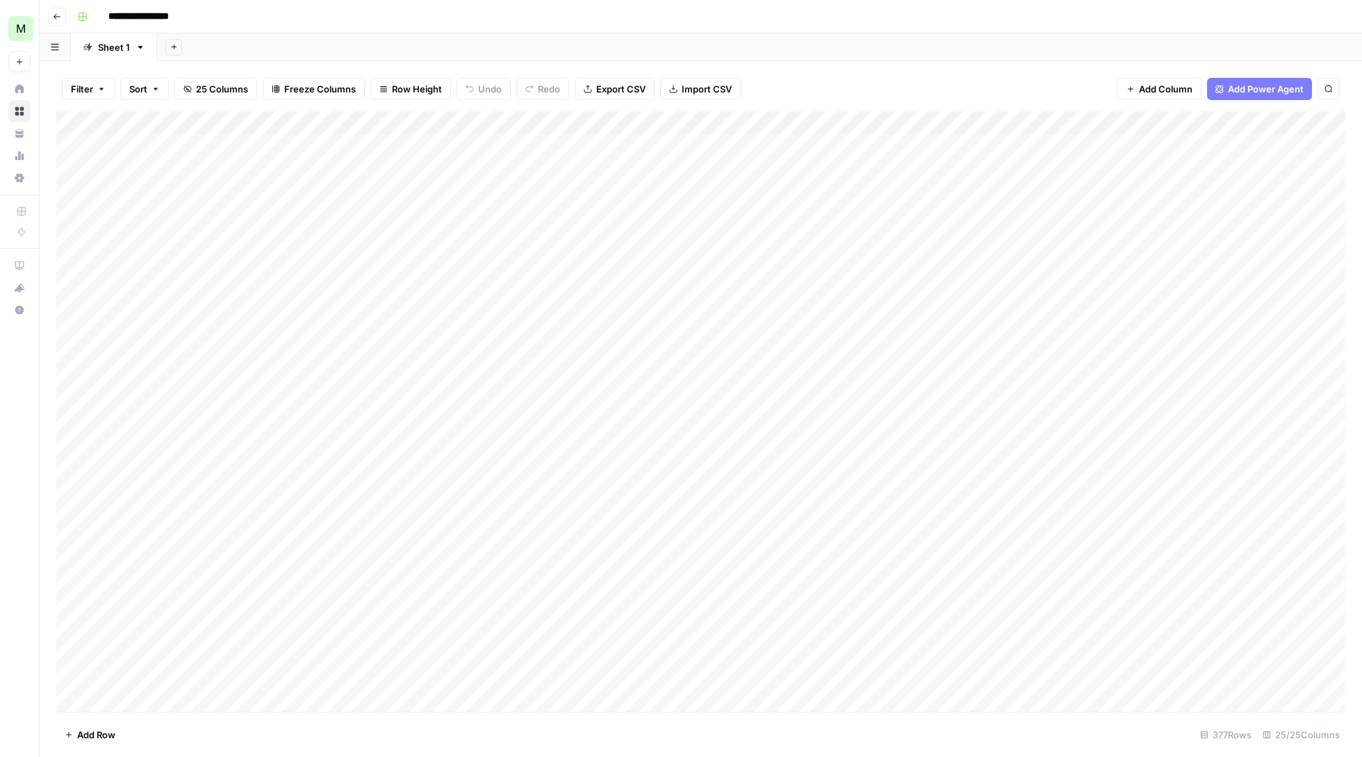
click at [509, 139] on div "Add Column" at bounding box center [700, 412] width 1289 height 603
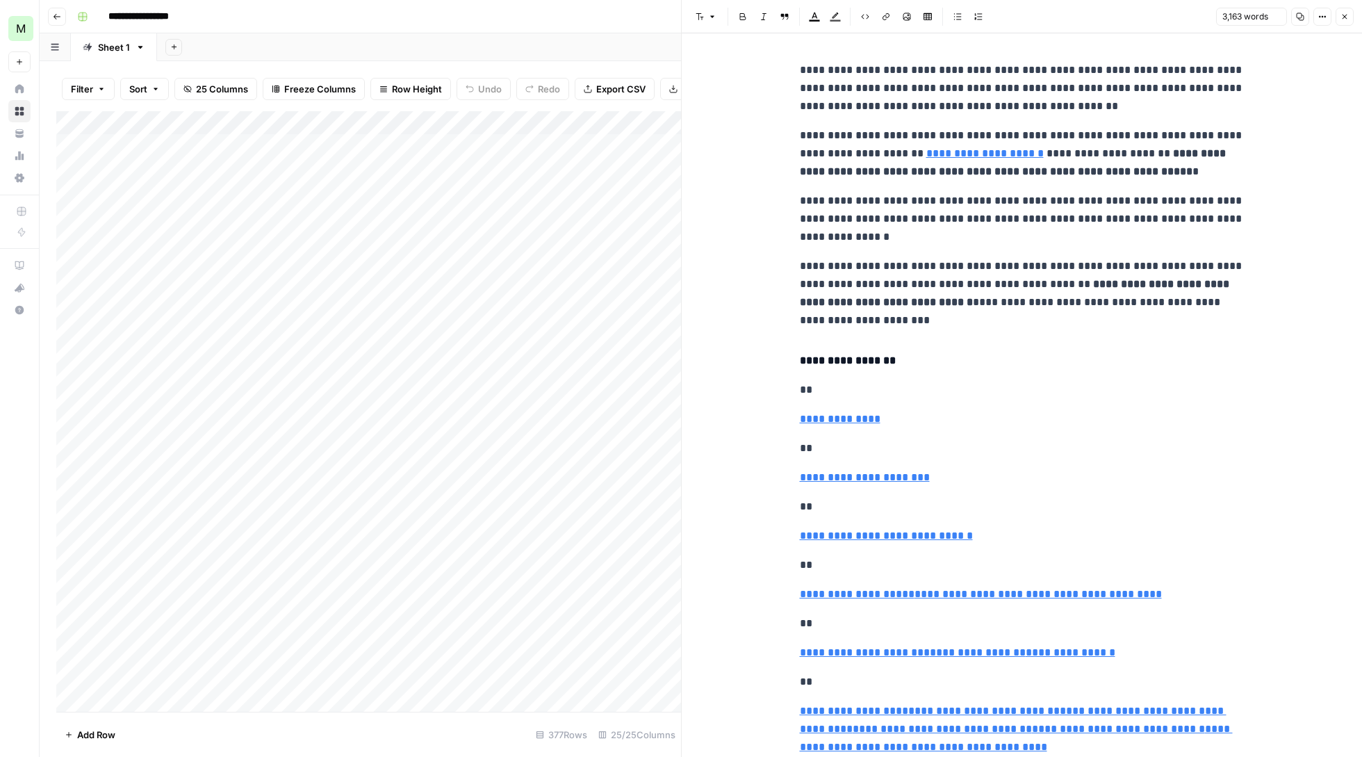
click at [515, 163] on div "Add Column" at bounding box center [368, 412] width 625 height 603
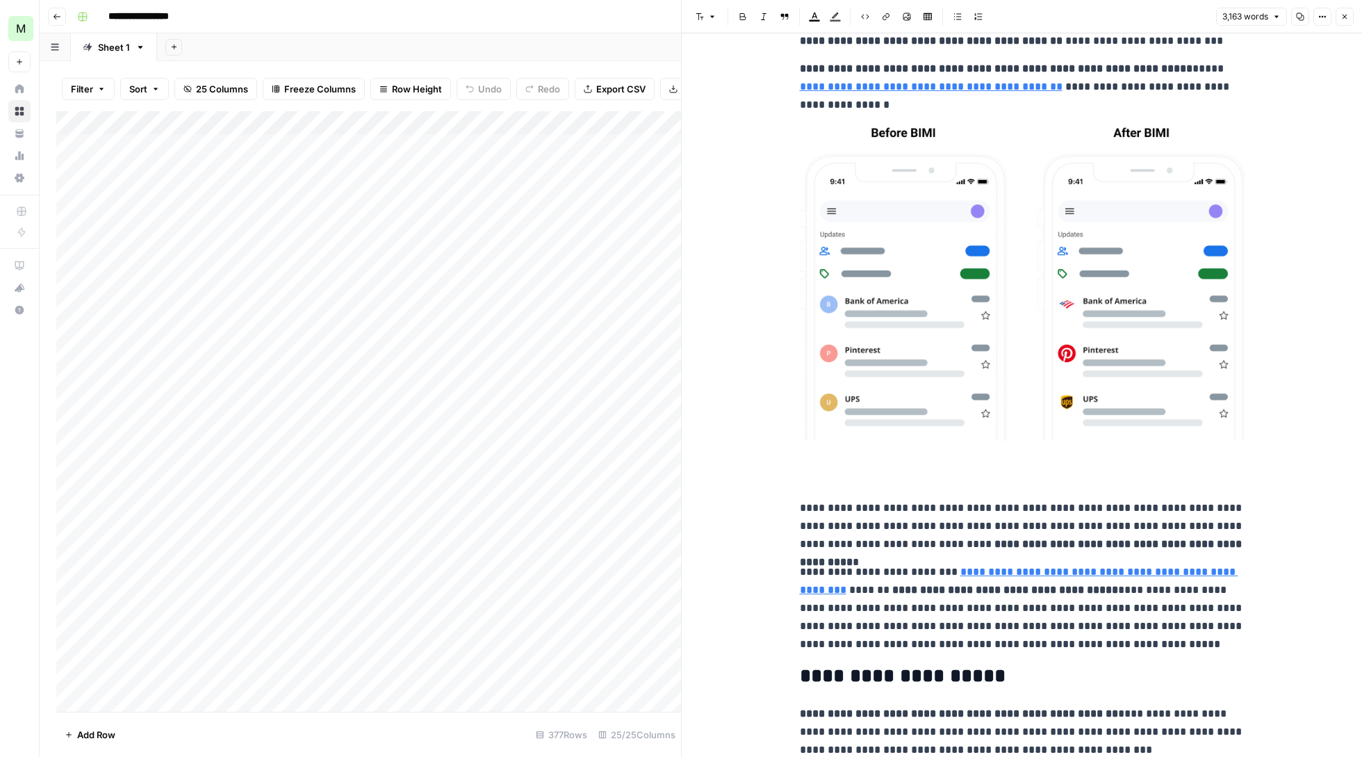
scroll to position [2029, 0]
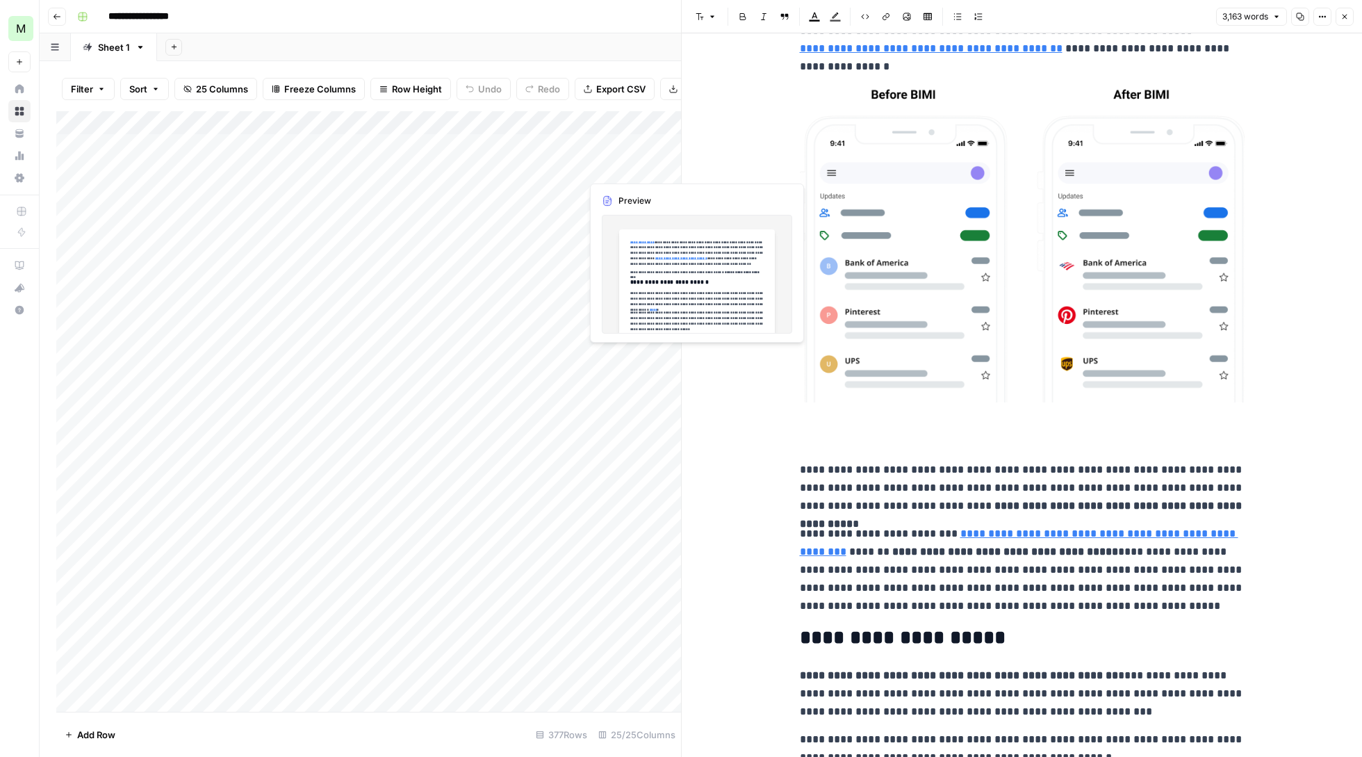
click at [621, 165] on div "Add Column" at bounding box center [368, 412] width 625 height 603
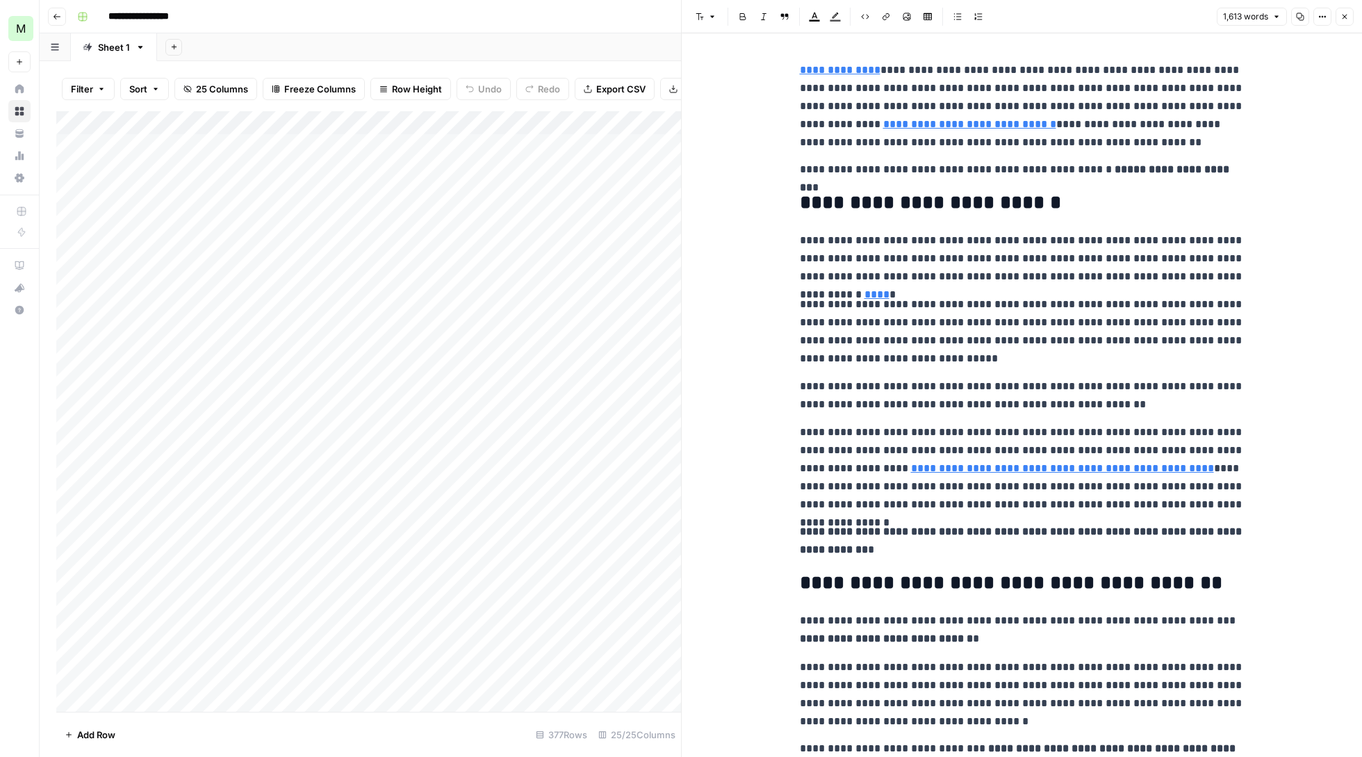
click at [1343, 18] on icon "button" at bounding box center [1345, 17] width 5 height 5
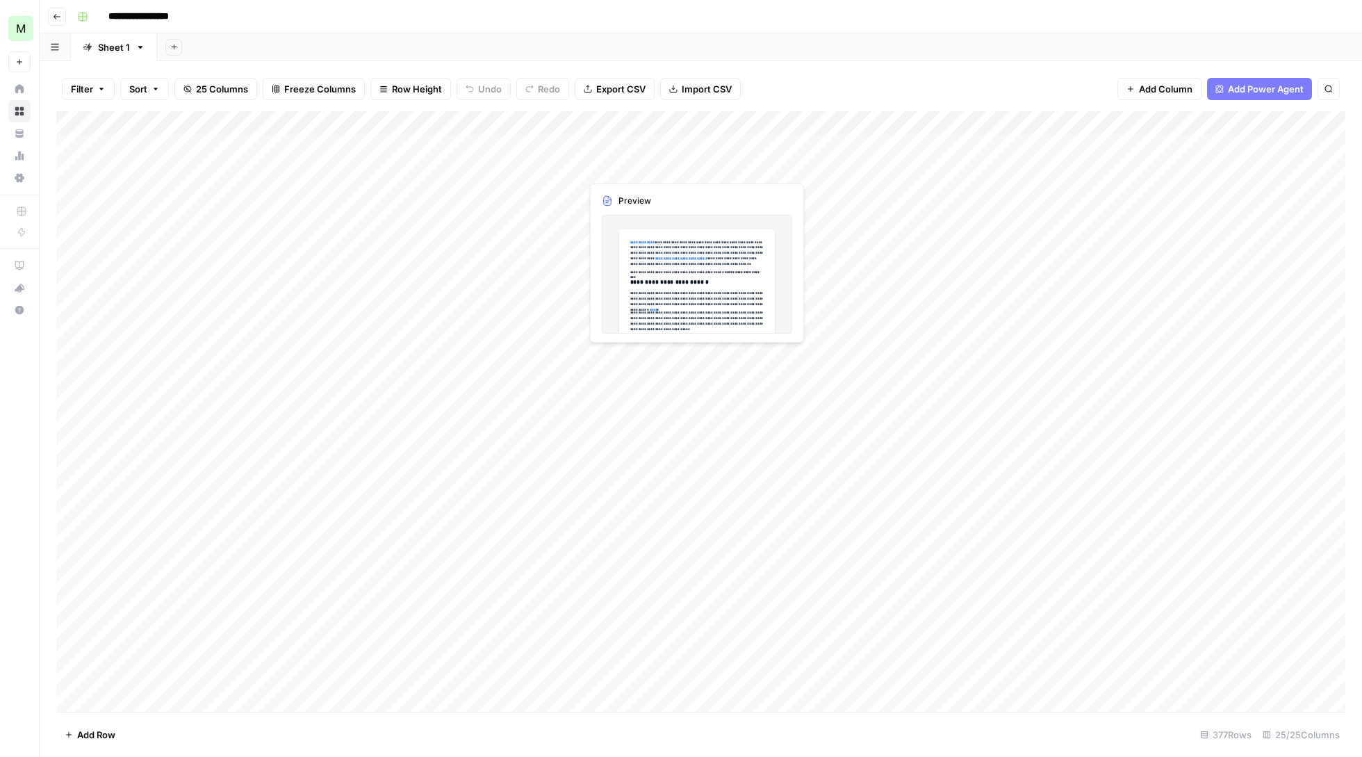
click at [607, 164] on div "Add Column" at bounding box center [700, 412] width 1289 height 603
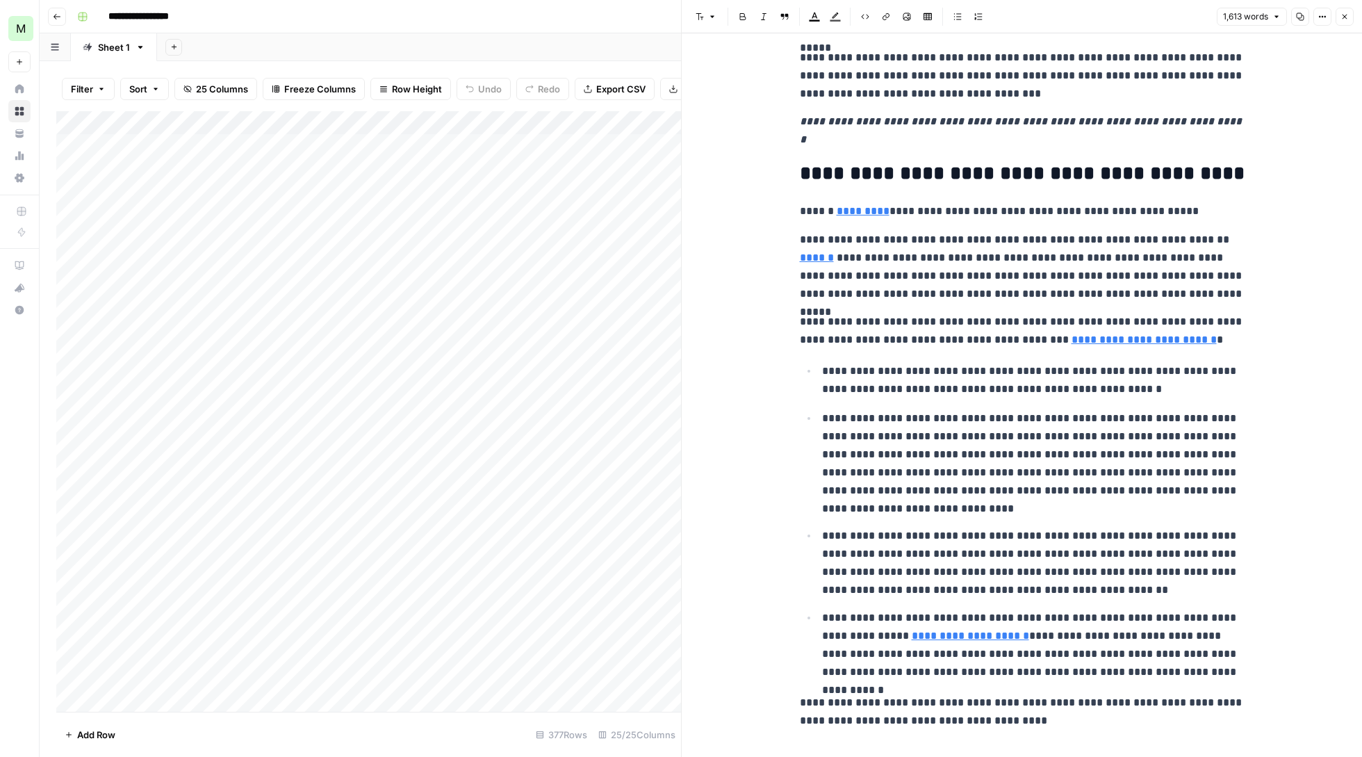
scroll to position [2870, 0]
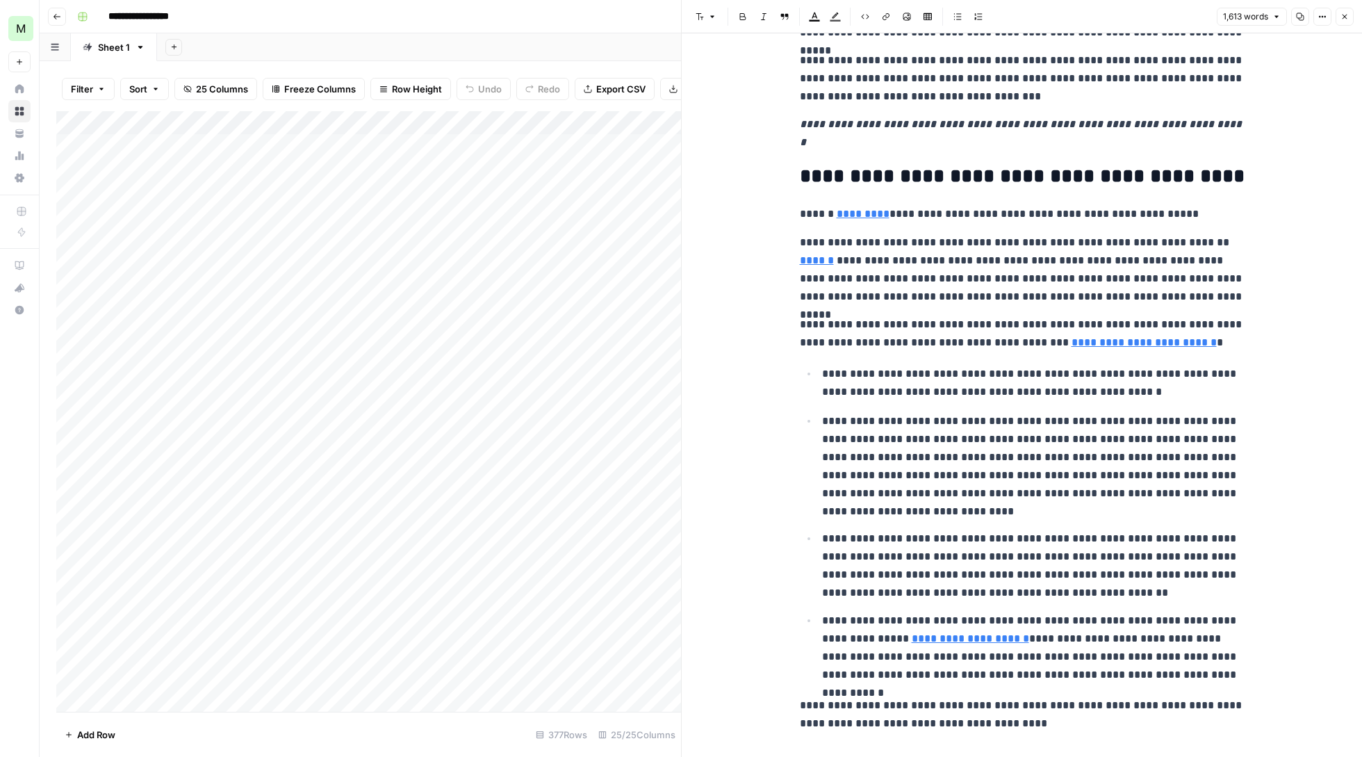
click at [1341, 20] on icon "button" at bounding box center [1345, 17] width 8 height 8
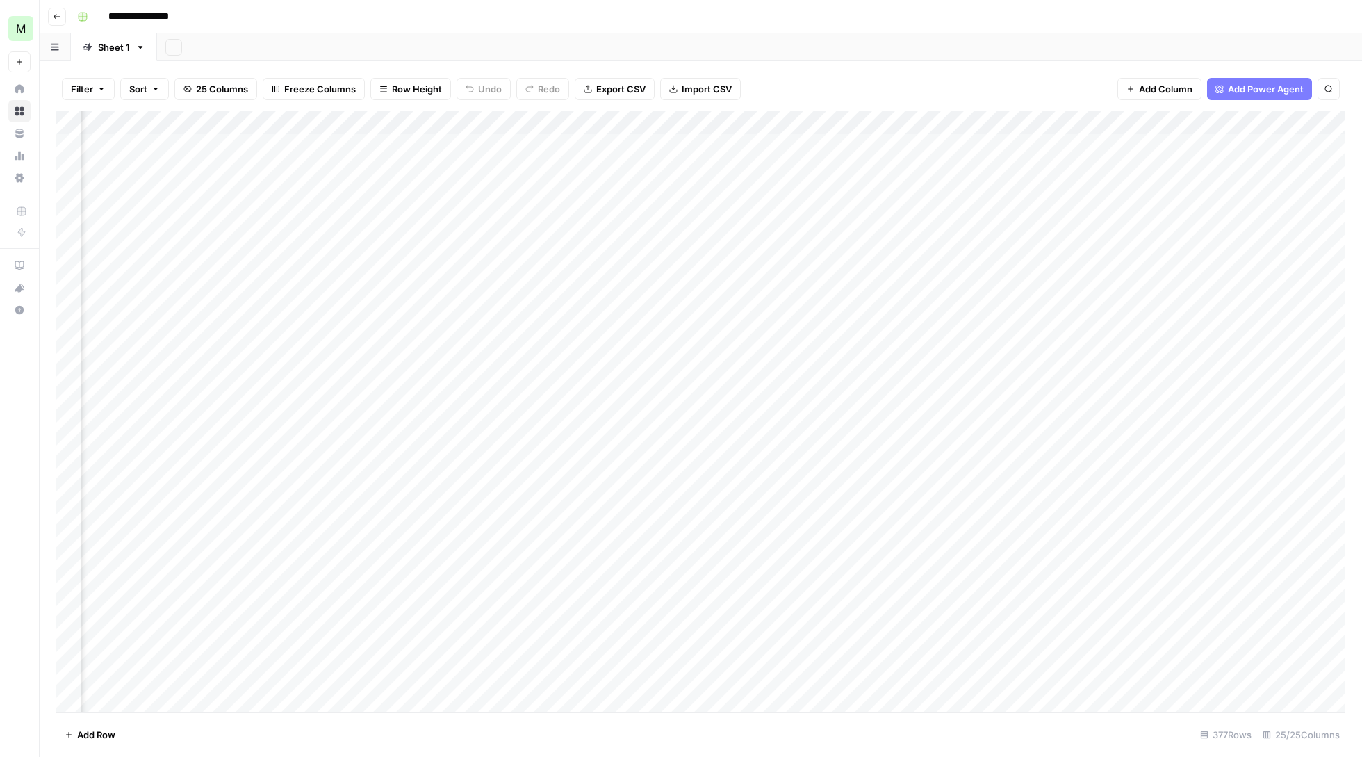
scroll to position [0, 565]
click at [951, 165] on div "Add Column" at bounding box center [700, 412] width 1289 height 603
click at [982, 274] on div "Add Column" at bounding box center [700, 412] width 1289 height 603
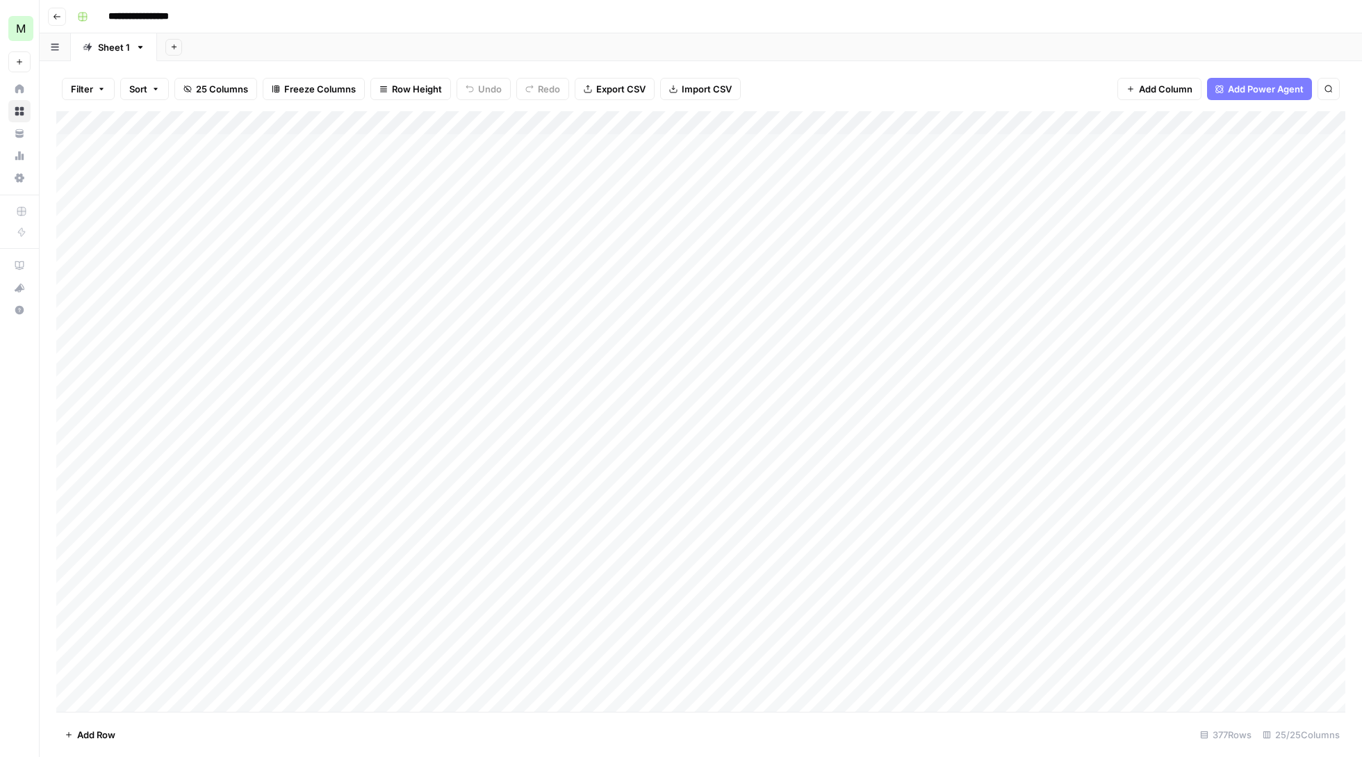
click at [616, 158] on div "Add Column" at bounding box center [700, 412] width 1289 height 603
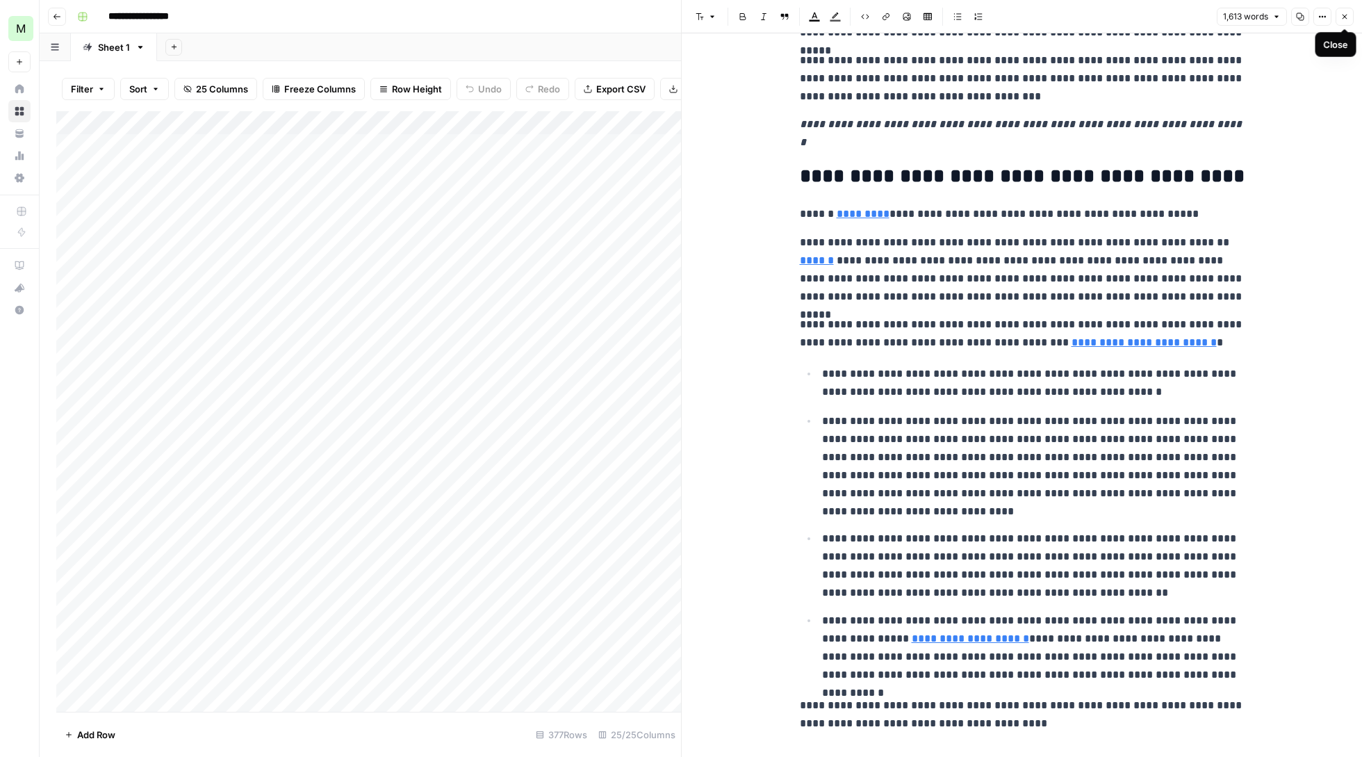
click at [1340, 9] on button "Close" at bounding box center [1345, 17] width 18 height 18
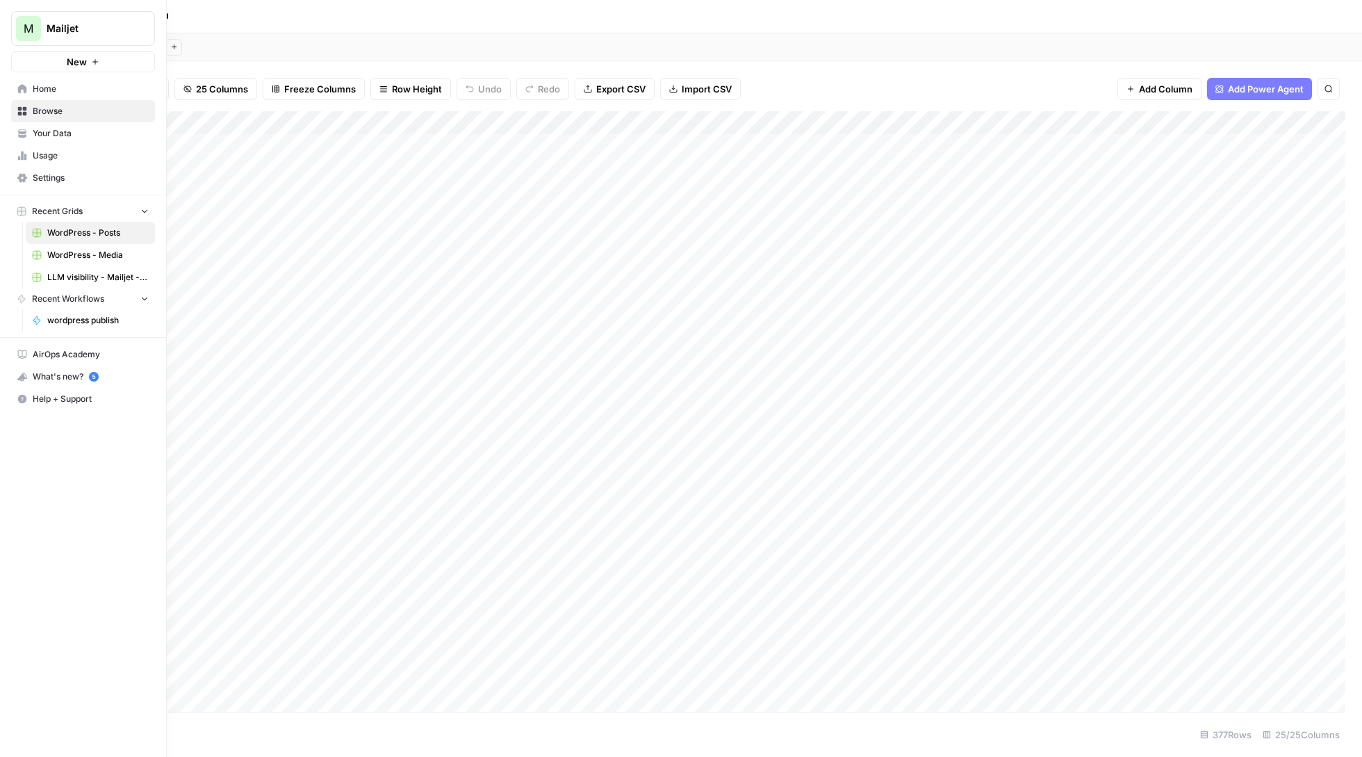
click at [31, 186] on link "Settings" at bounding box center [83, 178] width 144 height 22
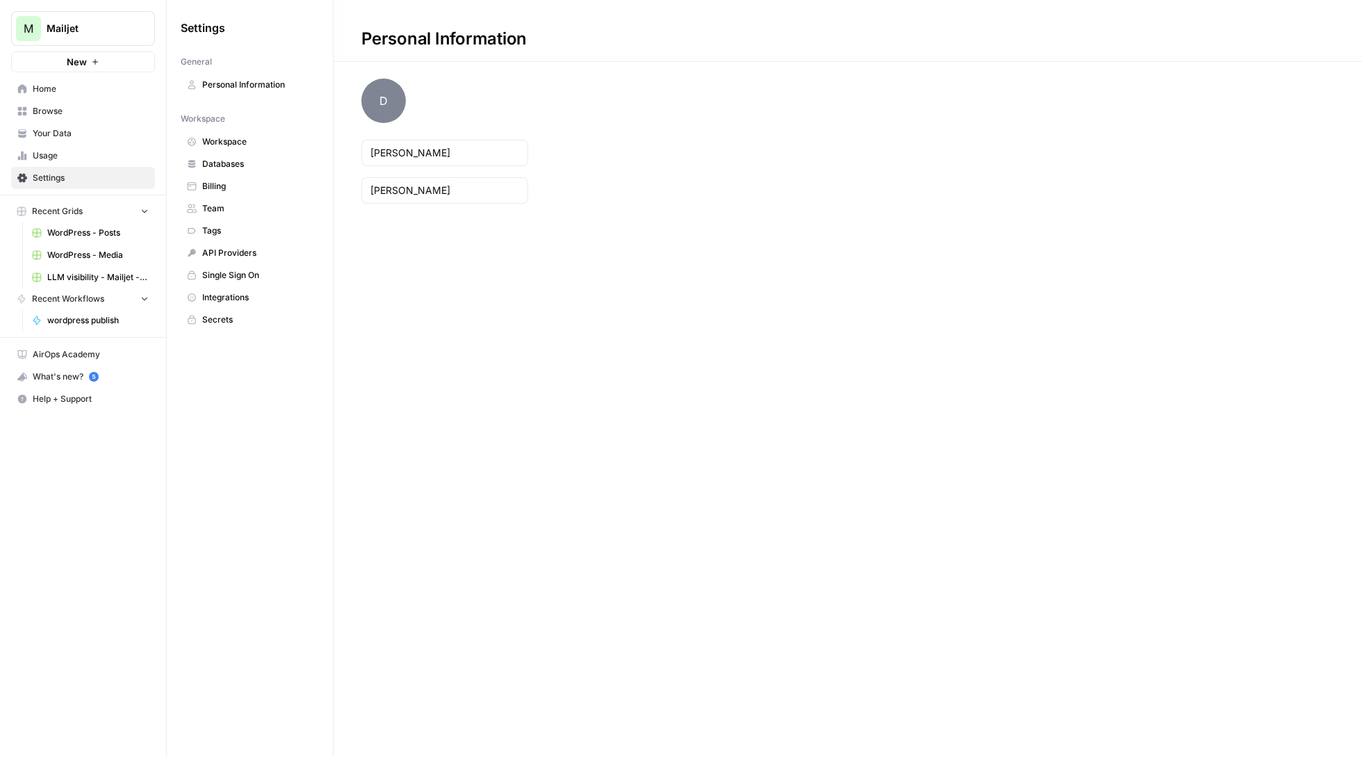
click at [253, 254] on span "API Providers" at bounding box center [257, 253] width 111 height 13
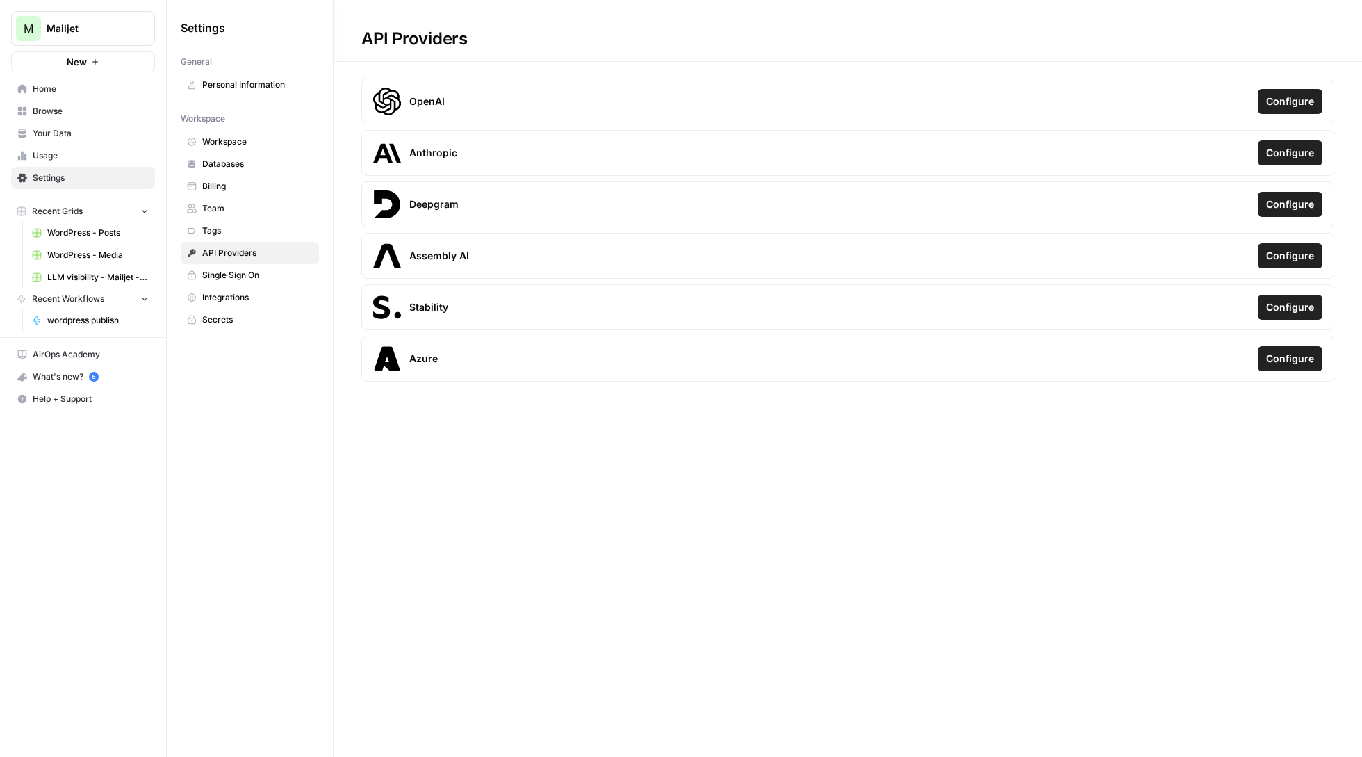
click at [242, 275] on span "Single Sign On" at bounding box center [257, 275] width 111 height 13
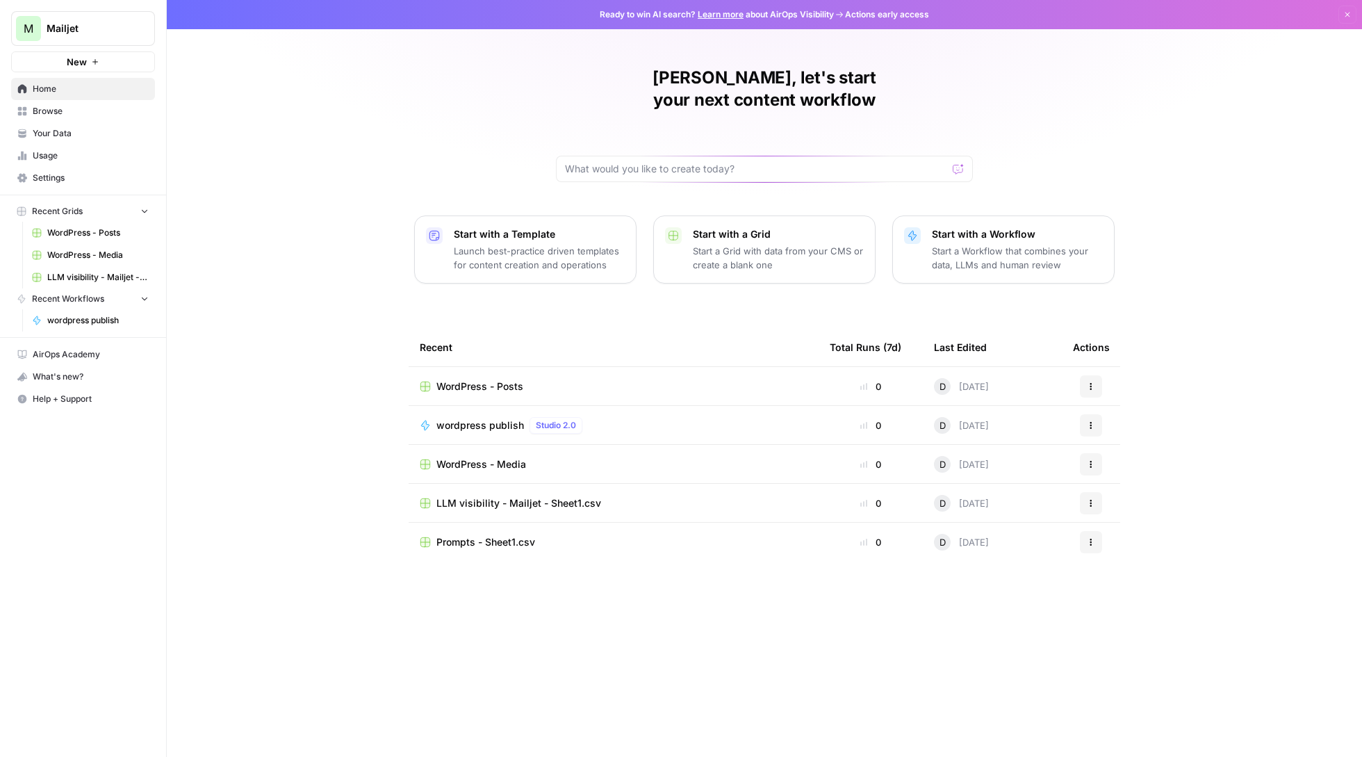
click at [111, 182] on span "Settings" at bounding box center [91, 178] width 116 height 13
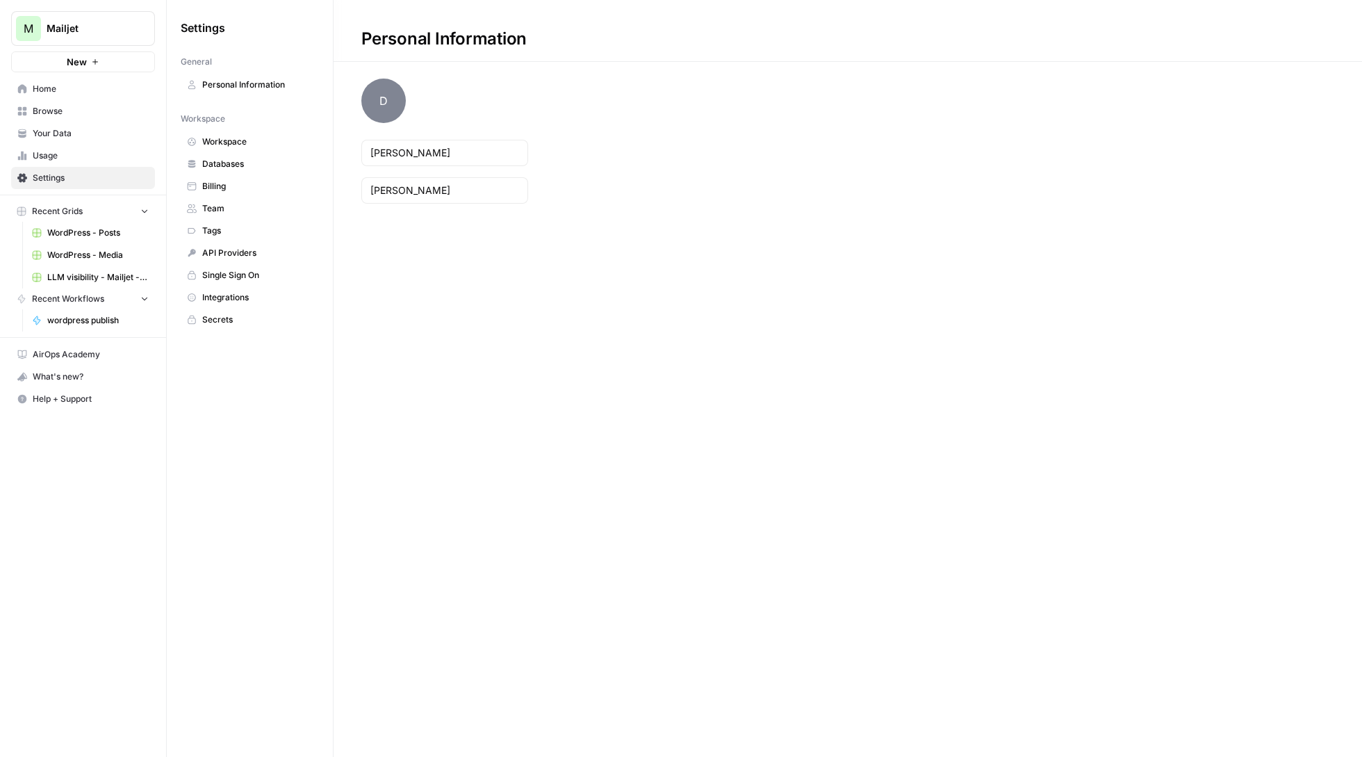
click at [227, 197] on link "Team" at bounding box center [250, 208] width 138 height 22
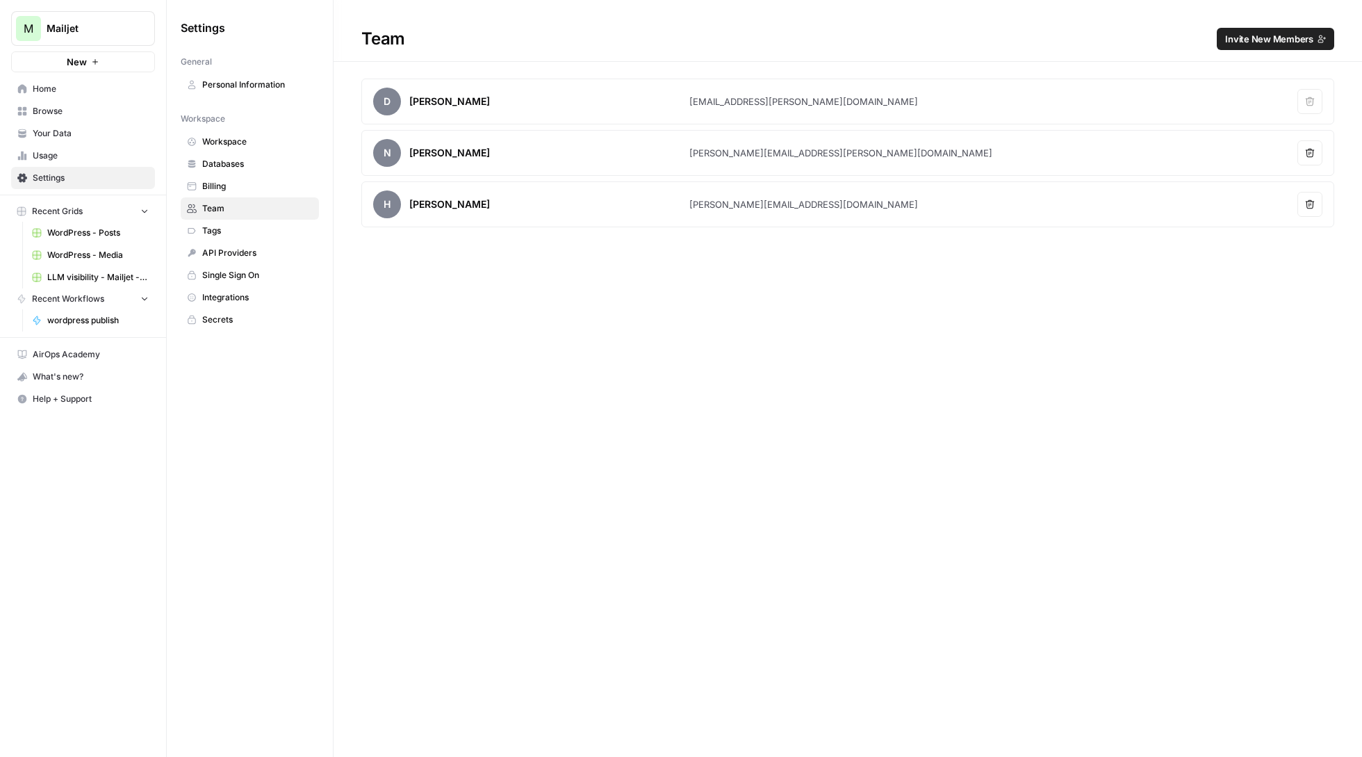
click at [1286, 42] on span "Invite New Members" at bounding box center [1269, 39] width 88 height 14
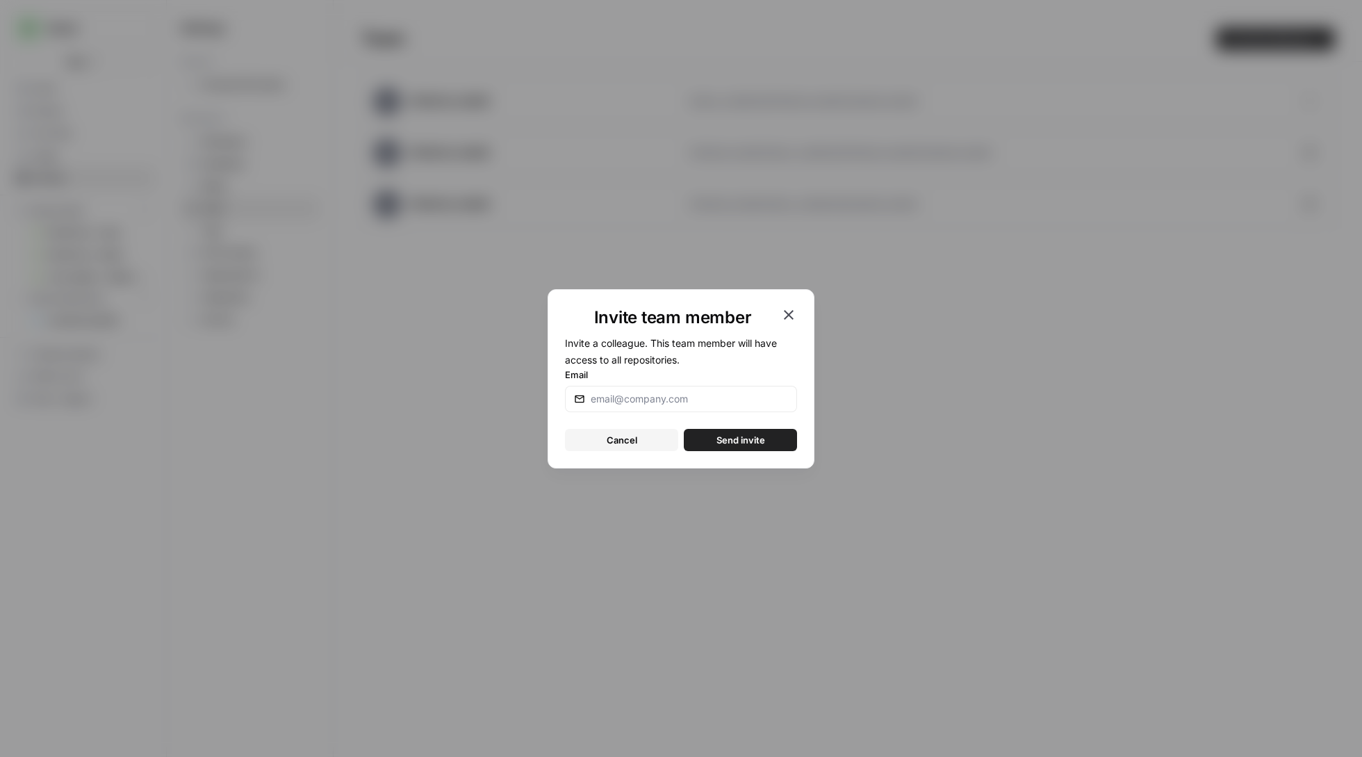
click at [630, 407] on div at bounding box center [681, 399] width 232 height 26
type input "[PERSON_NAME][EMAIL_ADDRESS][DOMAIN_NAME]"
click at [785, 439] on button "Send invite" at bounding box center [740, 440] width 113 height 22
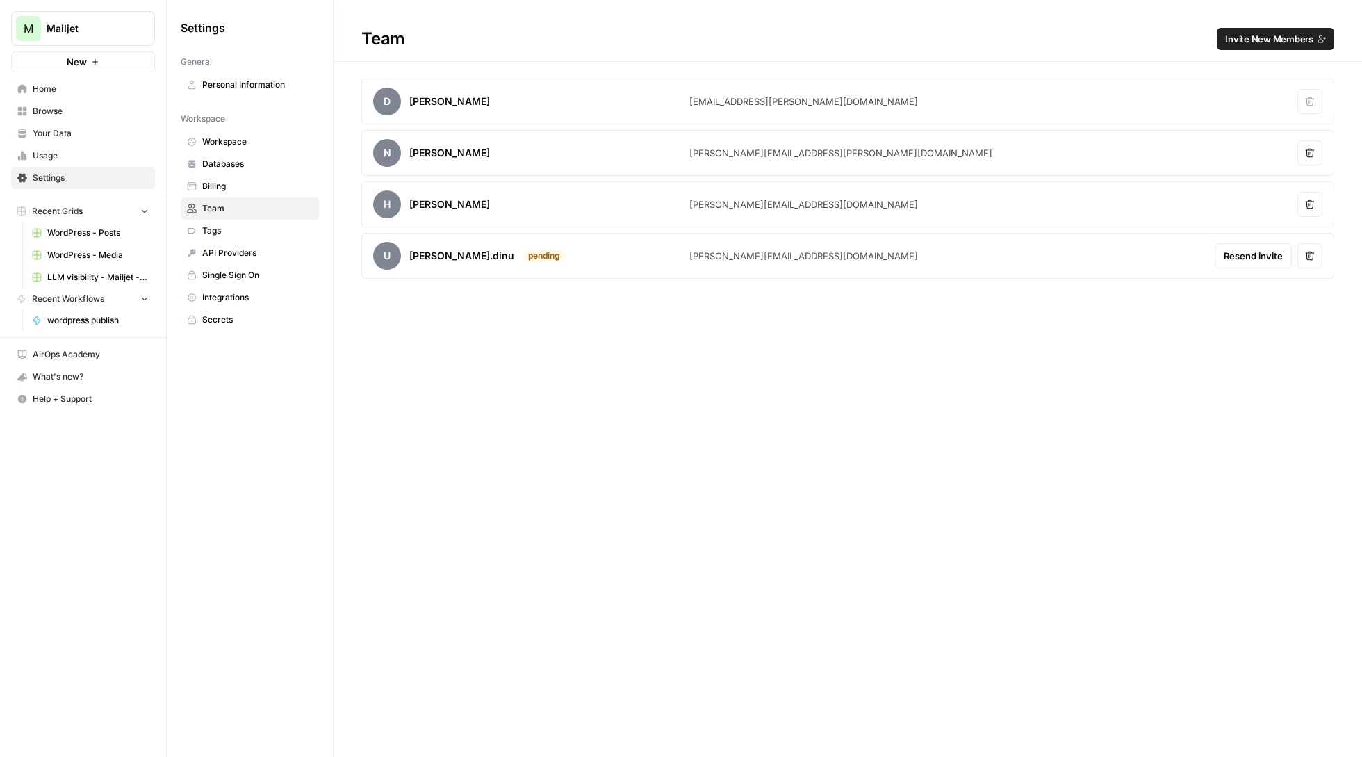
click span "Browse"
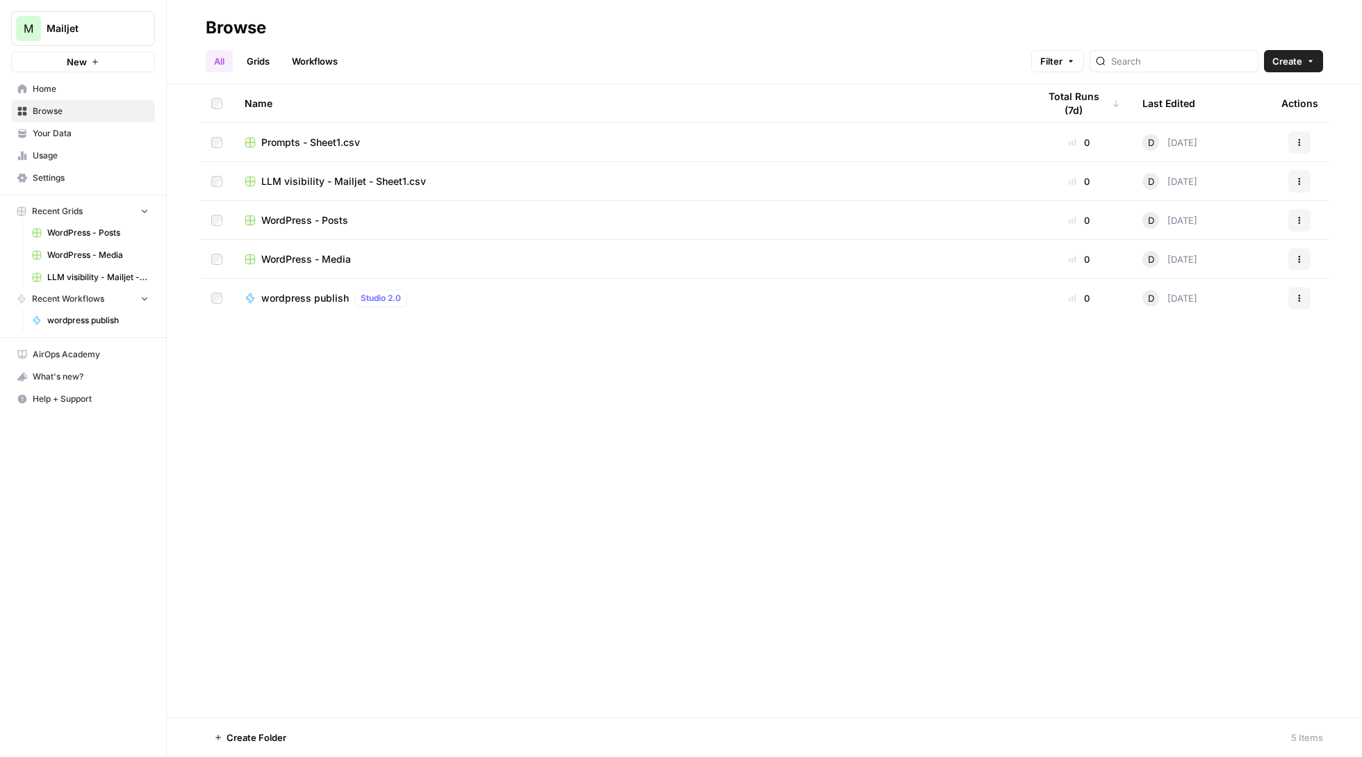
click span "WordPress - Posts"
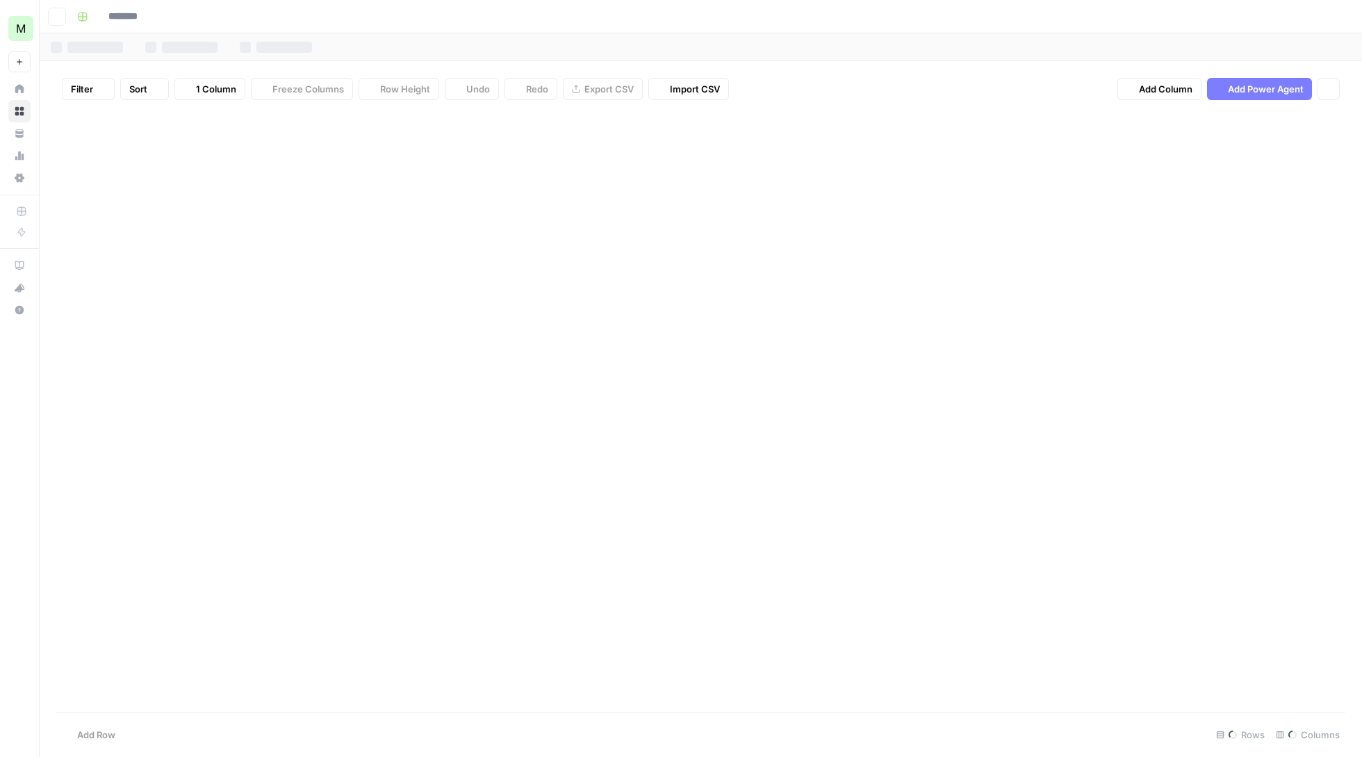
type input "**********"
click div "Add Column"
